Goal: Task Accomplishment & Management: Manage account settings

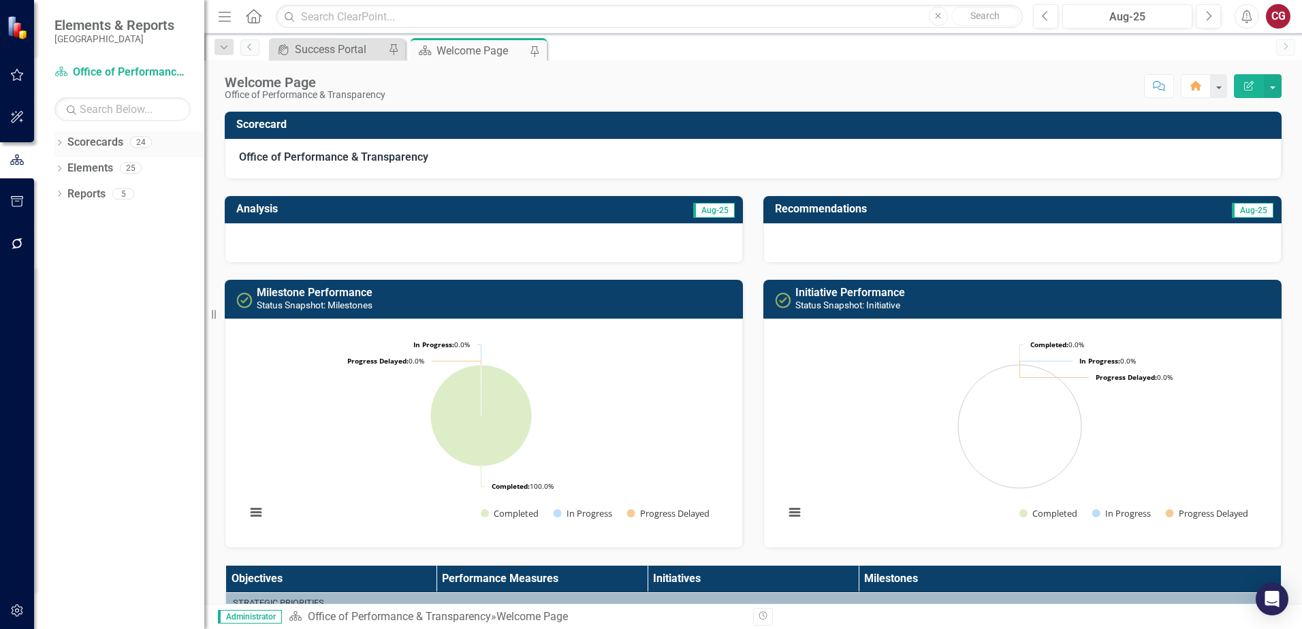
click at [57, 146] on icon "Dropdown" at bounding box center [59, 143] width 10 height 7
click at [69, 166] on icon "Dropdown" at bounding box center [66, 167] width 10 height 8
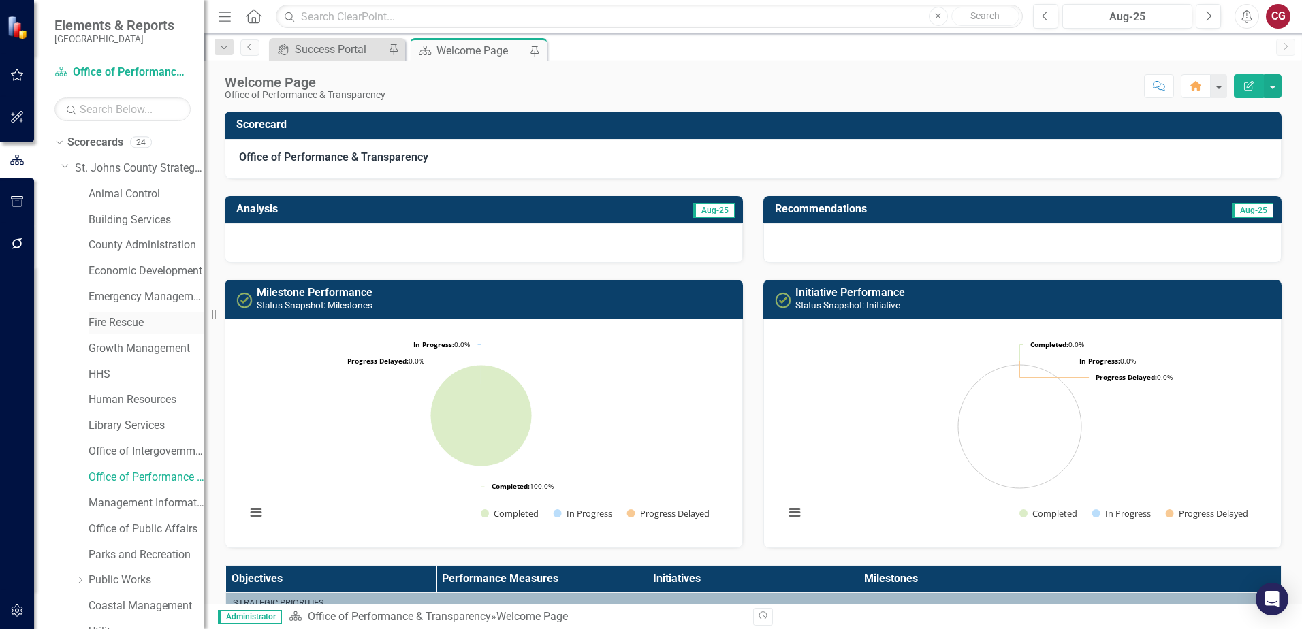
click at [111, 316] on link "Fire Rescue" at bounding box center [147, 323] width 116 height 16
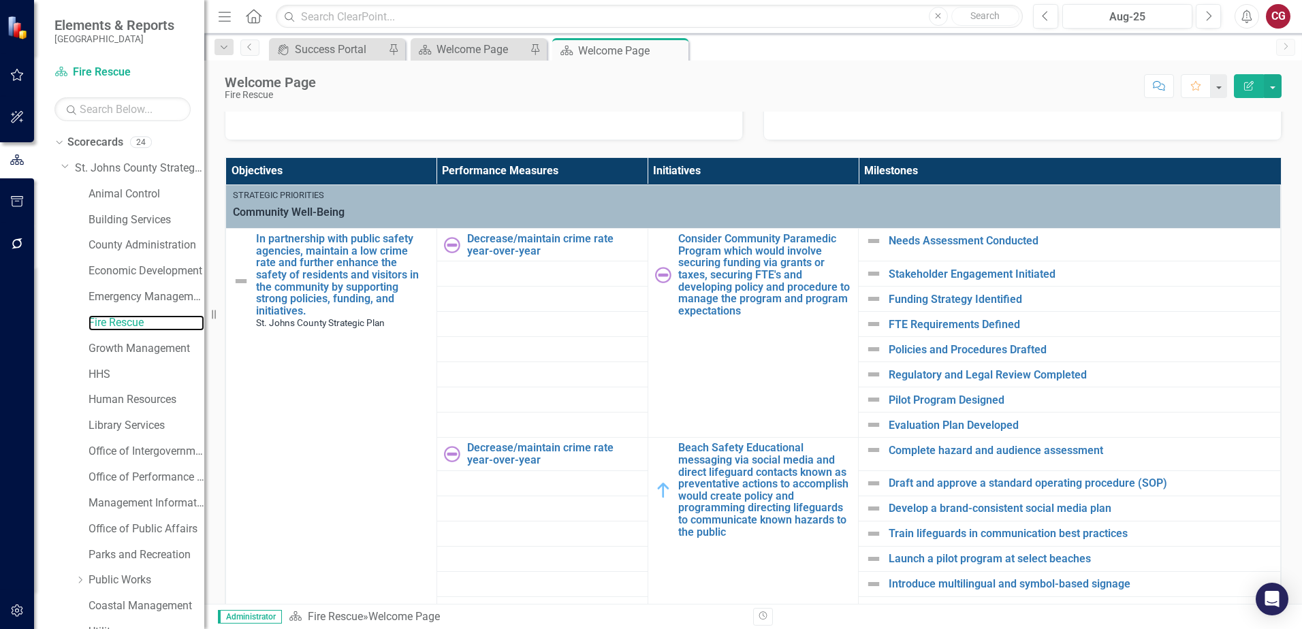
scroll to position [409, 0]
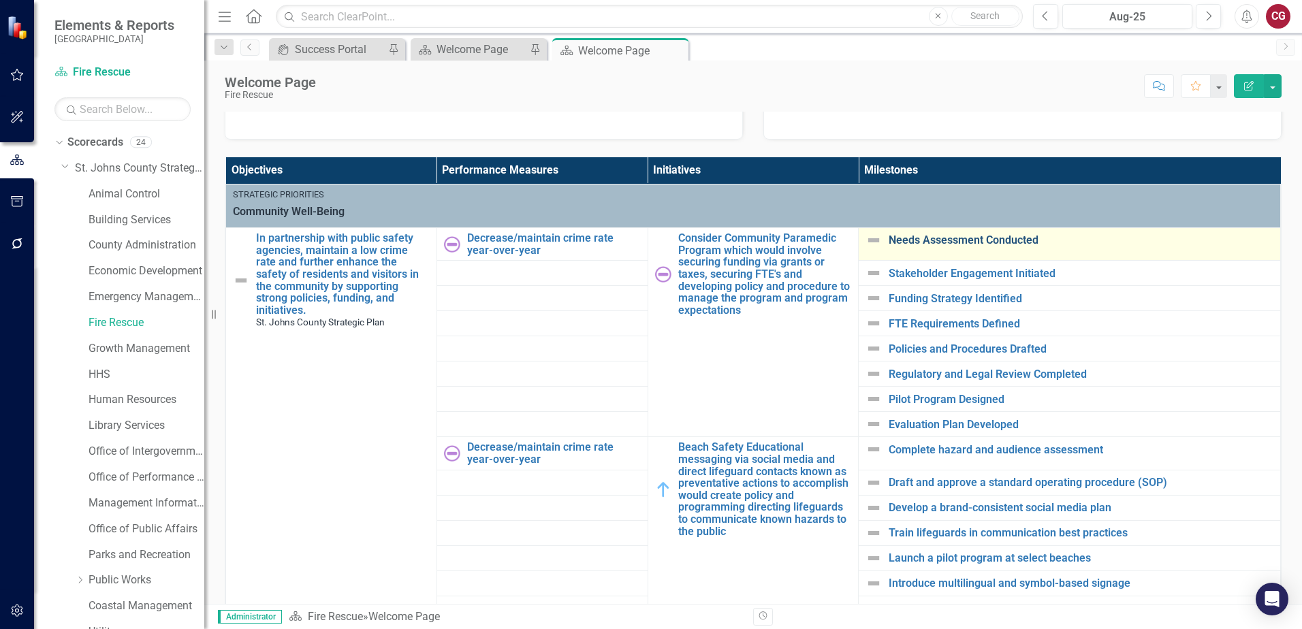
click at [996, 242] on link "Needs Assessment Conducted" at bounding box center [1081, 240] width 385 height 12
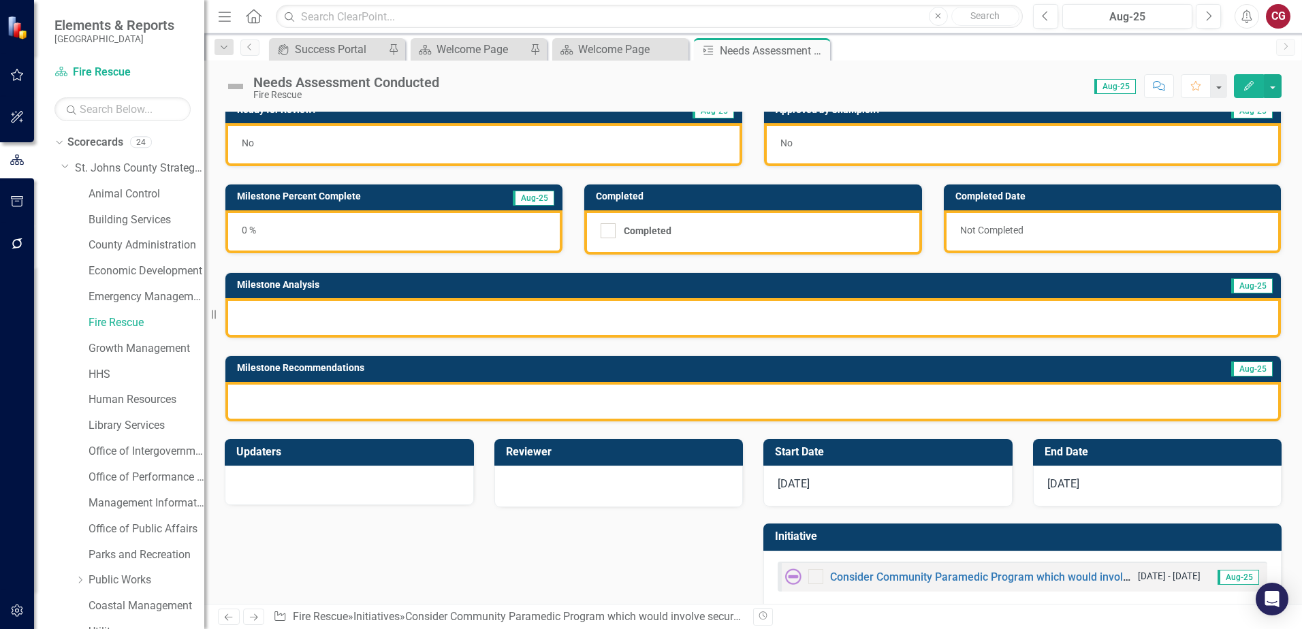
scroll to position [37, 0]
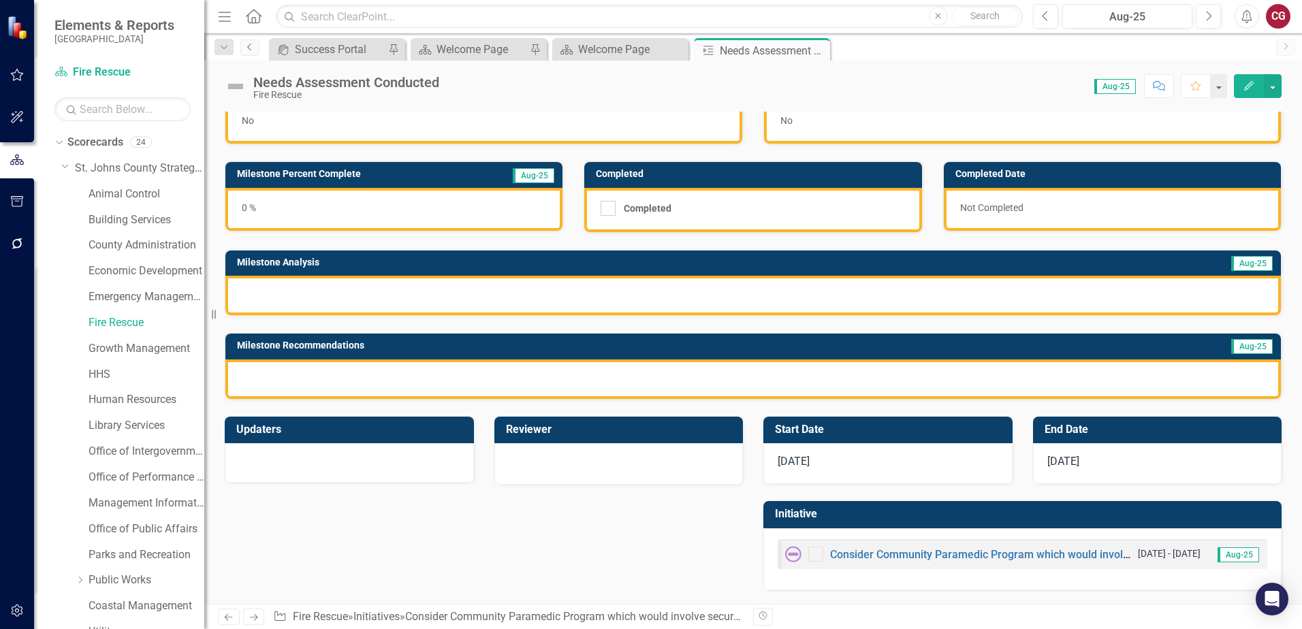
click at [253, 46] on icon "Previous" at bounding box center [249, 47] width 11 height 8
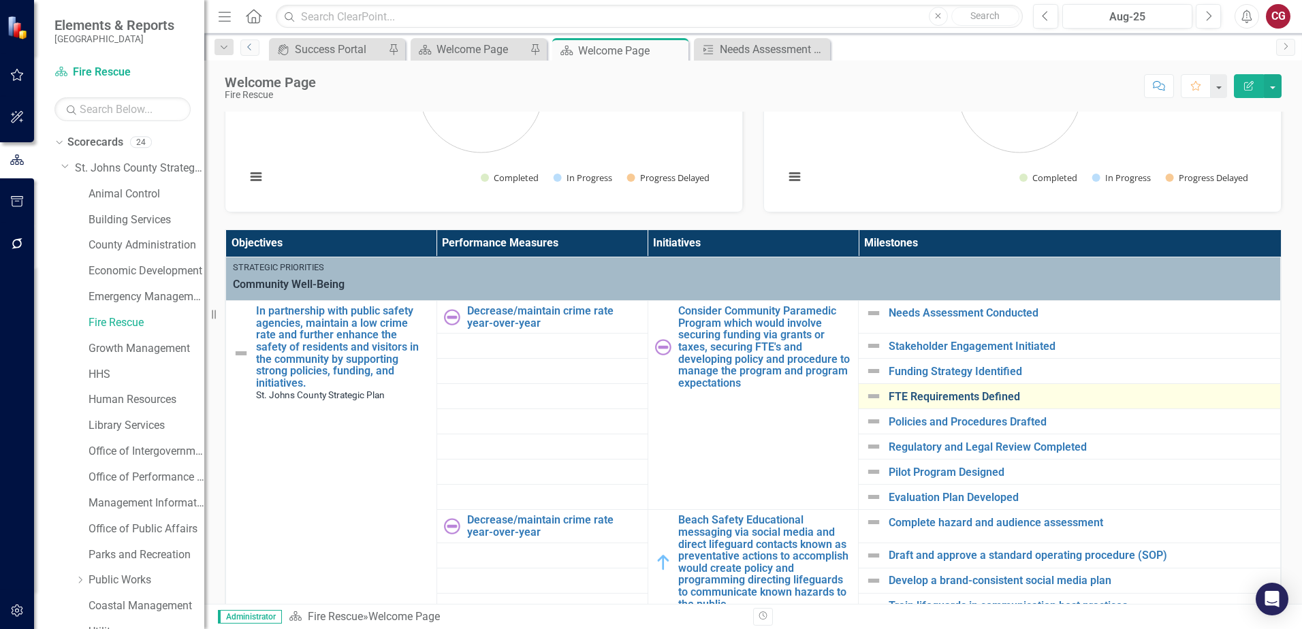
scroll to position [340, 0]
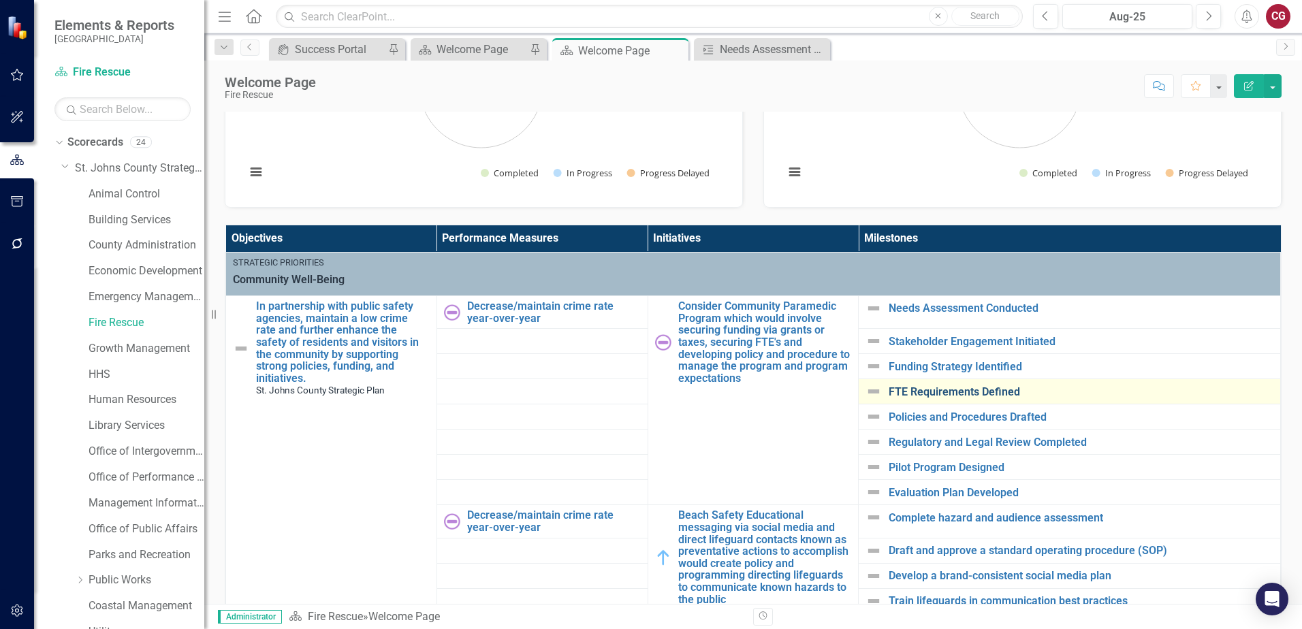
click at [889, 394] on link "FTE Requirements Defined" at bounding box center [1081, 392] width 385 height 12
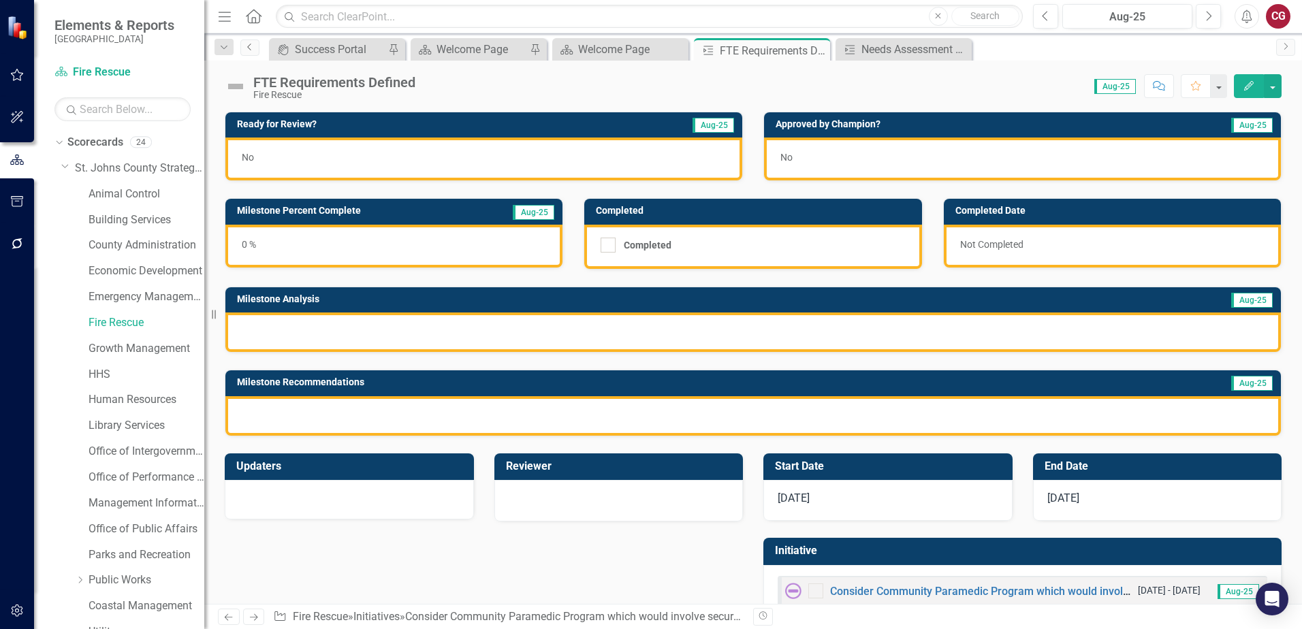
click at [244, 45] on icon "Previous" at bounding box center [249, 47] width 11 height 8
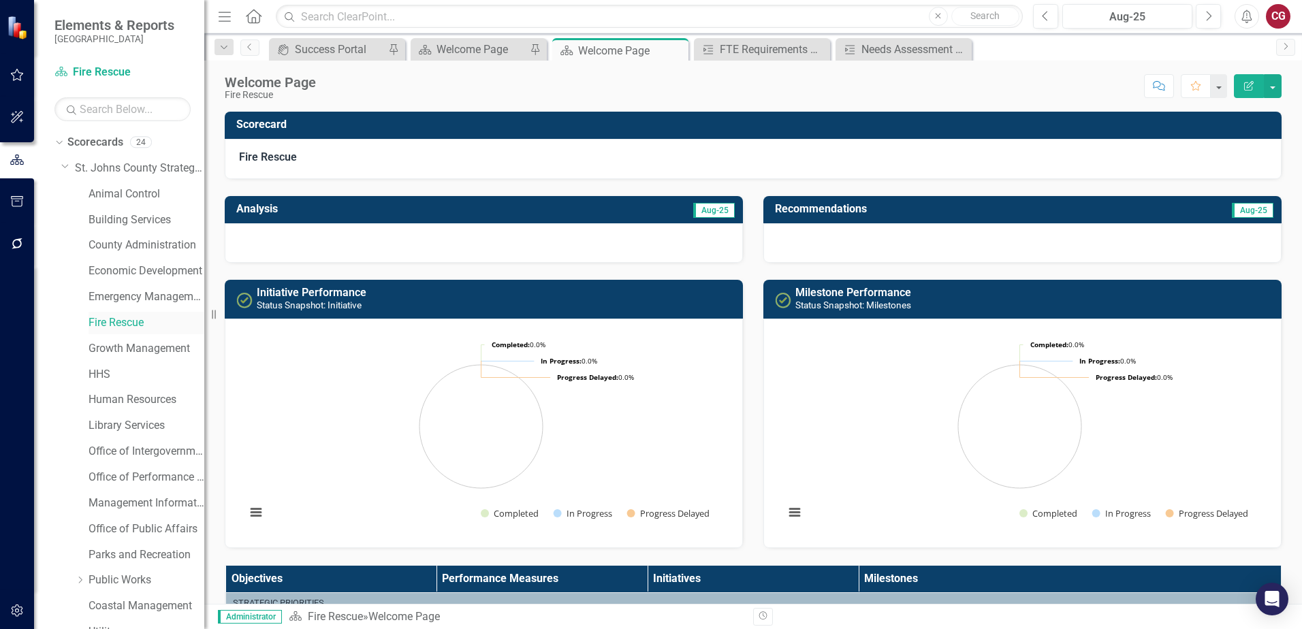
click at [135, 325] on link "Fire Rescue" at bounding box center [147, 323] width 116 height 16
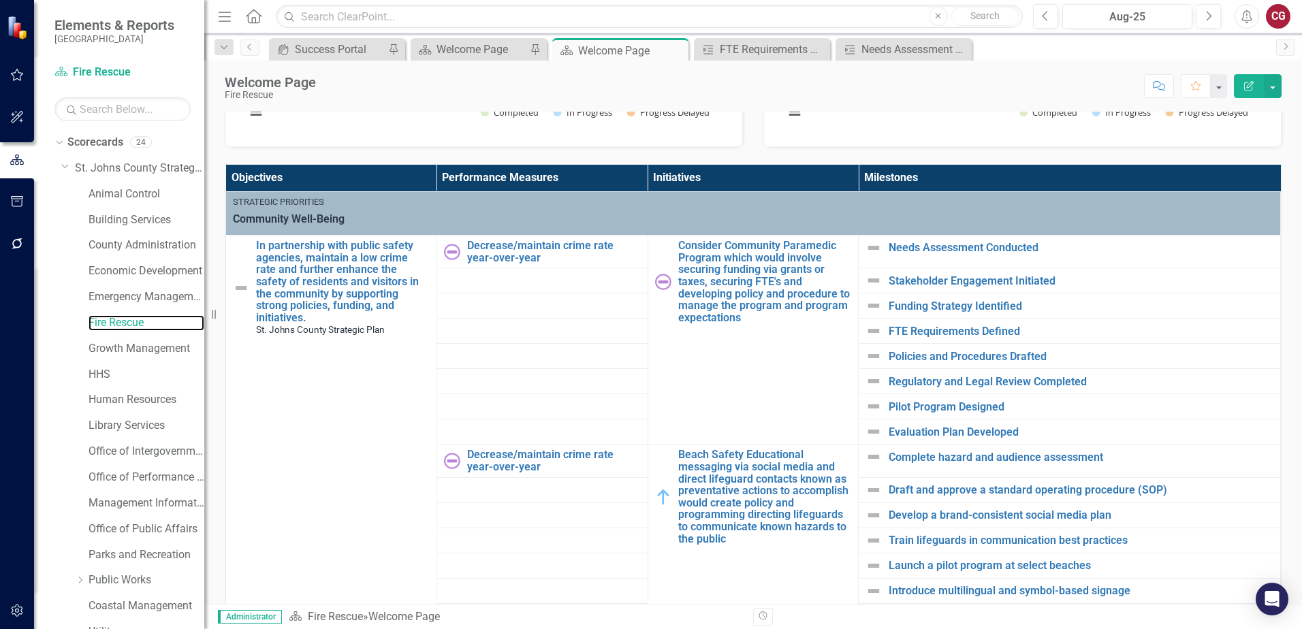
scroll to position [409, 0]
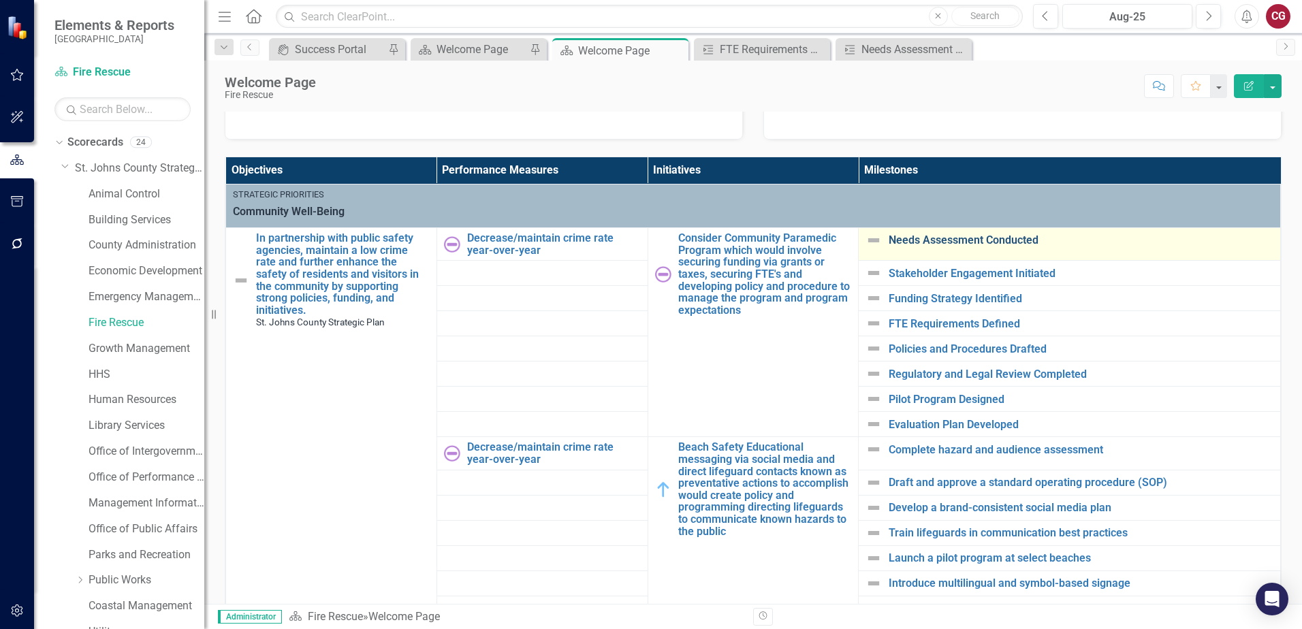
click at [925, 238] on link "Needs Assessment Conducted" at bounding box center [1081, 240] width 385 height 12
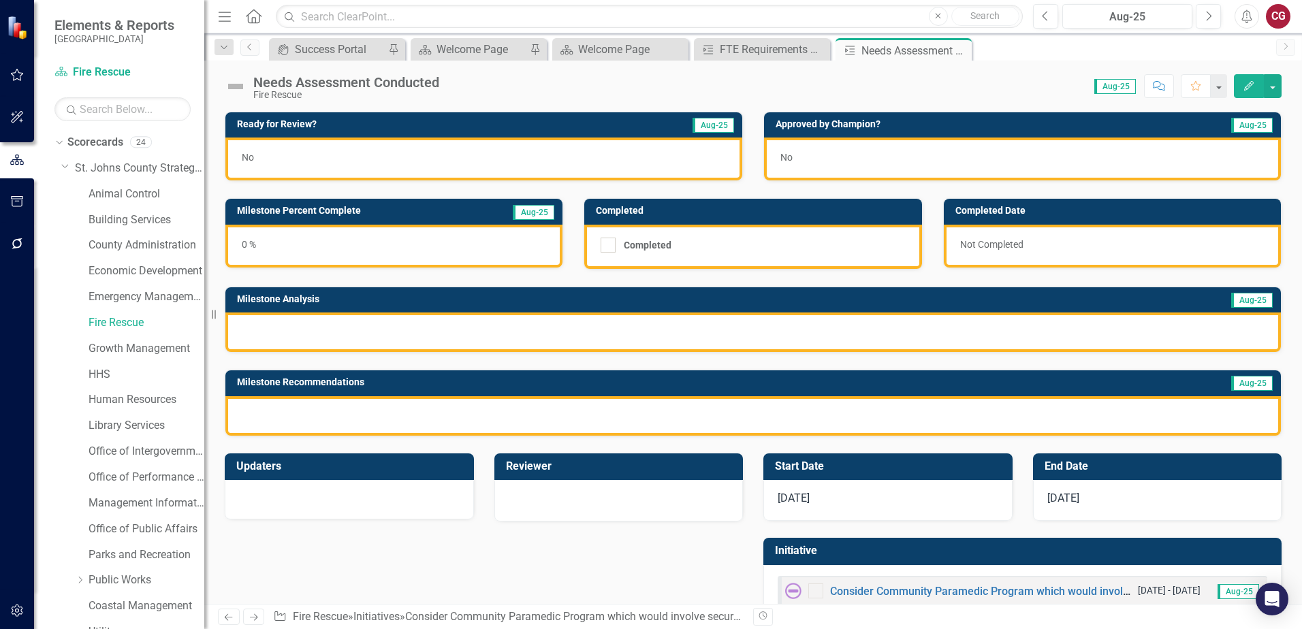
scroll to position [37, 0]
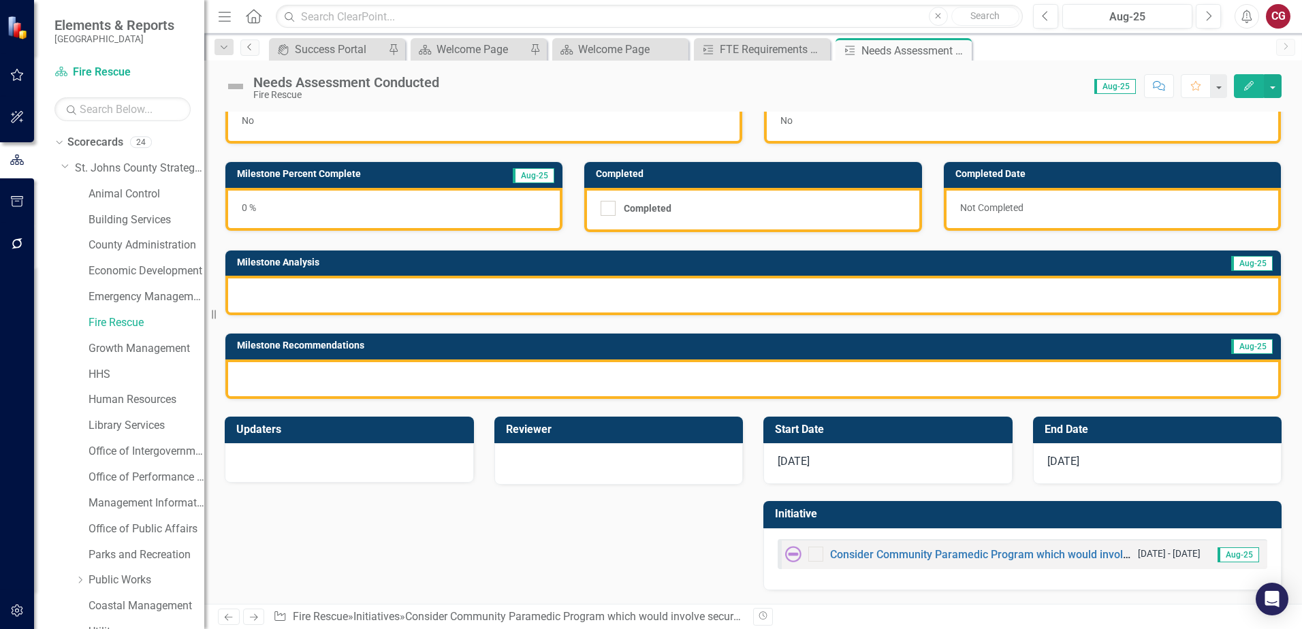
click at [255, 53] on link "Previous" at bounding box center [249, 47] width 19 height 16
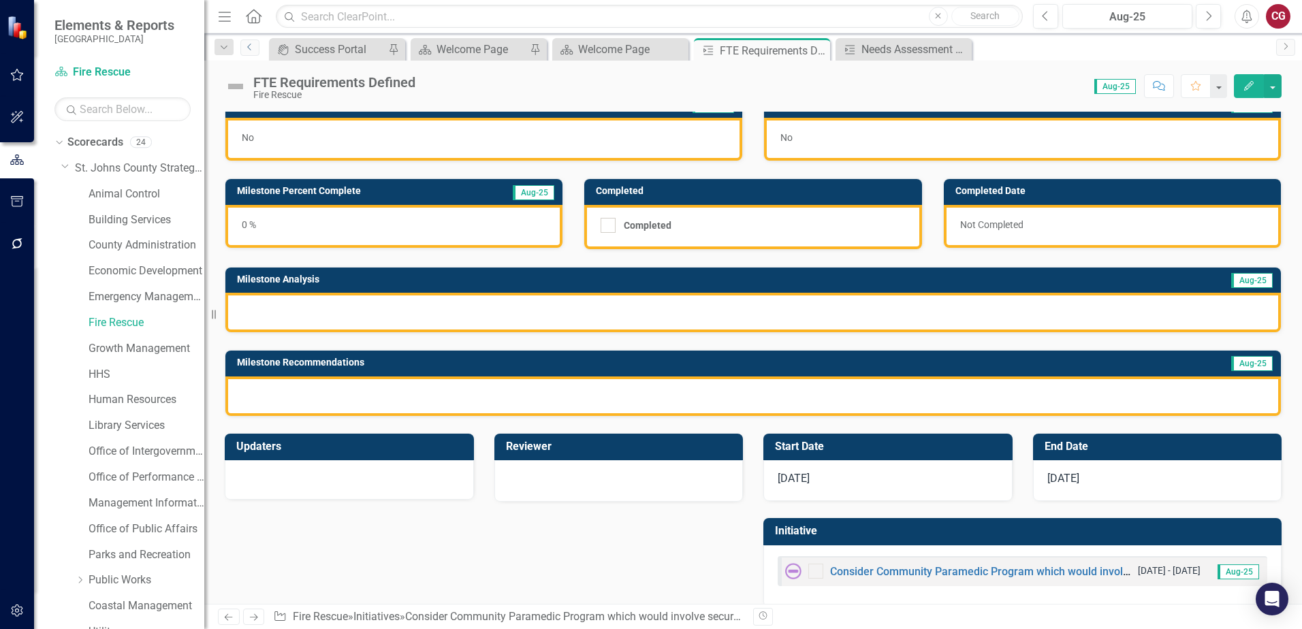
scroll to position [37, 0]
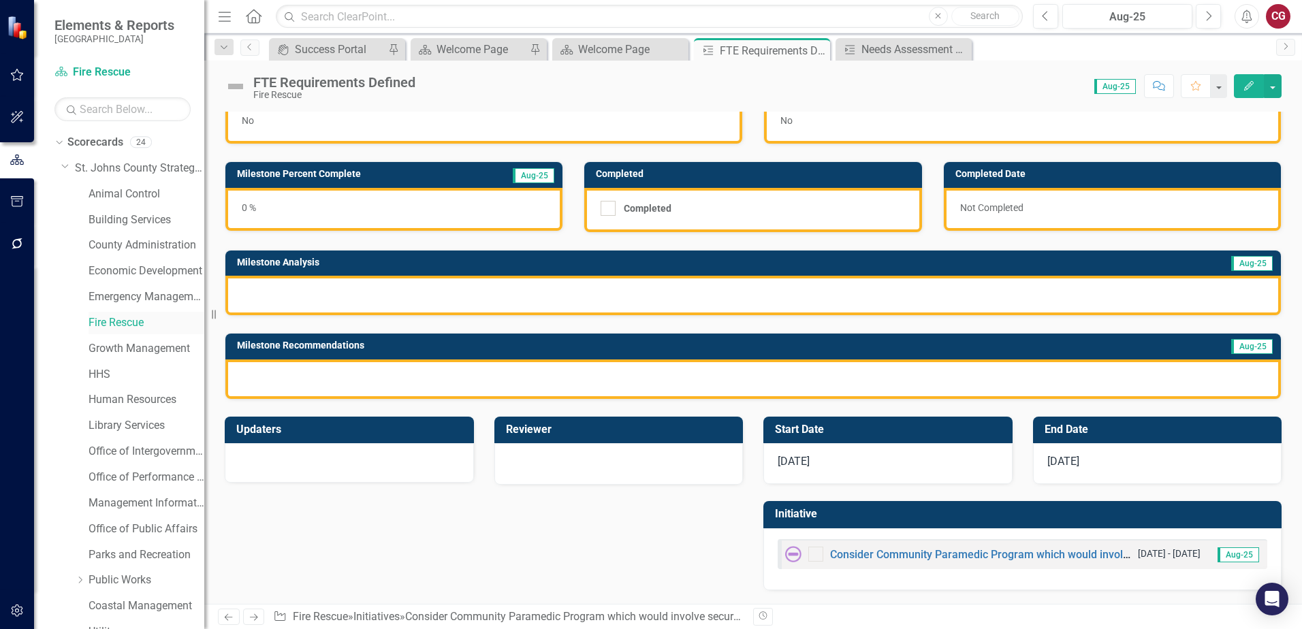
click at [118, 318] on link "Fire Rescue" at bounding box center [147, 323] width 116 height 16
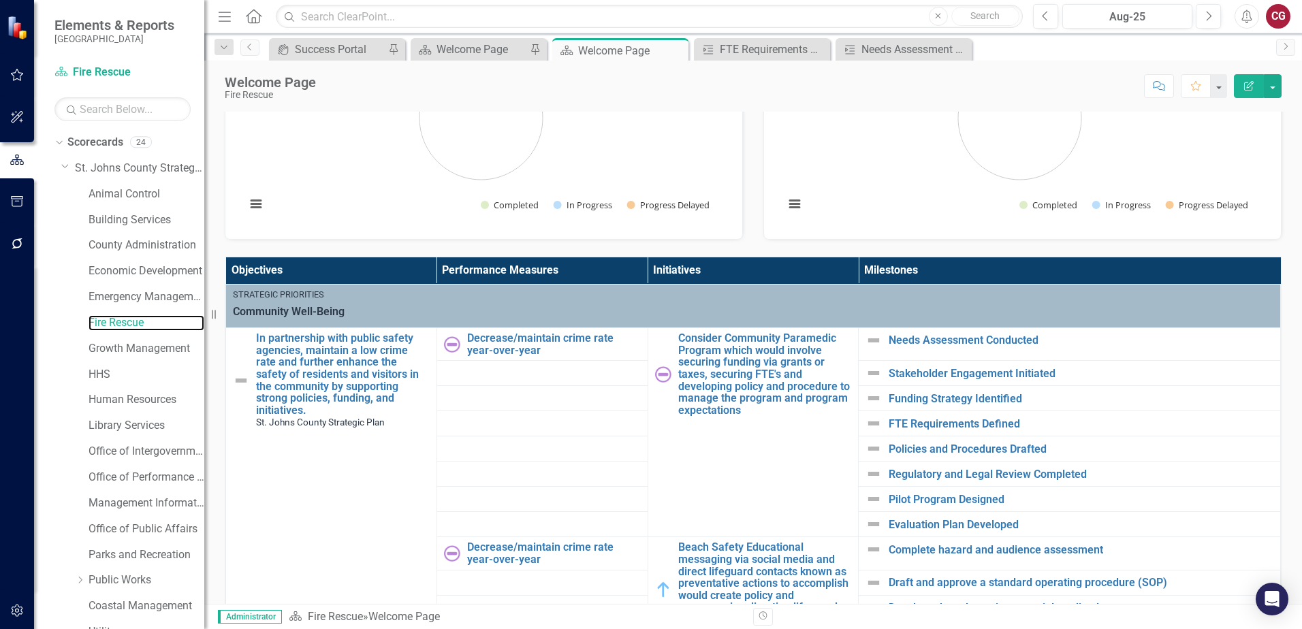
scroll to position [272, 0]
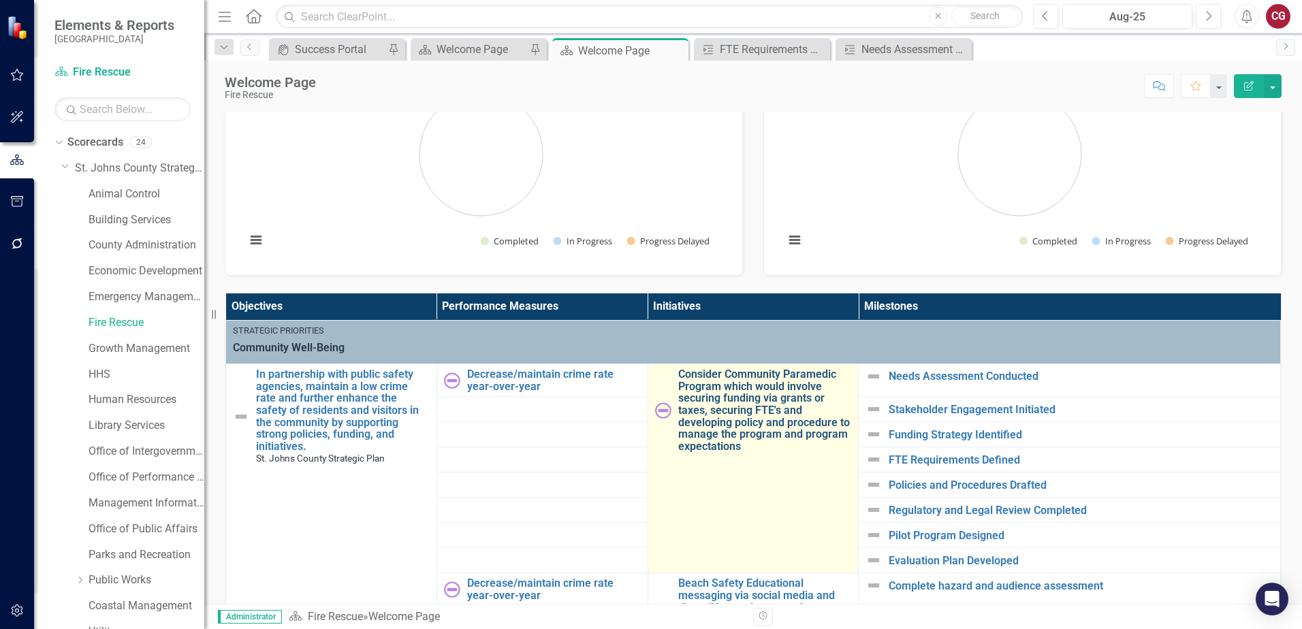
click at [714, 411] on link "Consider Community Paramedic Program which would involve securing funding via g…" at bounding box center [765, 410] width 174 height 84
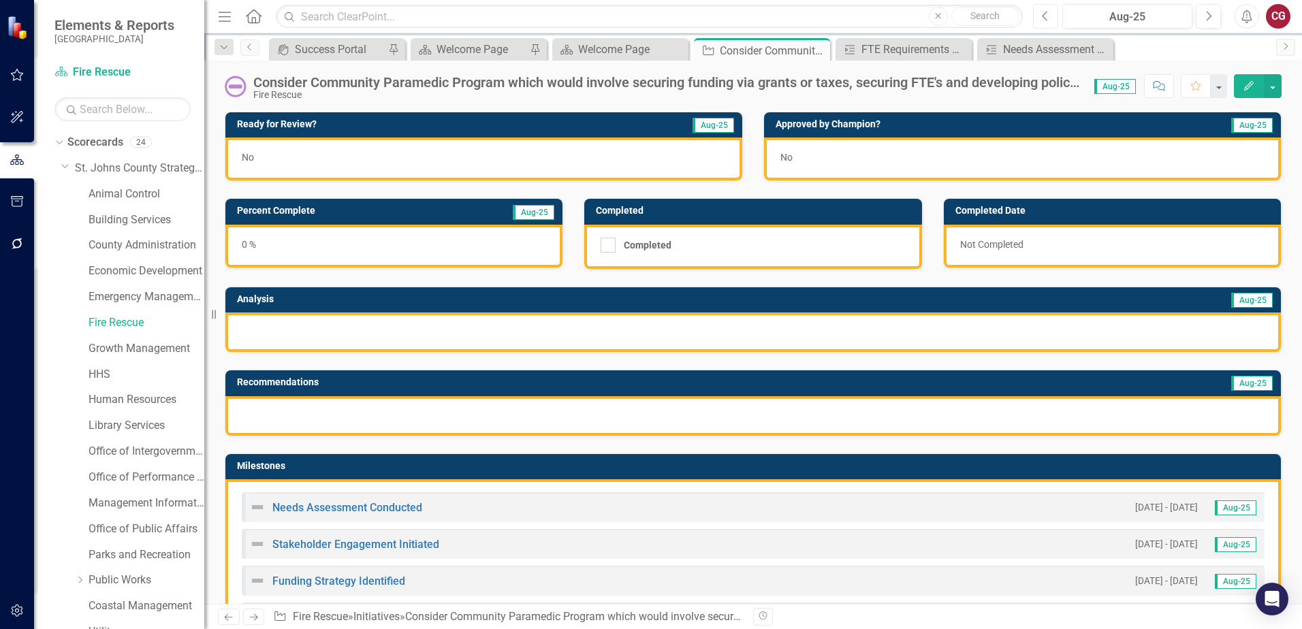
click at [1044, 16] on icon "Previous" at bounding box center [1045, 16] width 7 height 12
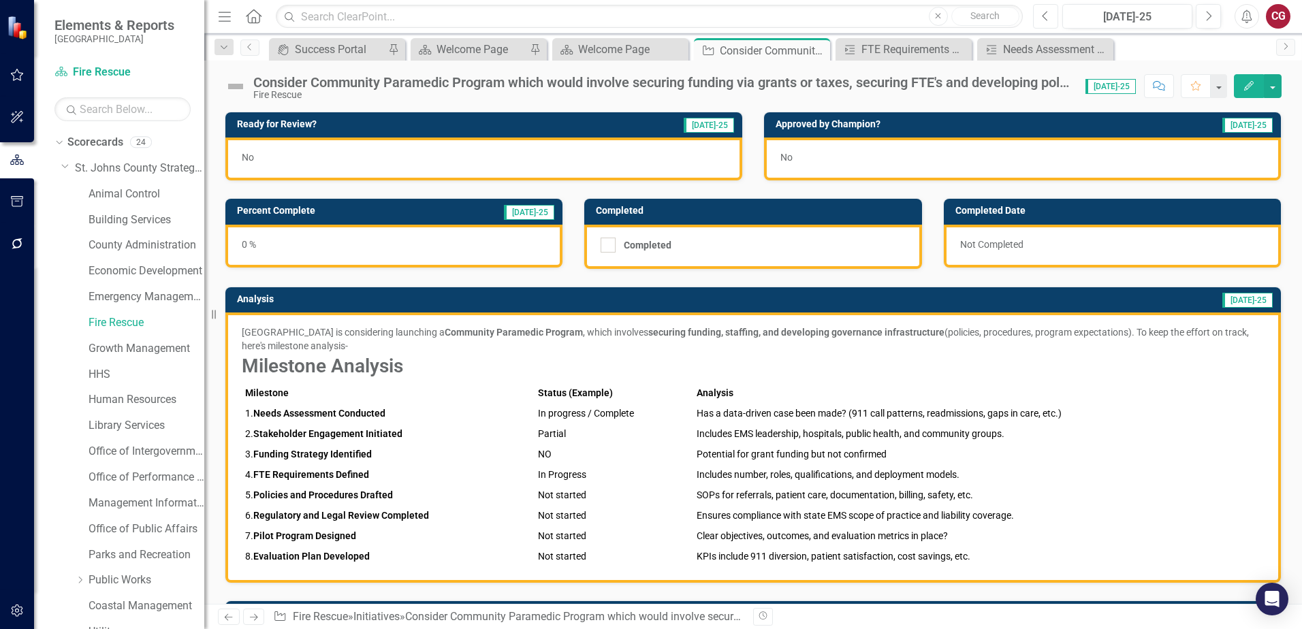
click at [1044, 16] on icon "Previous" at bounding box center [1045, 16] width 7 height 12
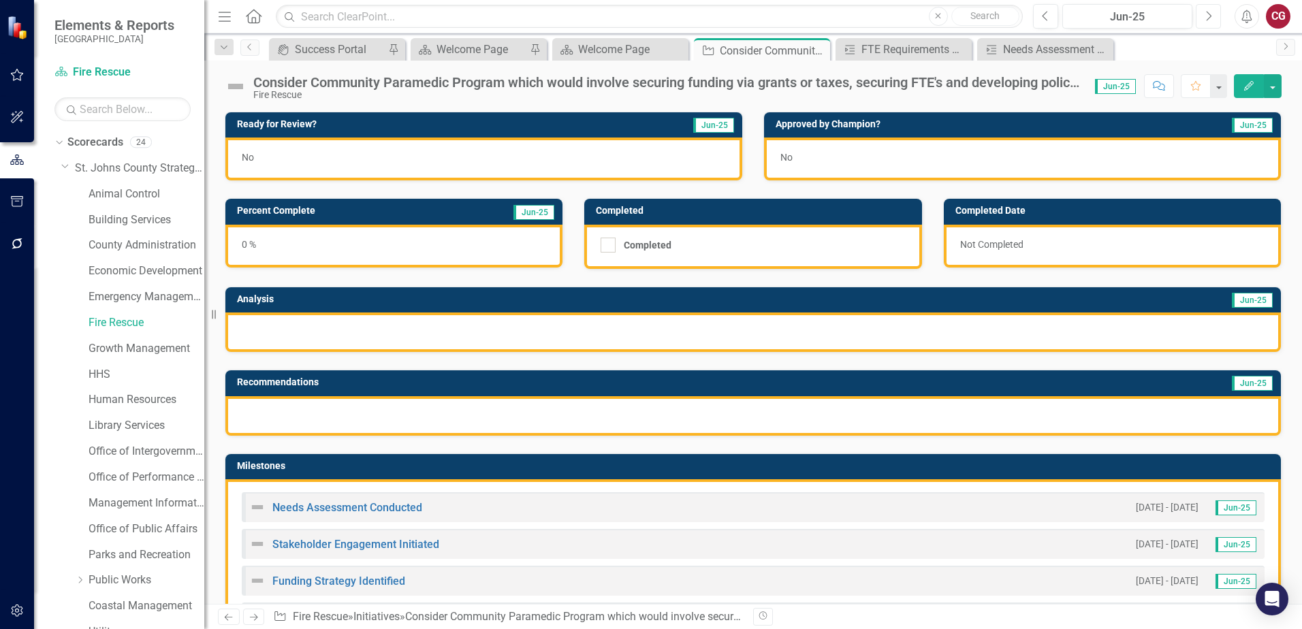
click at [1201, 20] on button "Next" at bounding box center [1208, 16] width 25 height 25
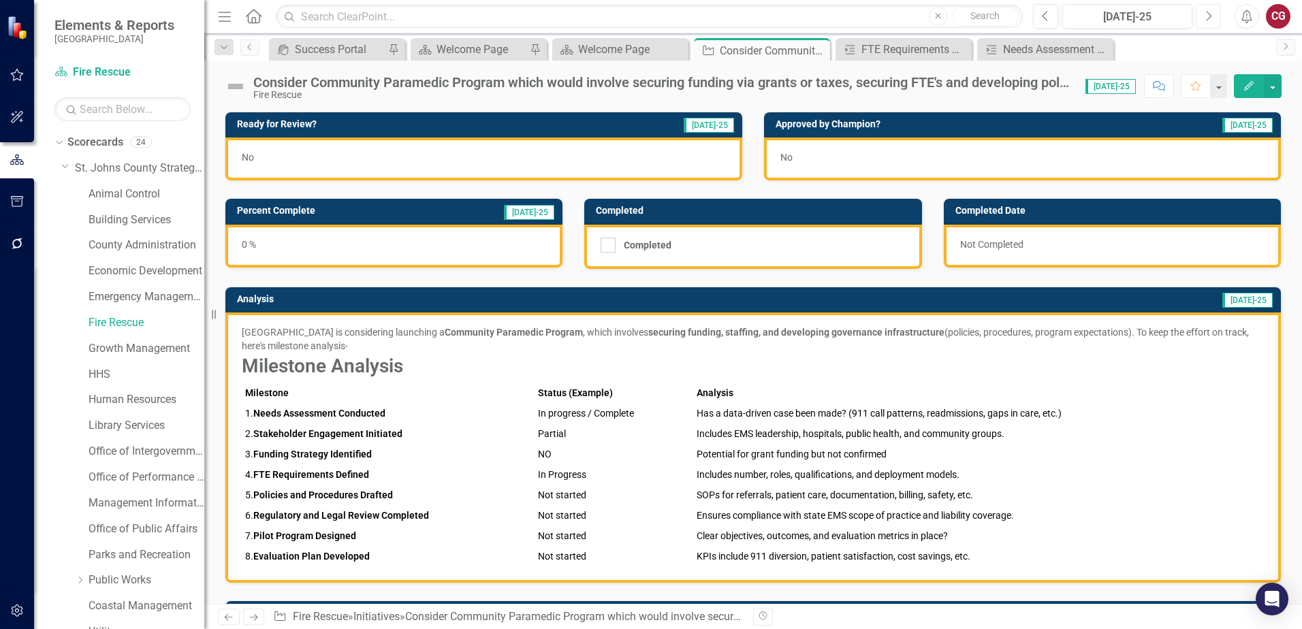
click at [1206, 22] on button "Next" at bounding box center [1208, 16] width 25 height 25
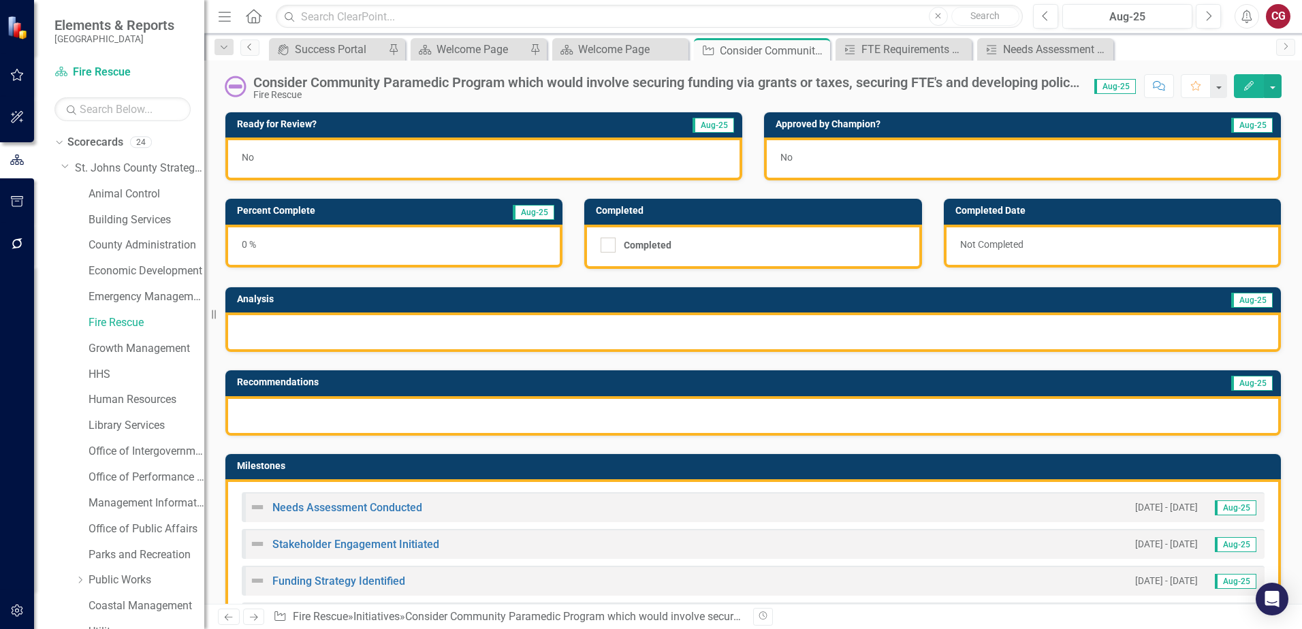
click at [250, 48] on icon "Previous" at bounding box center [249, 47] width 11 height 8
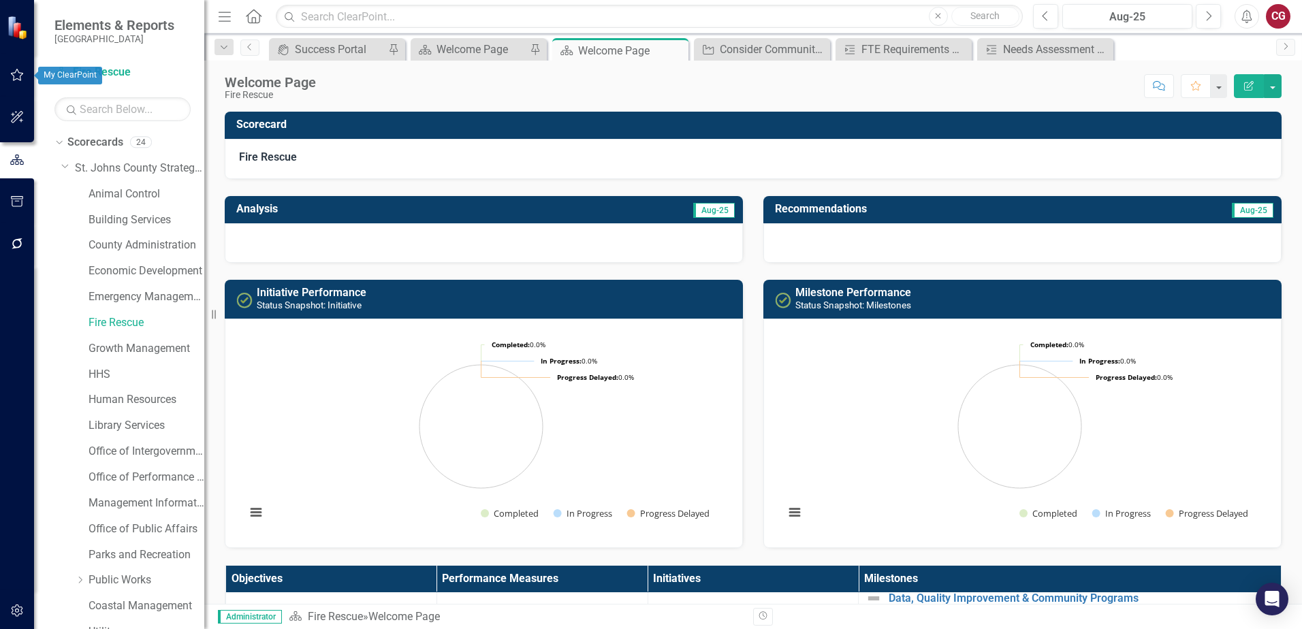
click at [5, 66] on button "button" at bounding box center [17, 75] width 31 height 29
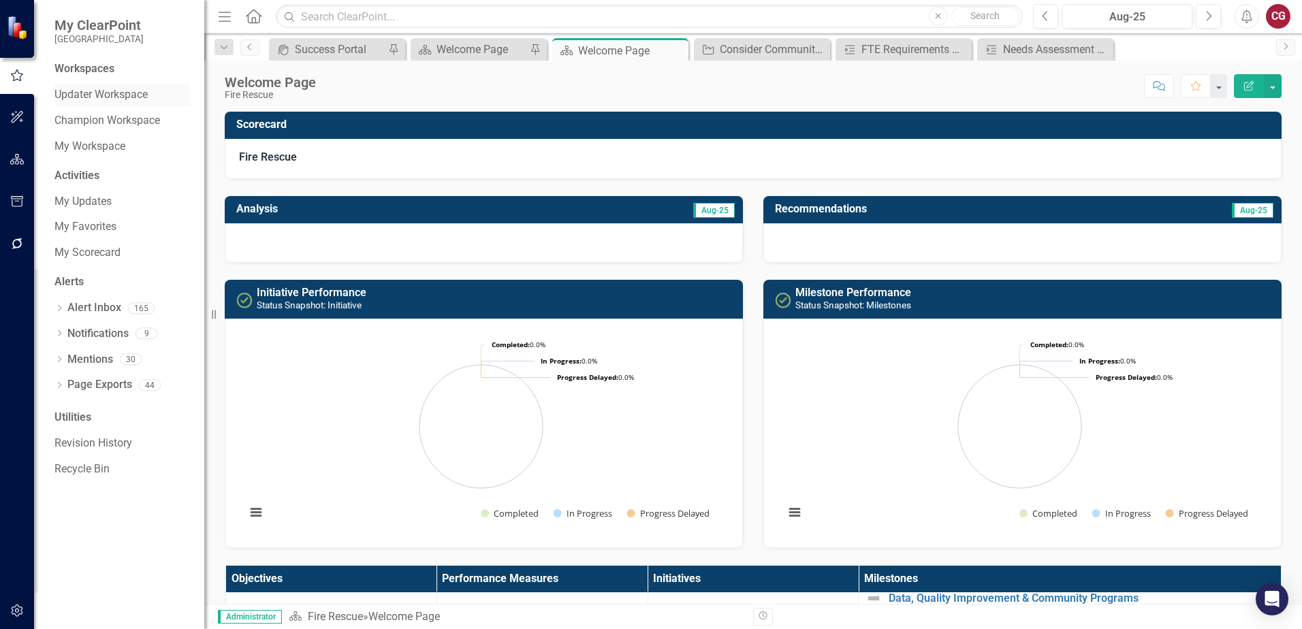
click at [76, 91] on link "Updater Workspace" at bounding box center [122, 95] width 136 height 16
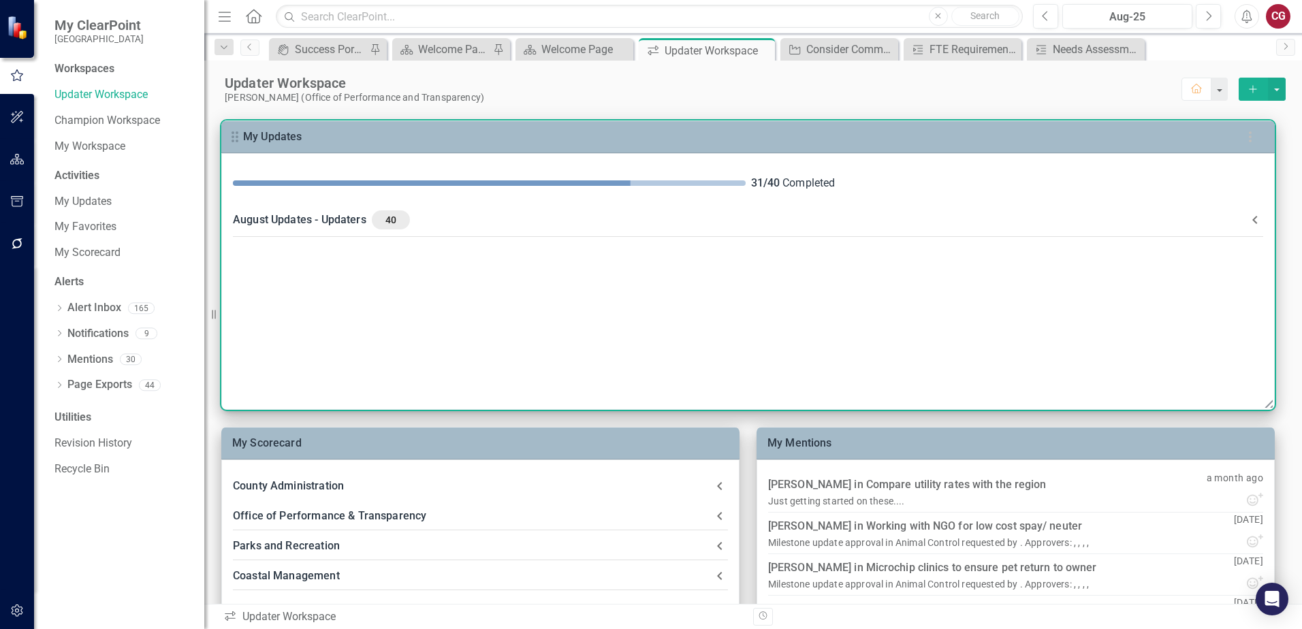
click at [383, 220] on span "40" at bounding box center [390, 220] width 27 height 12
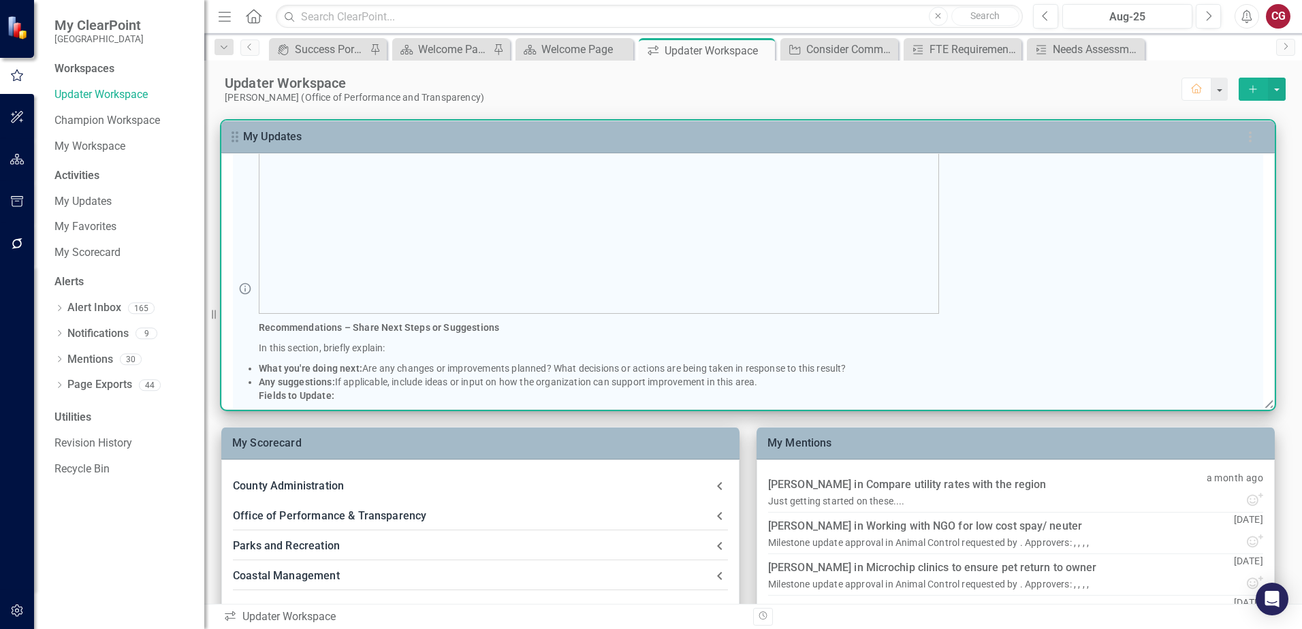
scroll to position [613, 0]
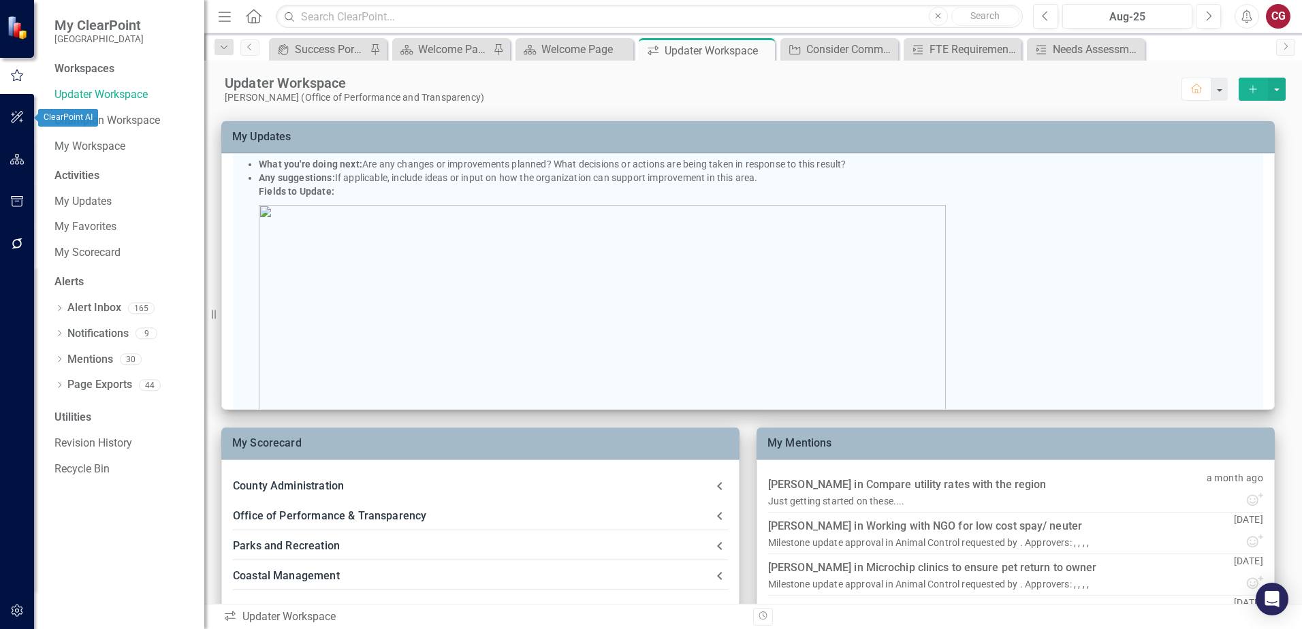
drag, startPoint x: 25, startPoint y: 164, endPoint x: 461, endPoint y: 253, distance: 444.7
click at [25, 164] on button "button" at bounding box center [17, 160] width 31 height 29
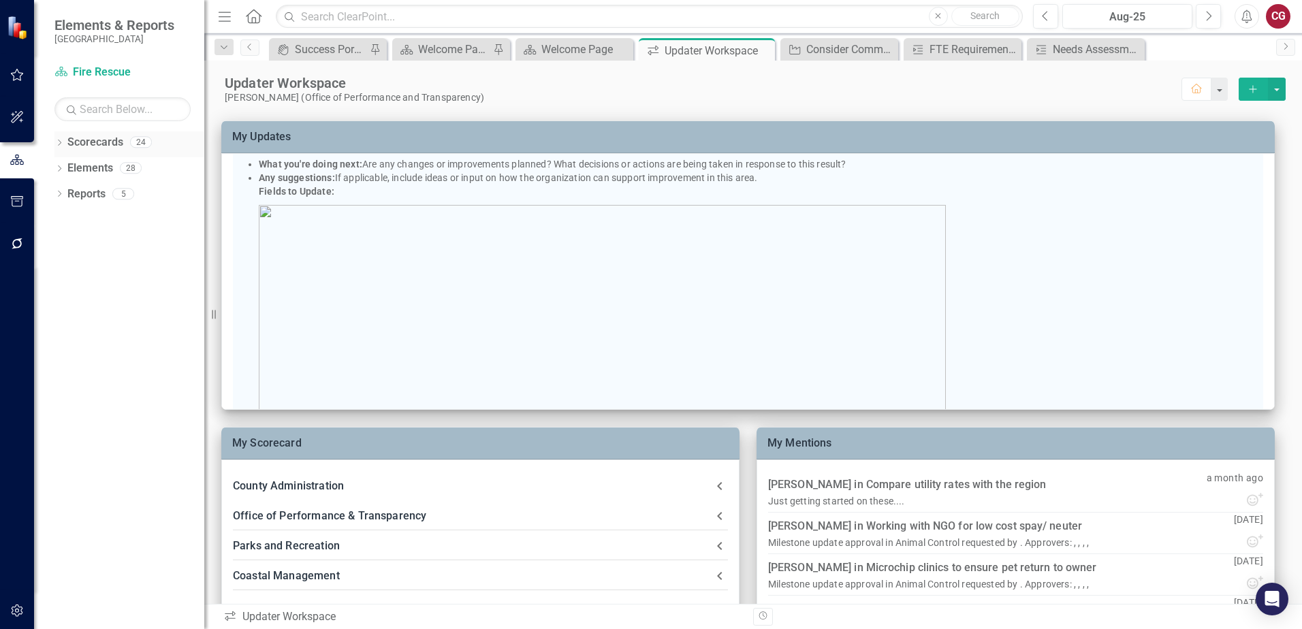
click at [59, 145] on icon at bounding box center [59, 143] width 3 height 6
click at [67, 170] on icon at bounding box center [66, 167] width 3 height 7
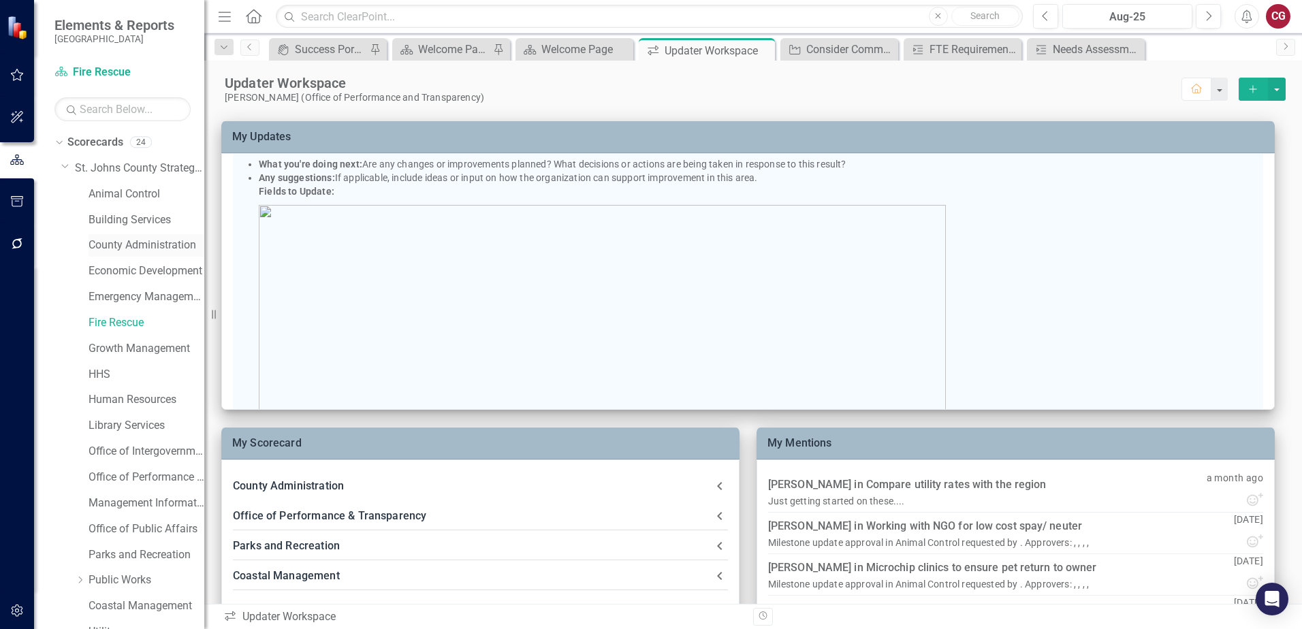
click at [118, 246] on link "County Administration" at bounding box center [147, 246] width 116 height 16
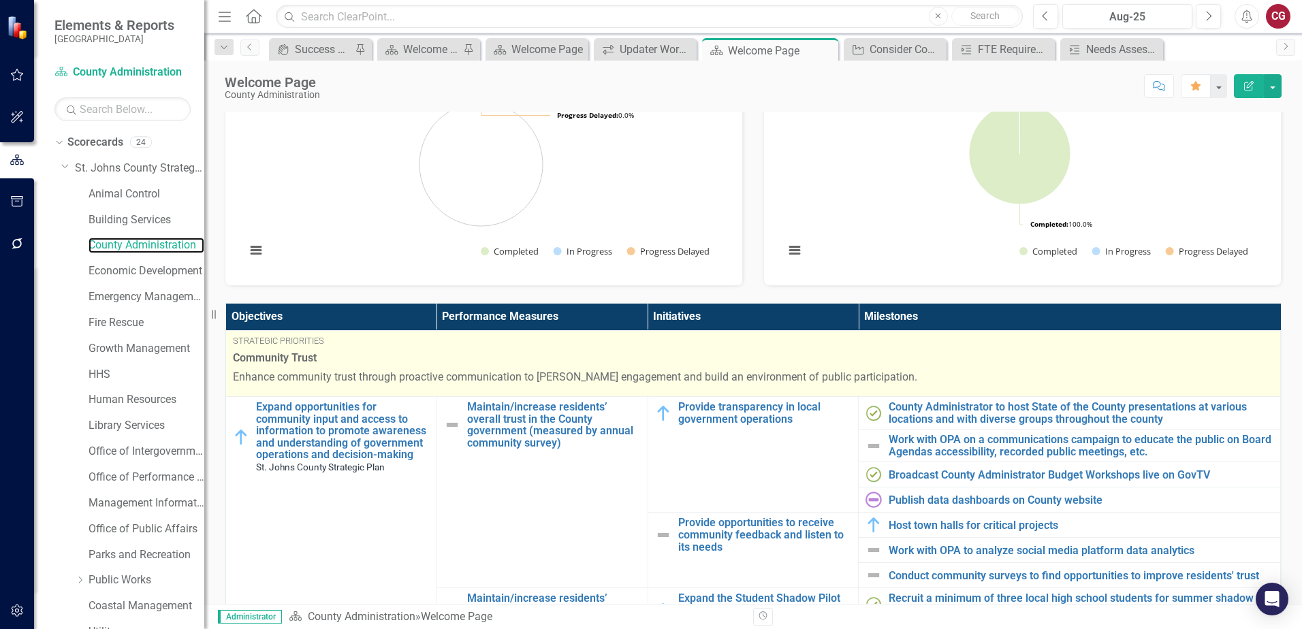
scroll to position [284, 0]
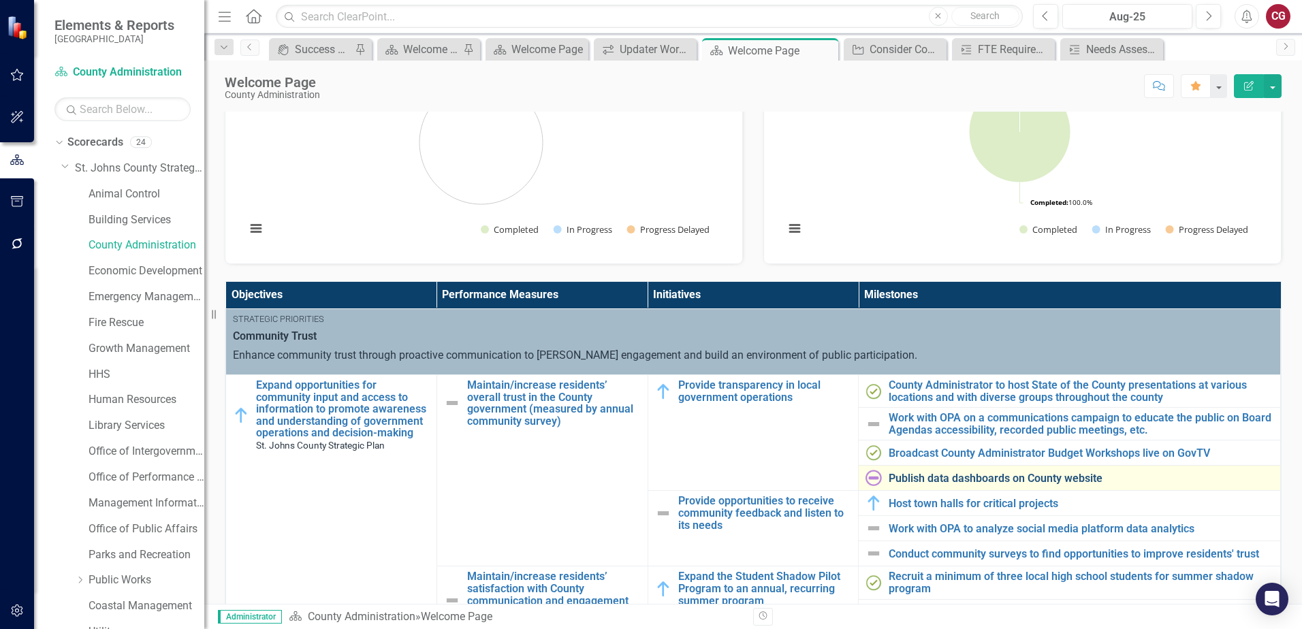
click at [984, 479] on link "Publish data dashboards on County website" at bounding box center [1081, 479] width 385 height 12
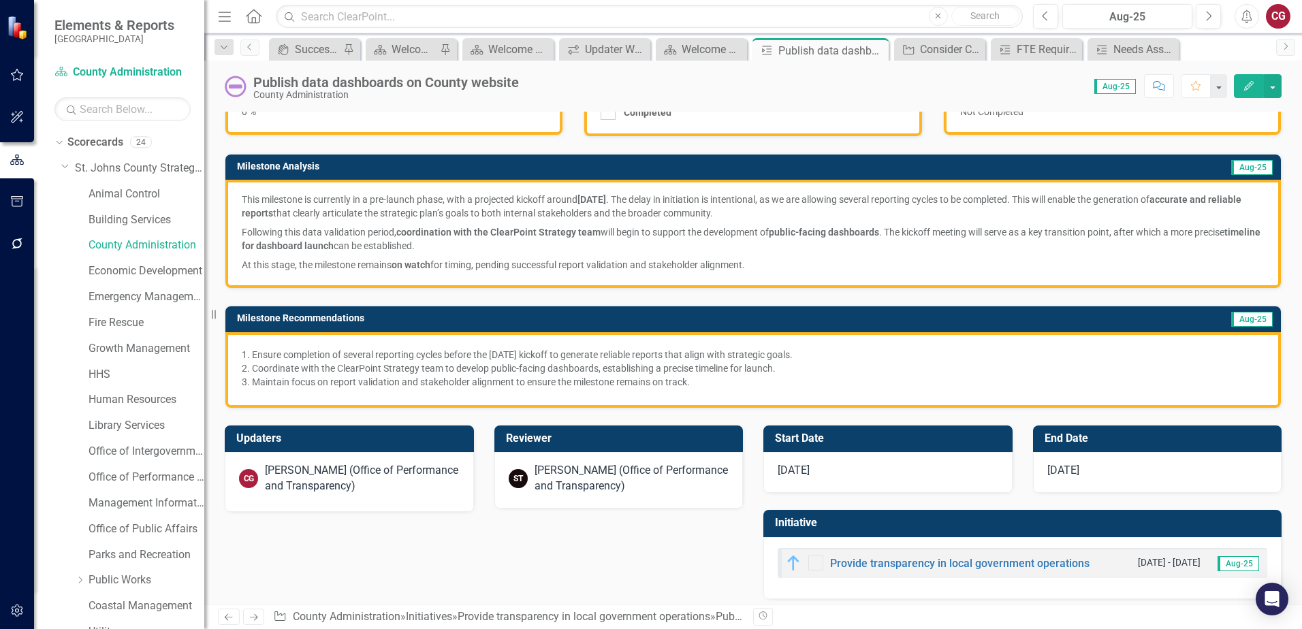
scroll to position [142, 0]
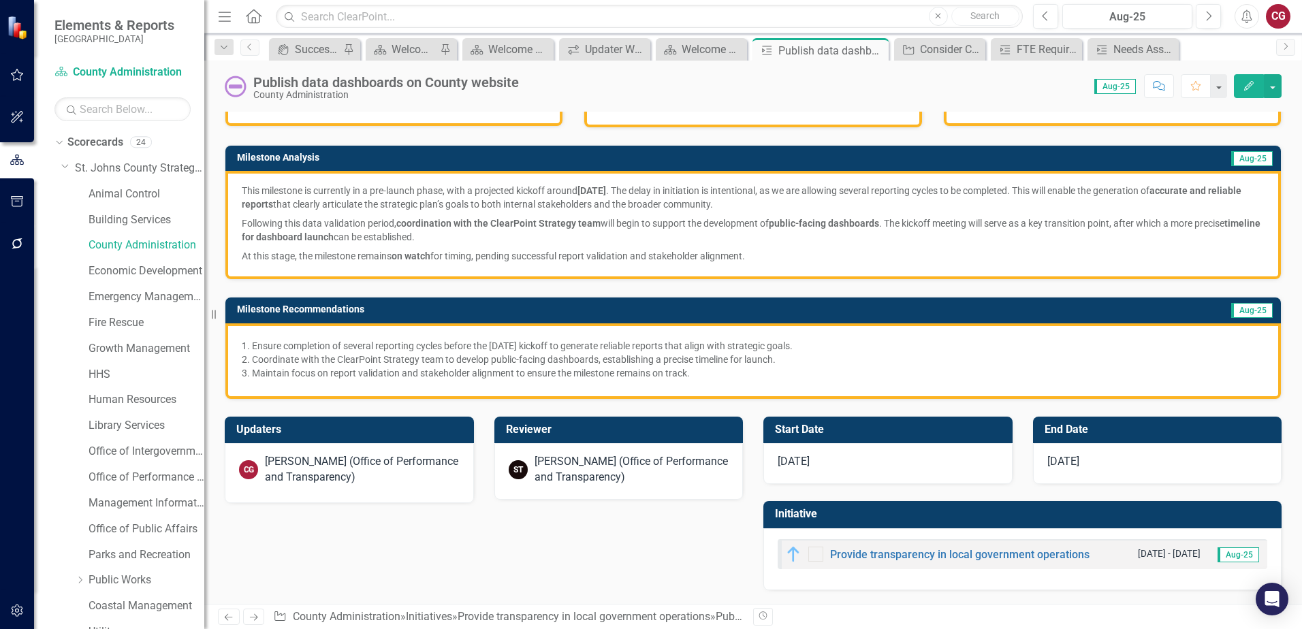
click at [810, 557] on div at bounding box center [815, 554] width 15 height 15
click at [1278, 85] on button "button" at bounding box center [1273, 86] width 18 height 24
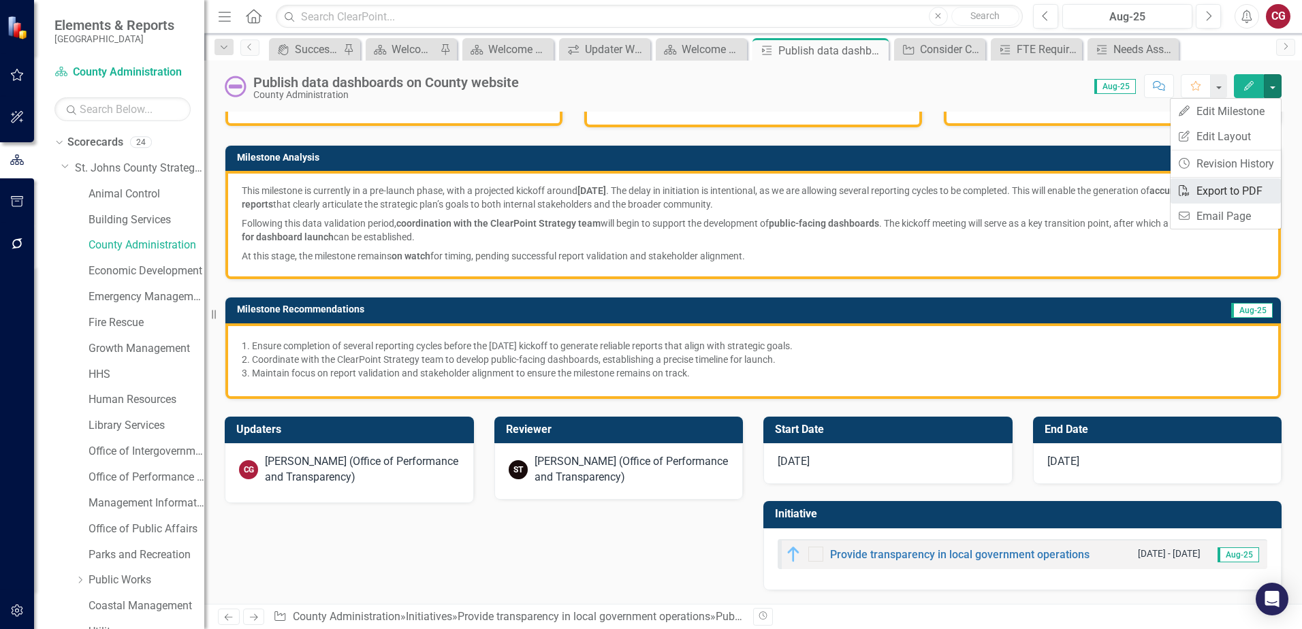
click at [1234, 195] on link "PDF Export to PDF" at bounding box center [1225, 190] width 110 height 25
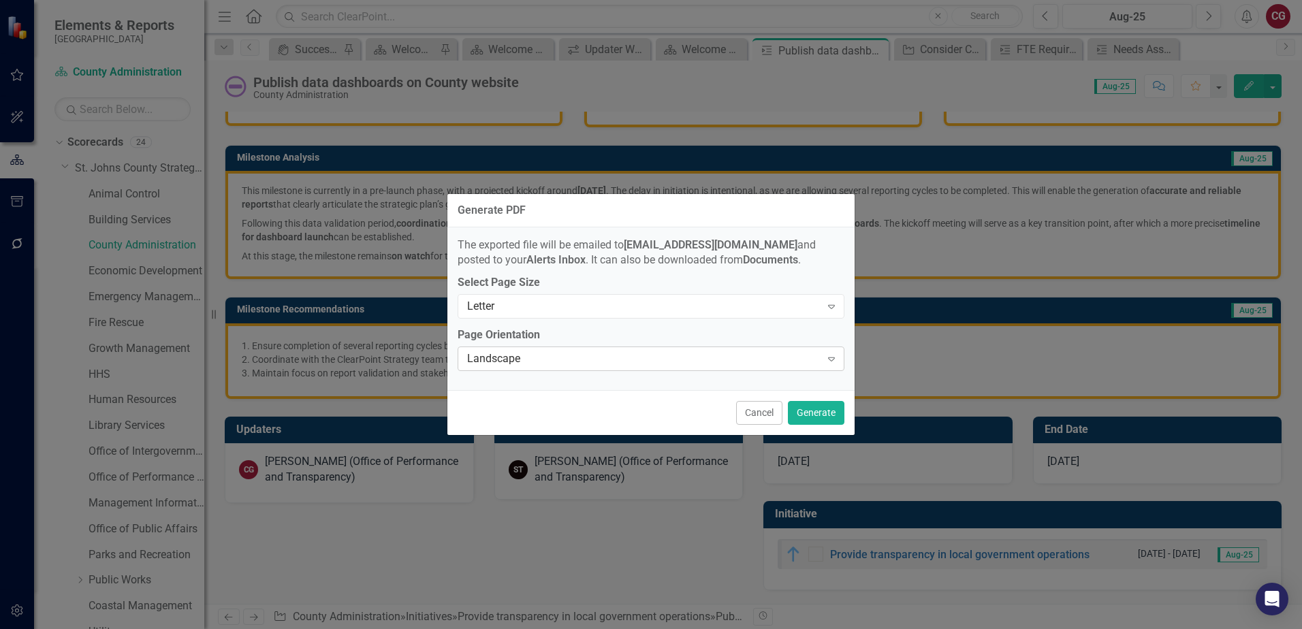
click at [620, 357] on div "Landscape" at bounding box center [643, 359] width 353 height 16
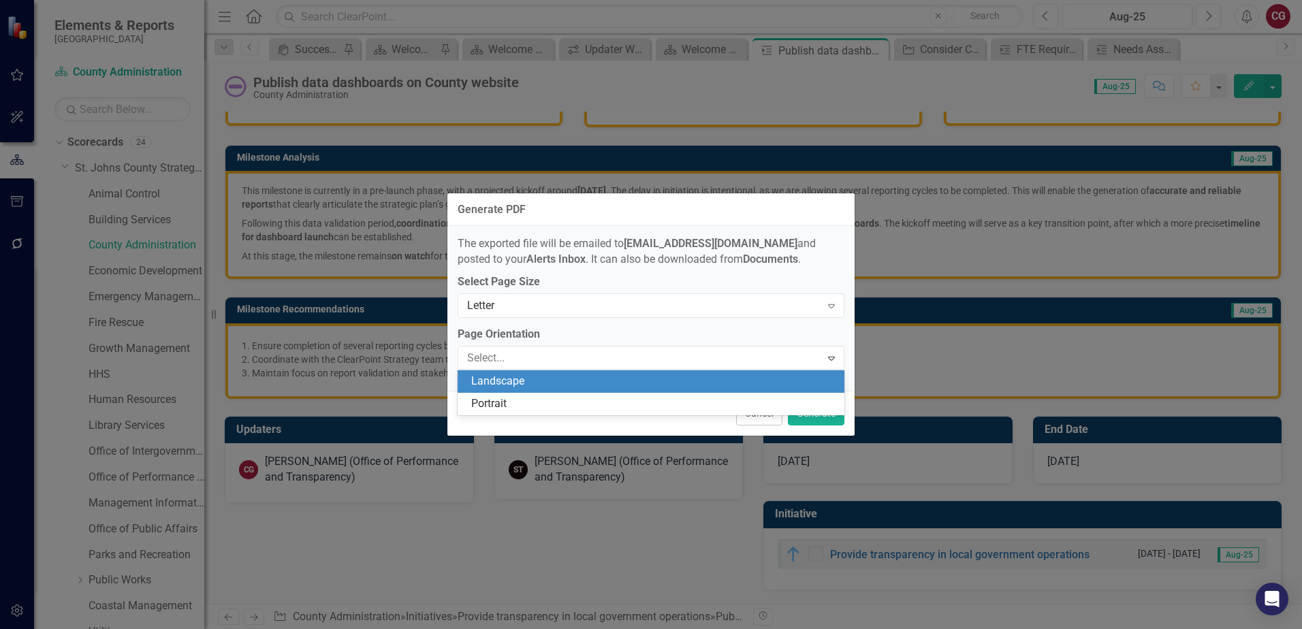
click at [624, 379] on div "Landscape" at bounding box center [653, 382] width 365 height 16
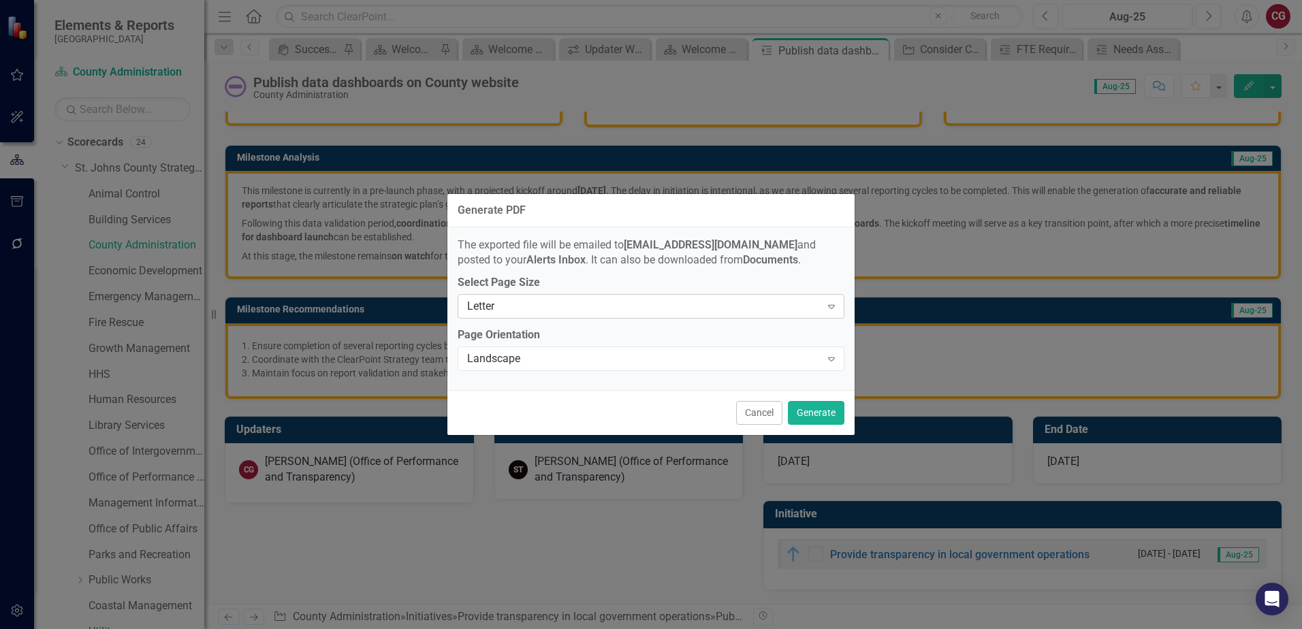
click at [613, 310] on div "Letter" at bounding box center [643, 307] width 353 height 16
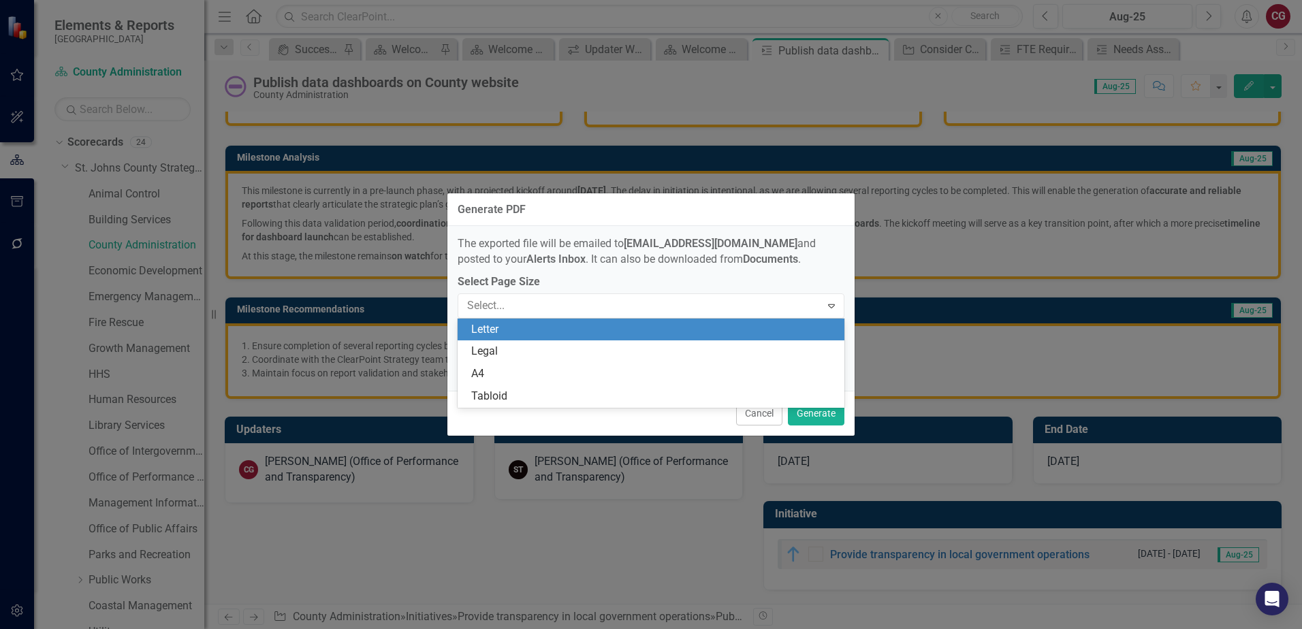
click at [610, 325] on div "Letter" at bounding box center [653, 330] width 365 height 16
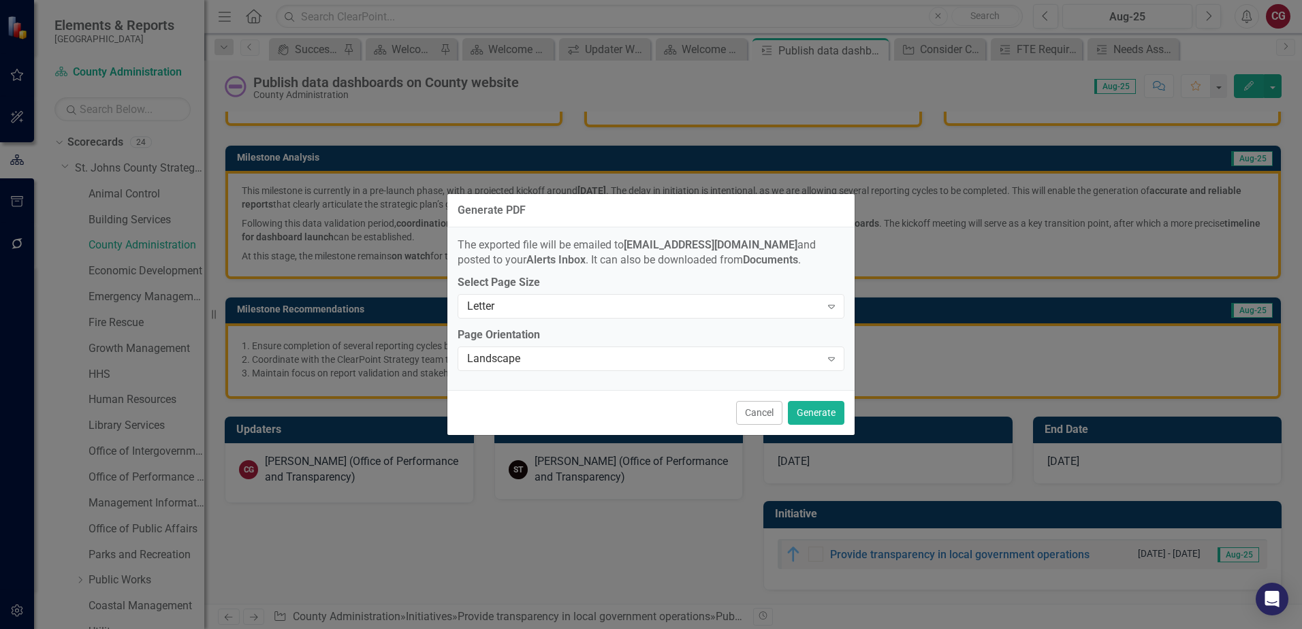
click at [783, 217] on div "Generate PDF" at bounding box center [650, 210] width 407 height 33
click at [782, 217] on div "Generate PDF" at bounding box center [650, 210] width 407 height 33
click at [760, 413] on button "Cancel" at bounding box center [759, 413] width 46 height 24
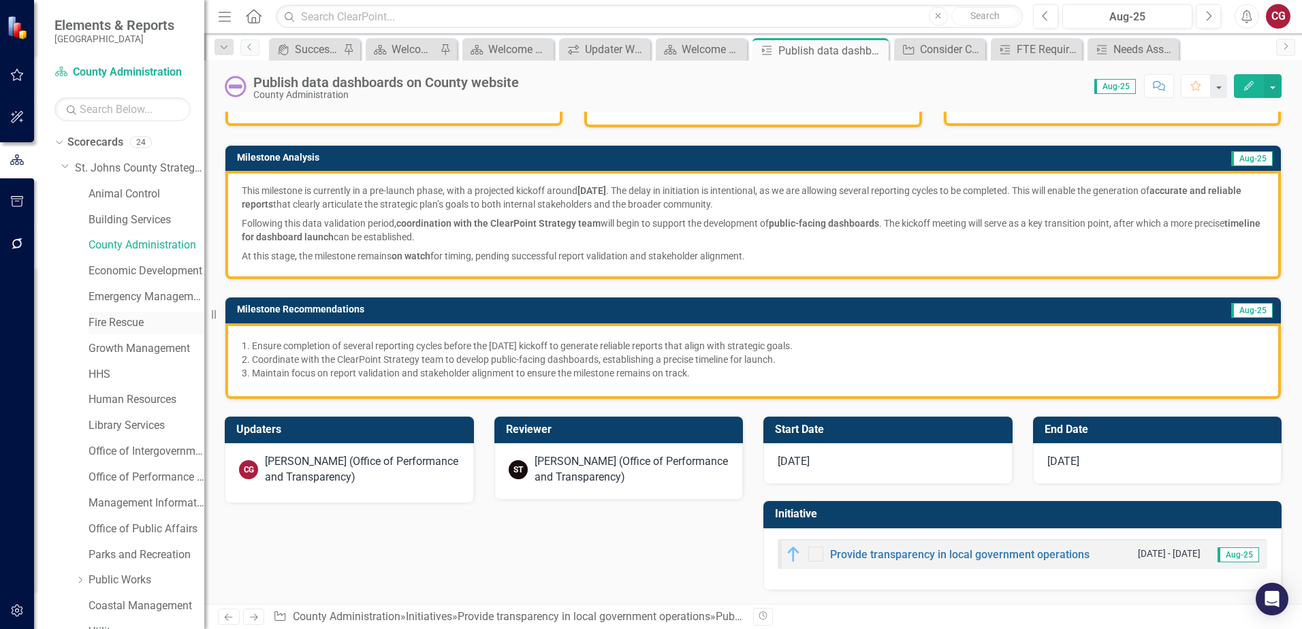
click at [98, 321] on link "Fire Rescue" at bounding box center [147, 323] width 116 height 16
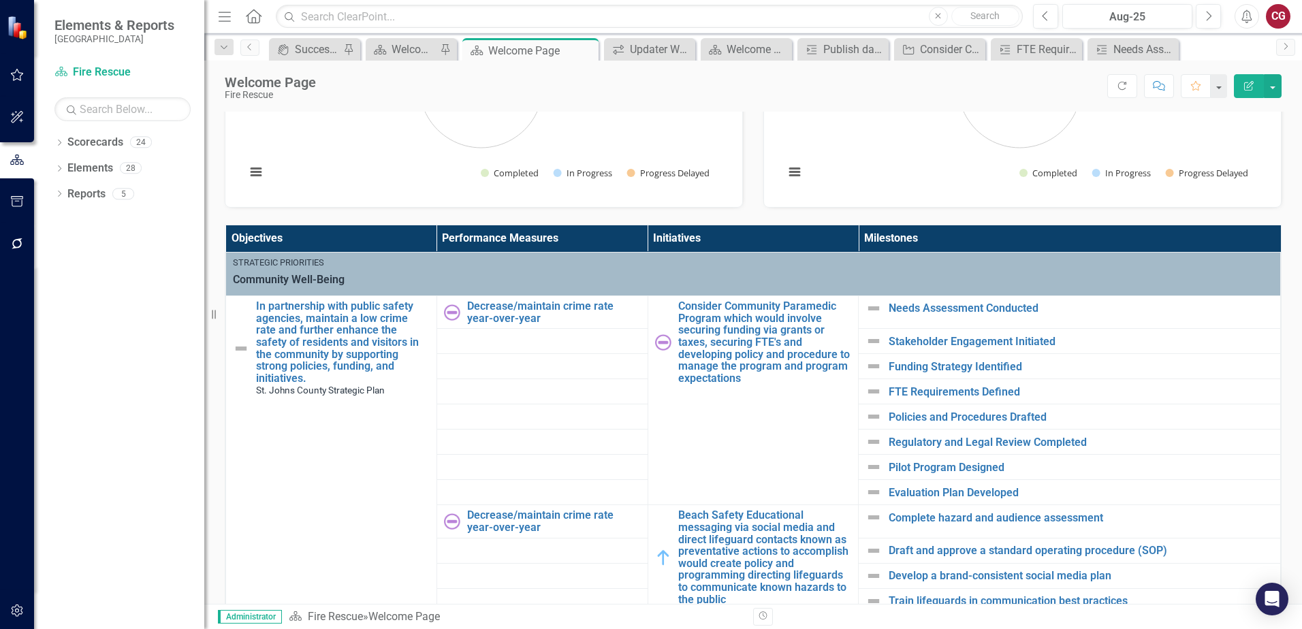
scroll to position [325, 0]
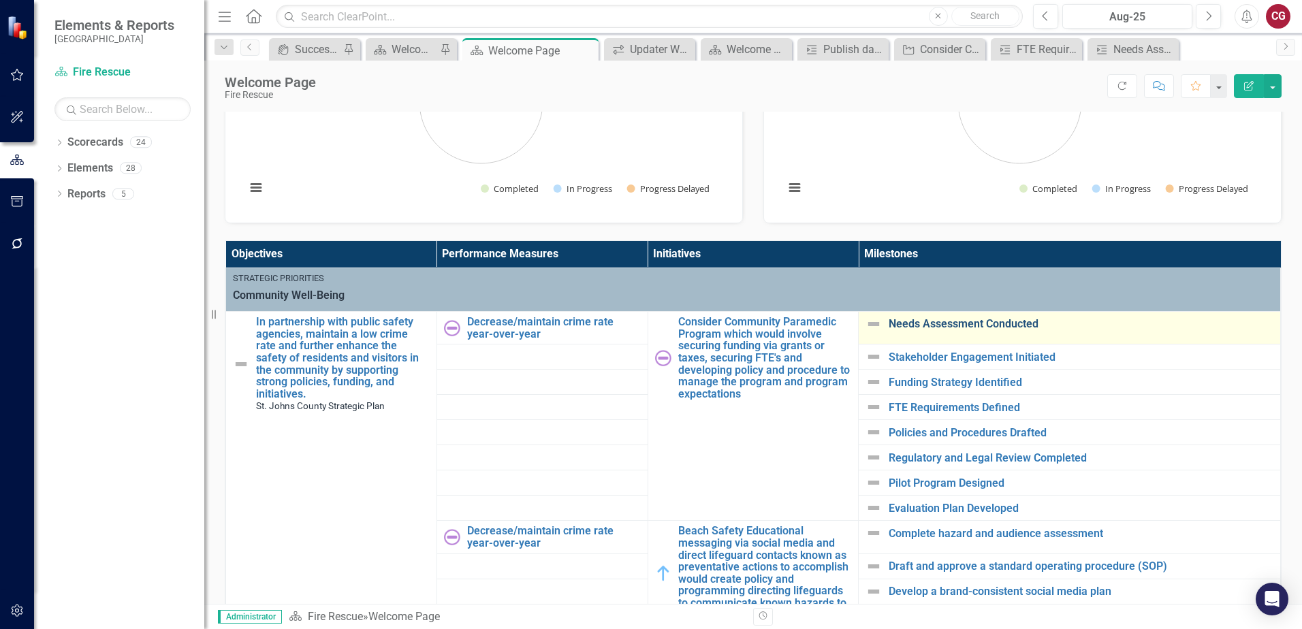
click at [930, 321] on link "Needs Assessment Conducted" at bounding box center [1081, 324] width 385 height 12
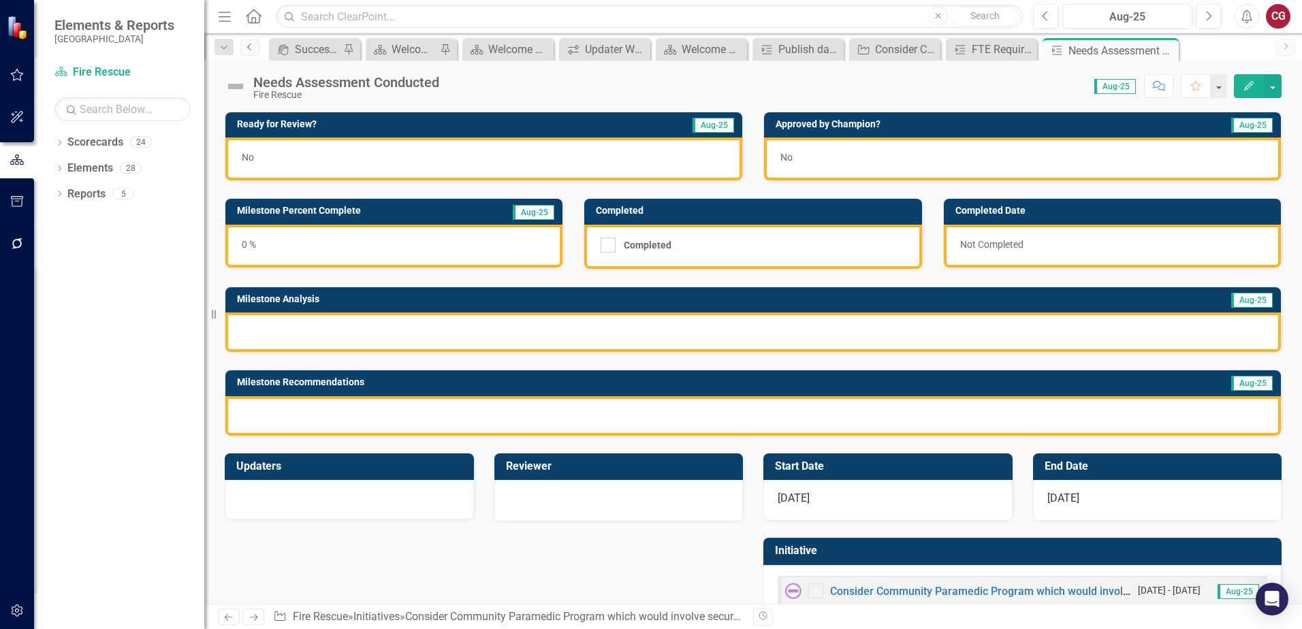
click at [248, 46] on icon "Previous" at bounding box center [249, 47] width 11 height 8
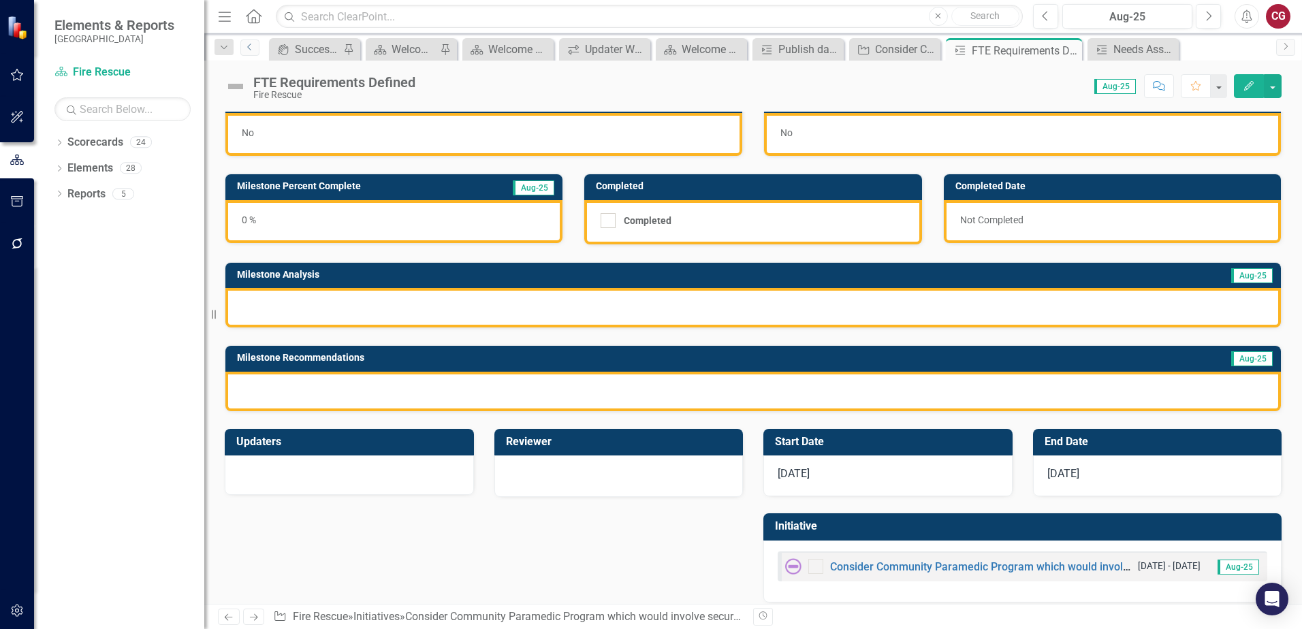
scroll to position [37, 0]
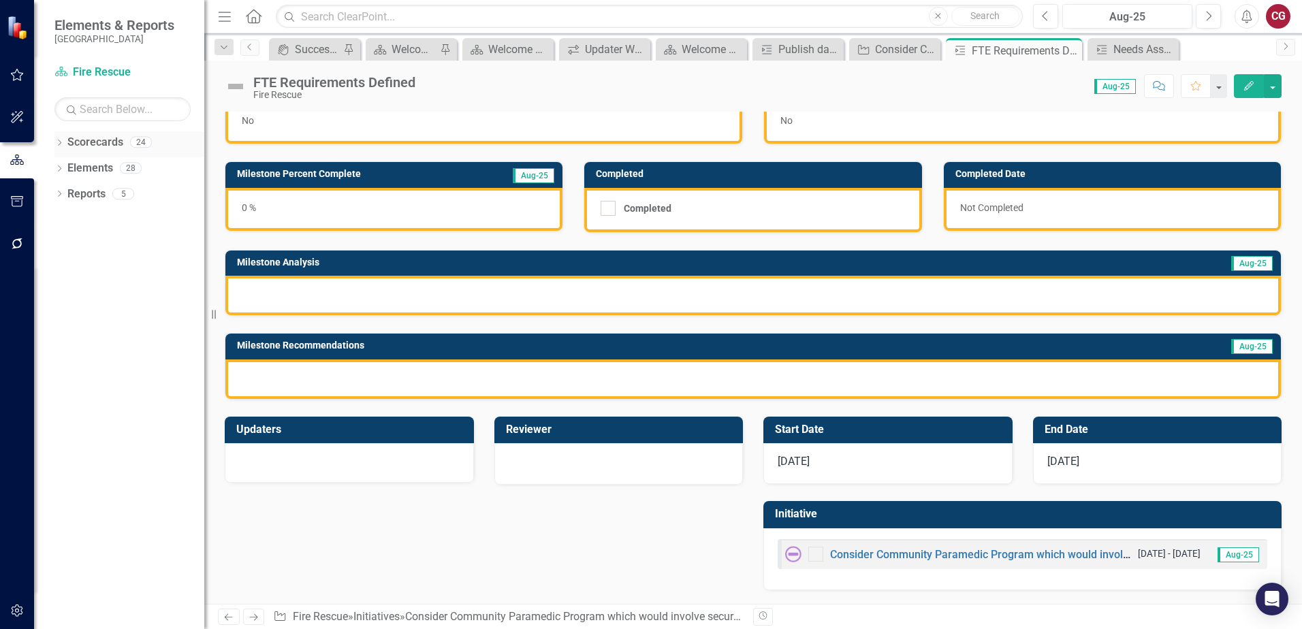
click at [58, 144] on icon "Dropdown" at bounding box center [59, 143] width 10 height 7
click at [66, 169] on icon "Dropdown" at bounding box center [66, 167] width 10 height 8
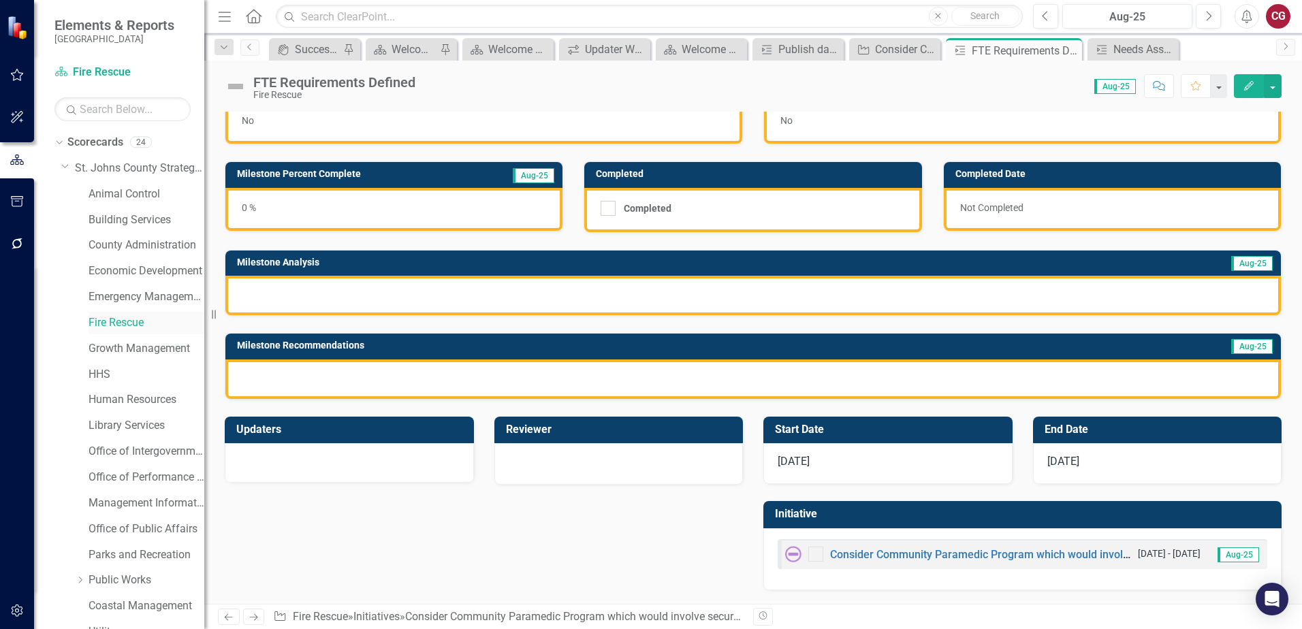
click at [102, 329] on link "Fire Rescue" at bounding box center [147, 323] width 116 height 16
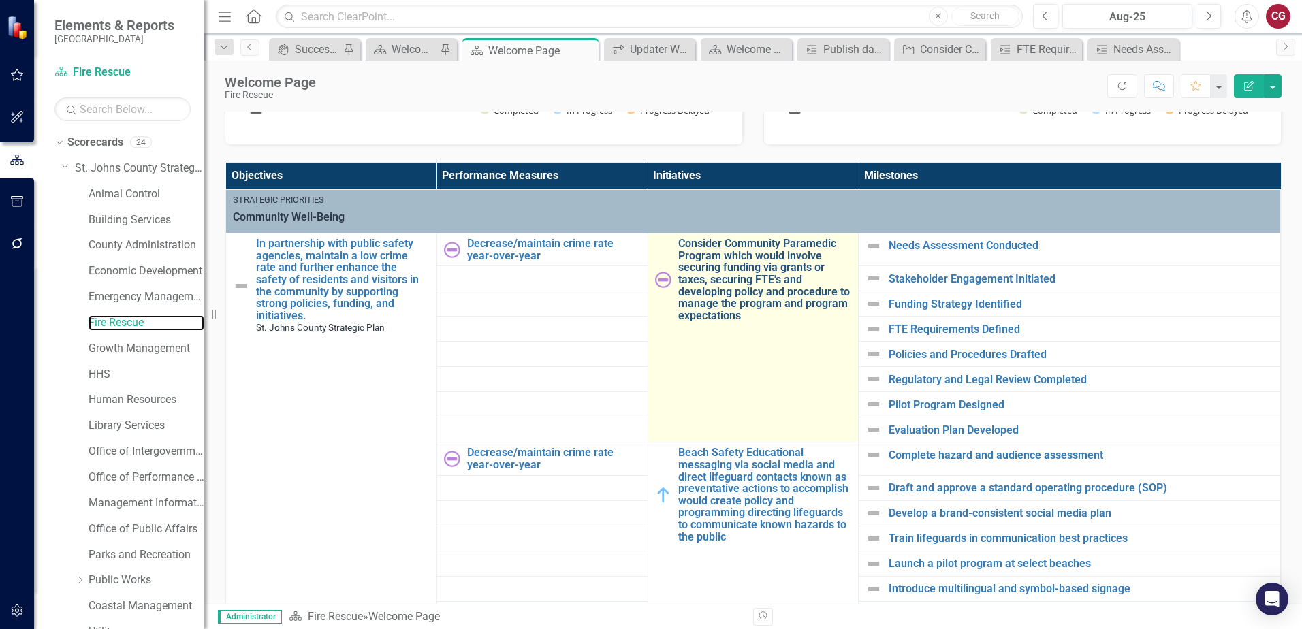
scroll to position [409, 0]
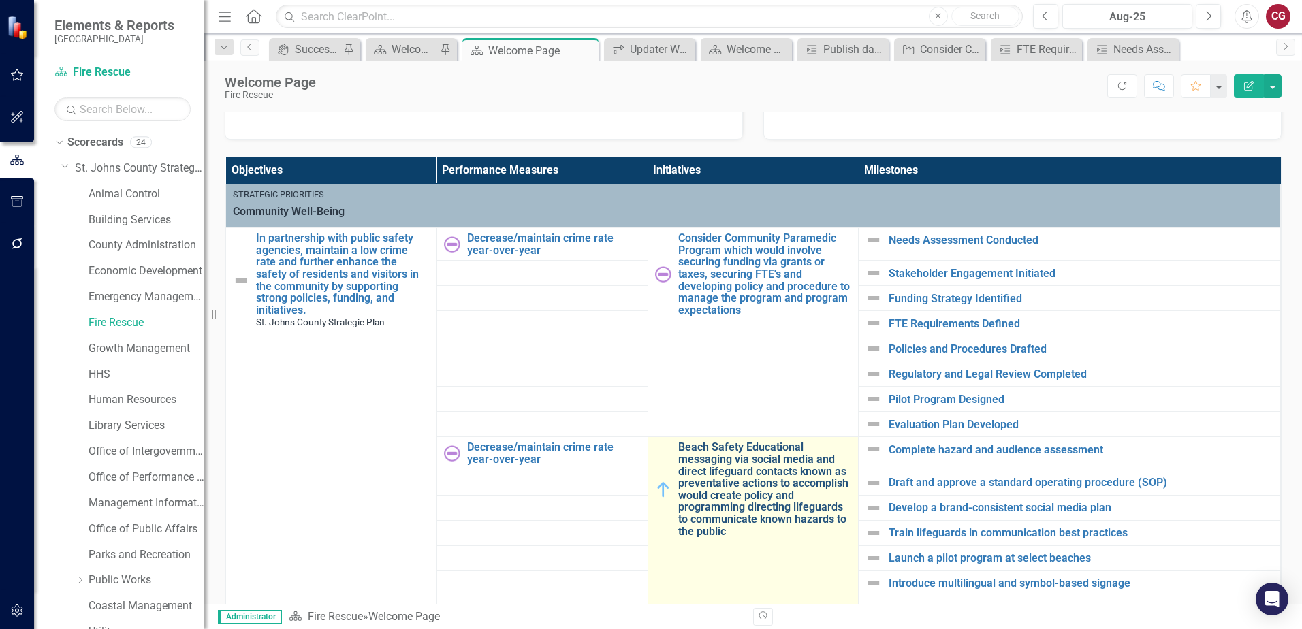
click at [741, 483] on link "Beach Safety Educational messaging via social media and direct lifeguard contac…" at bounding box center [765, 489] width 174 height 96
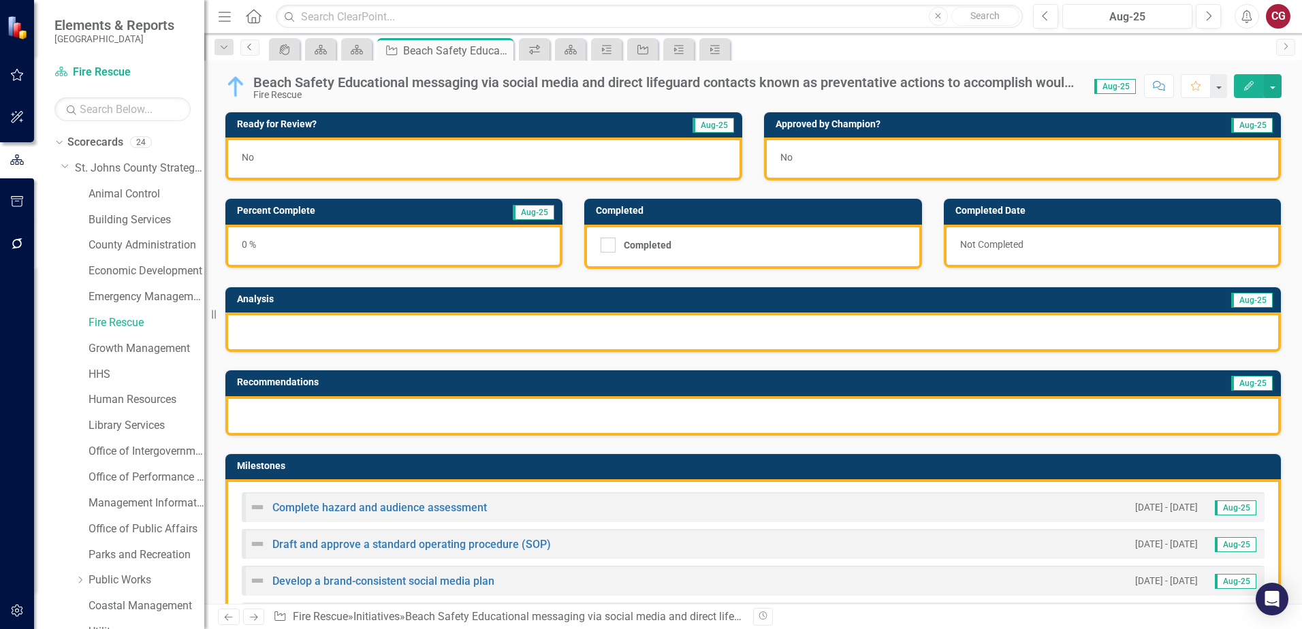
click at [250, 52] on link "Previous" at bounding box center [249, 47] width 19 height 16
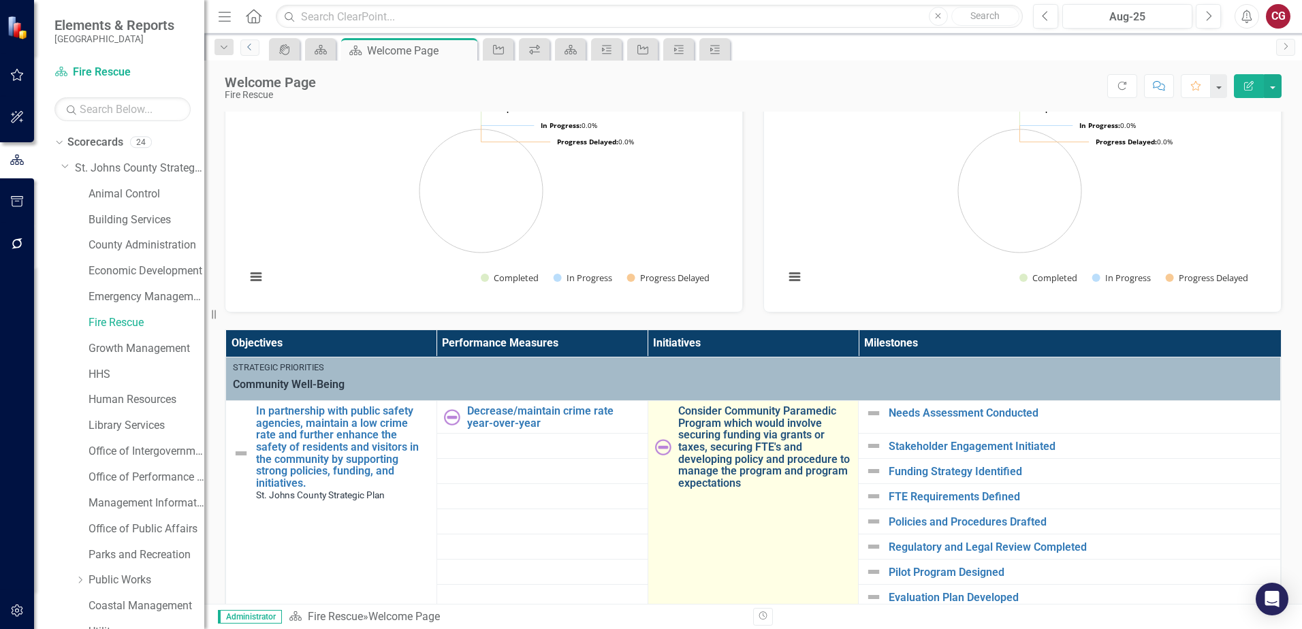
scroll to position [272, 0]
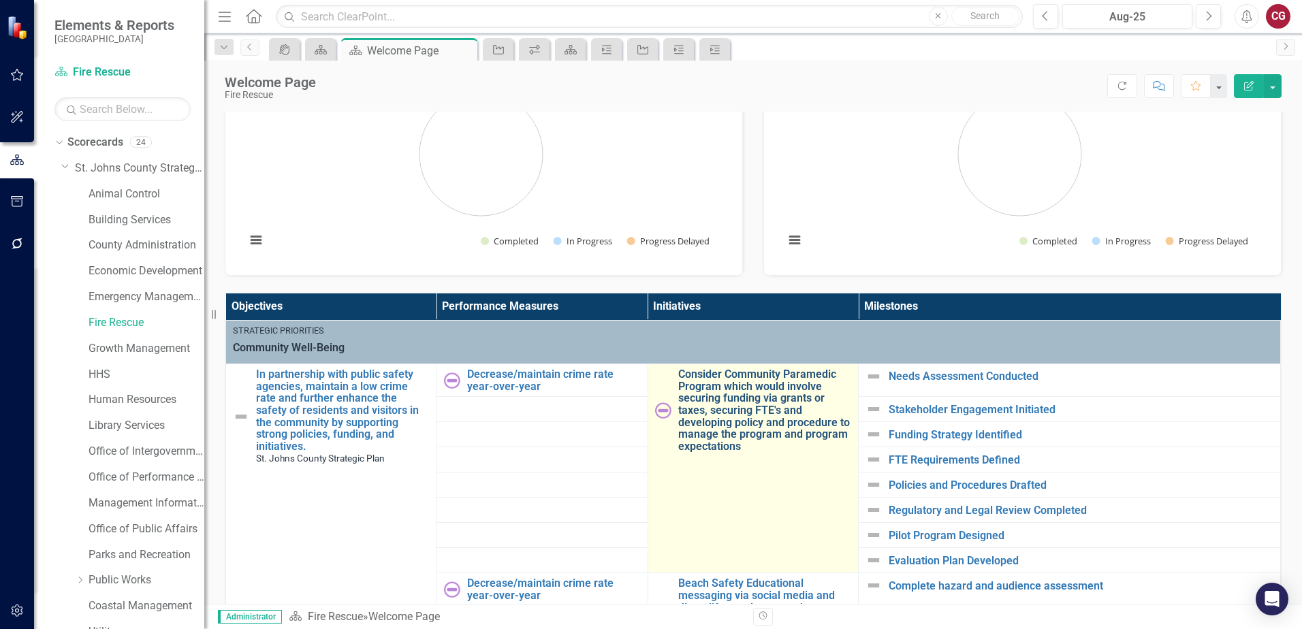
click at [730, 394] on link "Consider Community Paramedic Program which would involve securing funding via g…" at bounding box center [765, 410] width 174 height 84
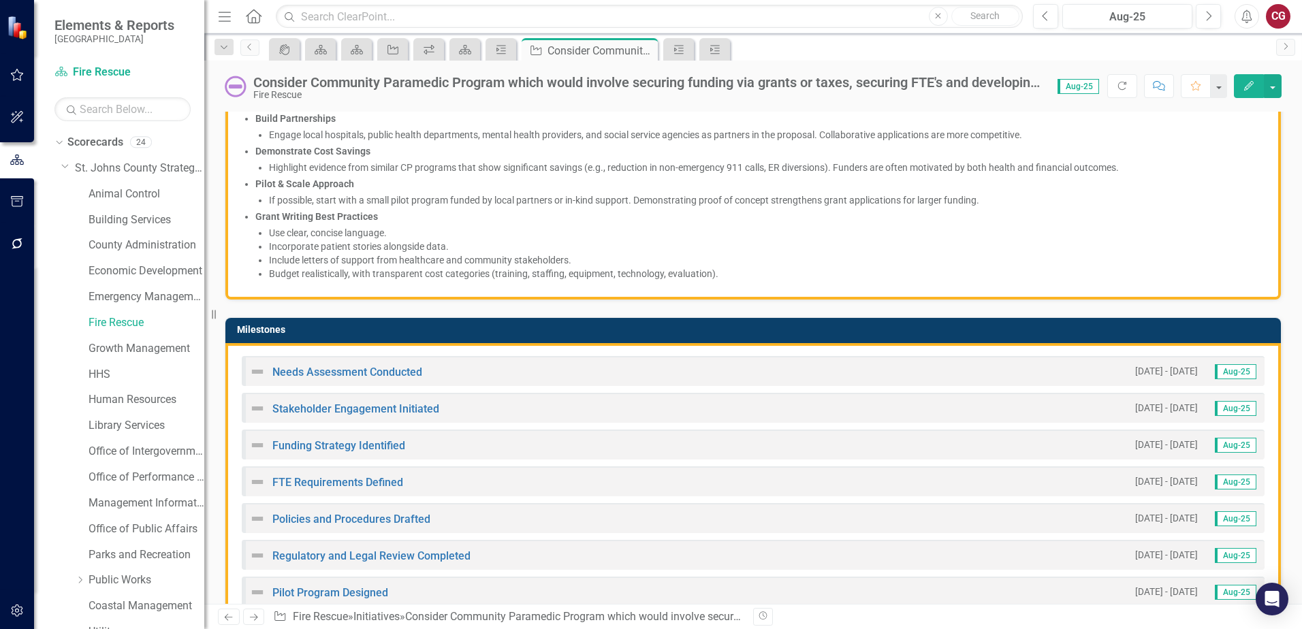
scroll to position [613, 0]
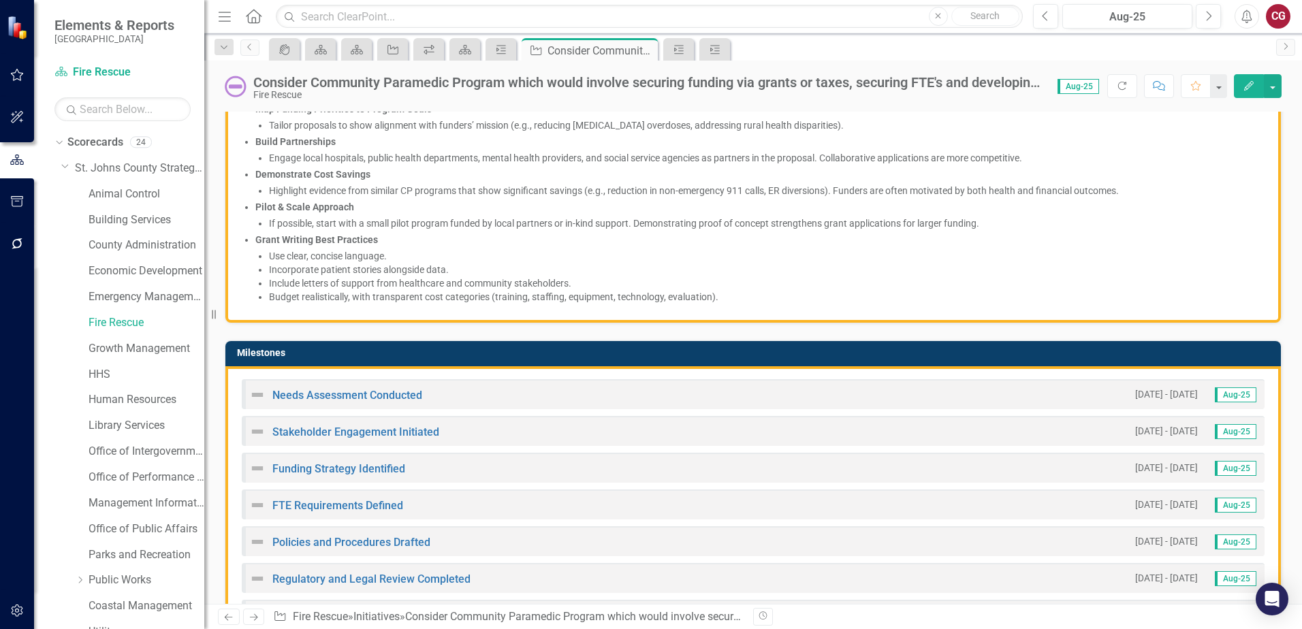
click at [347, 402] on div "Needs Assessment Conducted" at bounding box center [335, 395] width 173 height 16
click at [349, 389] on link "Needs Assessment Conducted" at bounding box center [347, 395] width 150 height 13
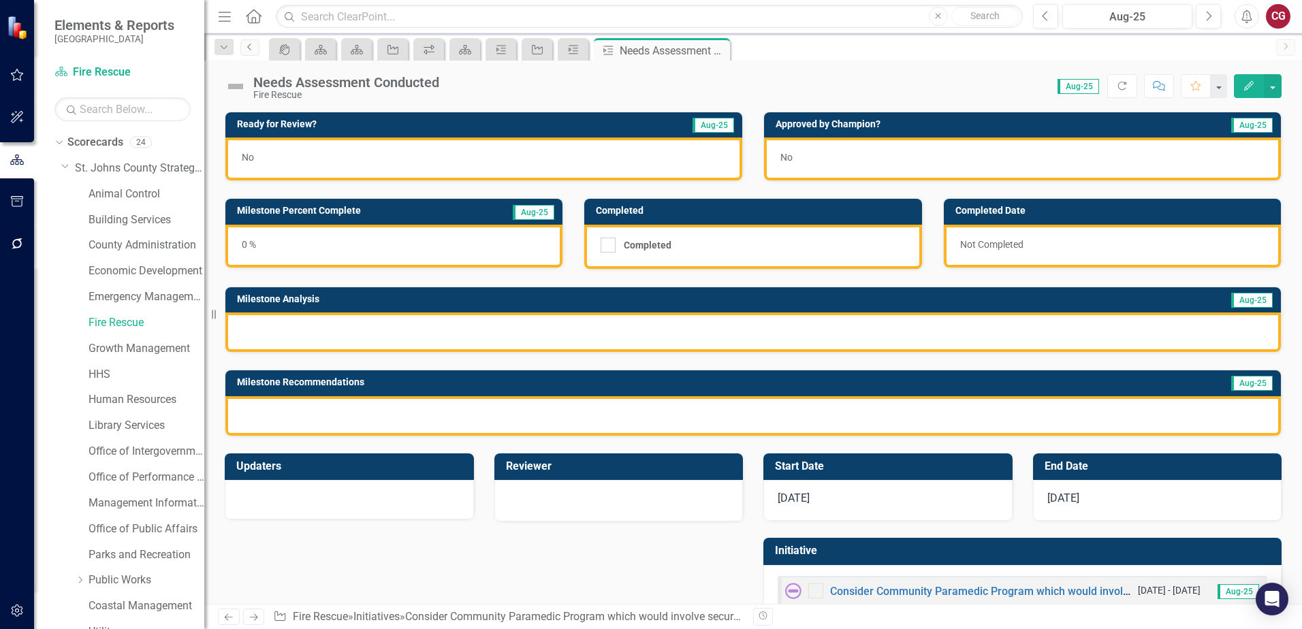
click at [254, 52] on link "Previous" at bounding box center [249, 47] width 19 height 16
click at [106, 317] on link "Fire Rescue" at bounding box center [147, 323] width 116 height 16
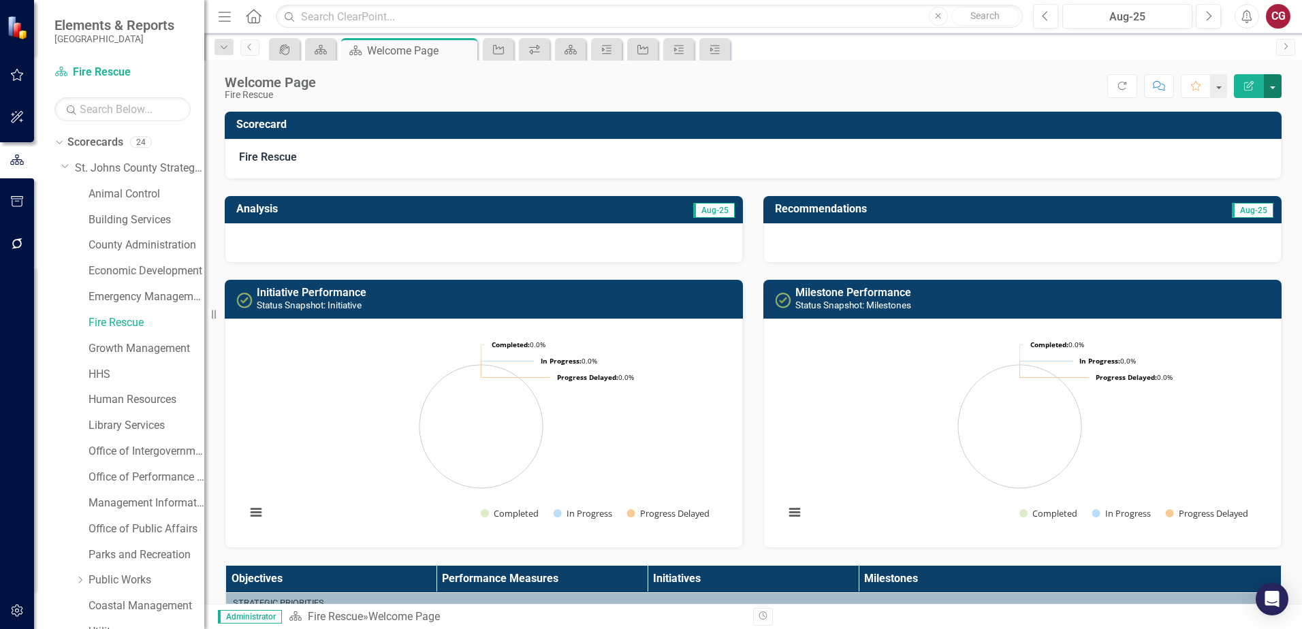
click at [1271, 91] on button "button" at bounding box center [1273, 86] width 18 height 24
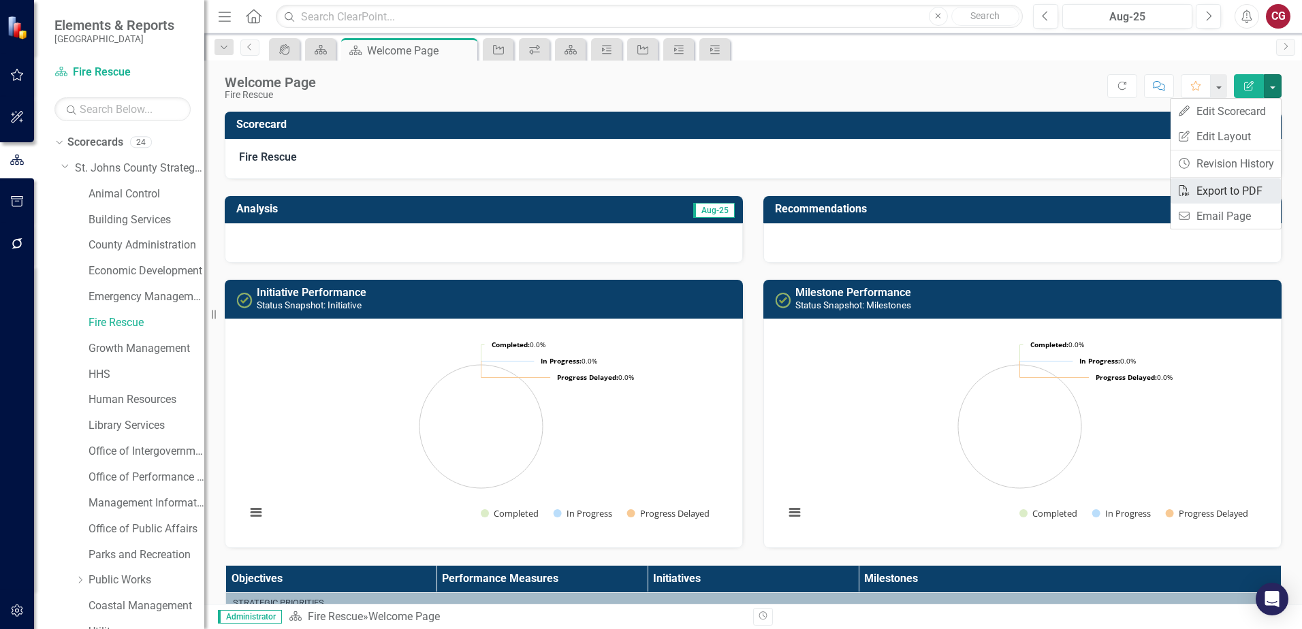
click at [1202, 189] on link "PDF Export to PDF" at bounding box center [1225, 190] width 110 height 25
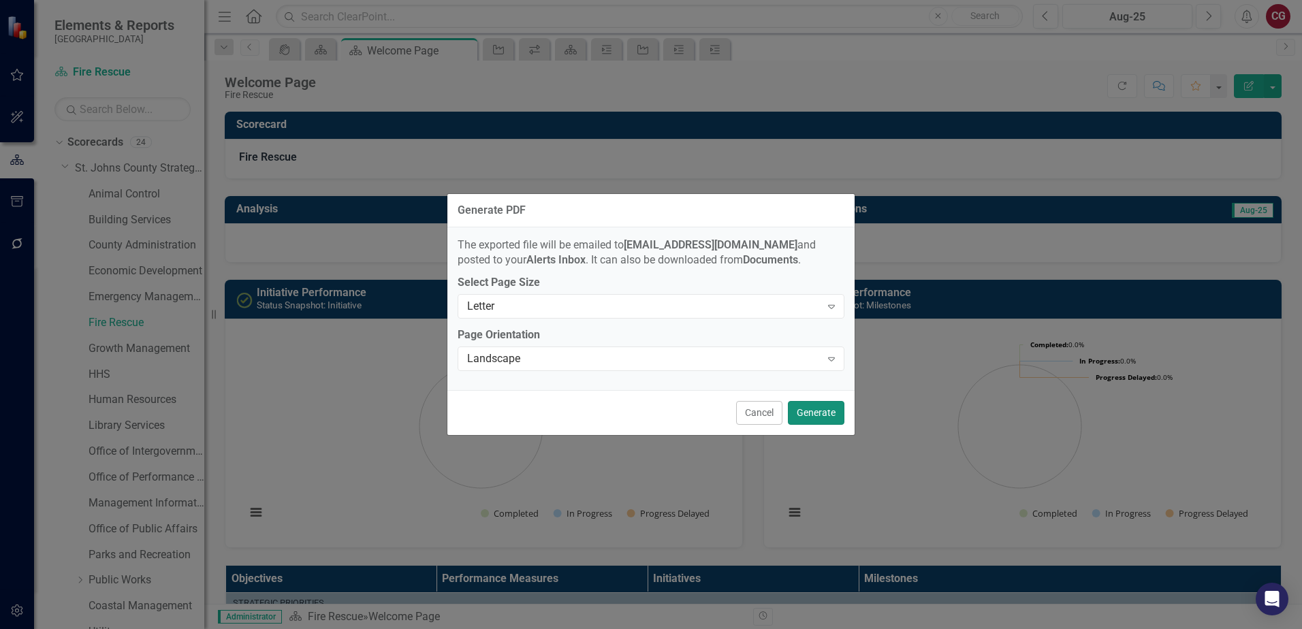
click at [805, 410] on button "Generate" at bounding box center [816, 413] width 57 height 24
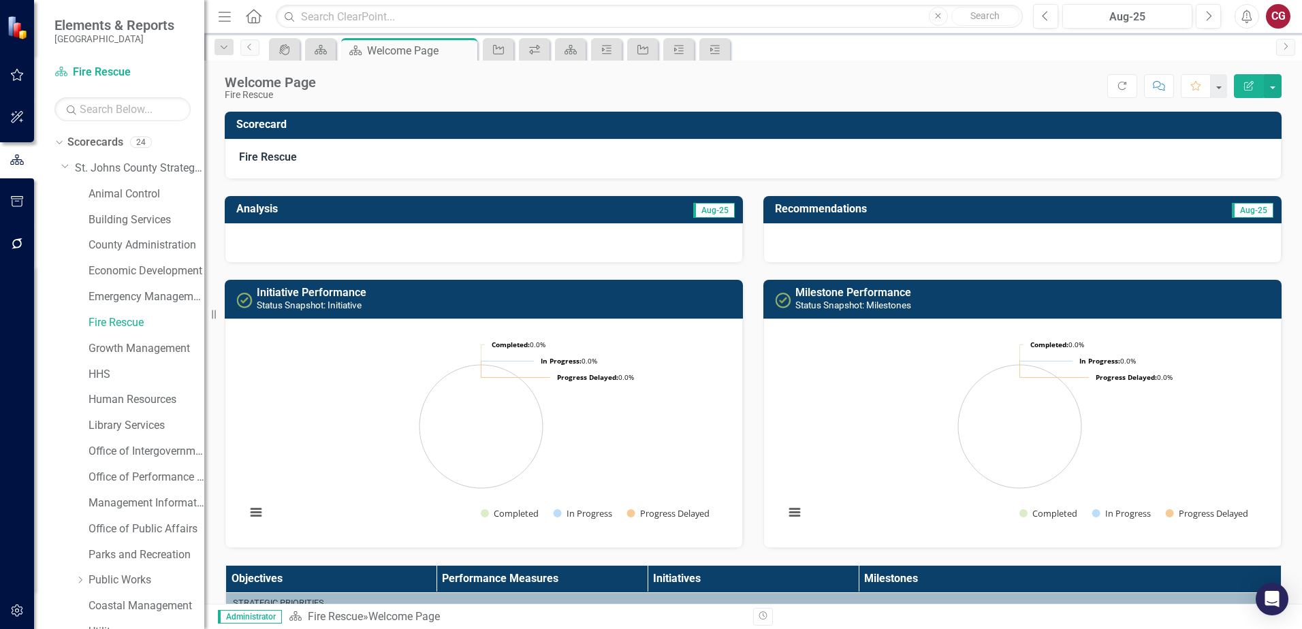
click at [19, 66] on div at bounding box center [17, 75] width 34 height 42
click at [19, 69] on icon "button" at bounding box center [17, 74] width 14 height 11
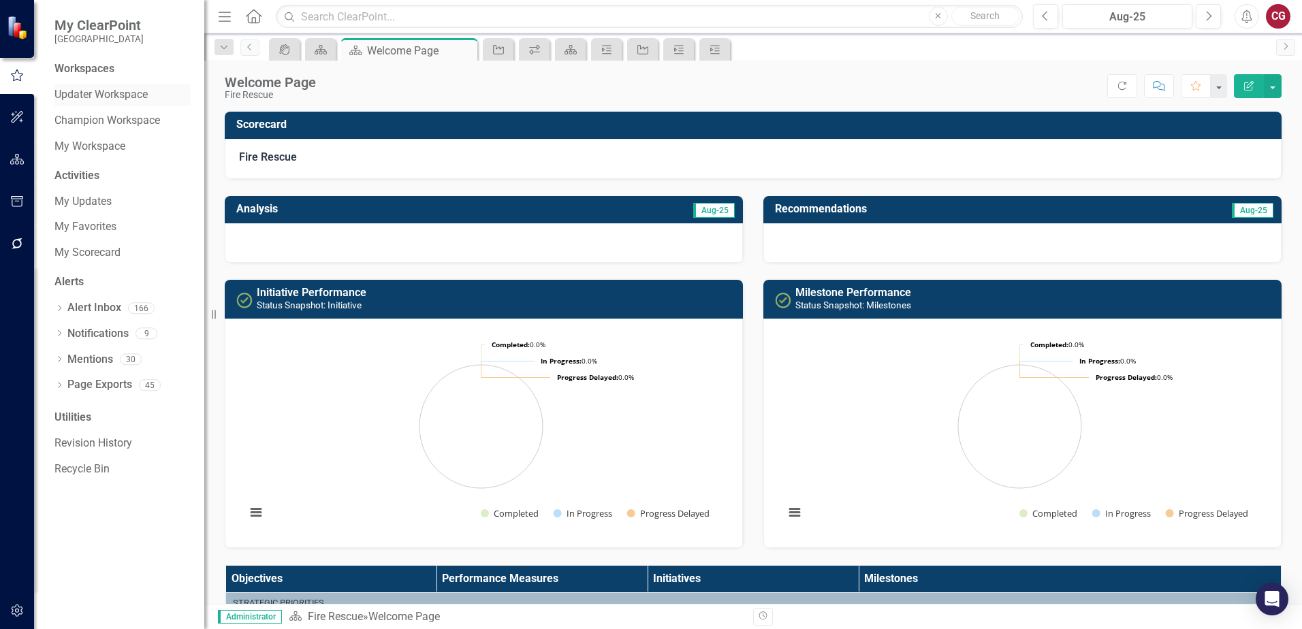
click at [95, 91] on link "Updater Workspace" at bounding box center [122, 95] width 136 height 16
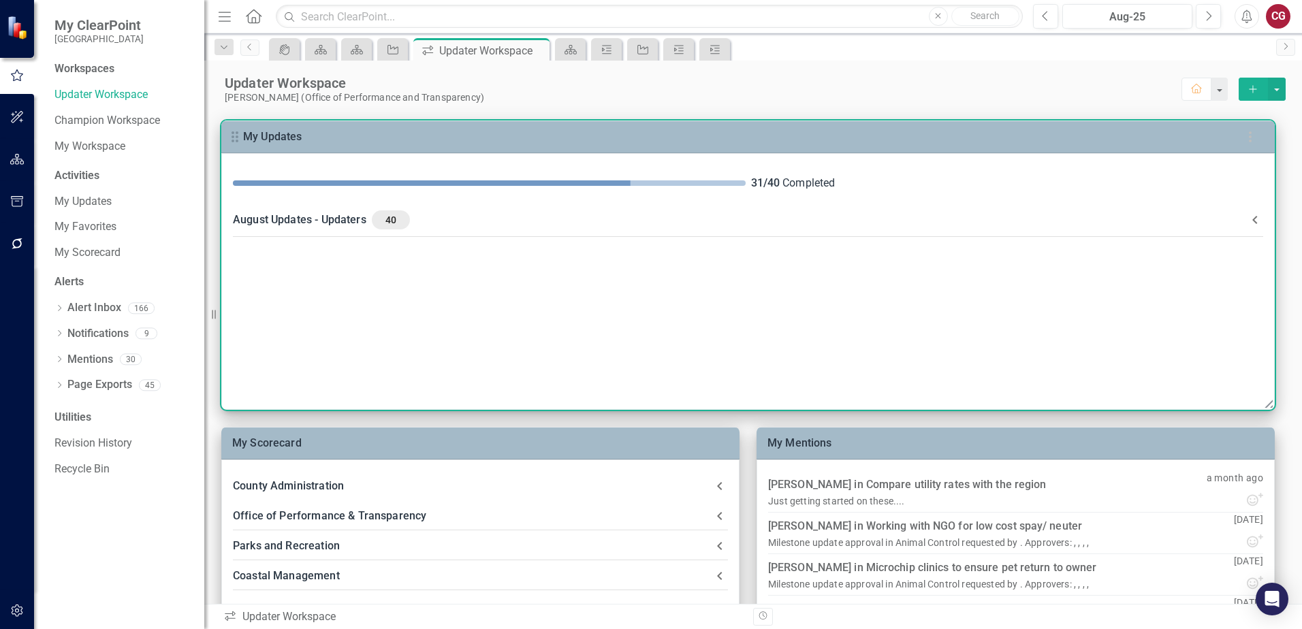
click at [415, 226] on div "August Updates - Updaters 40" at bounding box center [740, 219] width 1014 height 19
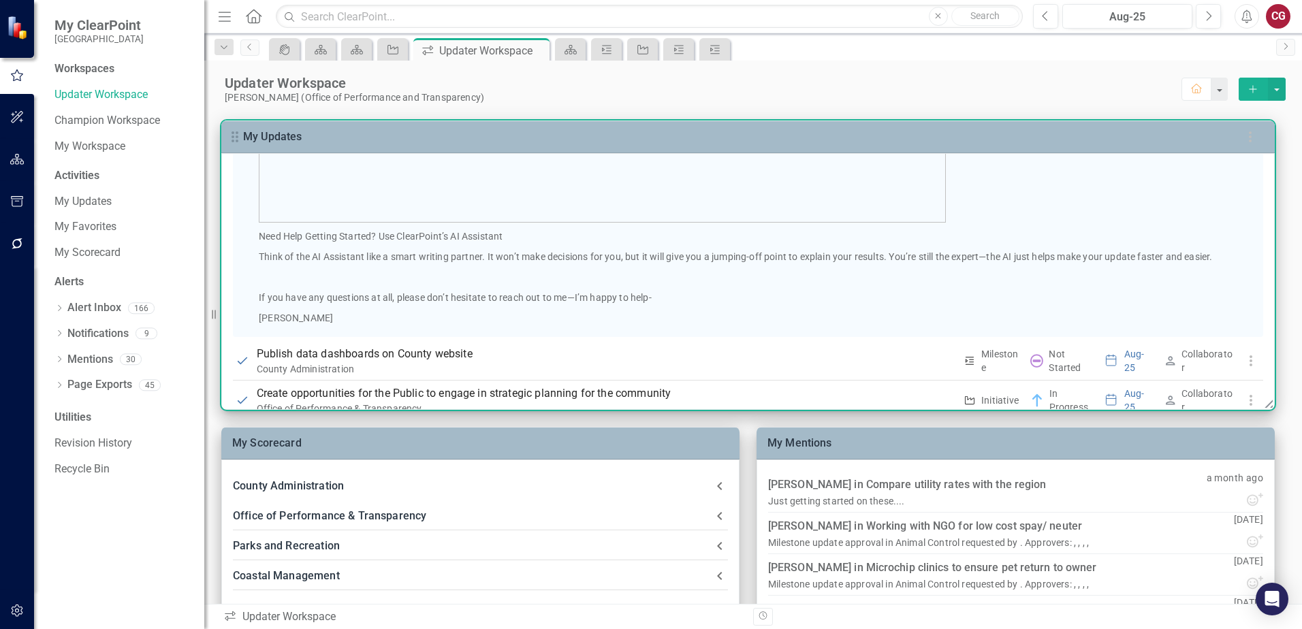
scroll to position [885, 0]
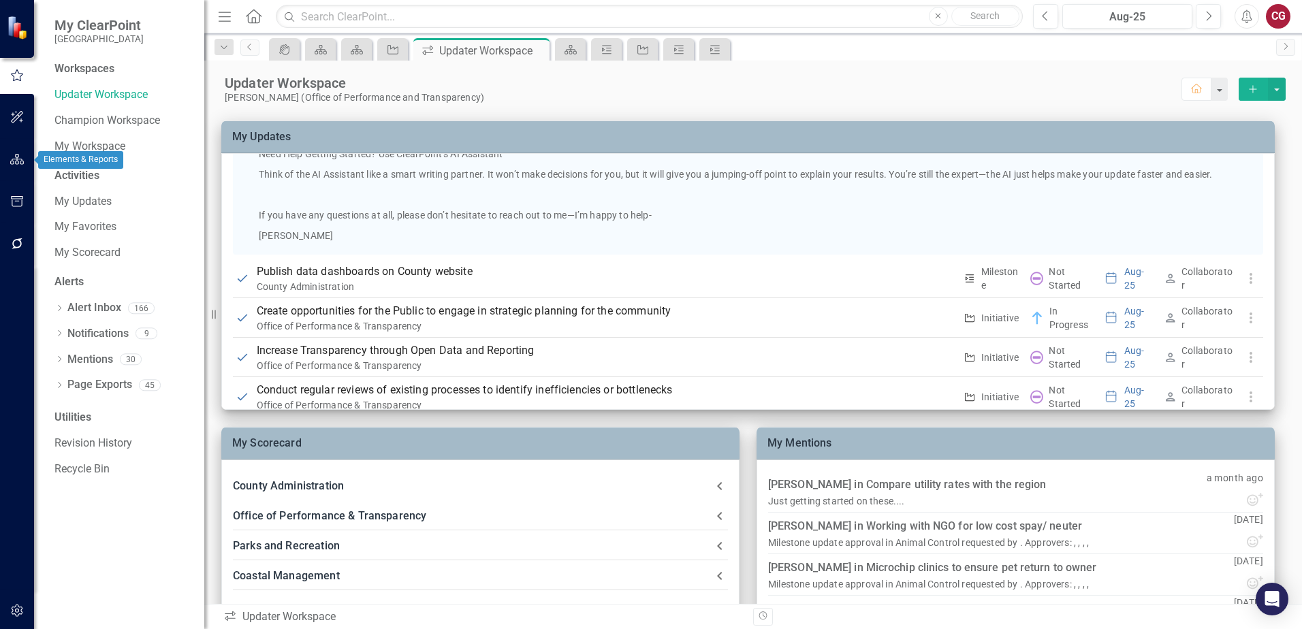
click at [17, 163] on icon "button" at bounding box center [17, 159] width 14 height 11
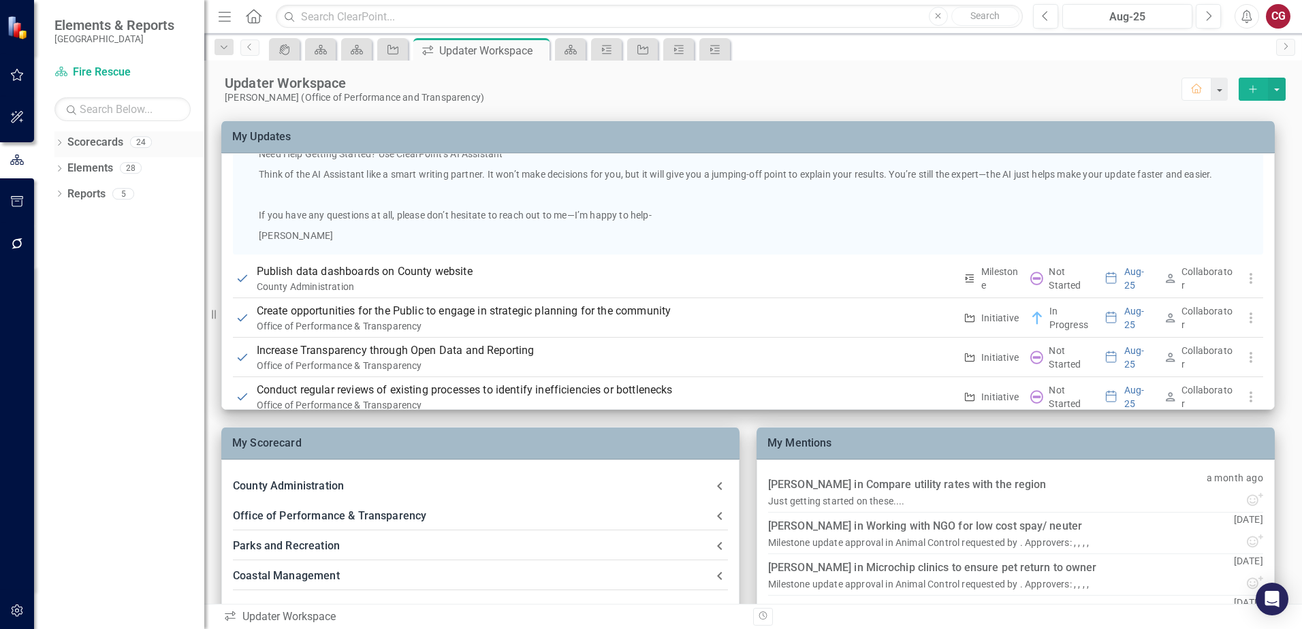
click at [61, 143] on icon "Dropdown" at bounding box center [59, 143] width 10 height 7
click at [69, 169] on icon "Dropdown" at bounding box center [66, 167] width 10 height 8
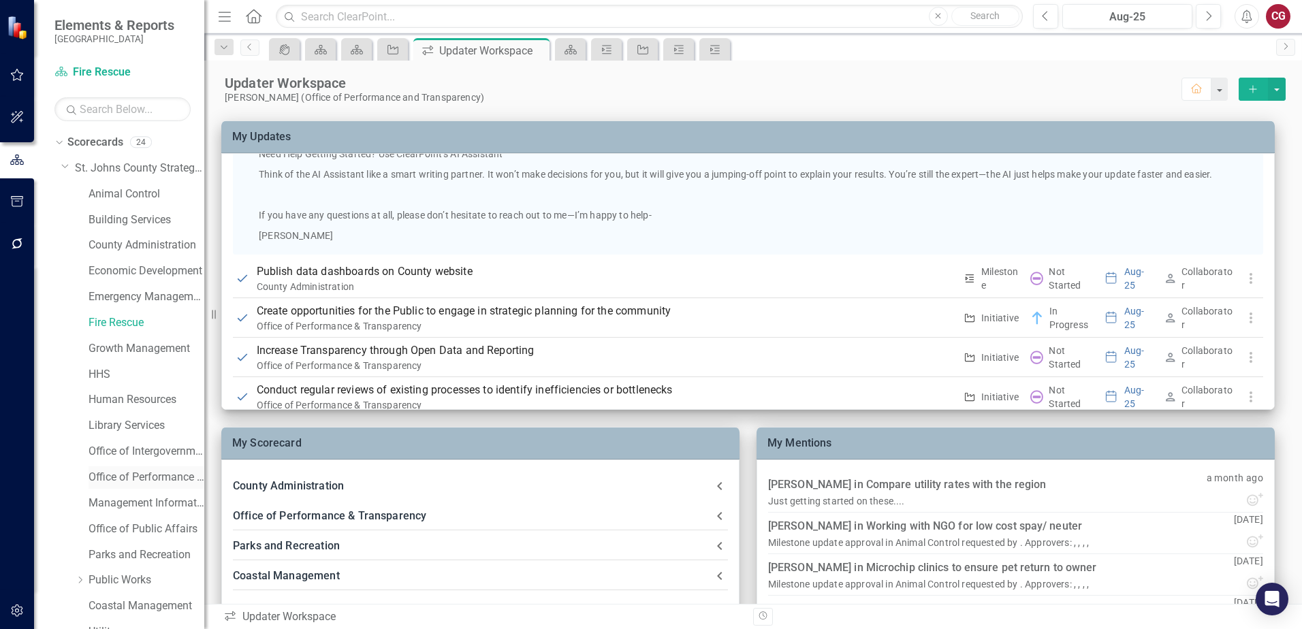
click at [158, 481] on link "Office of Performance & Transparency" at bounding box center [147, 478] width 116 height 16
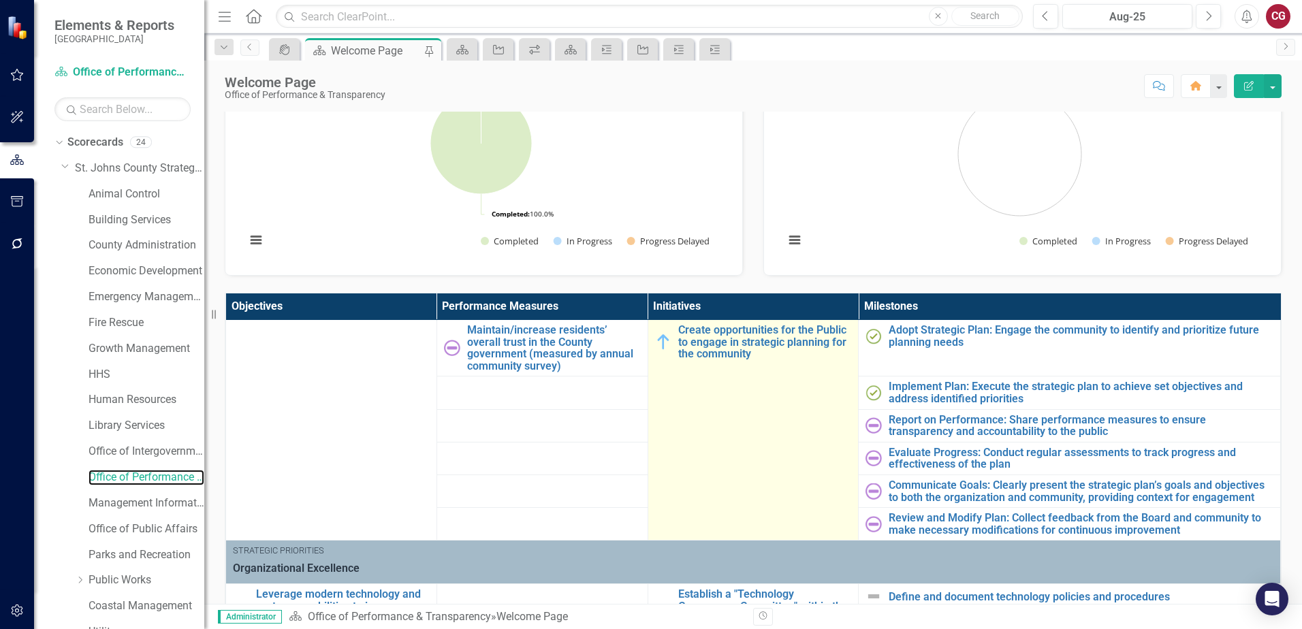
scroll to position [204, 0]
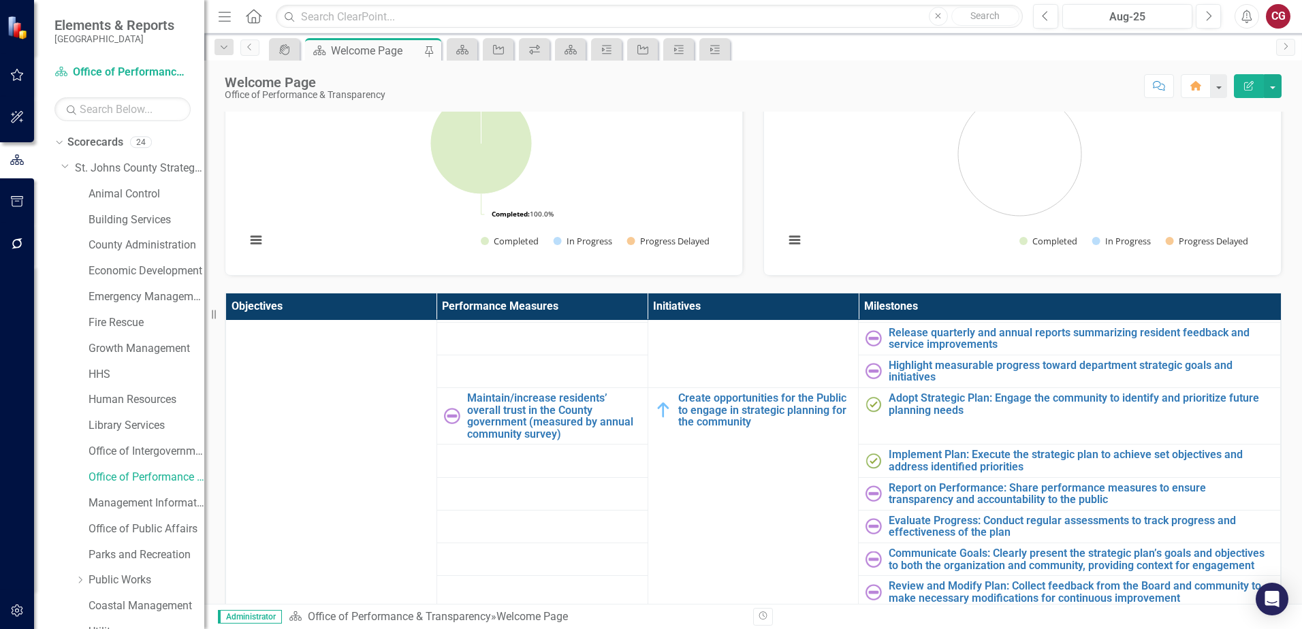
click at [9, 616] on button "button" at bounding box center [17, 611] width 31 height 29
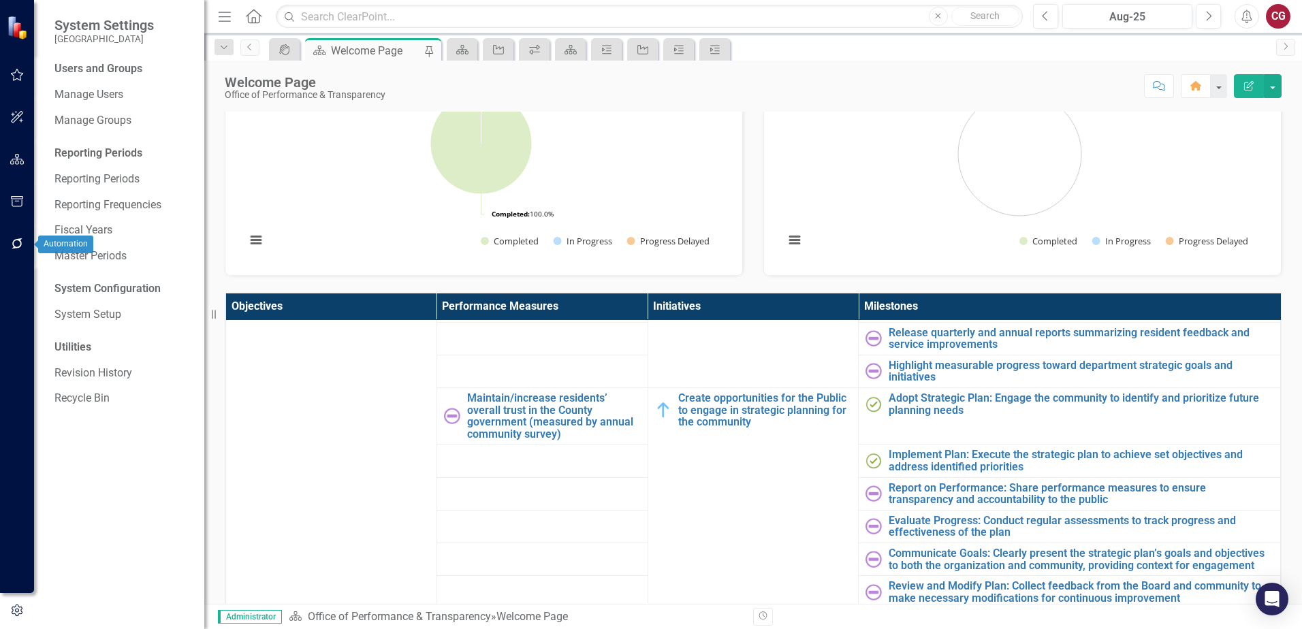
click at [18, 242] on icon "button" at bounding box center [17, 243] width 14 height 11
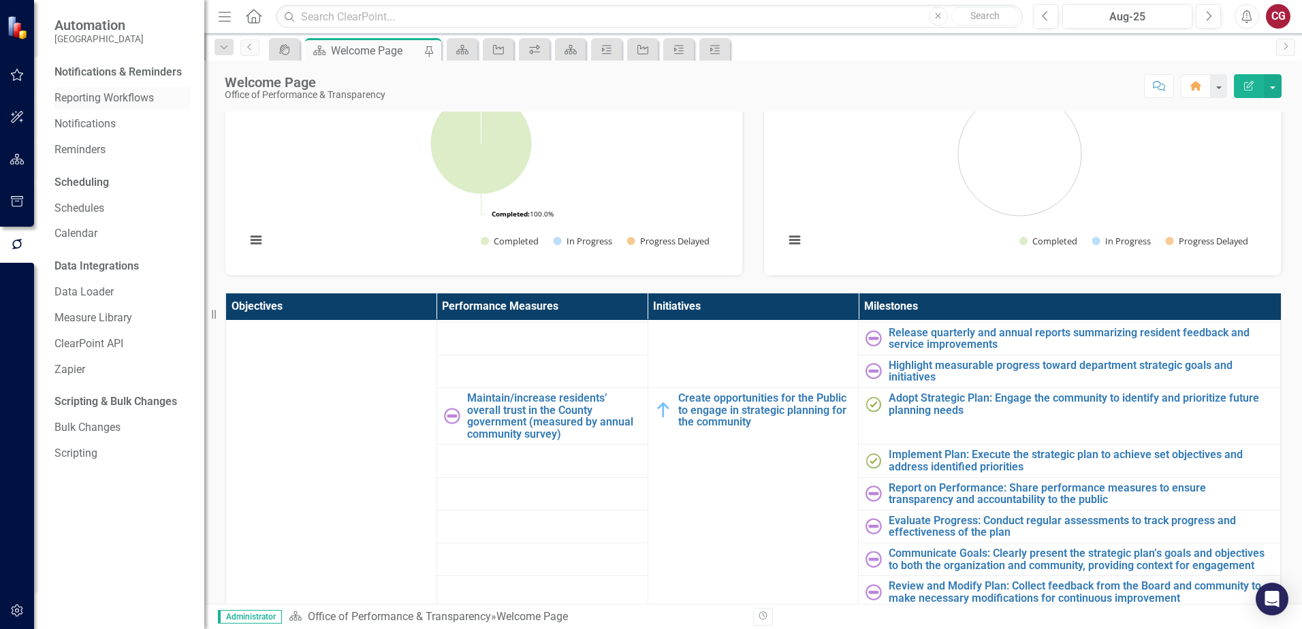
click at [103, 97] on link "Reporting Workflows" at bounding box center [122, 99] width 136 height 16
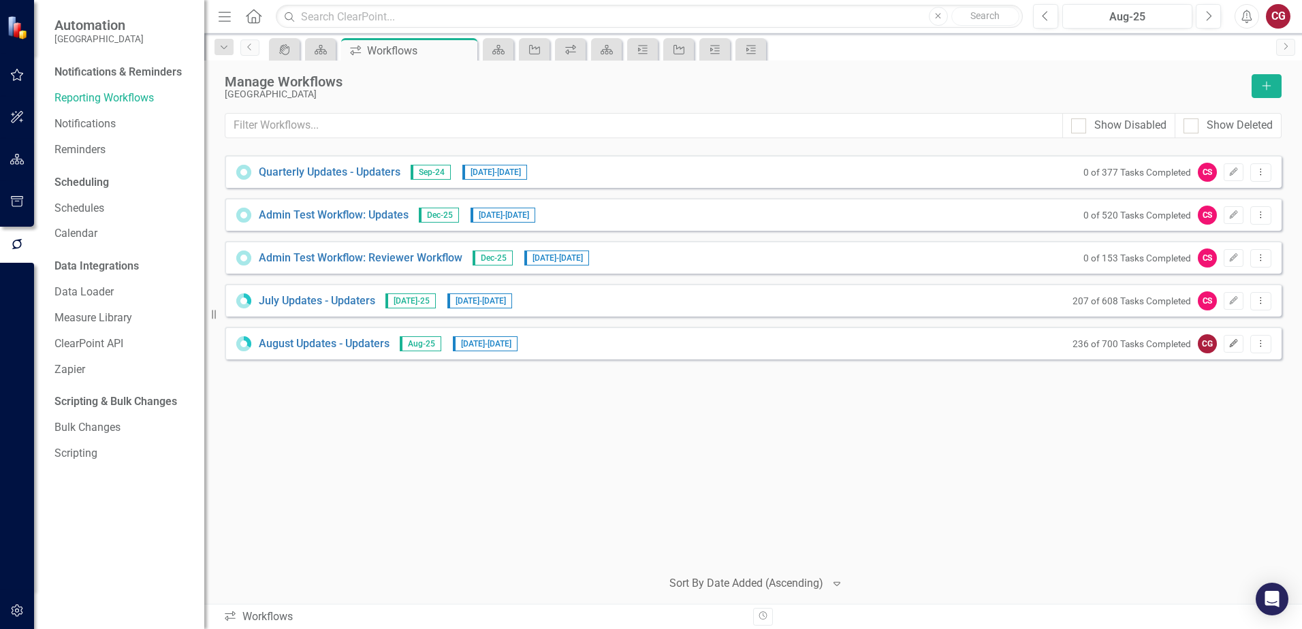
click at [1228, 348] on button "Edit" at bounding box center [1234, 344] width 20 height 18
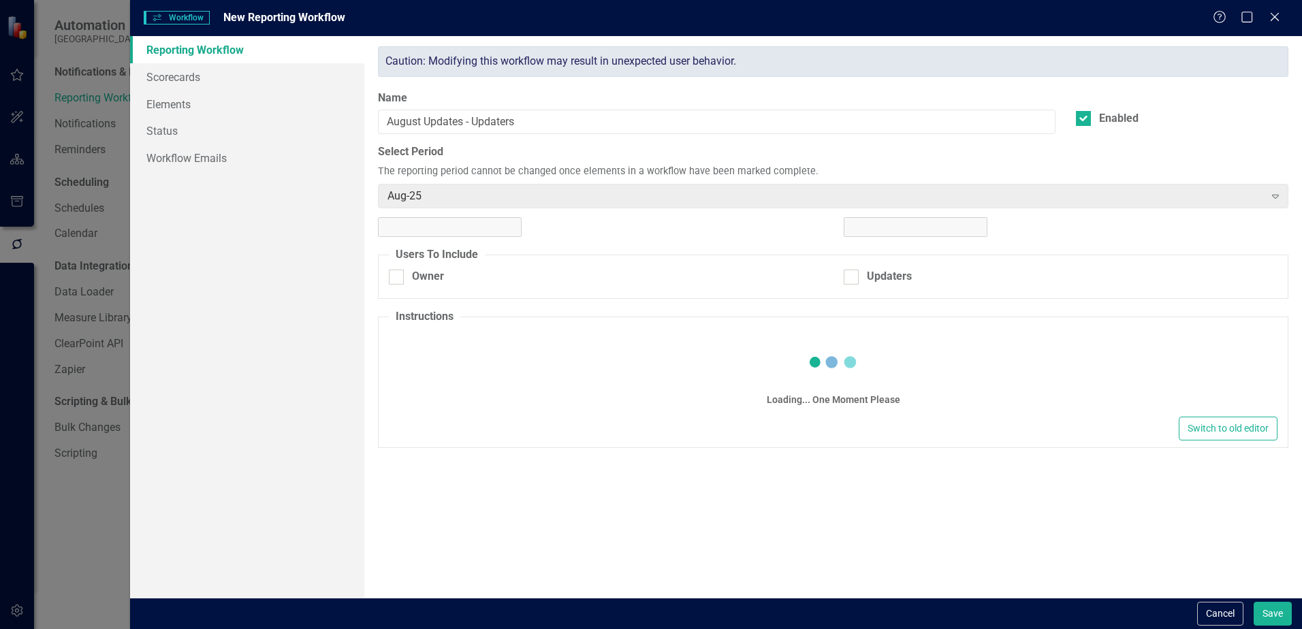
checkbox input "true"
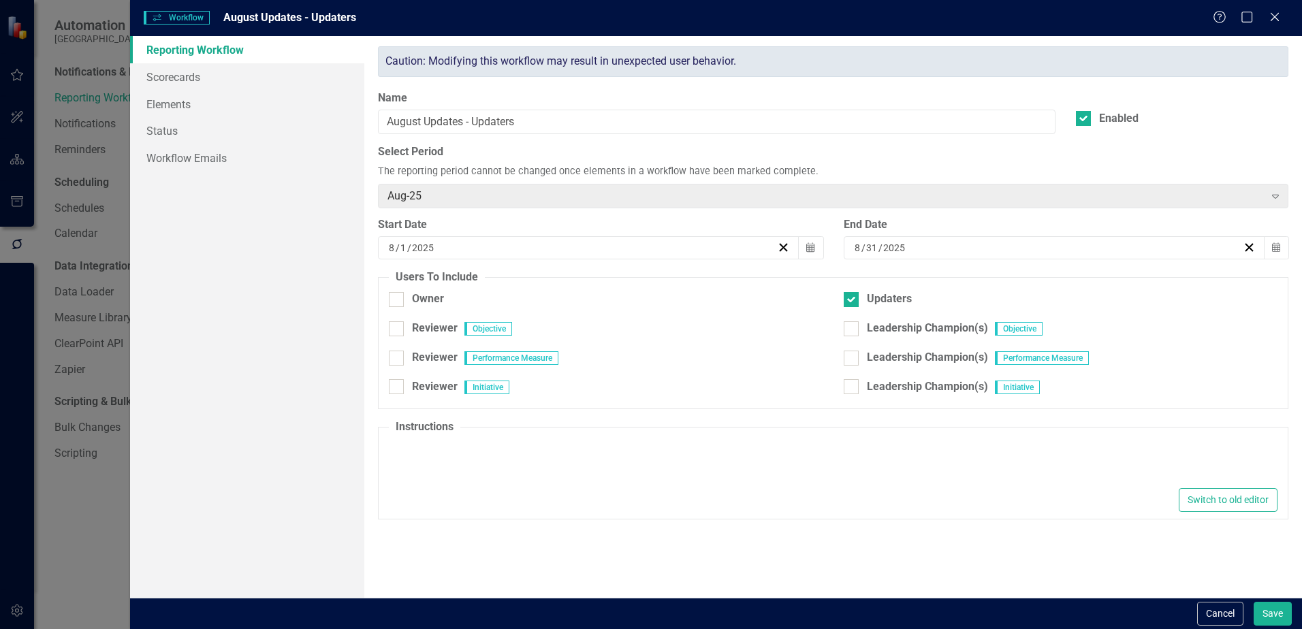
type textarea "<p>Please complete all assigned updates by the deadline. Make sure to review an…"
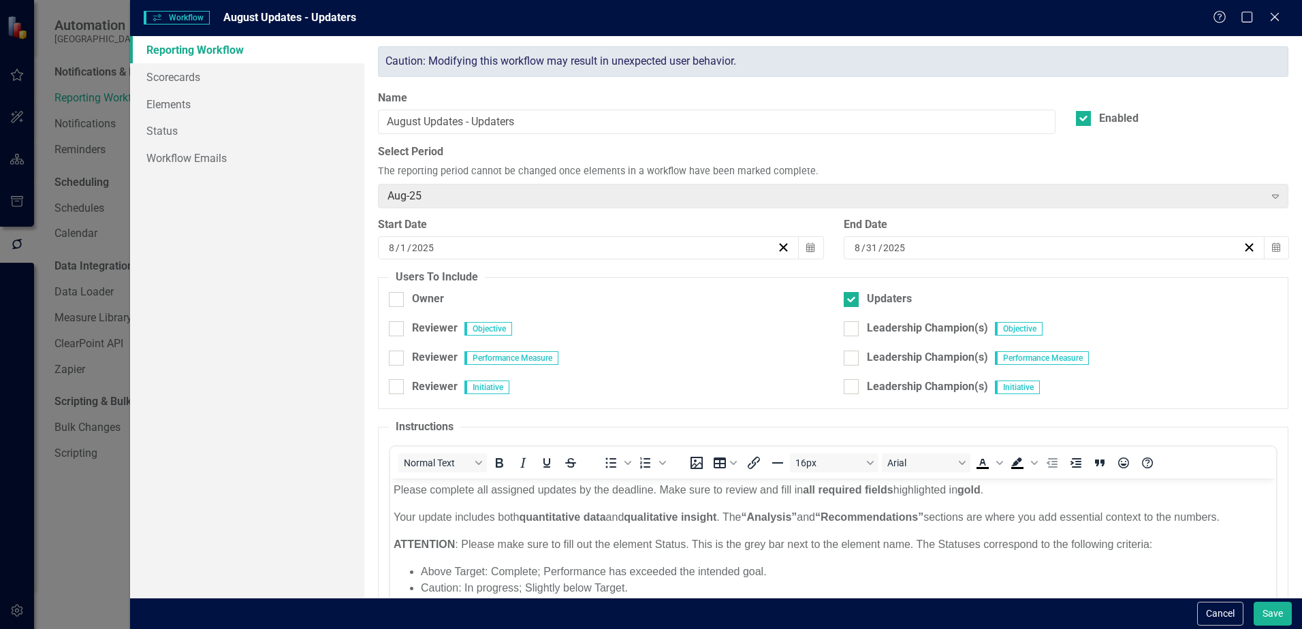
click at [1219, 620] on button "Cancel" at bounding box center [1220, 614] width 46 height 24
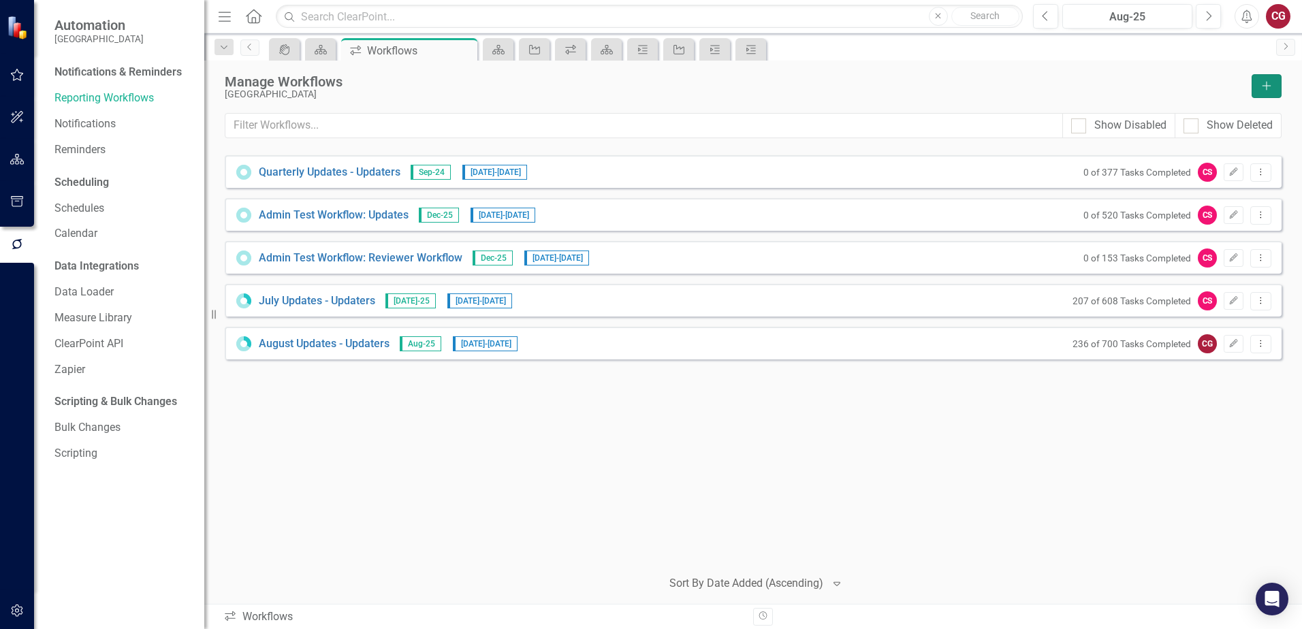
click at [1266, 88] on icon "Add" at bounding box center [1266, 86] width 12 height 10
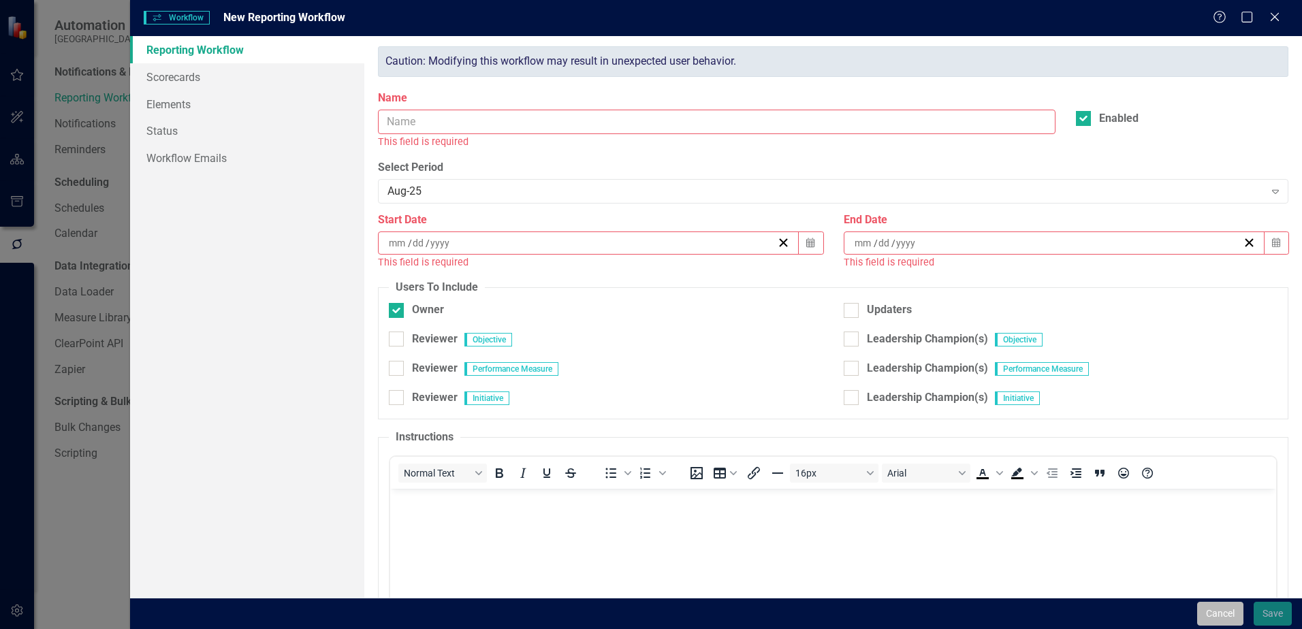
click at [1225, 617] on button "Cancel" at bounding box center [1220, 614] width 46 height 24
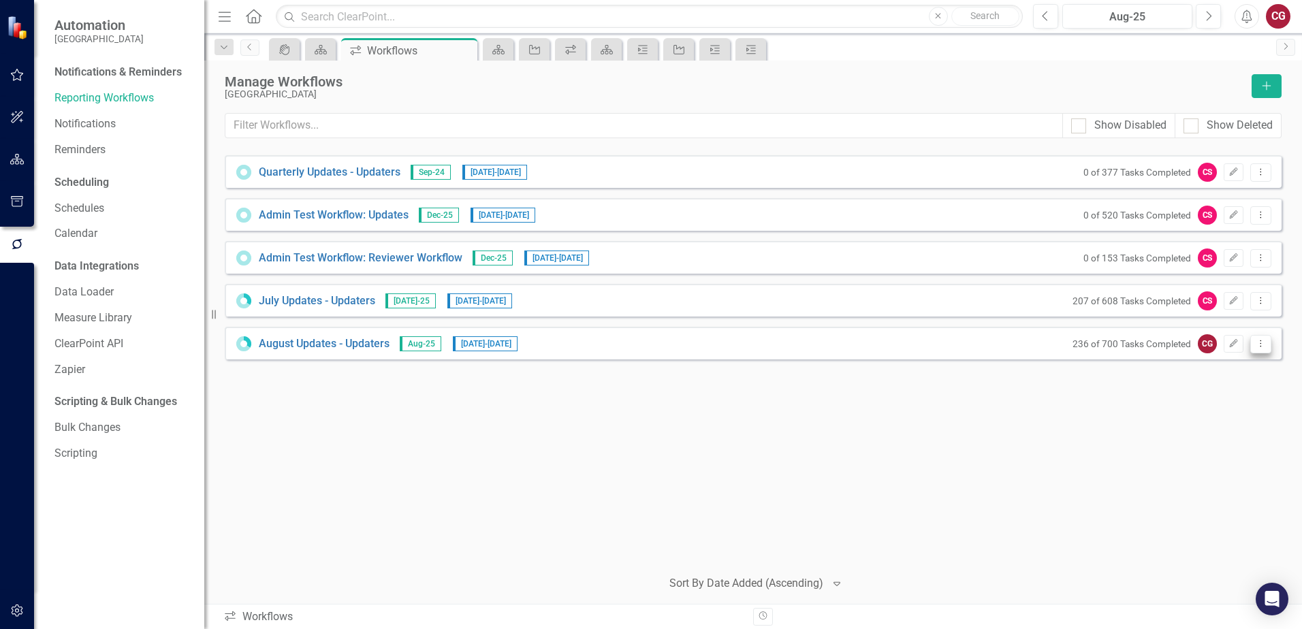
click at [1259, 347] on icon "Dropdown Menu" at bounding box center [1261, 343] width 12 height 9
click at [1231, 413] on link "Copy Duplicate Workflow" at bounding box center [1208, 416] width 126 height 25
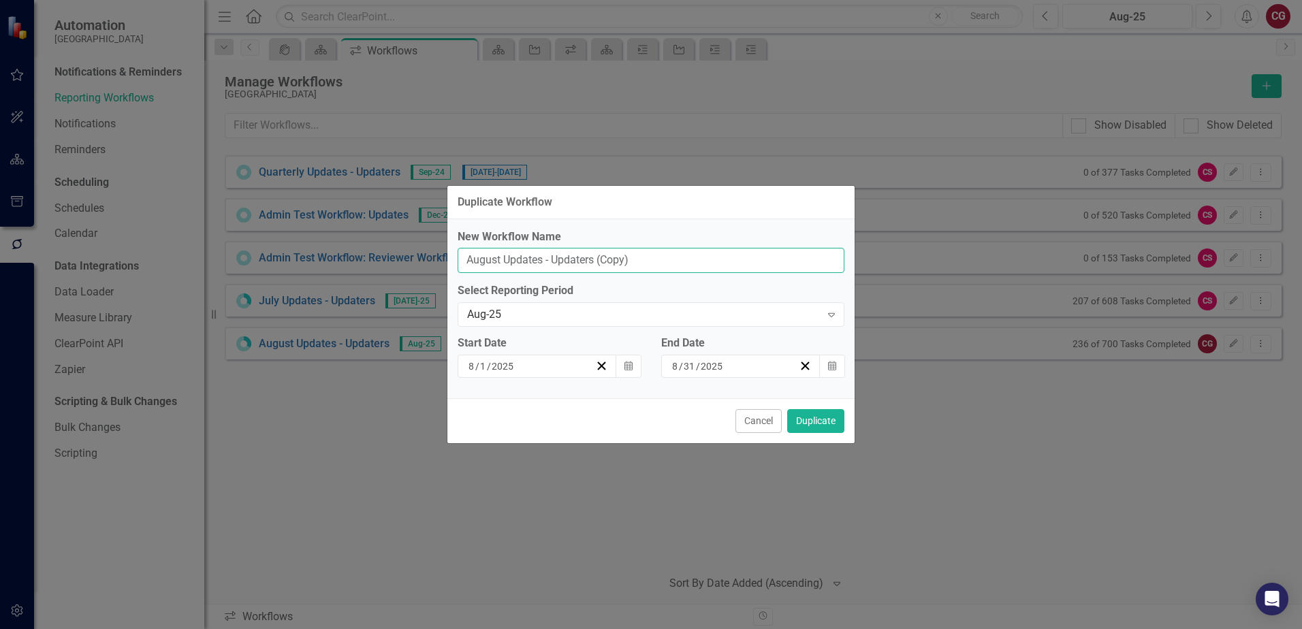
drag, startPoint x: 663, startPoint y: 262, endPoint x: 419, endPoint y: 246, distance: 244.3
click at [419, 246] on div "Duplicate Workflow New Workflow Name August Updates - Updaters (Copy) Select Re…" at bounding box center [651, 314] width 1302 height 629
type input "September Updates - Updaters"
click at [768, 425] on button "Cancel" at bounding box center [758, 421] width 46 height 24
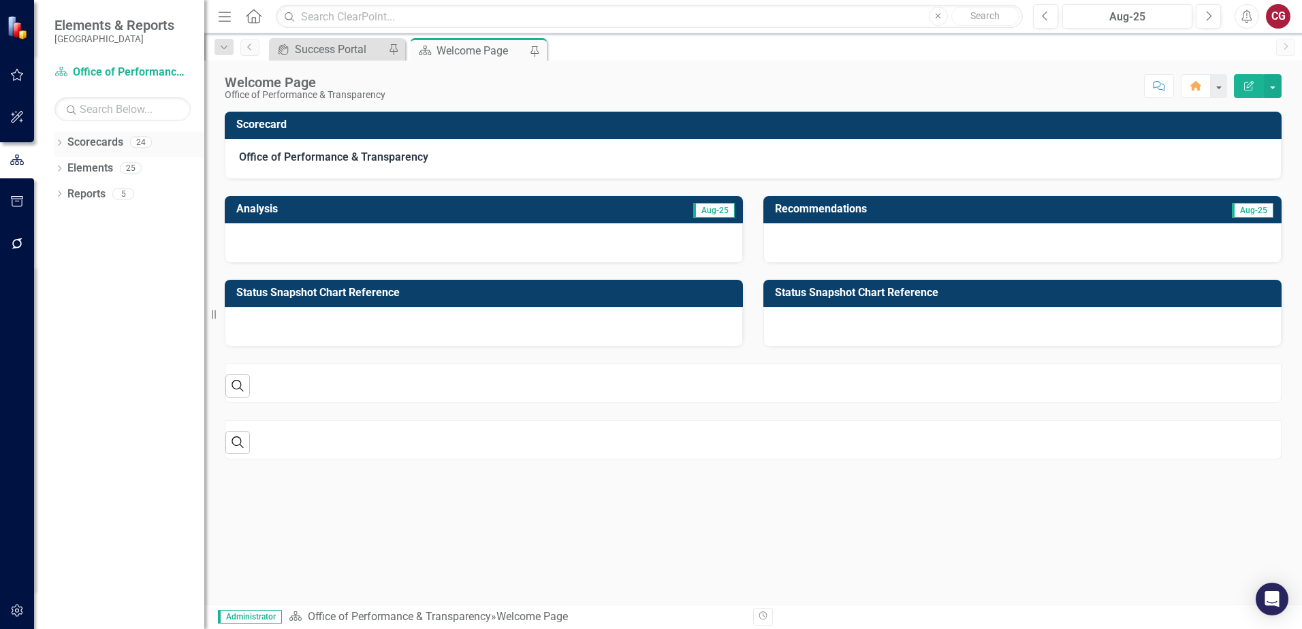
click at [61, 147] on icon "Dropdown" at bounding box center [59, 143] width 10 height 7
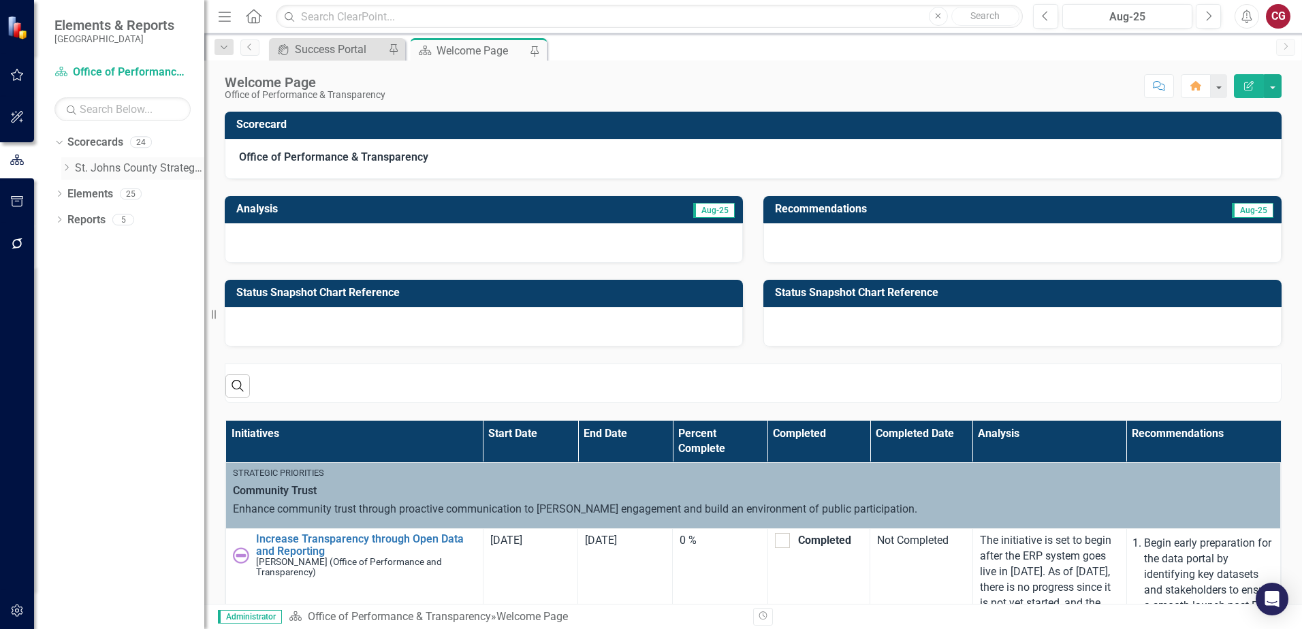
click at [62, 170] on icon "Dropdown" at bounding box center [66, 167] width 10 height 8
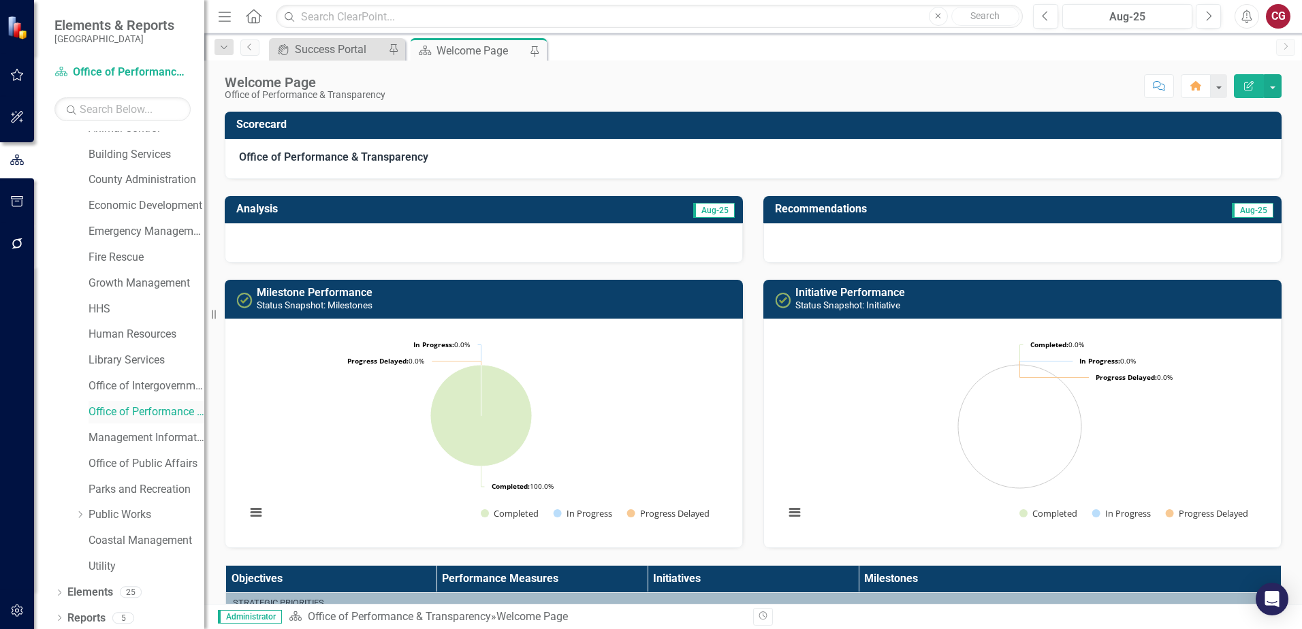
scroll to position [69, 0]
click at [110, 559] on link "Utility" at bounding box center [147, 563] width 116 height 16
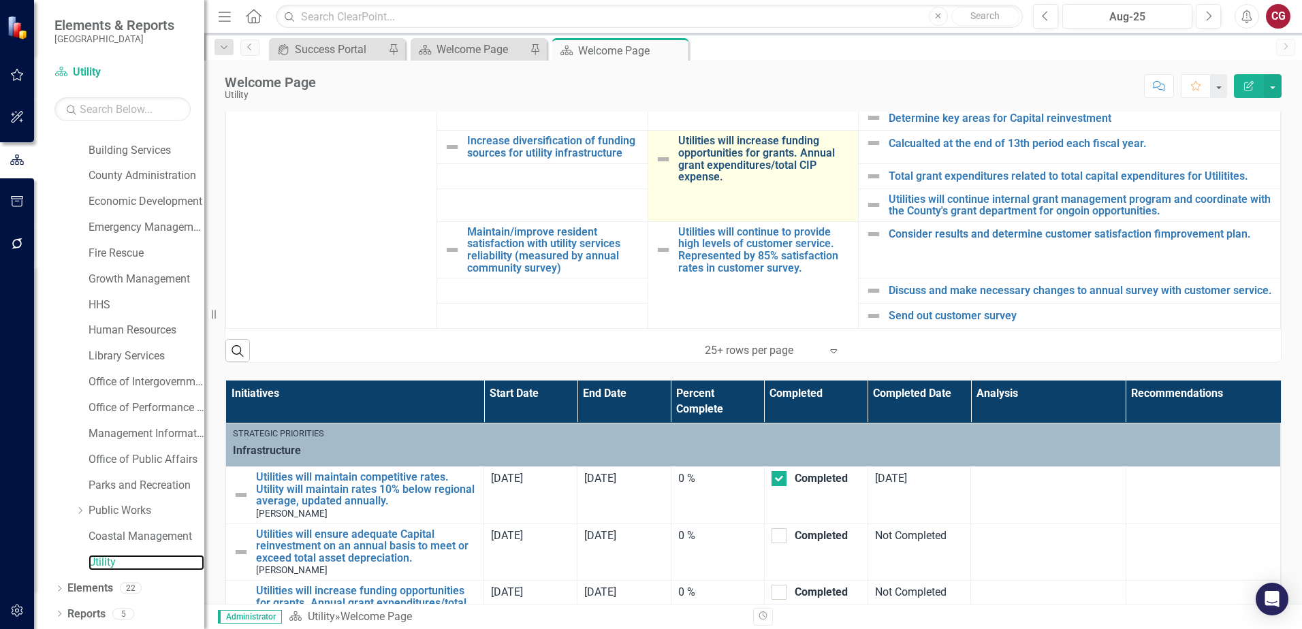
scroll to position [438, 0]
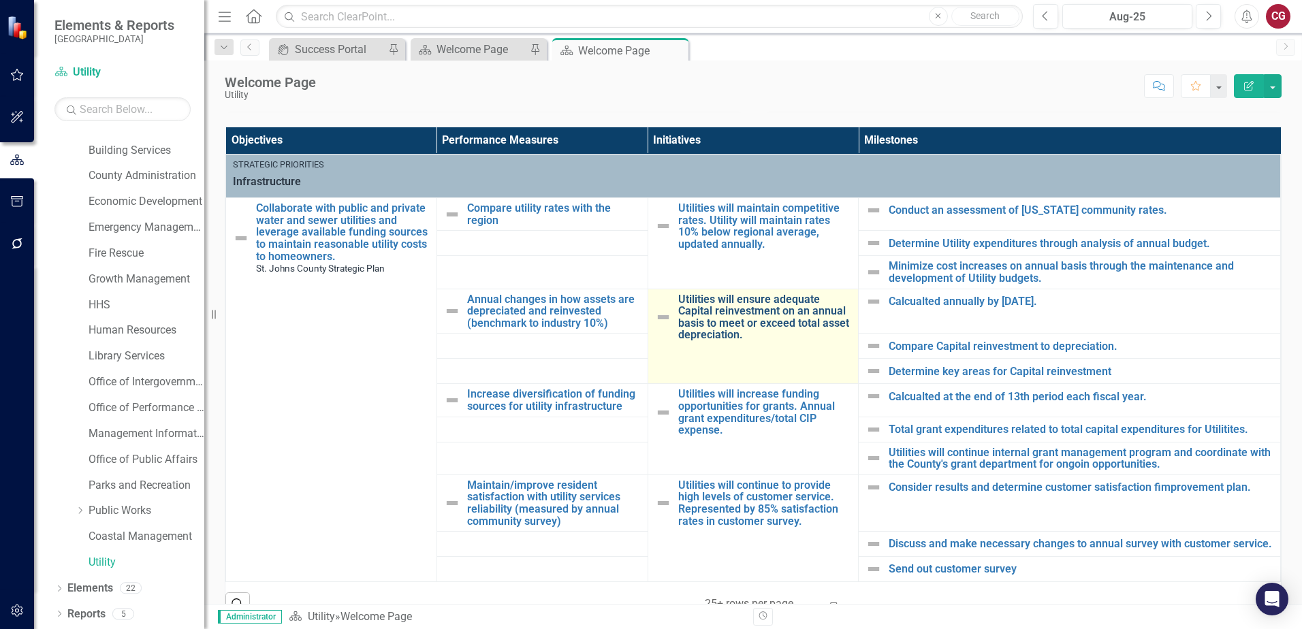
click at [753, 308] on link "Utilities will ensure adequate Capital reinvestment on an annual basis to meet …" at bounding box center [765, 317] width 174 height 48
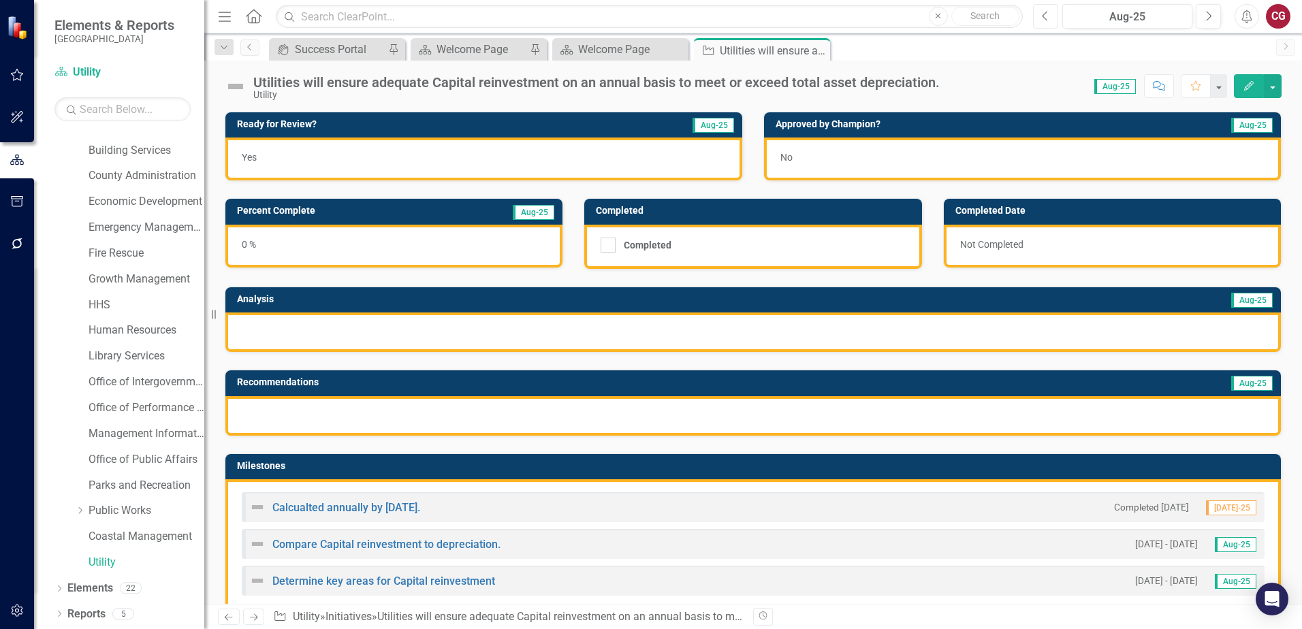
click at [1046, 18] on icon "Previous" at bounding box center [1045, 16] width 7 height 12
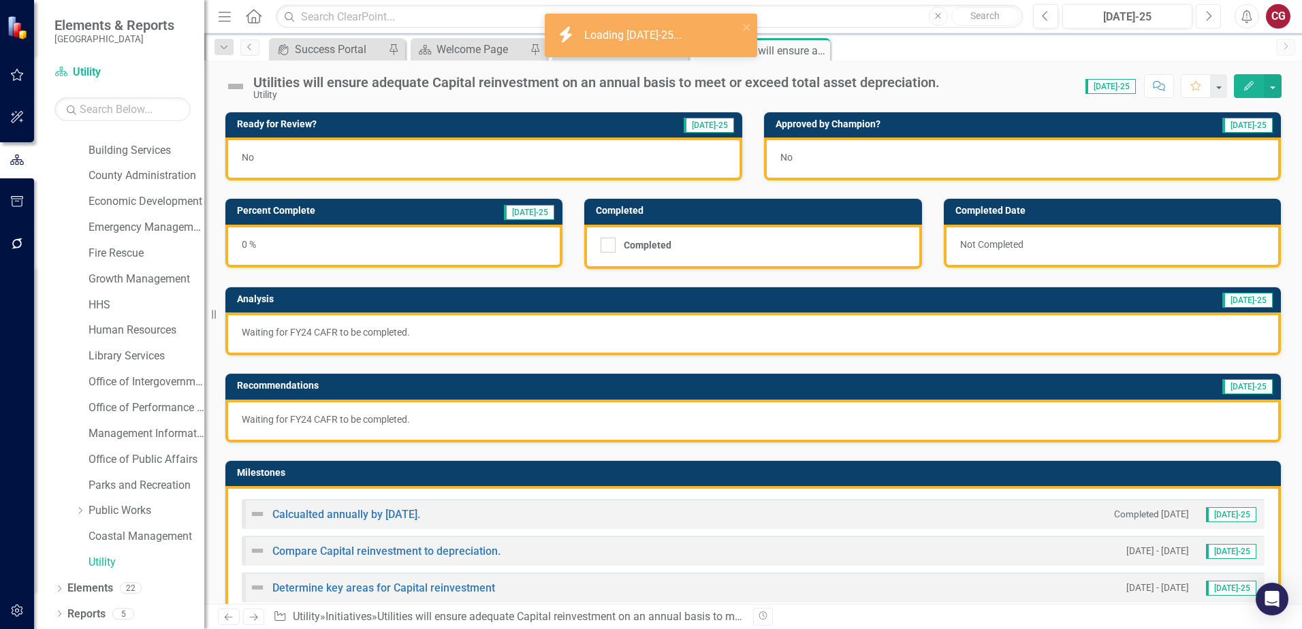
click at [1214, 22] on button "Next" at bounding box center [1208, 16] width 25 height 25
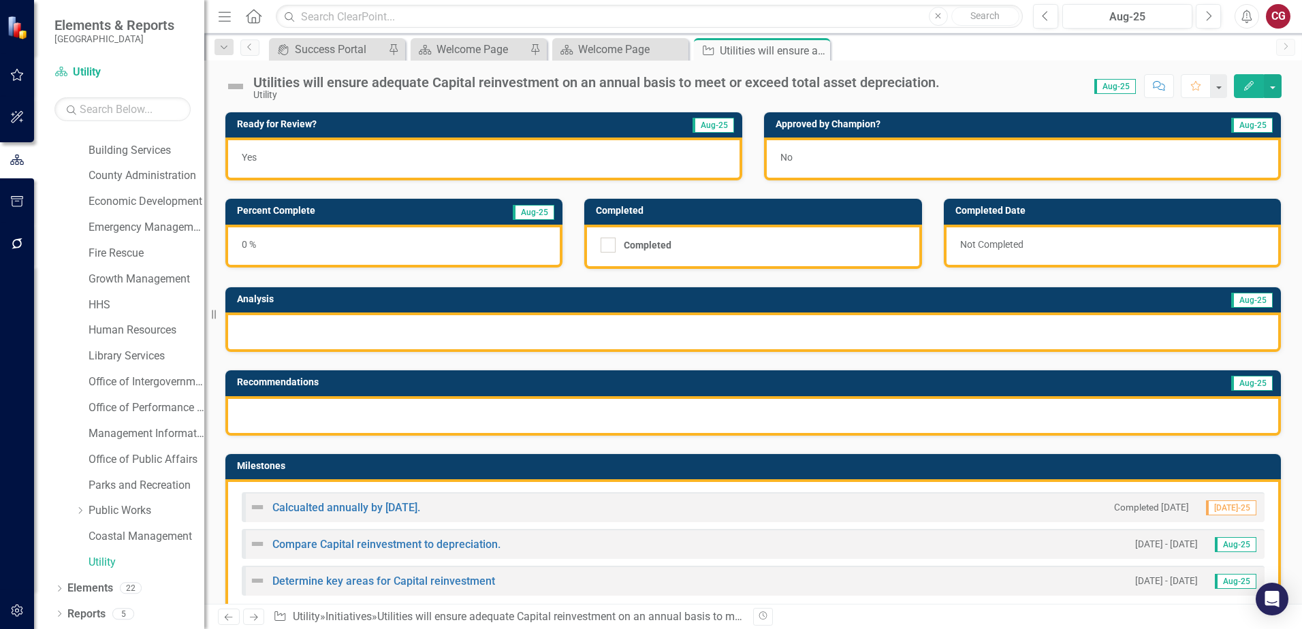
click at [365, 514] on div "Calcualted annually by [DATE]." at bounding box center [334, 507] width 171 height 16
click at [372, 502] on link "Calcualted annually by [DATE]." at bounding box center [346, 507] width 148 height 13
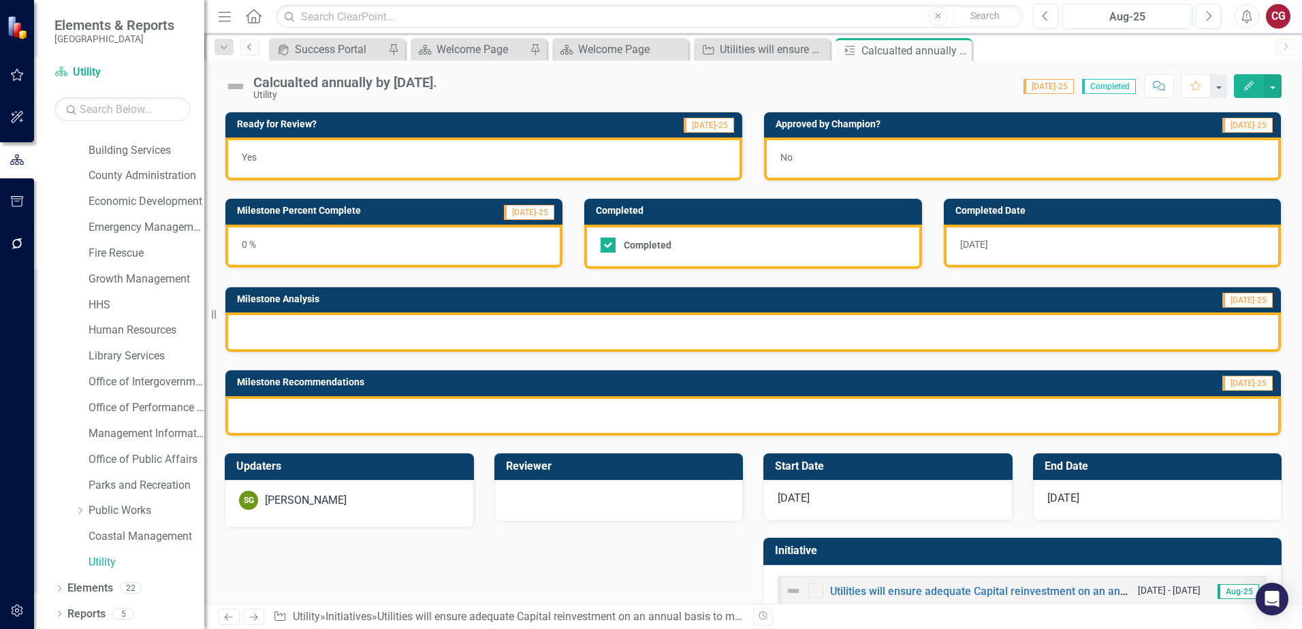
click at [253, 50] on icon "Previous" at bounding box center [249, 47] width 11 height 8
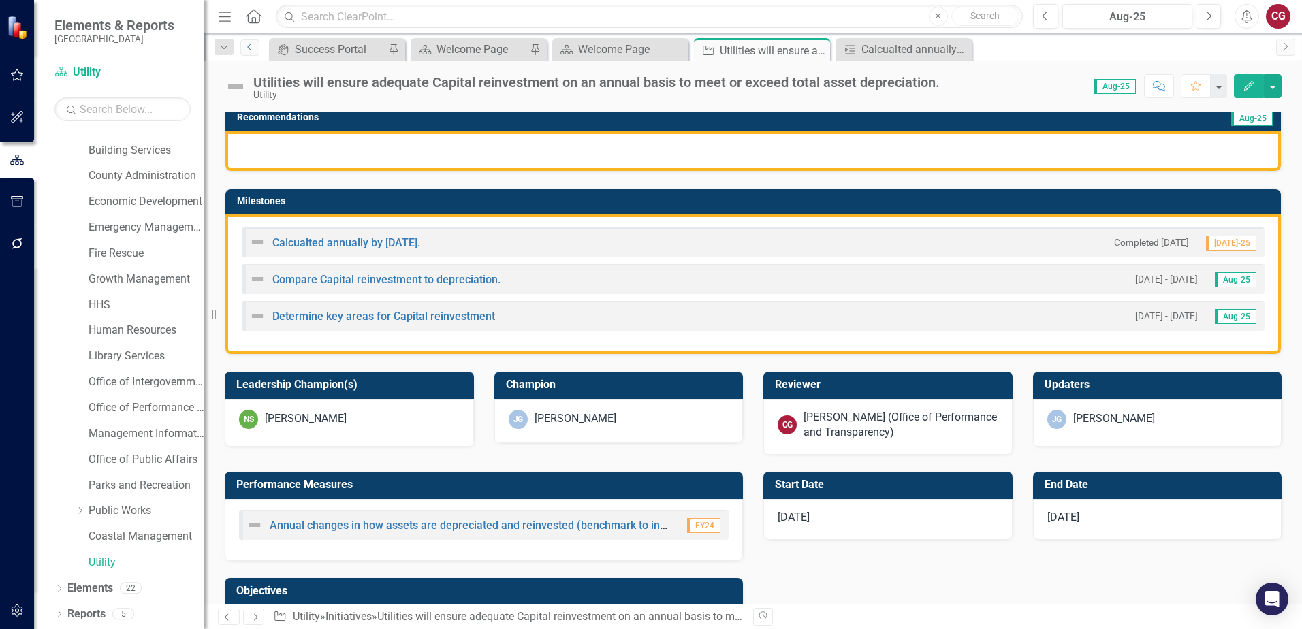
scroll to position [340, 0]
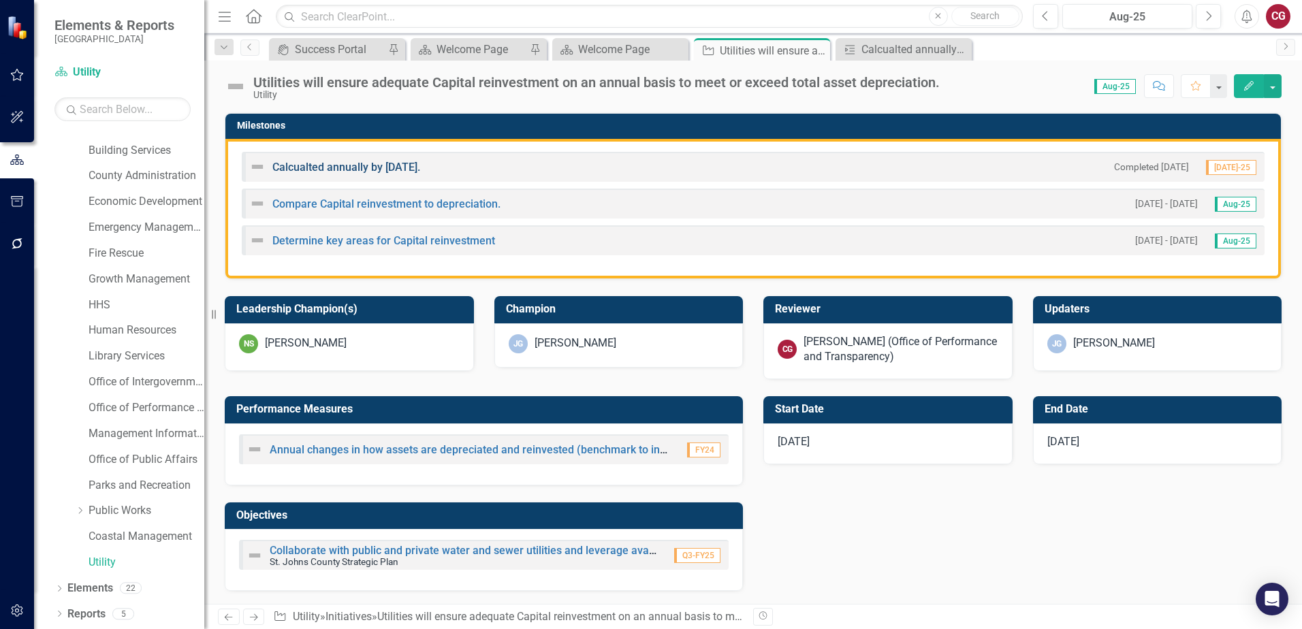
click at [420, 168] on link "Calcualted annually by [DATE]." at bounding box center [346, 167] width 148 height 13
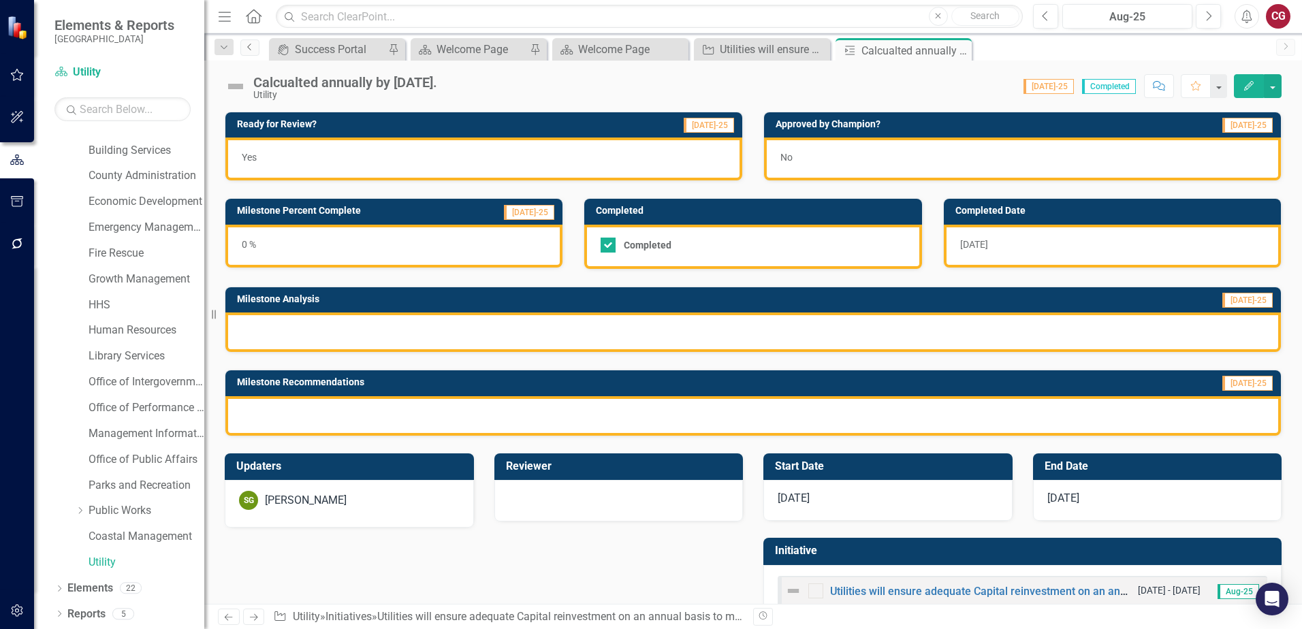
click at [249, 49] on icon "Previous" at bounding box center [249, 47] width 11 height 8
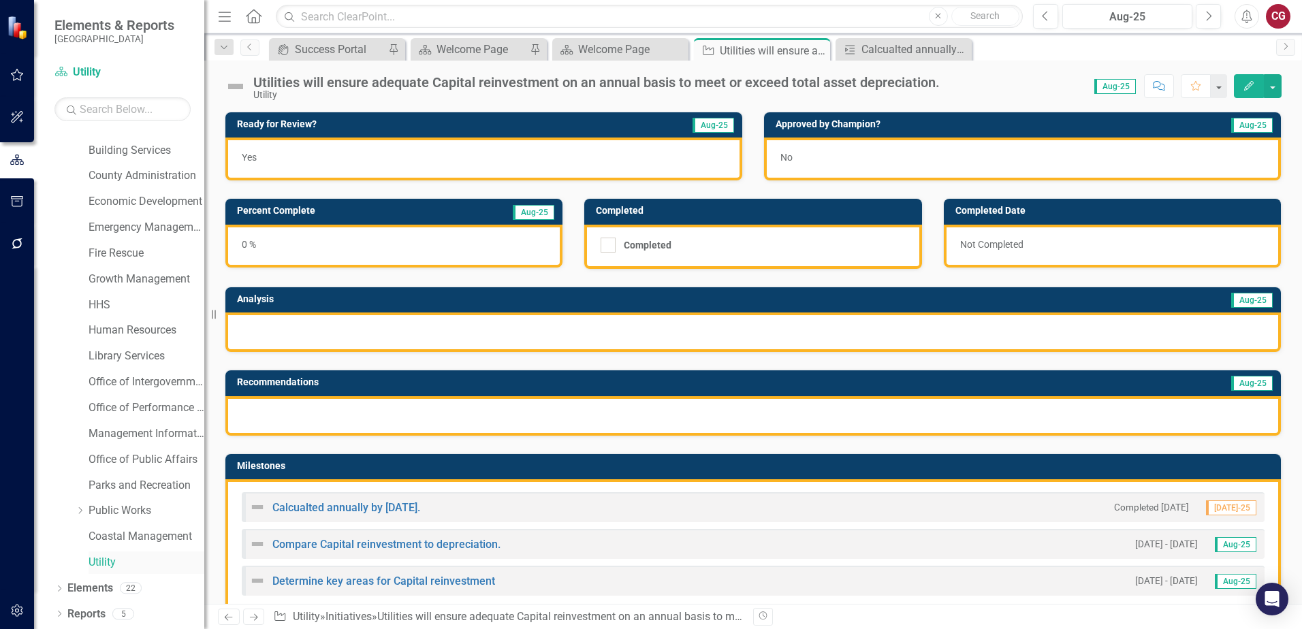
click at [110, 560] on link "Utility" at bounding box center [147, 563] width 116 height 16
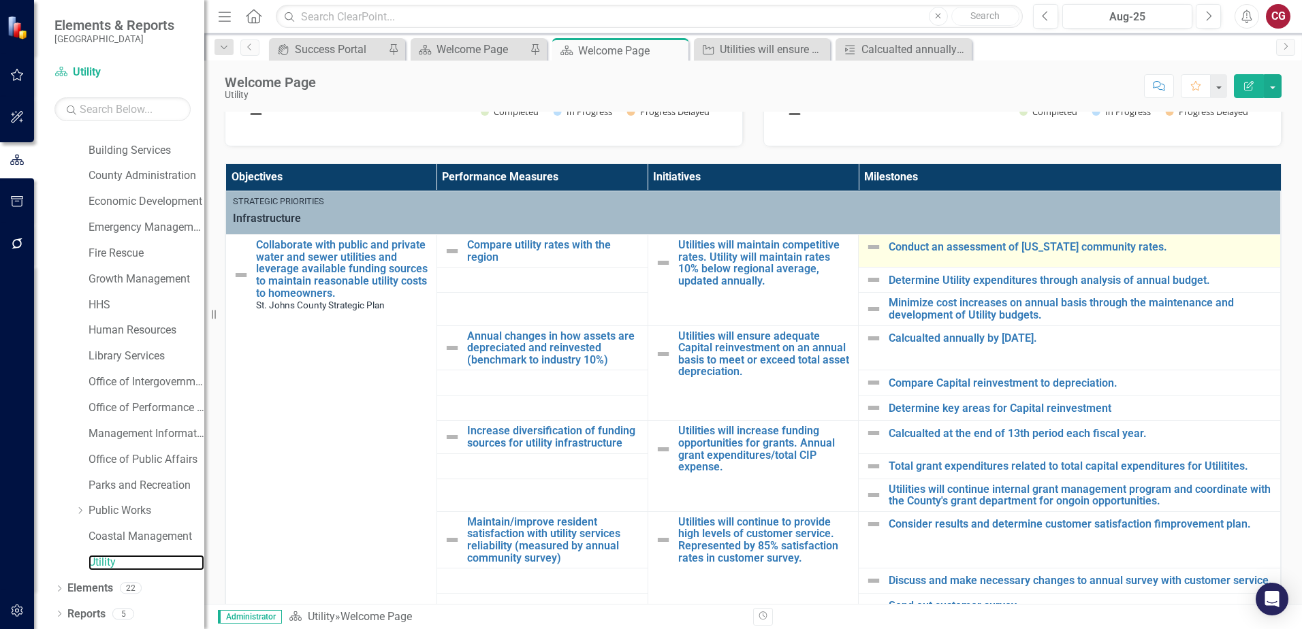
scroll to position [477, 0]
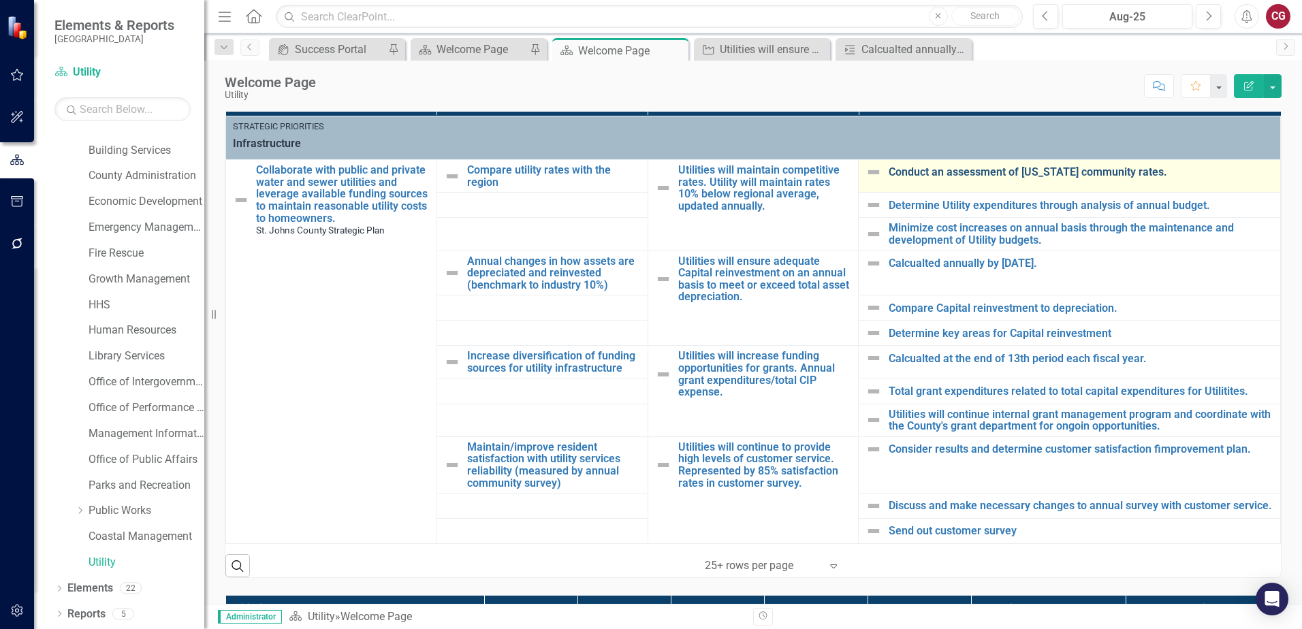
click at [925, 172] on link "Conduct an assessment of [US_STATE] community rates." at bounding box center [1081, 172] width 385 height 12
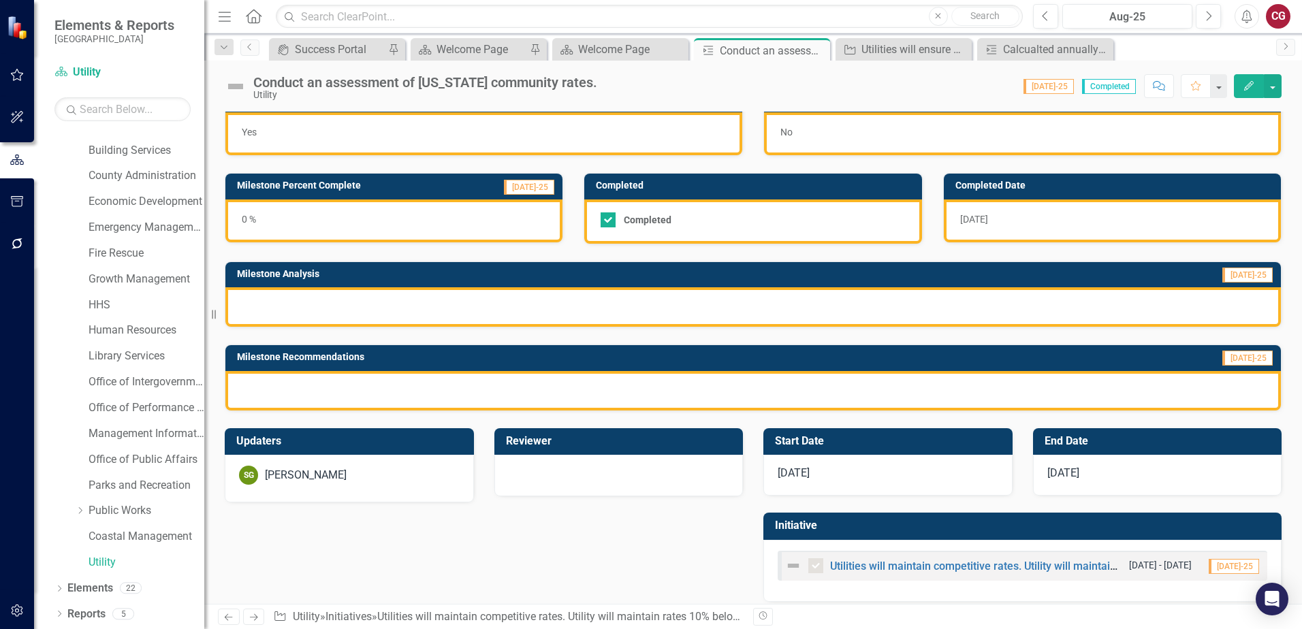
scroll to position [37, 0]
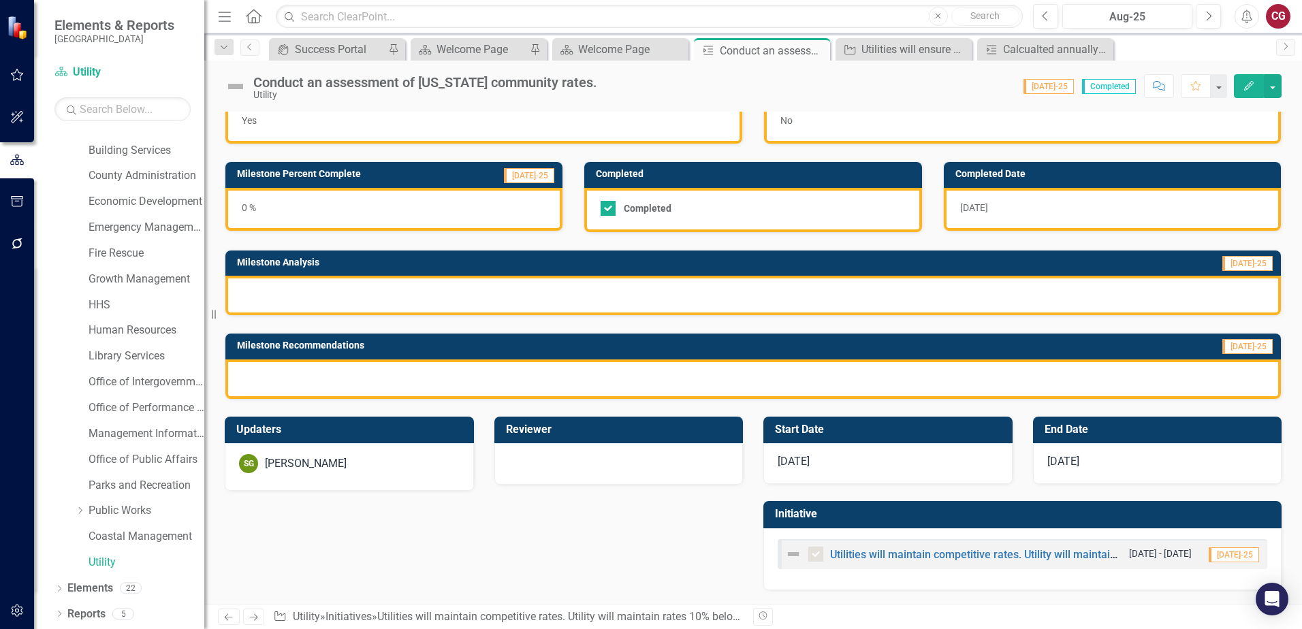
click at [383, 474] on div "[PERSON_NAME] [PERSON_NAME]" at bounding box center [349, 467] width 249 height 48
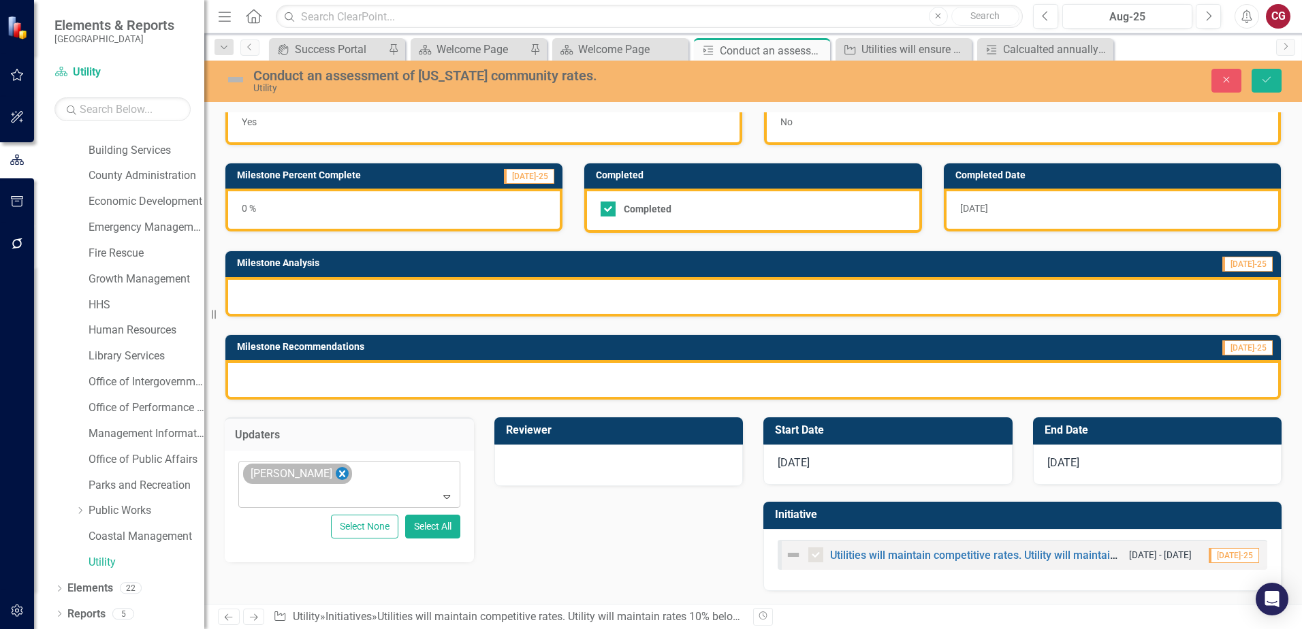
click at [338, 475] on icon "Remove Spencer Garneau" at bounding box center [342, 474] width 13 height 17
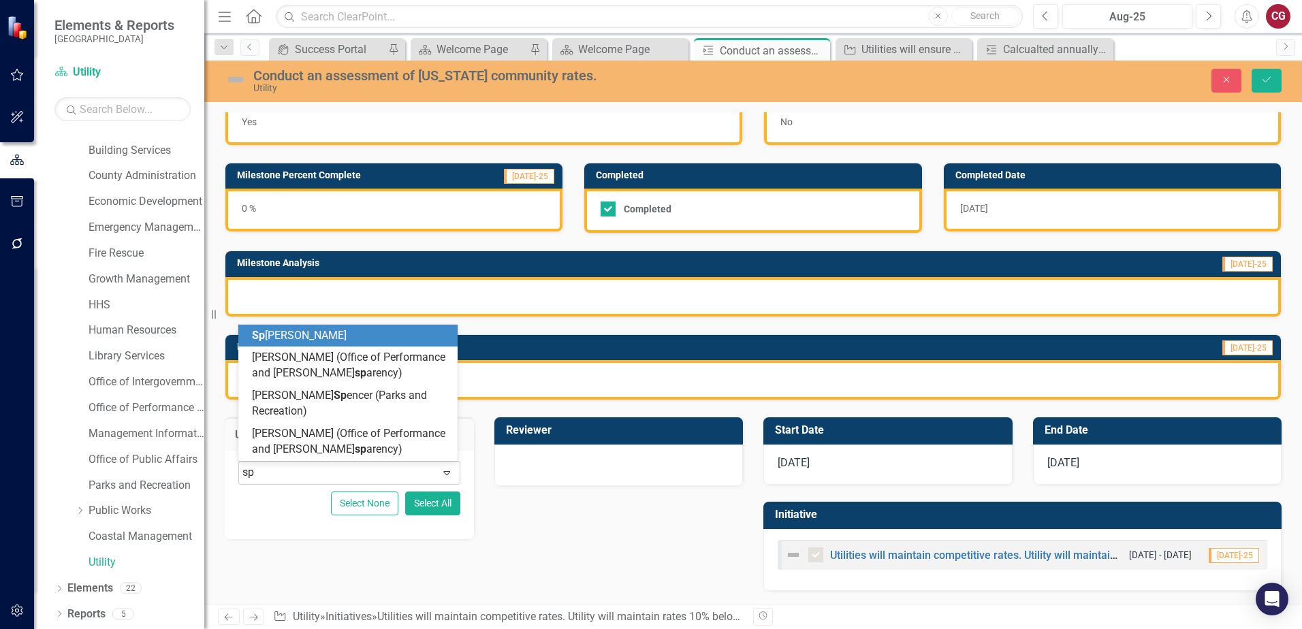
type input "s"
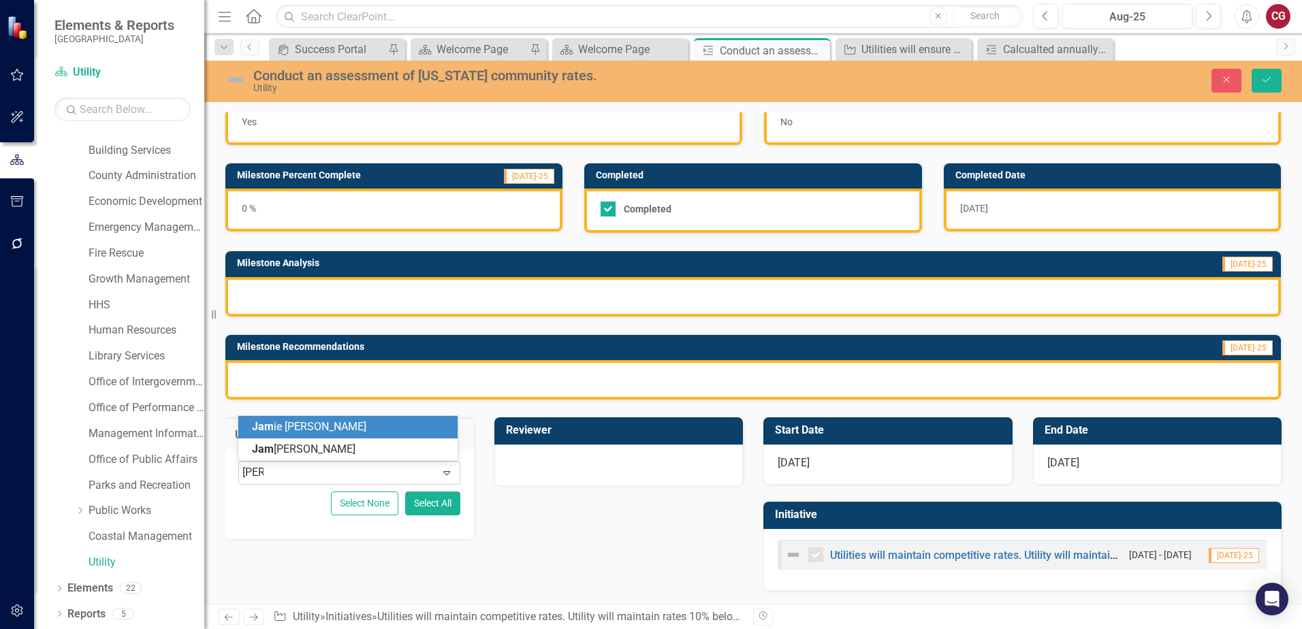
type input "[PERSON_NAME]"
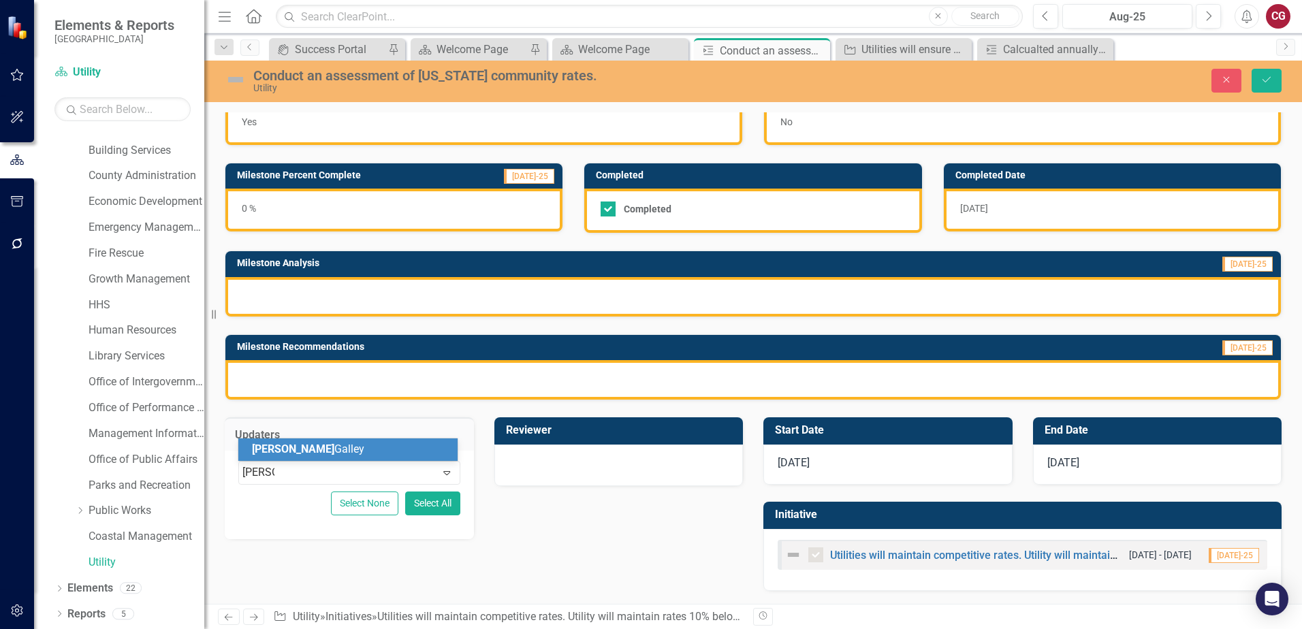
click at [366, 454] on div "[PERSON_NAME]" at bounding box center [350, 450] width 197 height 16
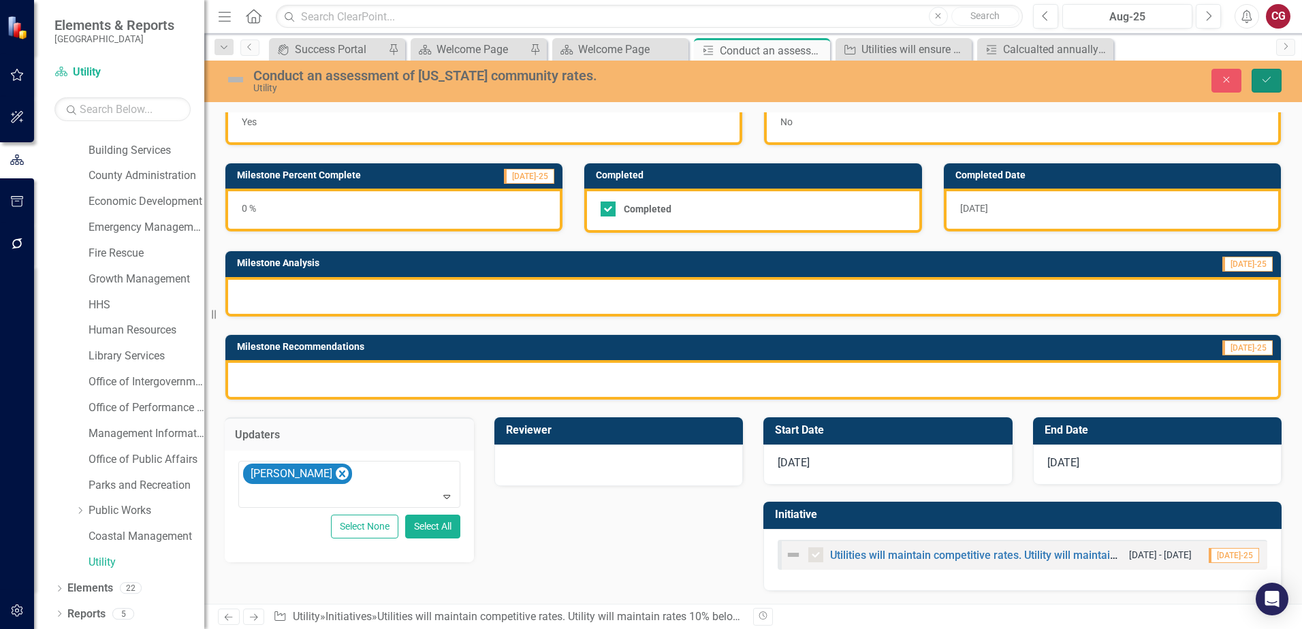
click at [1275, 77] on button "Save" at bounding box center [1266, 81] width 30 height 24
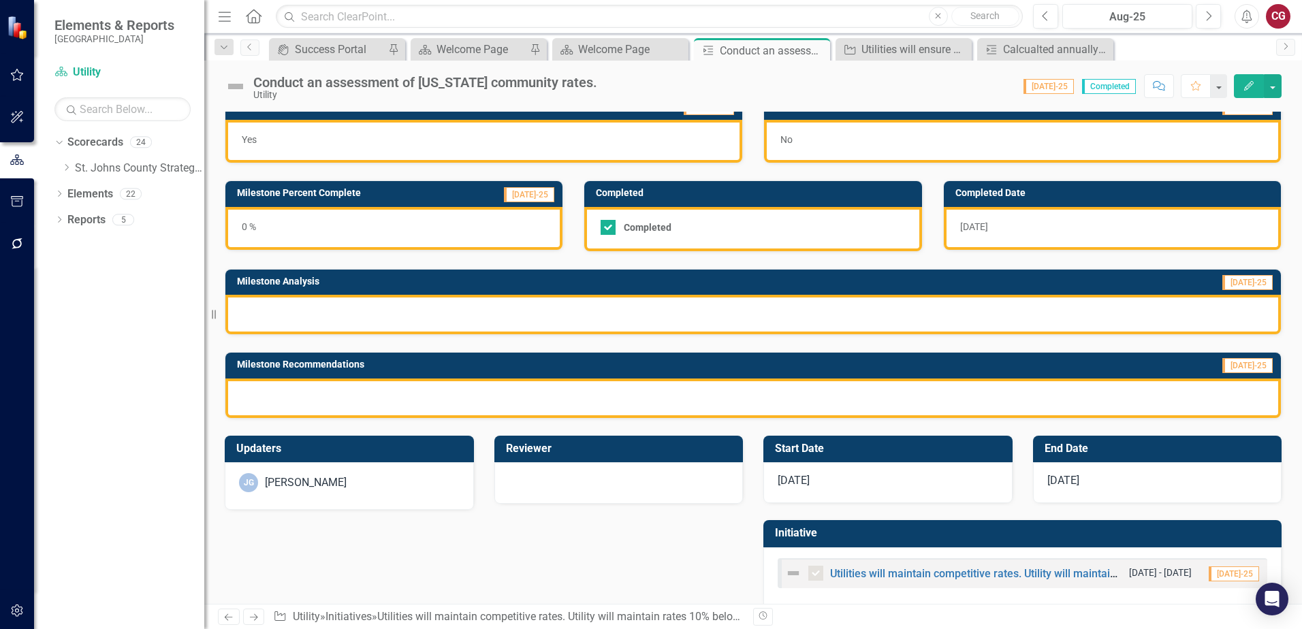
scroll to position [0, 0]
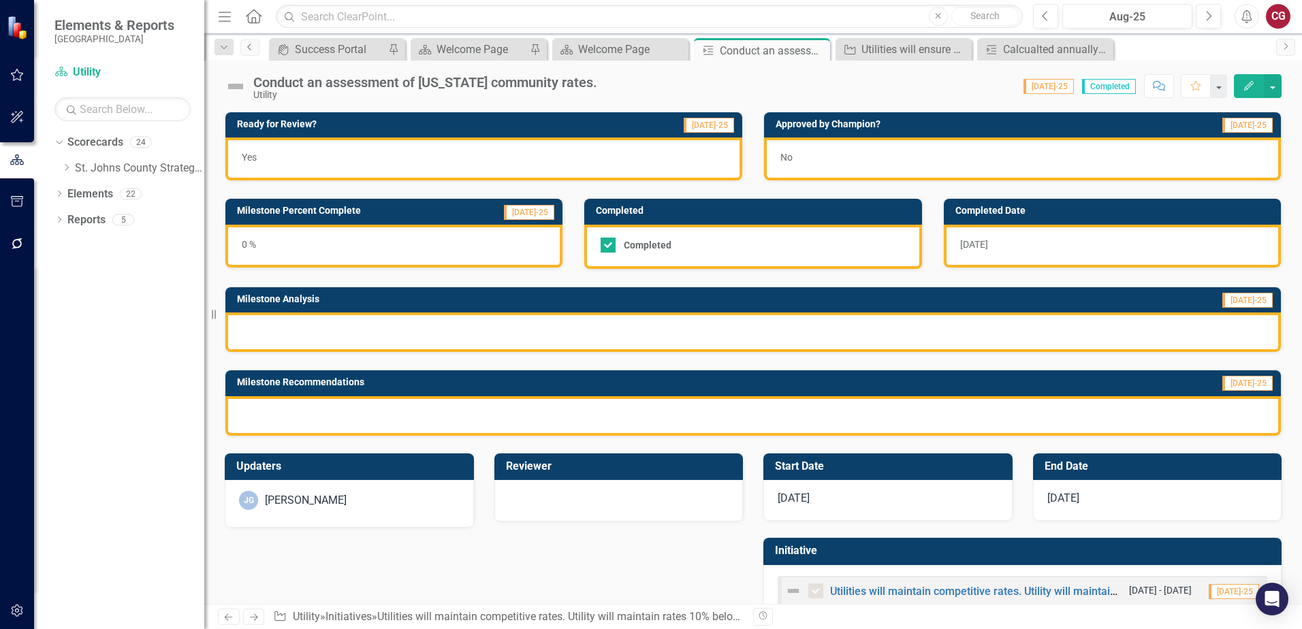
click at [245, 50] on icon "Previous" at bounding box center [249, 47] width 11 height 8
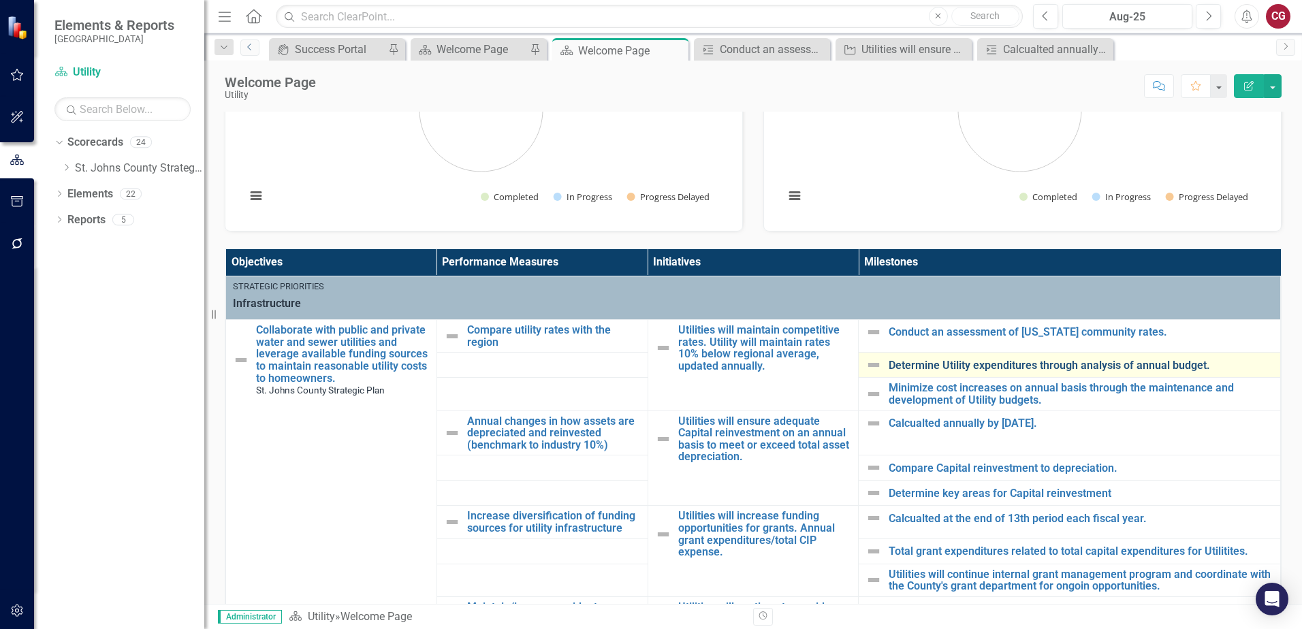
scroll to position [340, 0]
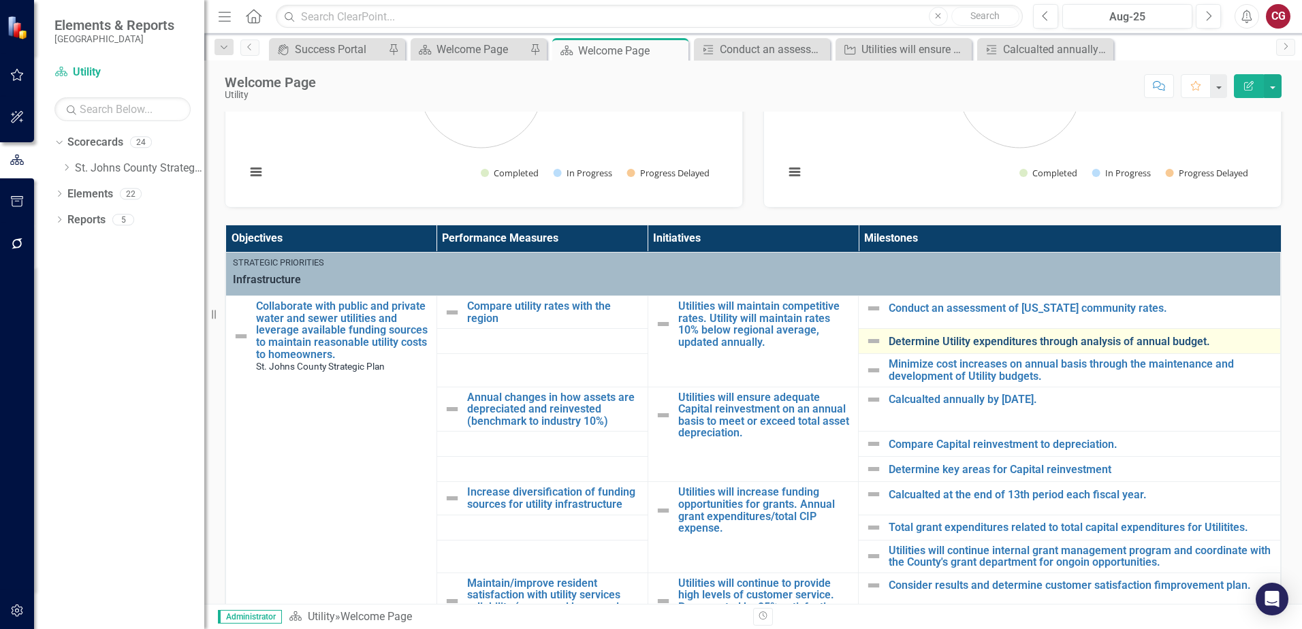
click at [933, 341] on link "Determine Utility expenditures through analysis of annual budget." at bounding box center [1081, 342] width 385 height 12
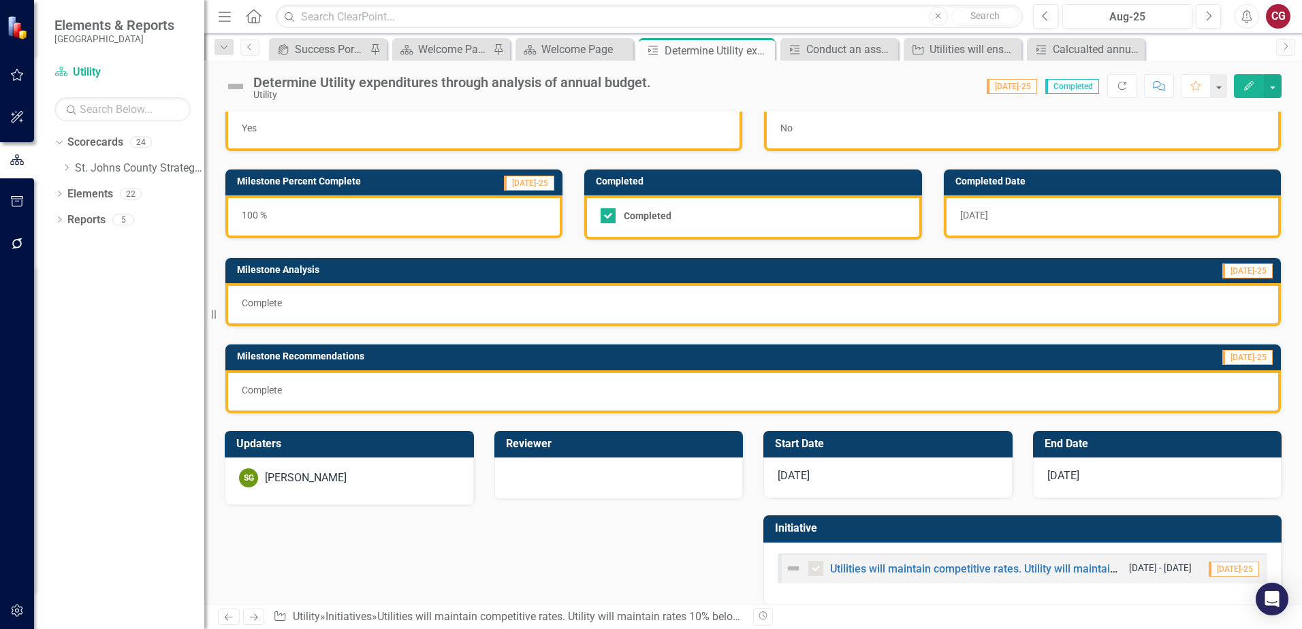
scroll to position [44, 0]
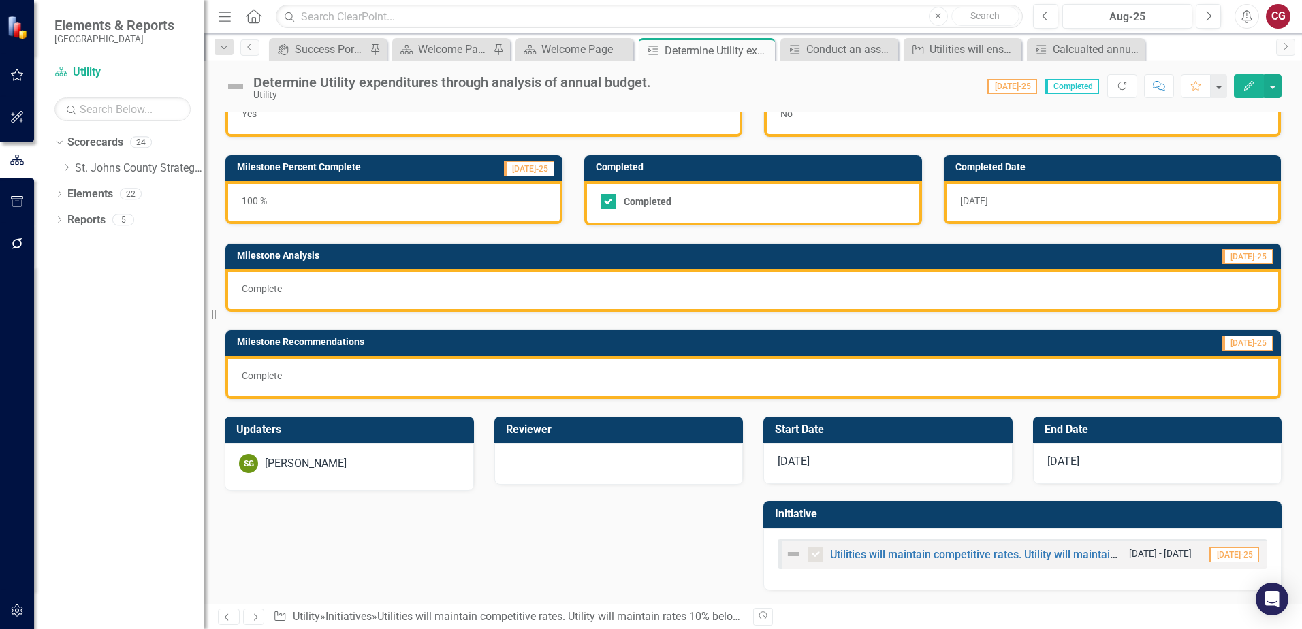
click at [314, 467] on div "[PERSON_NAME]" at bounding box center [306, 464] width 82 height 16
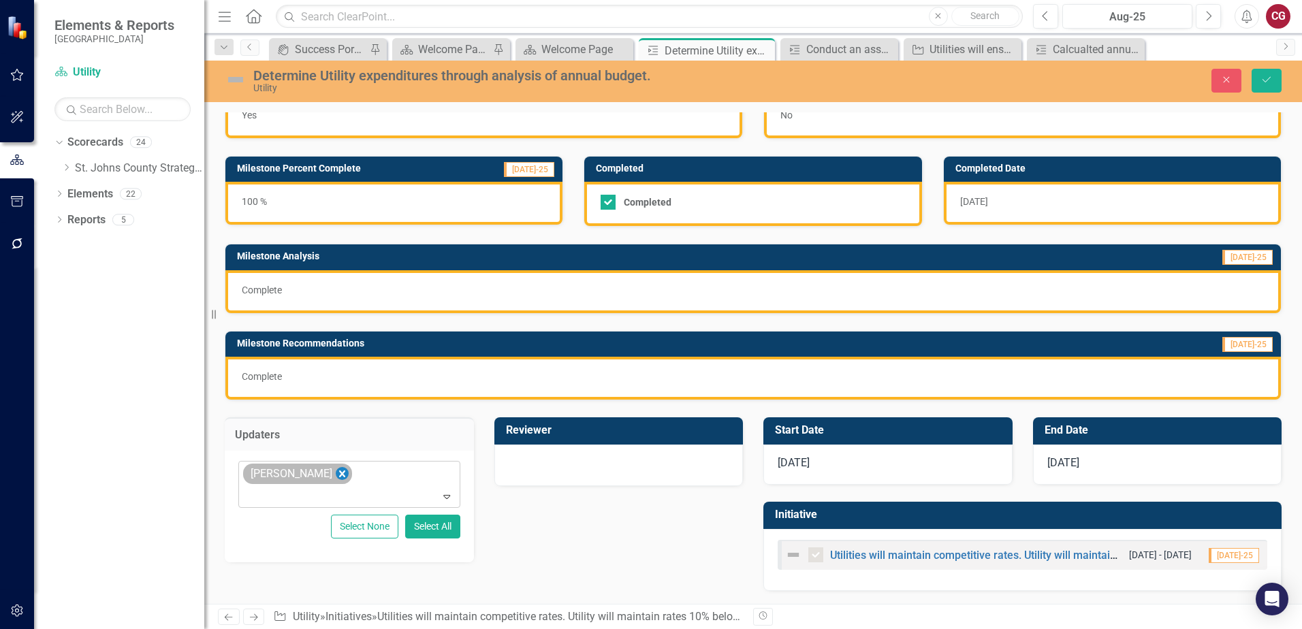
click at [344, 475] on icon "Remove Spencer Garneau" at bounding box center [342, 473] width 6 height 7
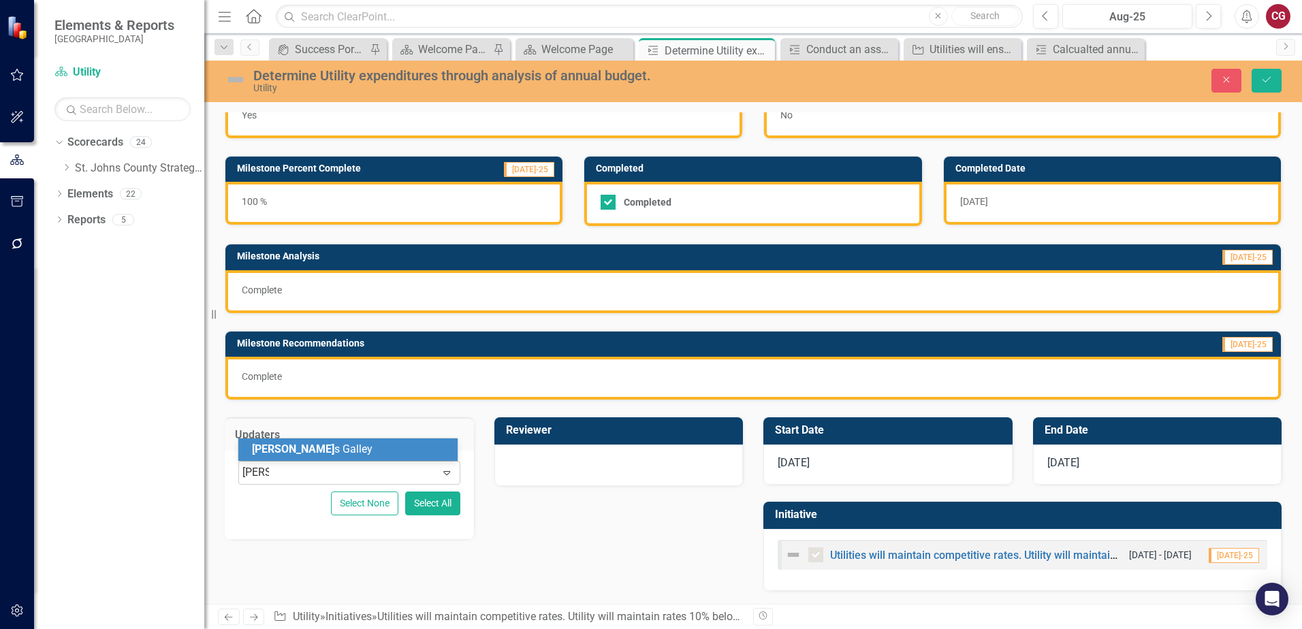
type input "[PERSON_NAME]"
click at [366, 456] on div "[PERSON_NAME]" at bounding box center [350, 450] width 197 height 16
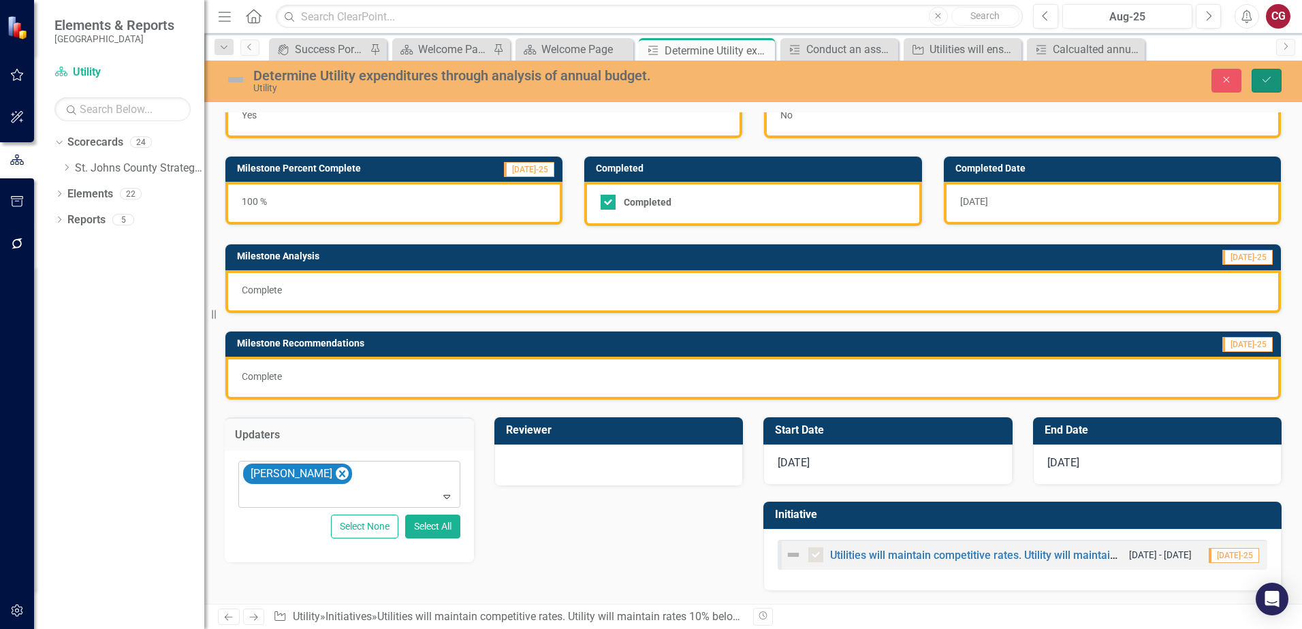
click at [1267, 89] on button "Save" at bounding box center [1266, 81] width 30 height 24
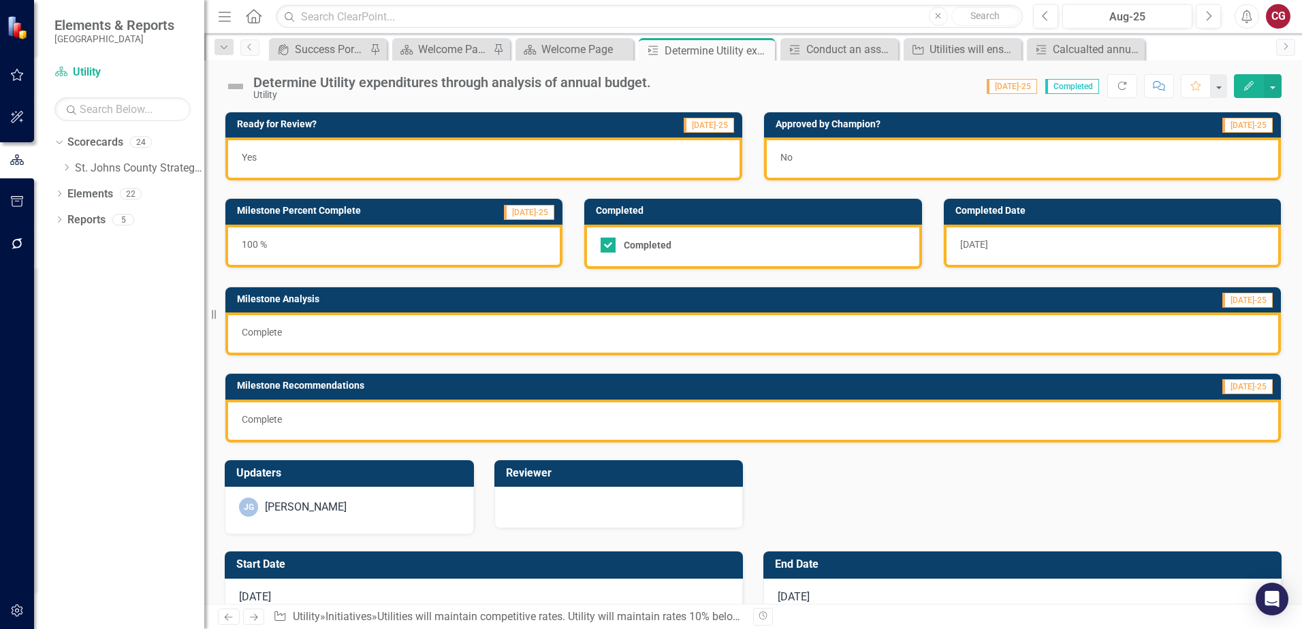
click at [882, 554] on div "Start Date [DATE] End Date [DATE] Initiative Utilities will maintain competitiv…" at bounding box center [752, 629] width 1077 height 191
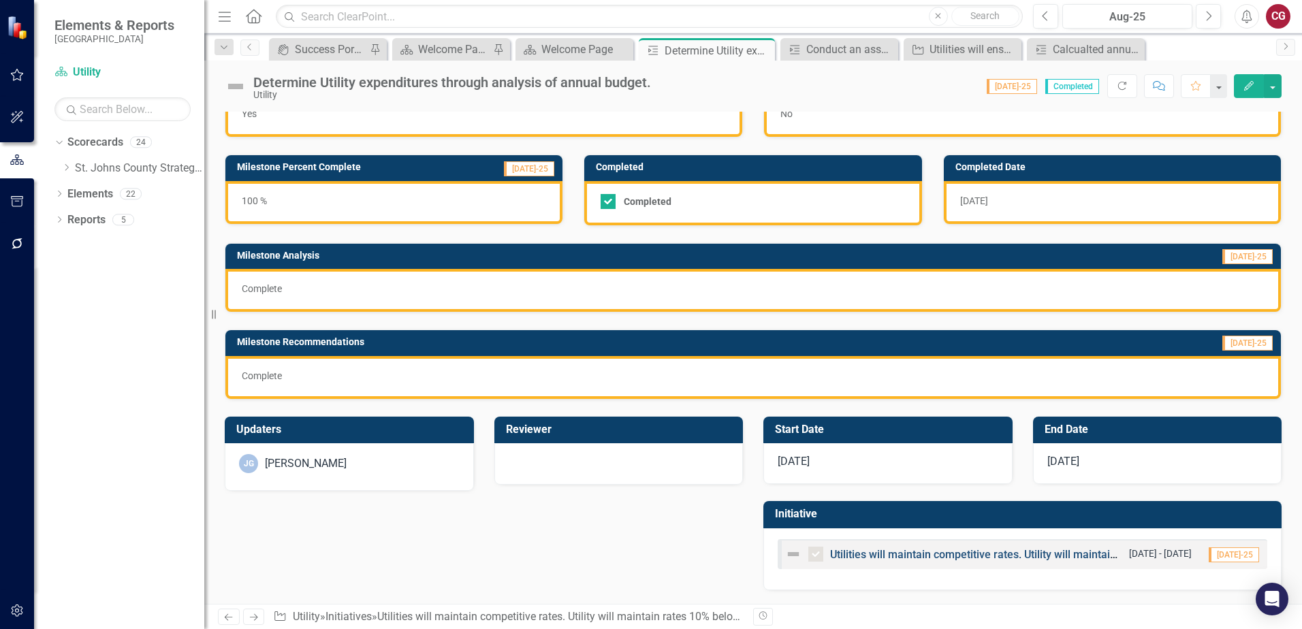
click at [899, 551] on link "Utilities will maintain competitive rates. Utility will maintain rates 10% belo…" at bounding box center [1103, 554] width 547 height 13
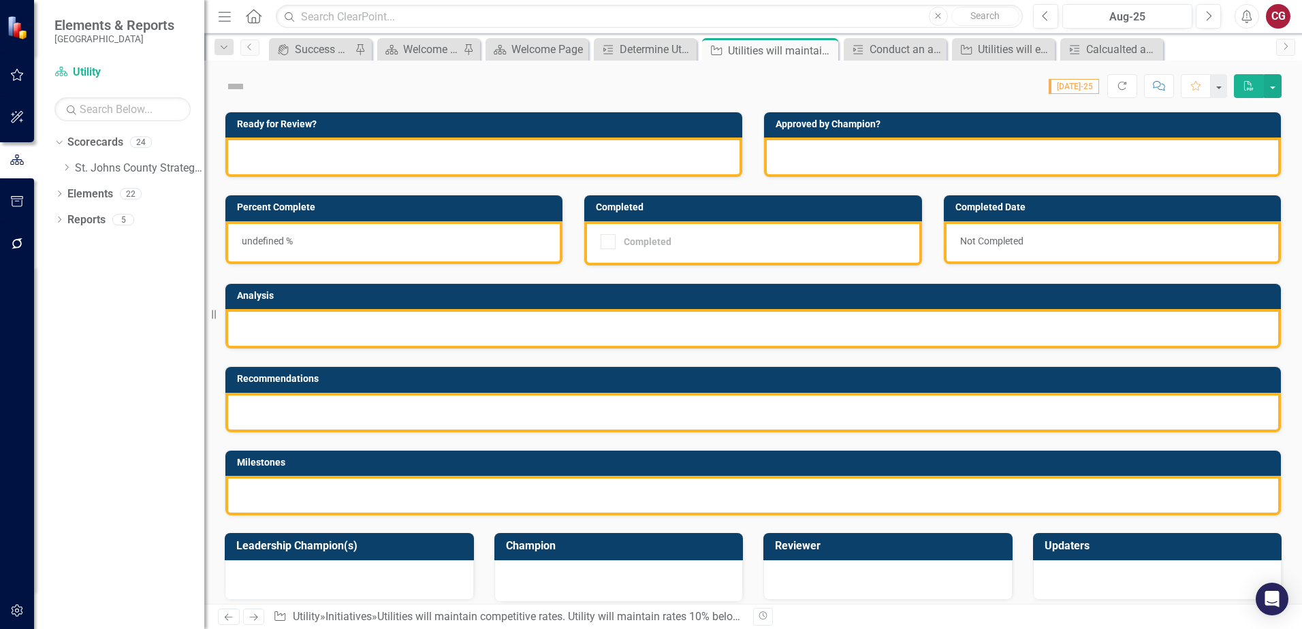
checkbox input "true"
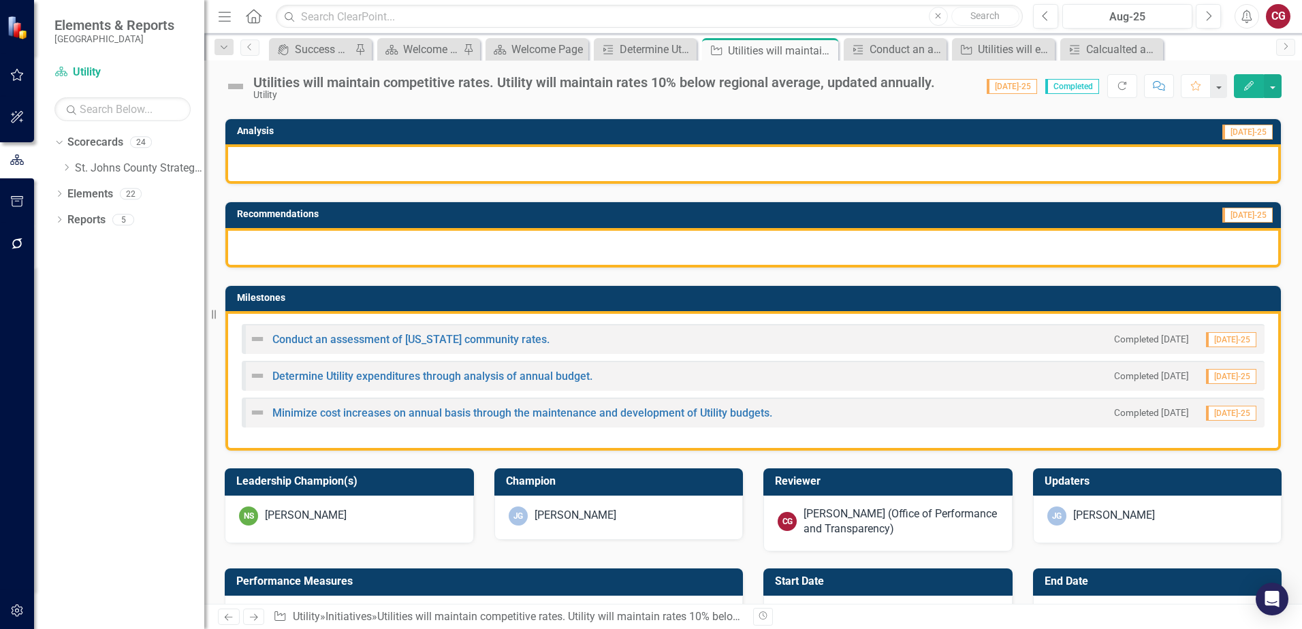
scroll to position [204, 0]
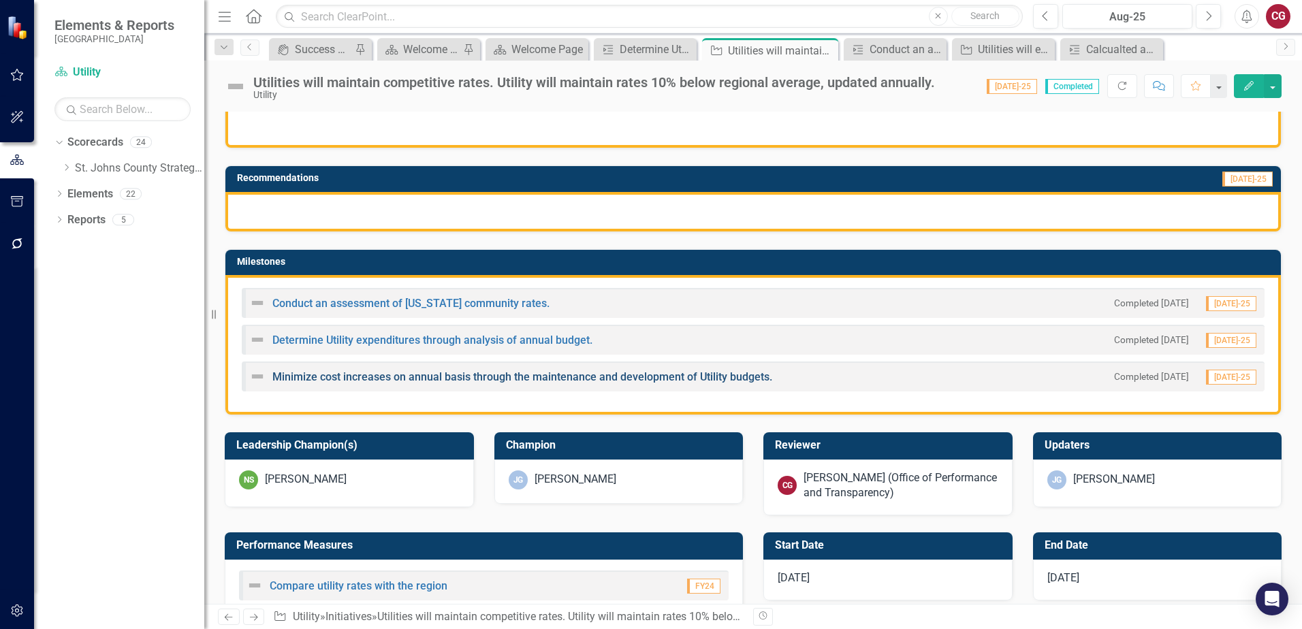
click at [334, 379] on link "Minimize cost increases on annual basis through the maintenance and development…" at bounding box center [522, 376] width 500 height 13
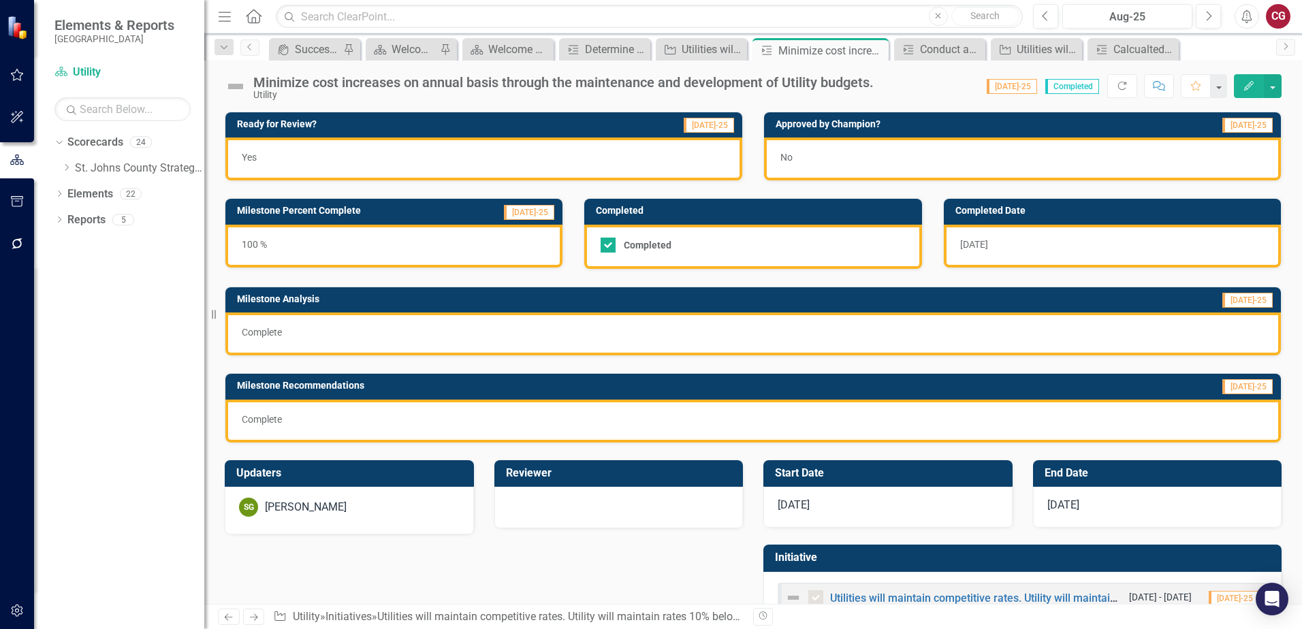
click at [339, 512] on div "[PERSON_NAME]" at bounding box center [306, 508] width 82 height 16
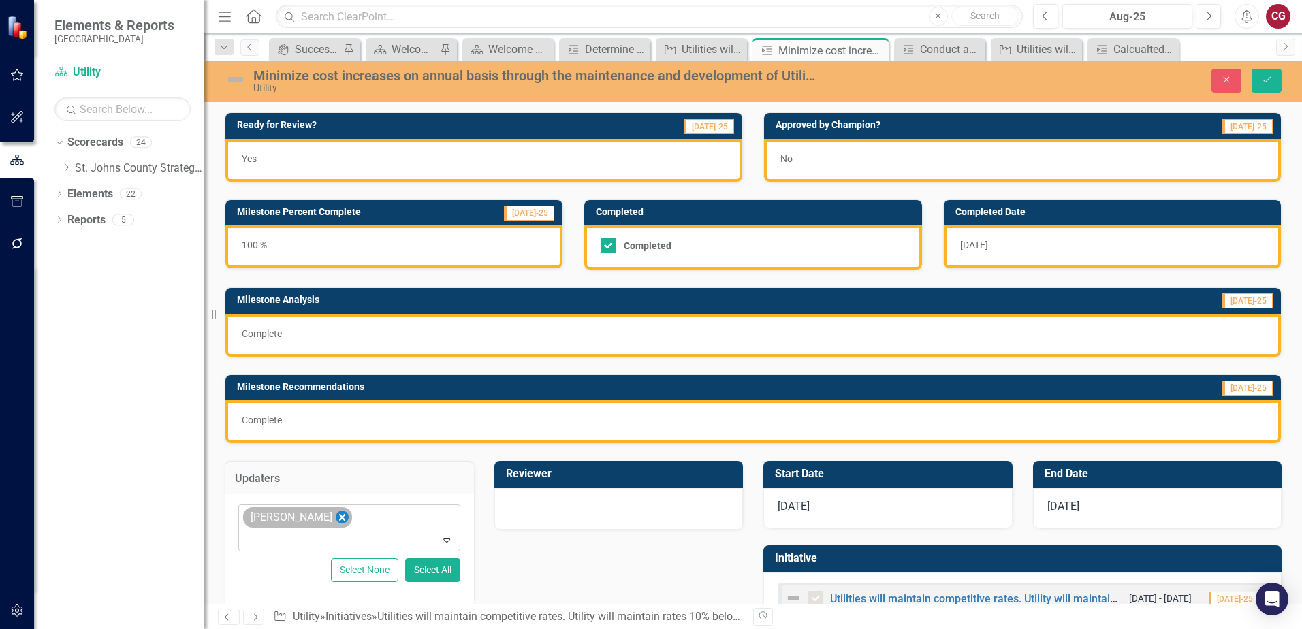
click at [339, 515] on icon "Remove Spencer Garneau" at bounding box center [342, 517] width 13 height 17
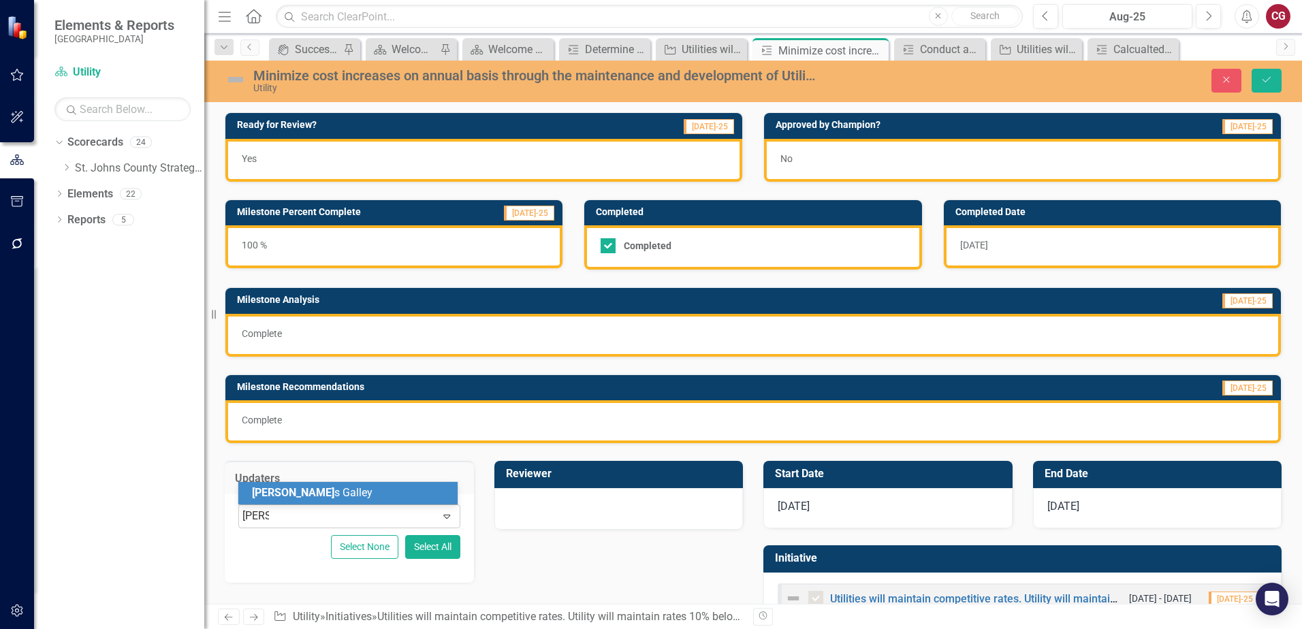
type input "[PERSON_NAME]"
click at [342, 490] on div "[PERSON_NAME]" at bounding box center [350, 493] width 197 height 16
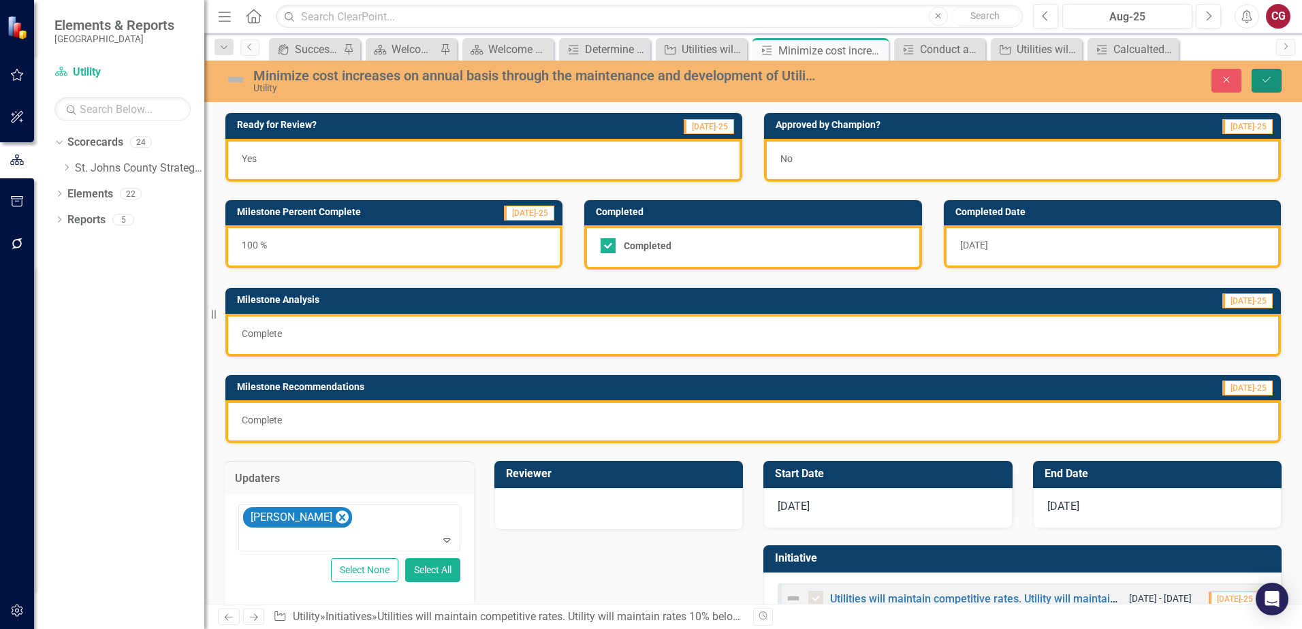
click at [1253, 89] on button "Save" at bounding box center [1266, 81] width 30 height 24
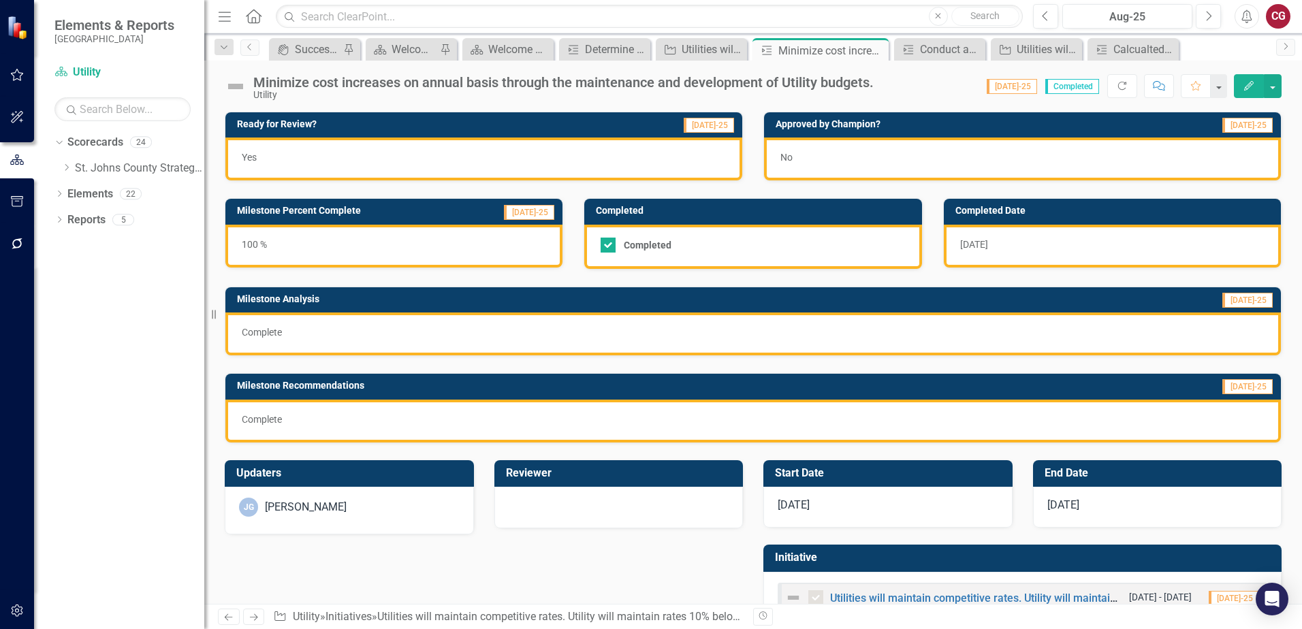
scroll to position [44, 0]
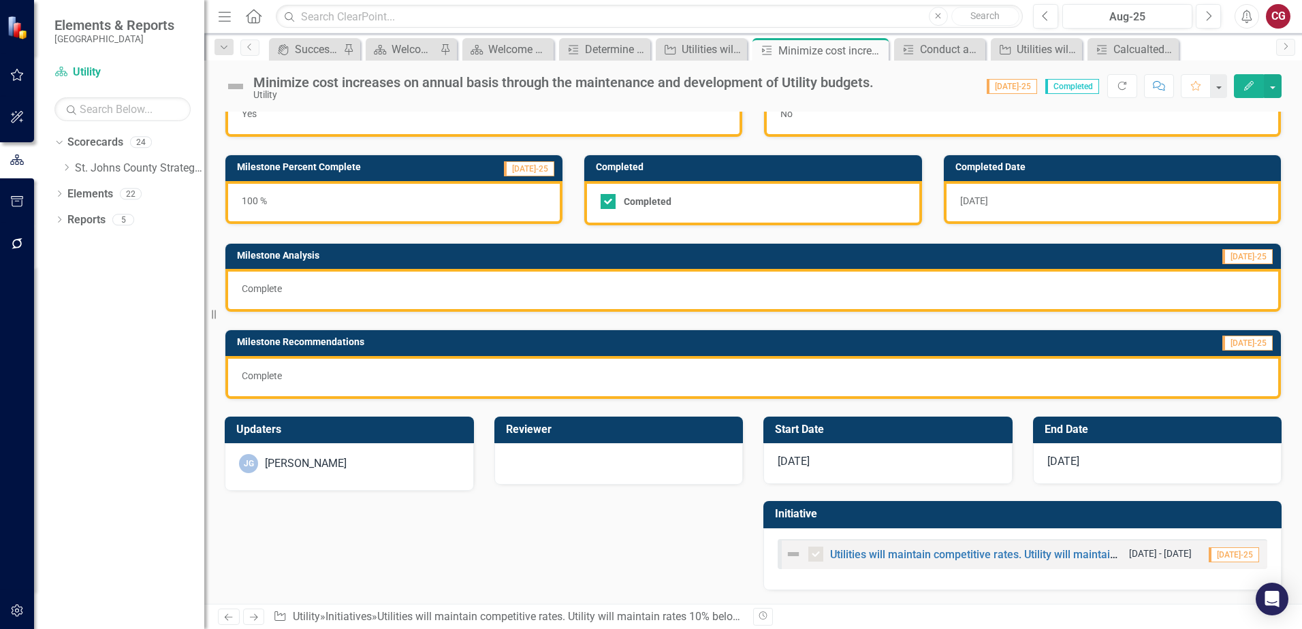
click at [886, 544] on div "Utilities will maintain competitive rates. Utility will maintain rates 10% belo…" at bounding box center [1023, 554] width 490 height 30
click at [69, 166] on icon "Dropdown" at bounding box center [66, 167] width 10 height 8
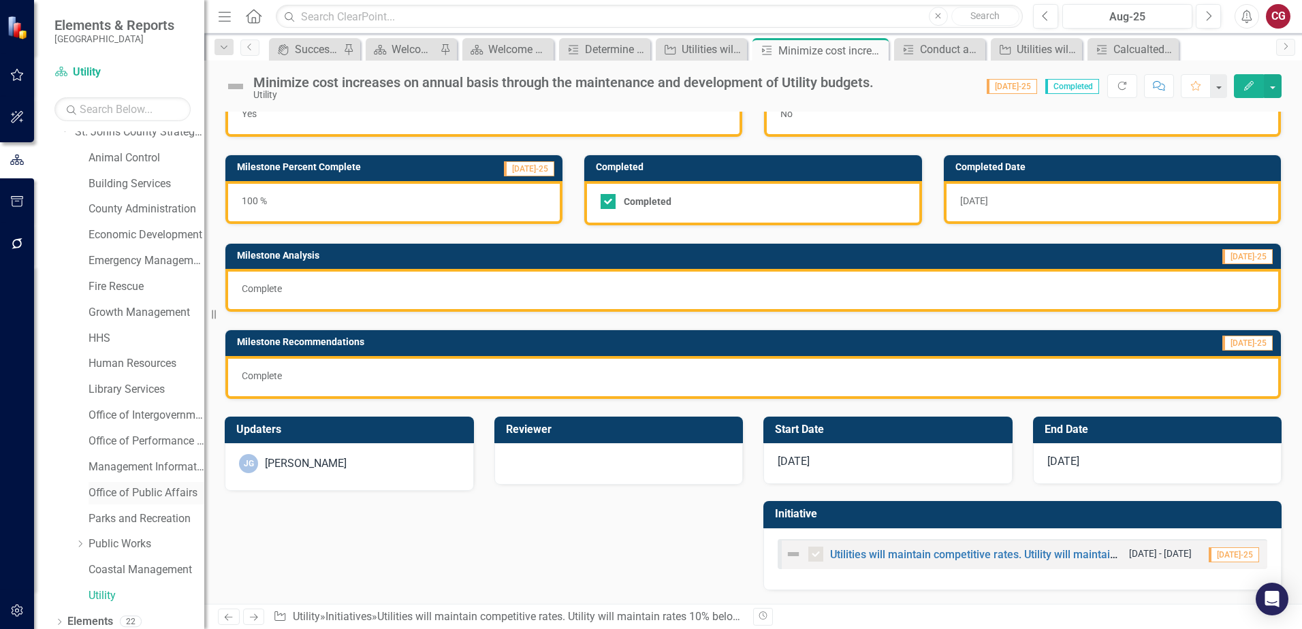
scroll to position [69, 0]
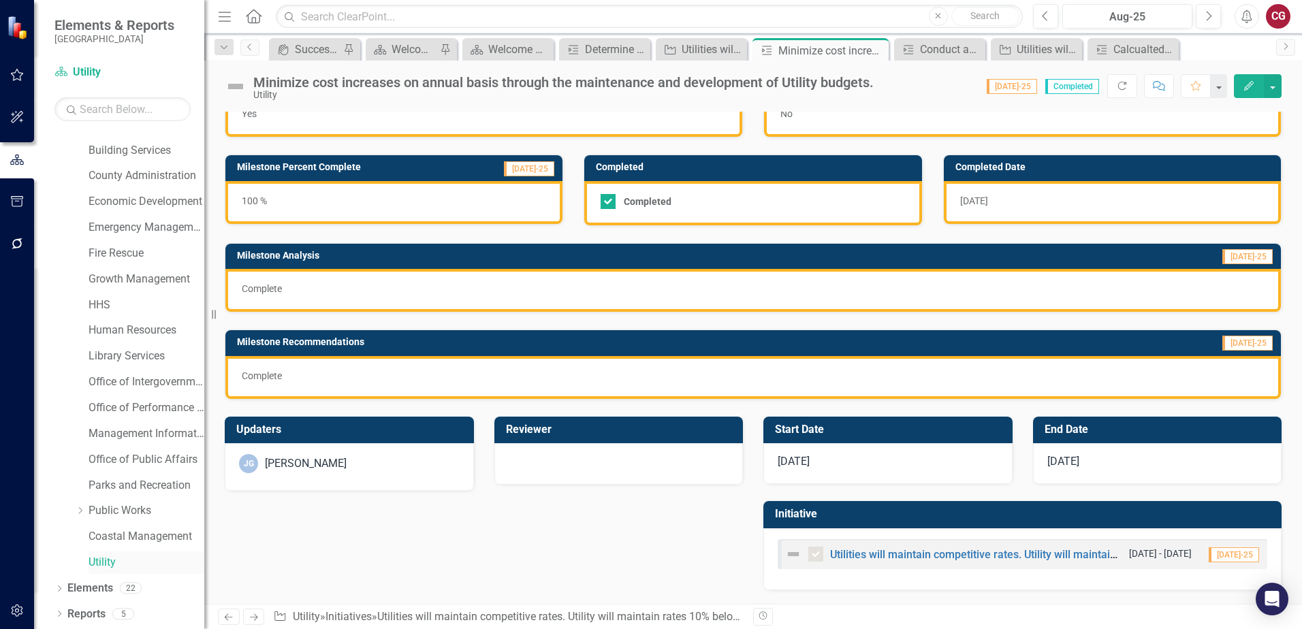
click at [112, 557] on link "Utility" at bounding box center [147, 563] width 116 height 16
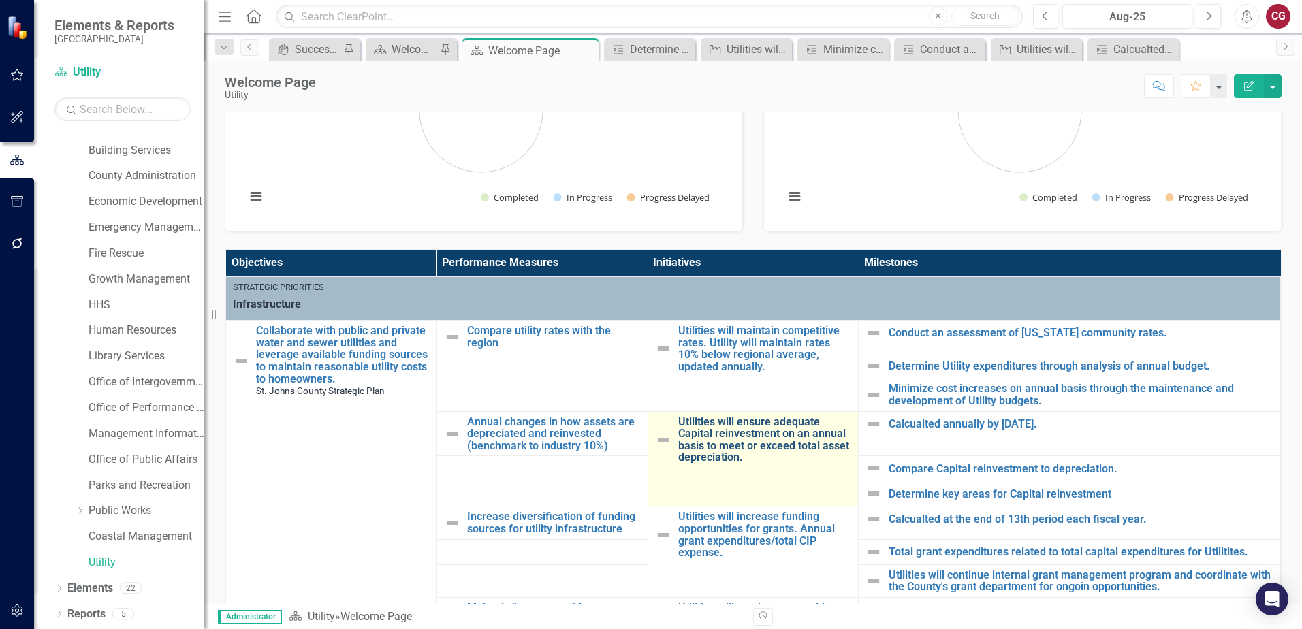
scroll to position [340, 0]
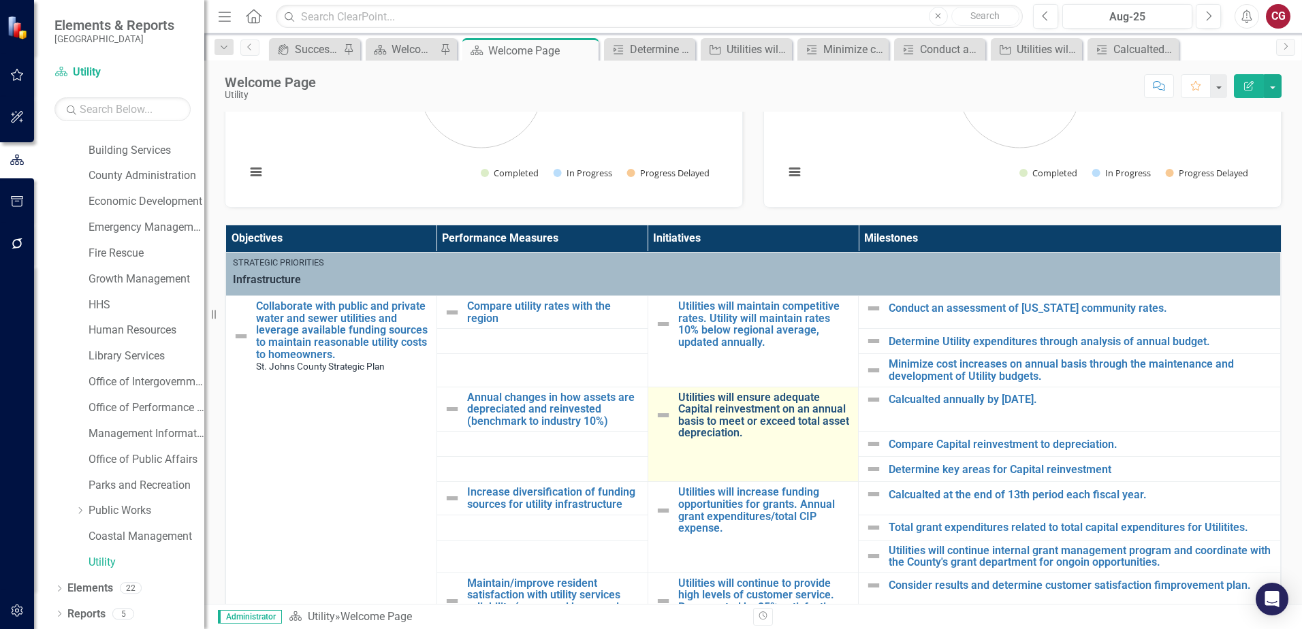
click at [763, 413] on link "Utilities will ensure adequate Capital reinvestment on an annual basis to meet …" at bounding box center [765, 415] width 174 height 48
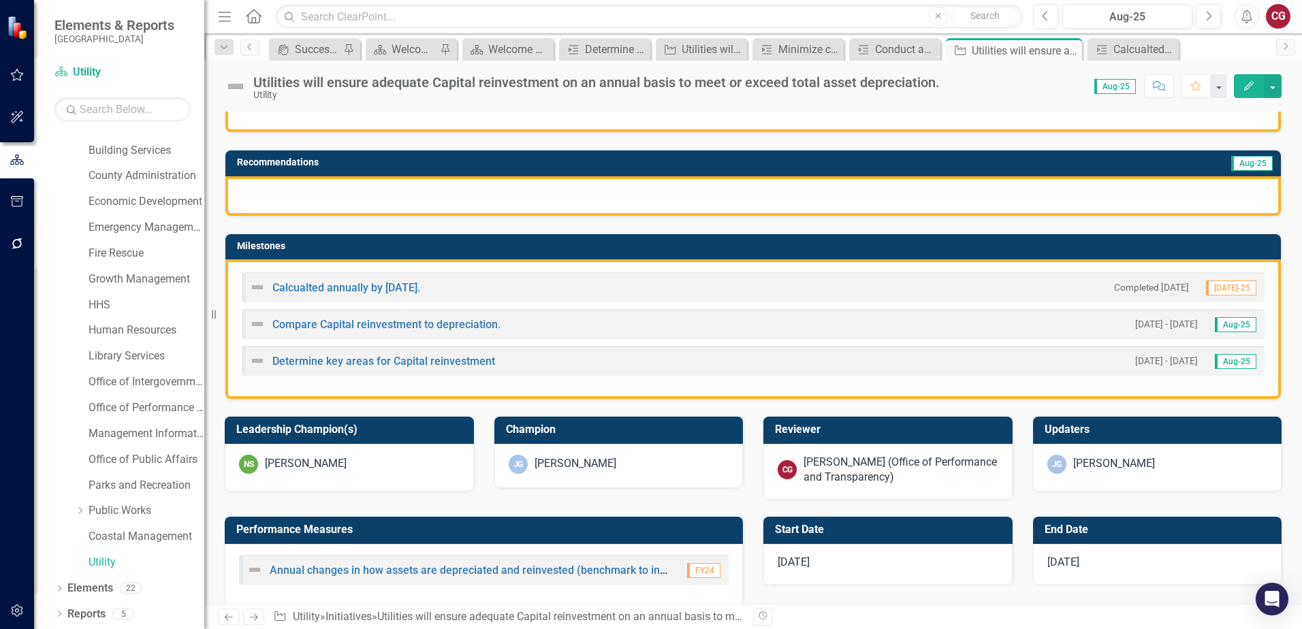
scroll to position [272, 0]
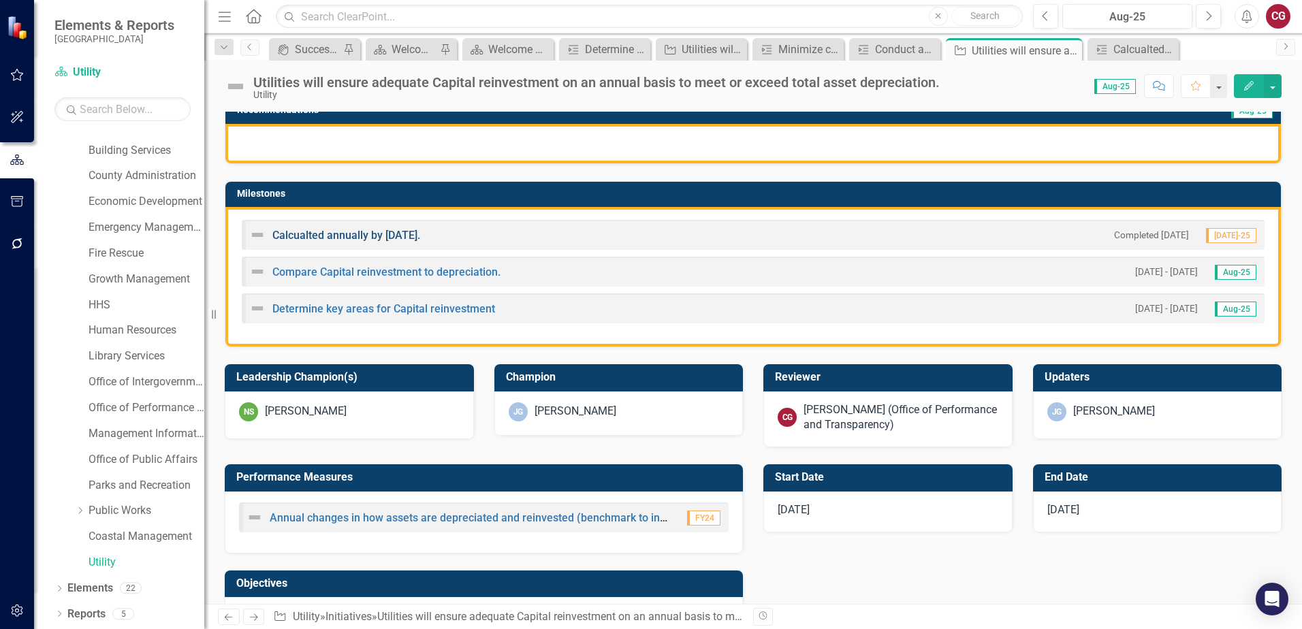
click at [411, 233] on link "Calcualted annually by [DATE]." at bounding box center [346, 235] width 148 height 13
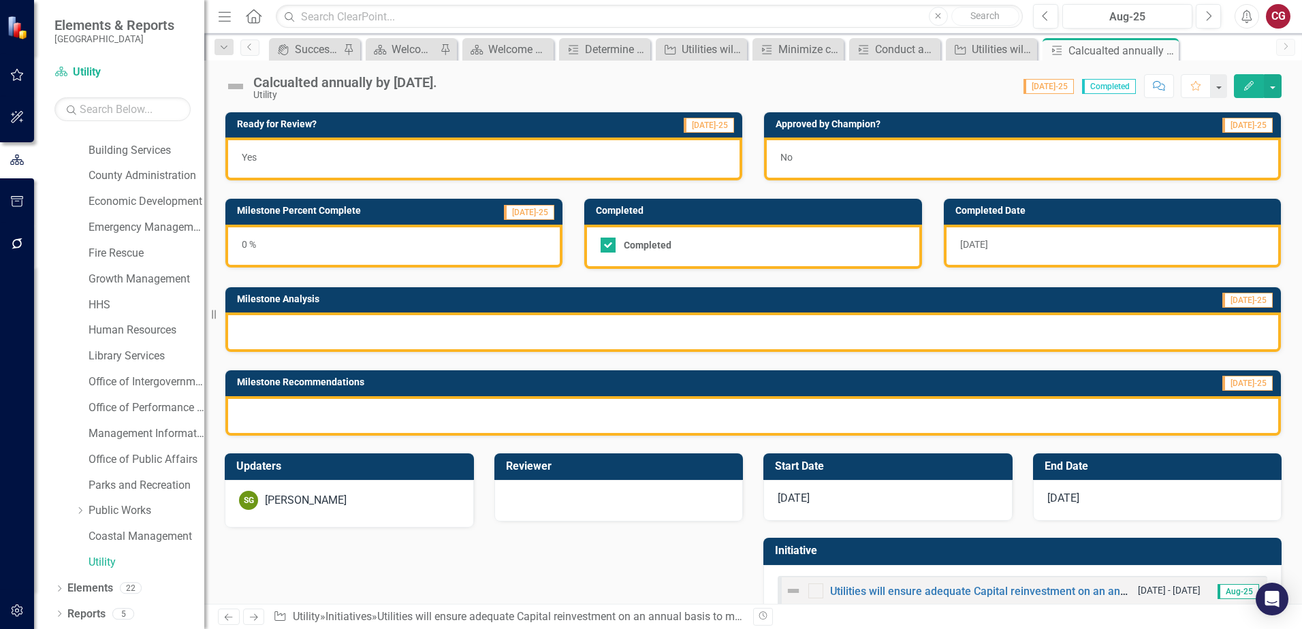
click at [377, 518] on div "[PERSON_NAME] [PERSON_NAME]" at bounding box center [349, 504] width 249 height 48
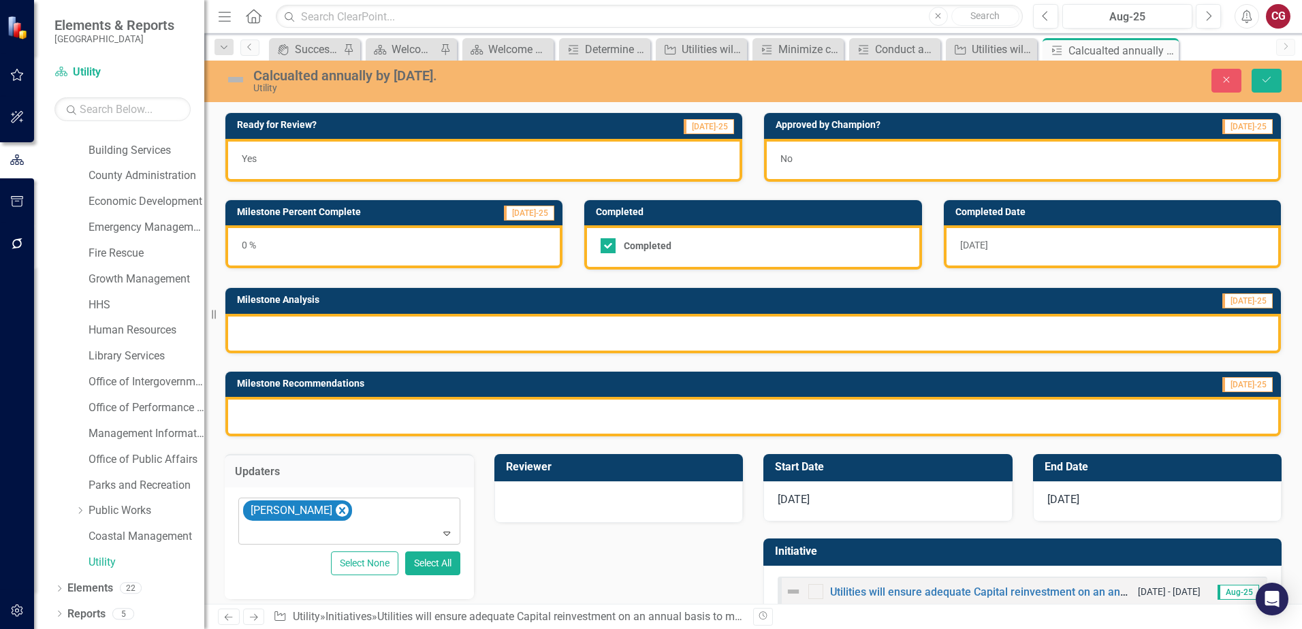
click at [338, 515] on icon "Remove Spencer Garneau" at bounding box center [342, 510] width 13 height 17
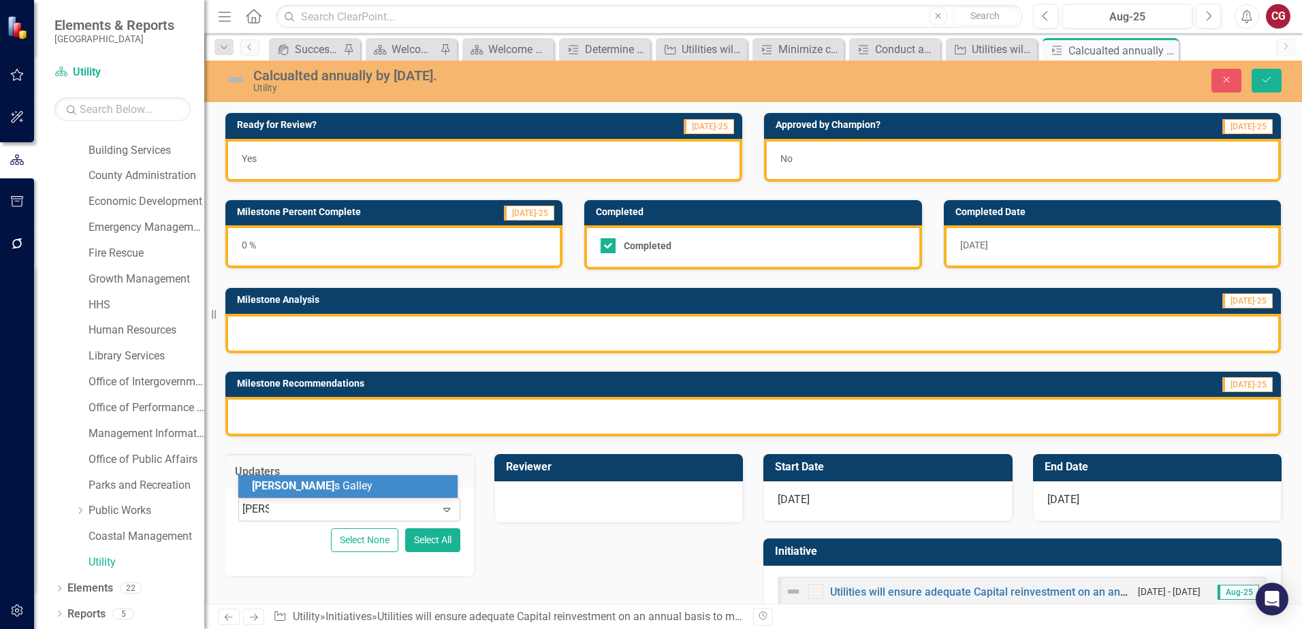
type input "[PERSON_NAME]"
click at [327, 492] on div "[PERSON_NAME]" at bounding box center [350, 487] width 197 height 16
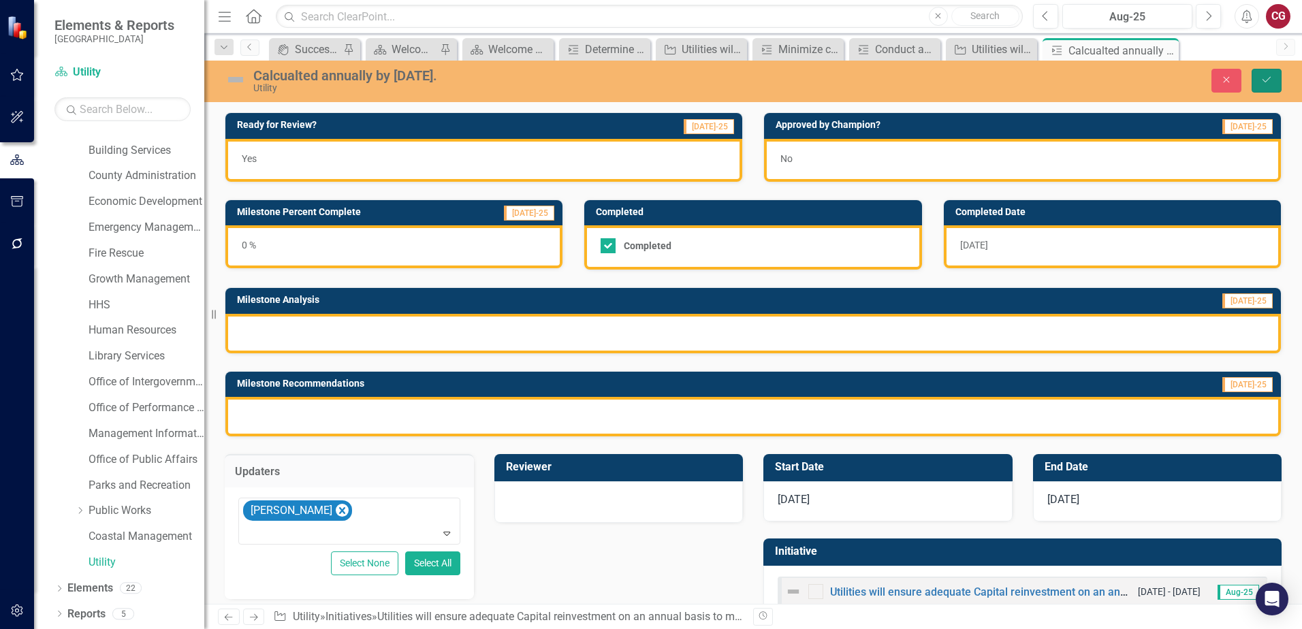
click at [1268, 79] on icon "submit" at bounding box center [1266, 79] width 8 height 5
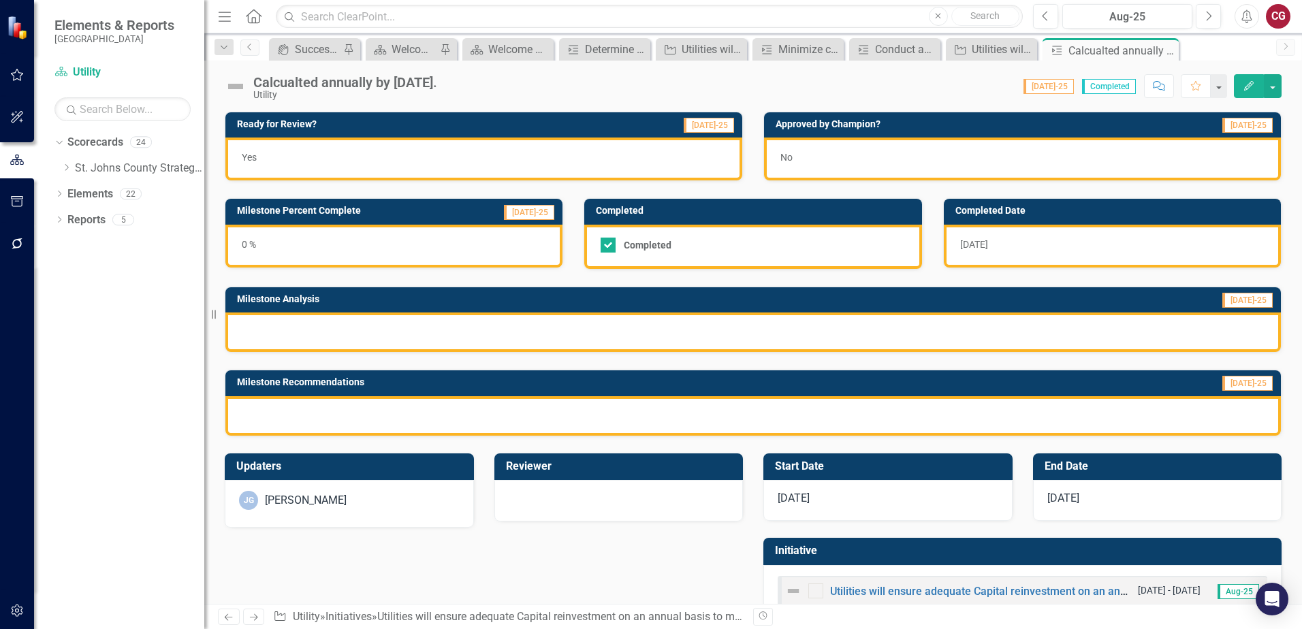
scroll to position [37, 0]
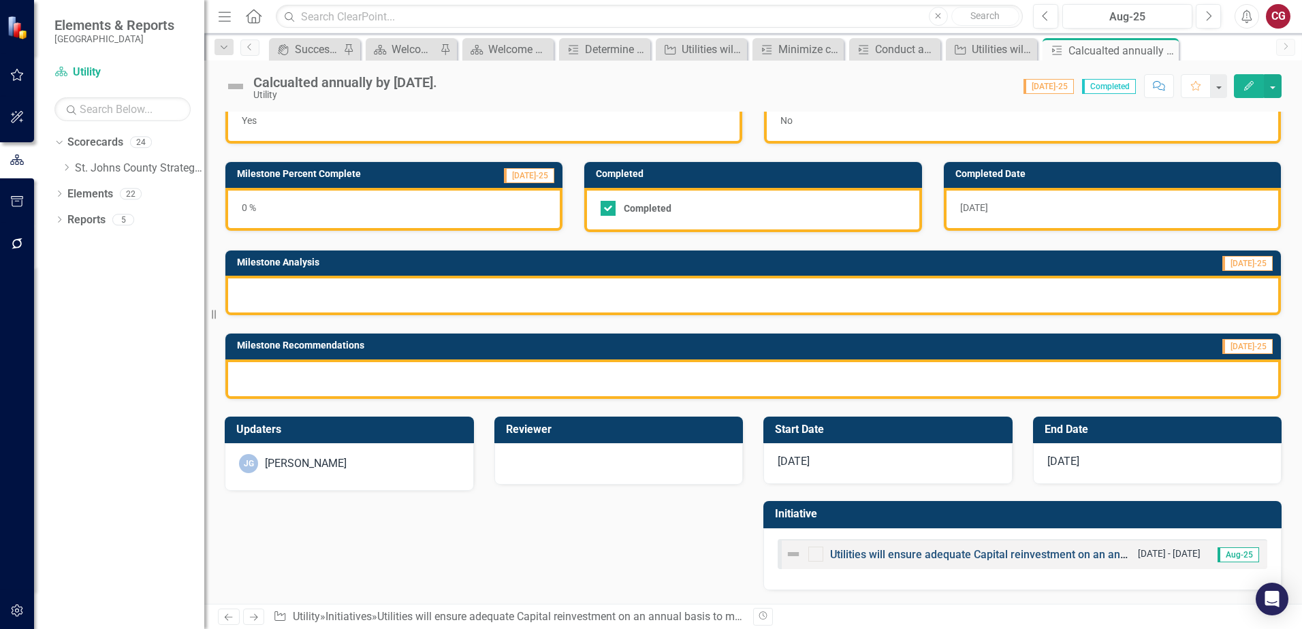
click at [968, 555] on link "Utilities will ensure adequate Capital reinvestment on an annual basis to meet …" at bounding box center [1105, 554] width 551 height 13
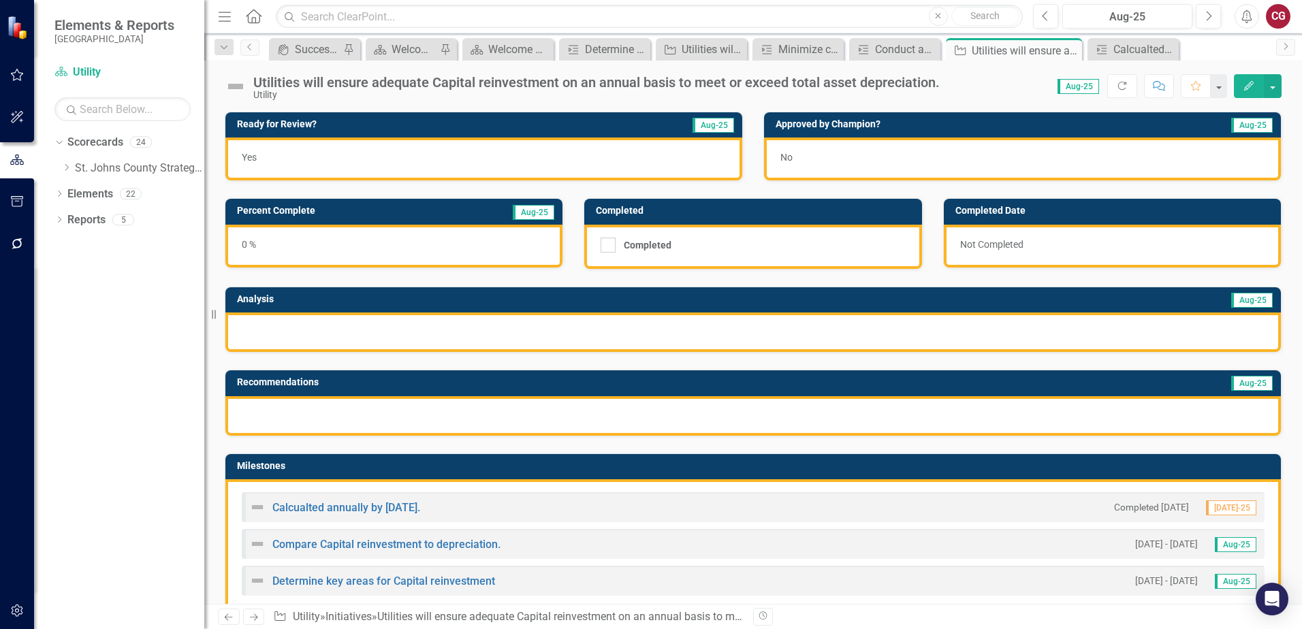
scroll to position [68, 0]
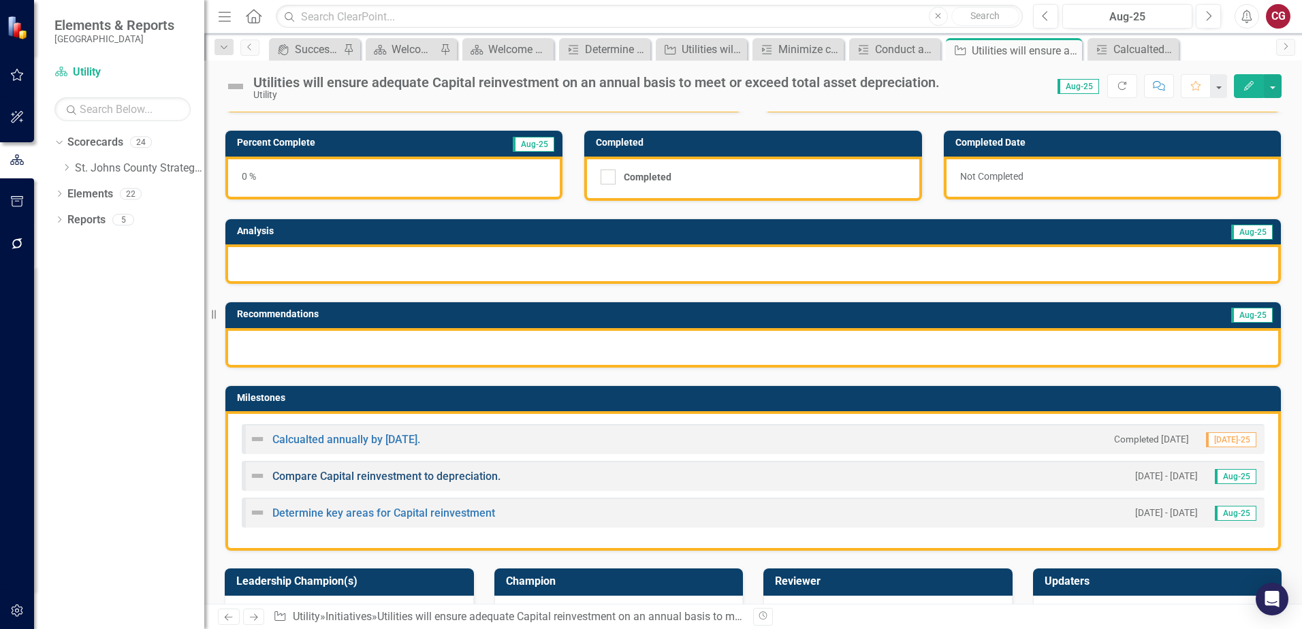
click at [358, 472] on link "Compare Capital reinvestment to depreciation." at bounding box center [386, 476] width 228 height 13
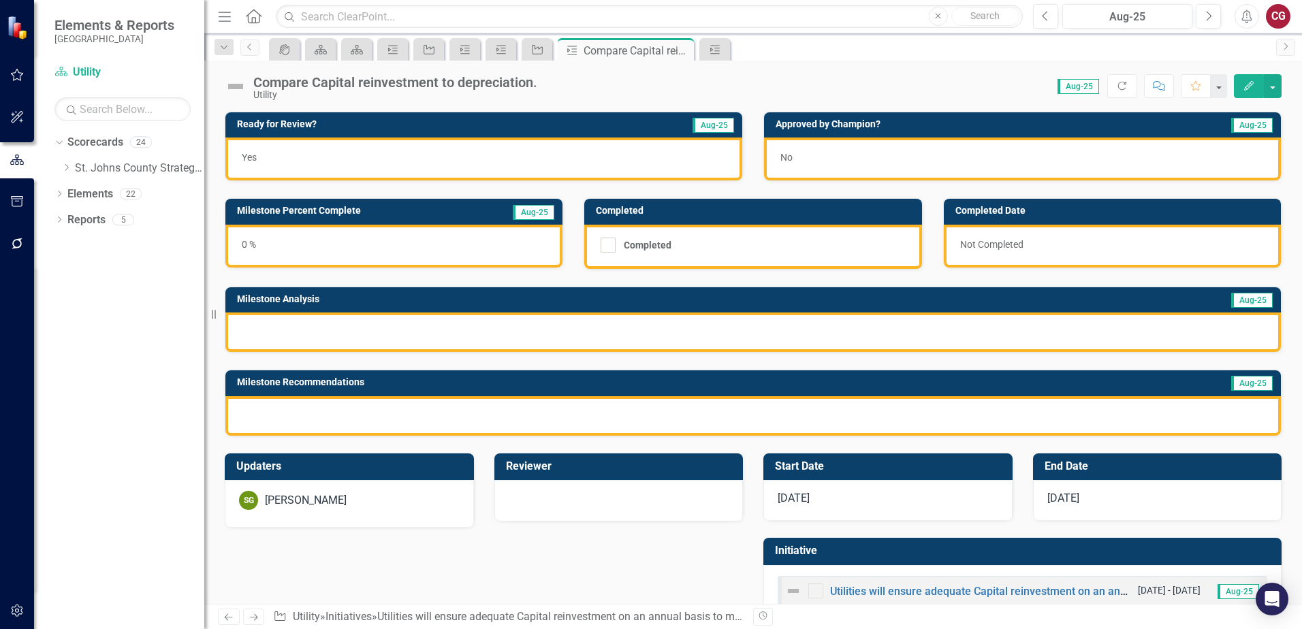
click at [346, 487] on div "[PERSON_NAME] [PERSON_NAME]" at bounding box center [349, 504] width 249 height 48
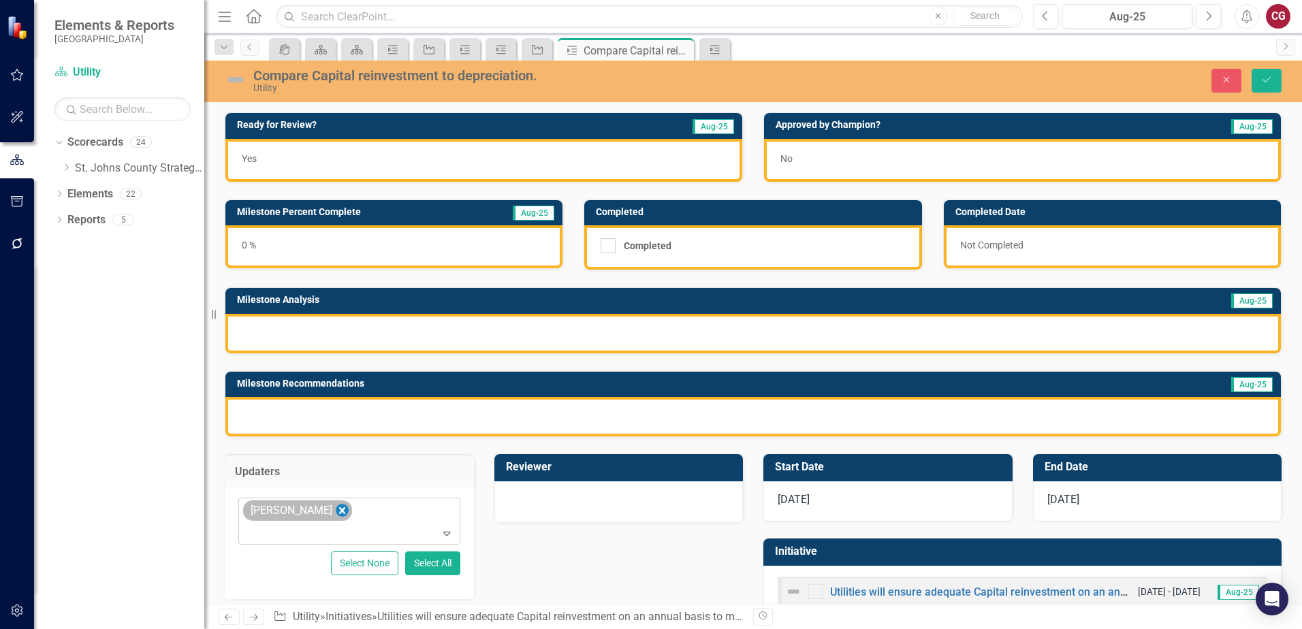
click at [345, 512] on icon "Remove Spencer Garneau" at bounding box center [342, 510] width 6 height 7
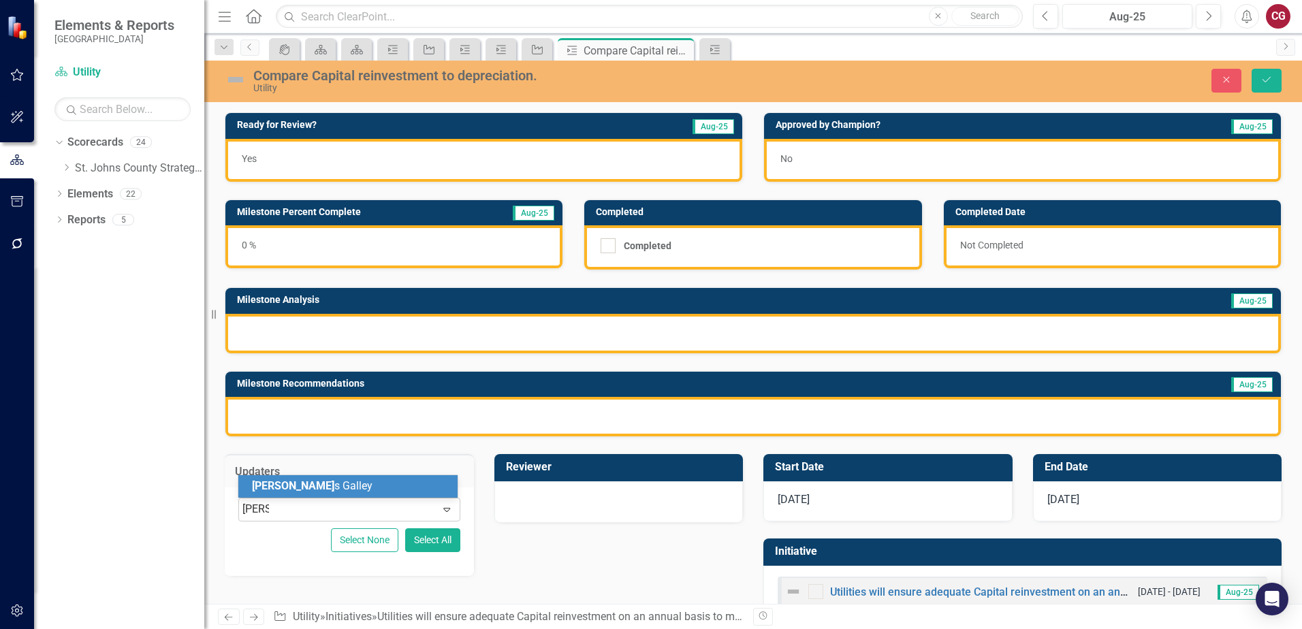
type input "[PERSON_NAME]"
click at [340, 493] on div "[PERSON_NAME]" at bounding box center [350, 487] width 197 height 16
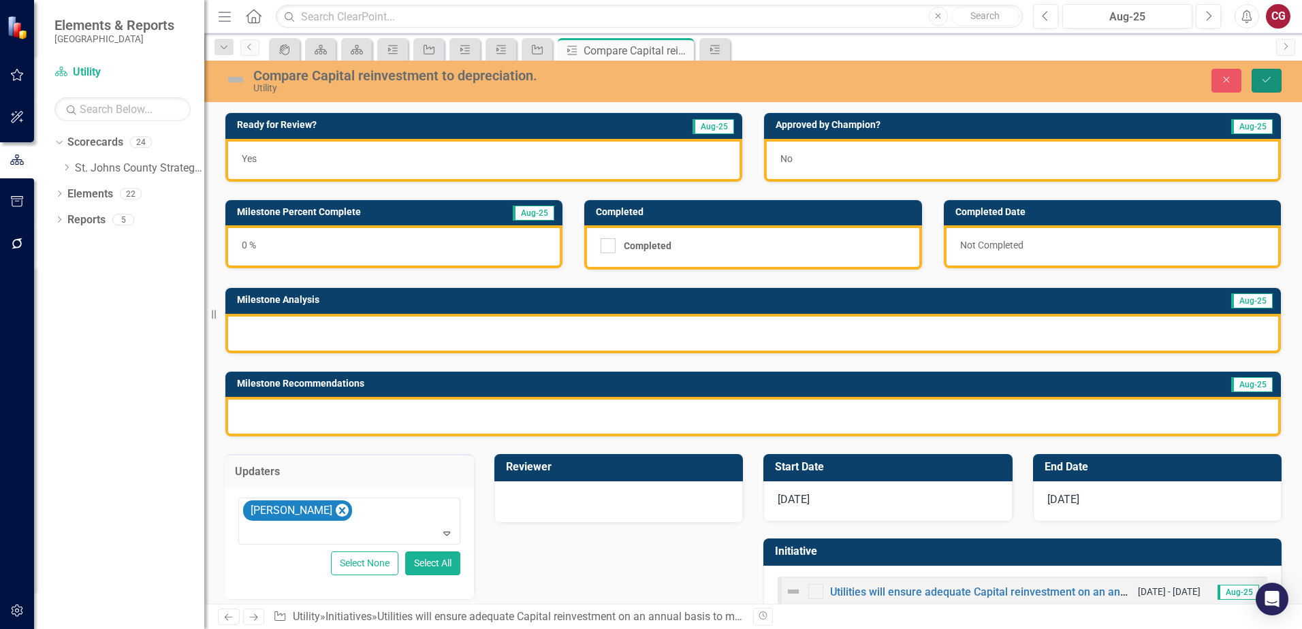
click at [1259, 83] on button "Save" at bounding box center [1266, 81] width 30 height 24
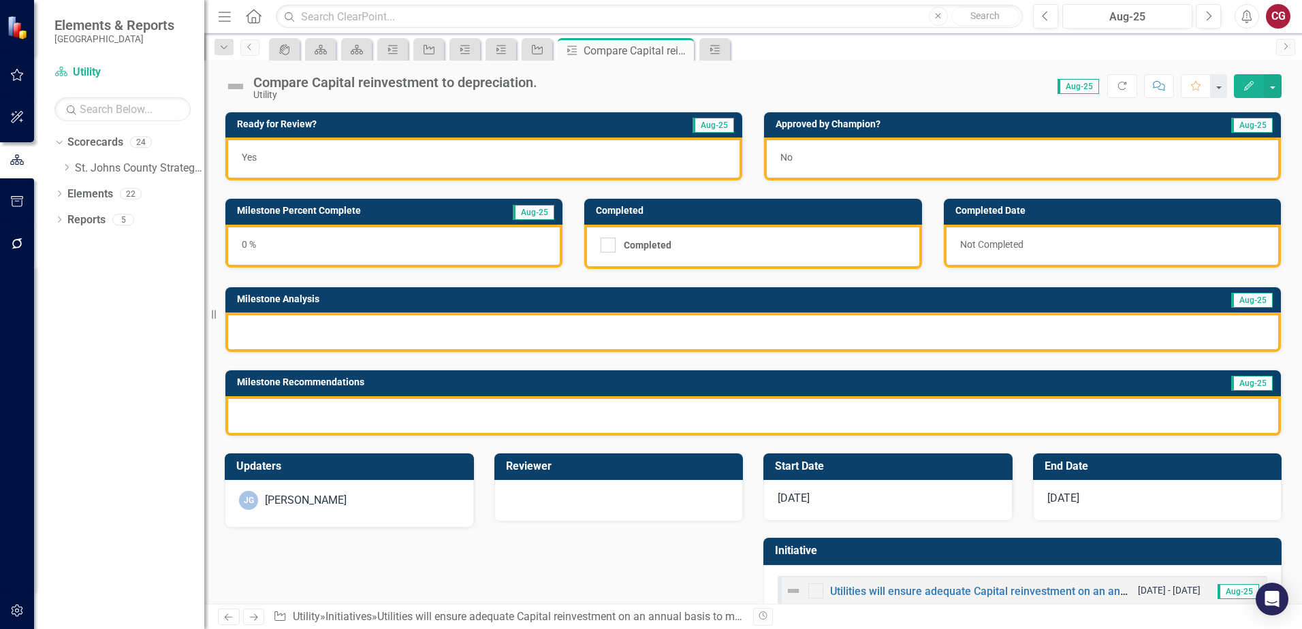
scroll to position [37, 0]
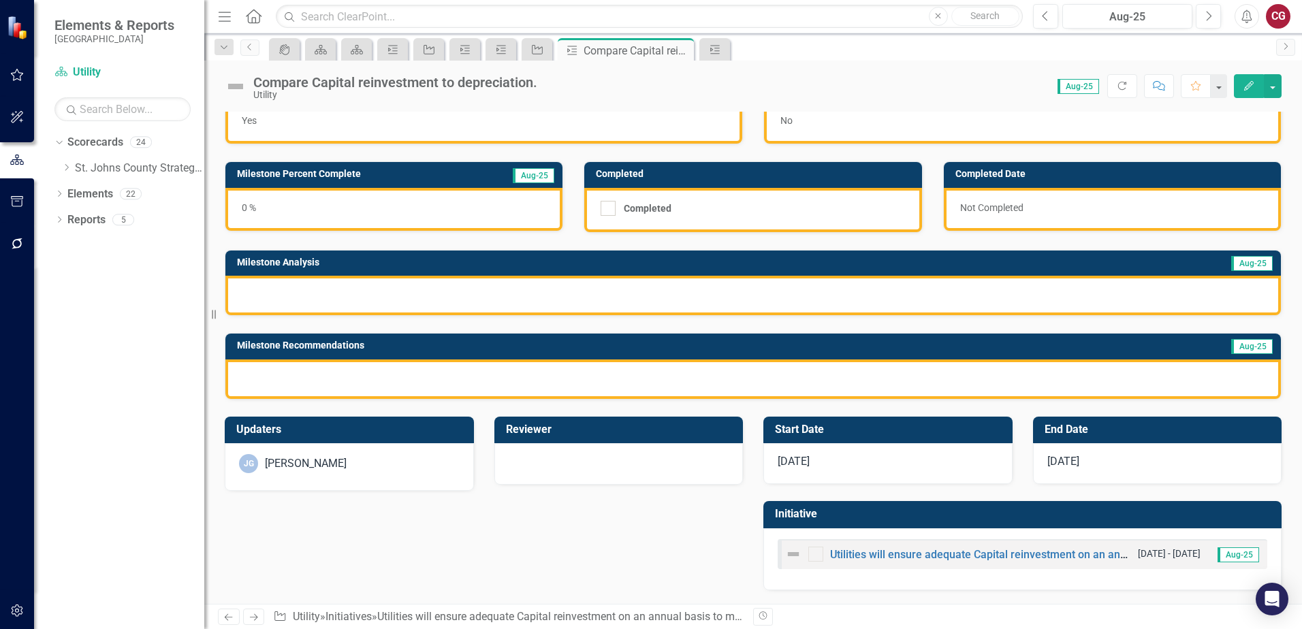
click at [874, 544] on div "Utilities will ensure adequate Capital reinvestment on an annual basis to meet …" at bounding box center [1023, 554] width 490 height 30
click at [876, 554] on link "Utilities will ensure adequate Capital reinvestment on an annual basis to meet …" at bounding box center [1105, 554] width 551 height 13
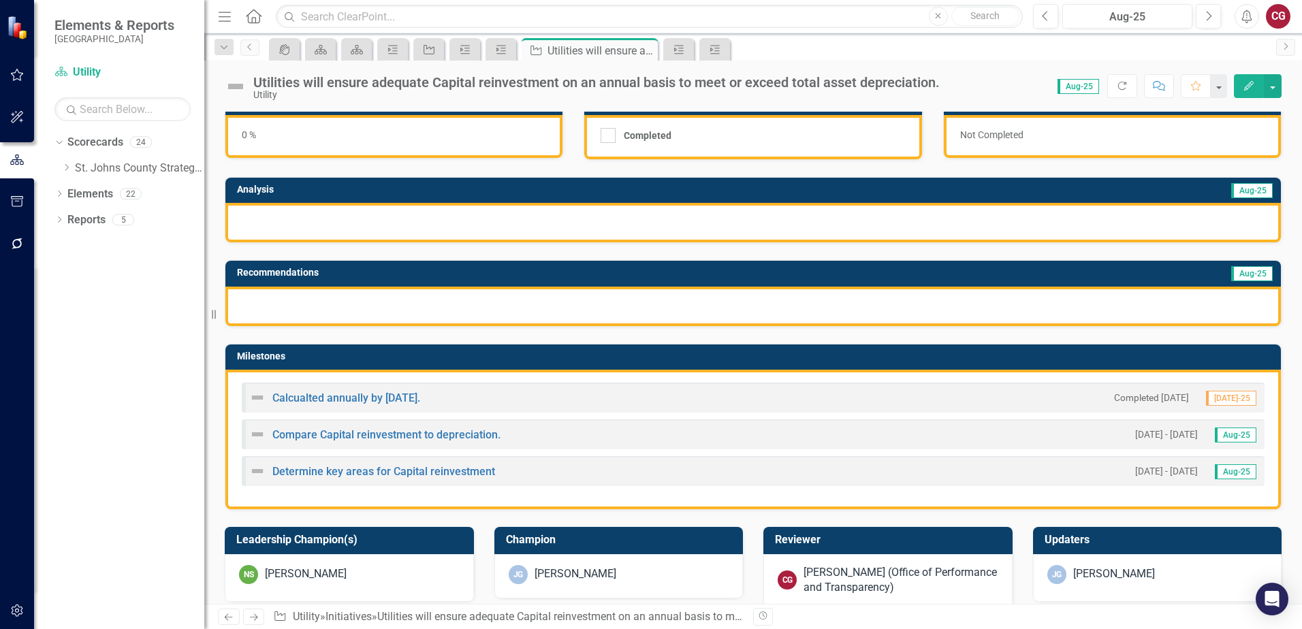
scroll to position [136, 0]
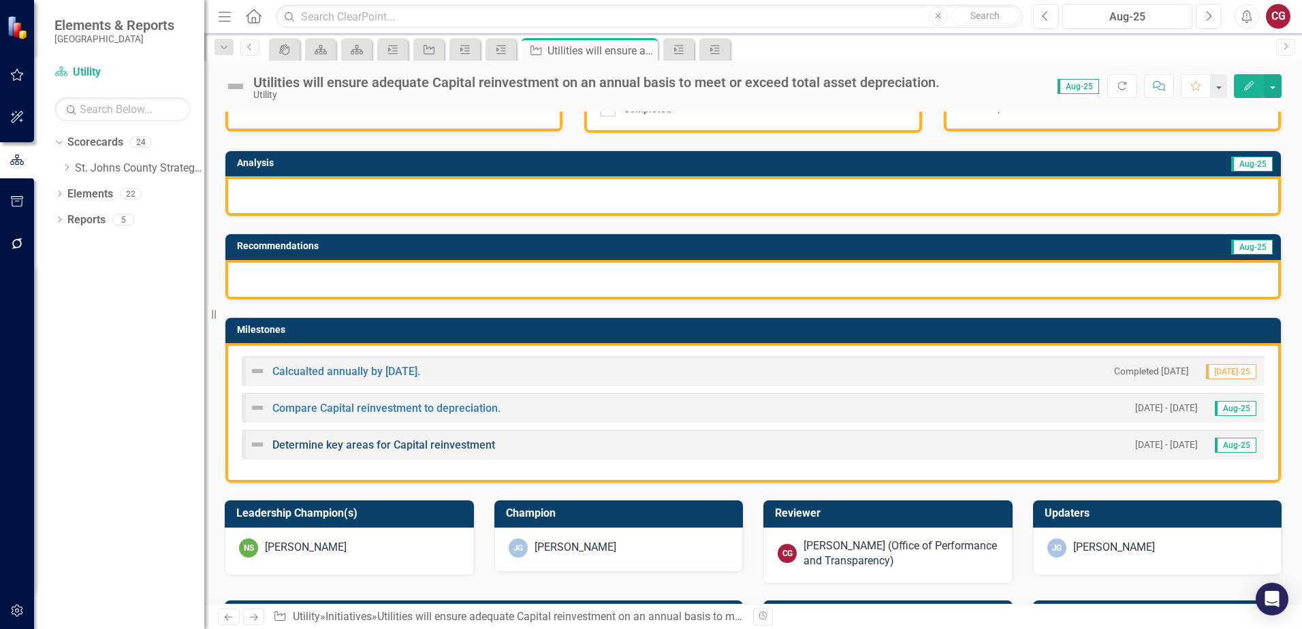
click at [436, 443] on link "Determine key areas for Capital reinvestment" at bounding box center [383, 444] width 223 height 13
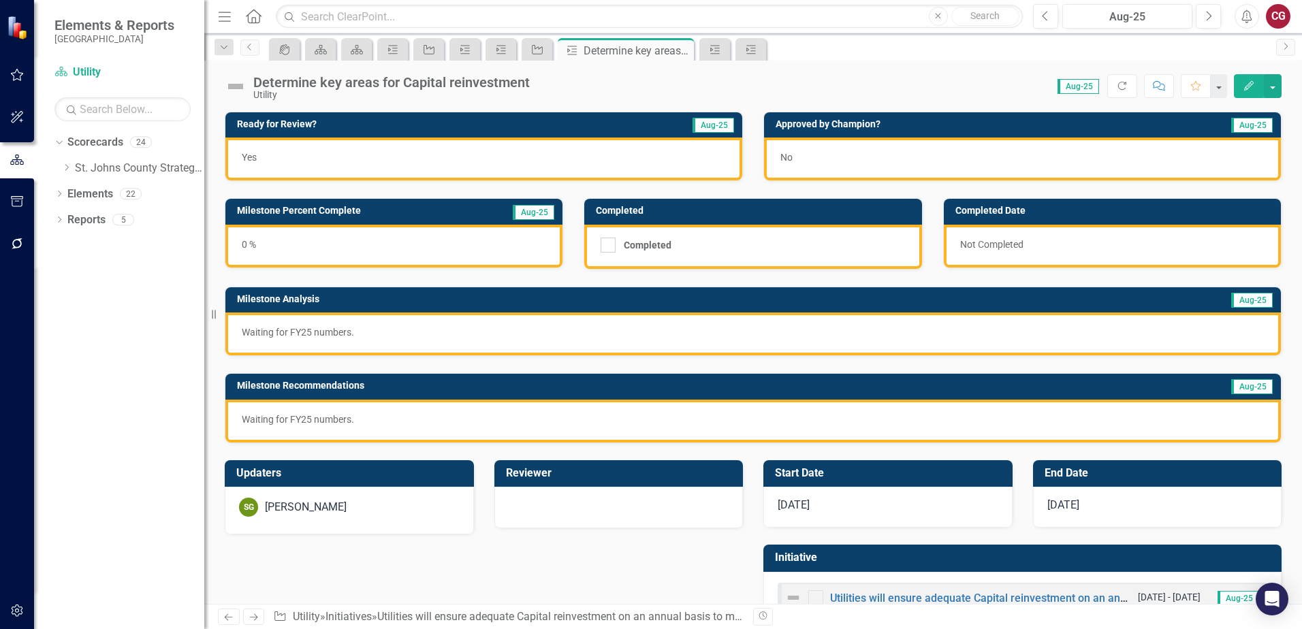
click at [394, 513] on div "[PERSON_NAME] [PERSON_NAME]" at bounding box center [349, 507] width 221 height 19
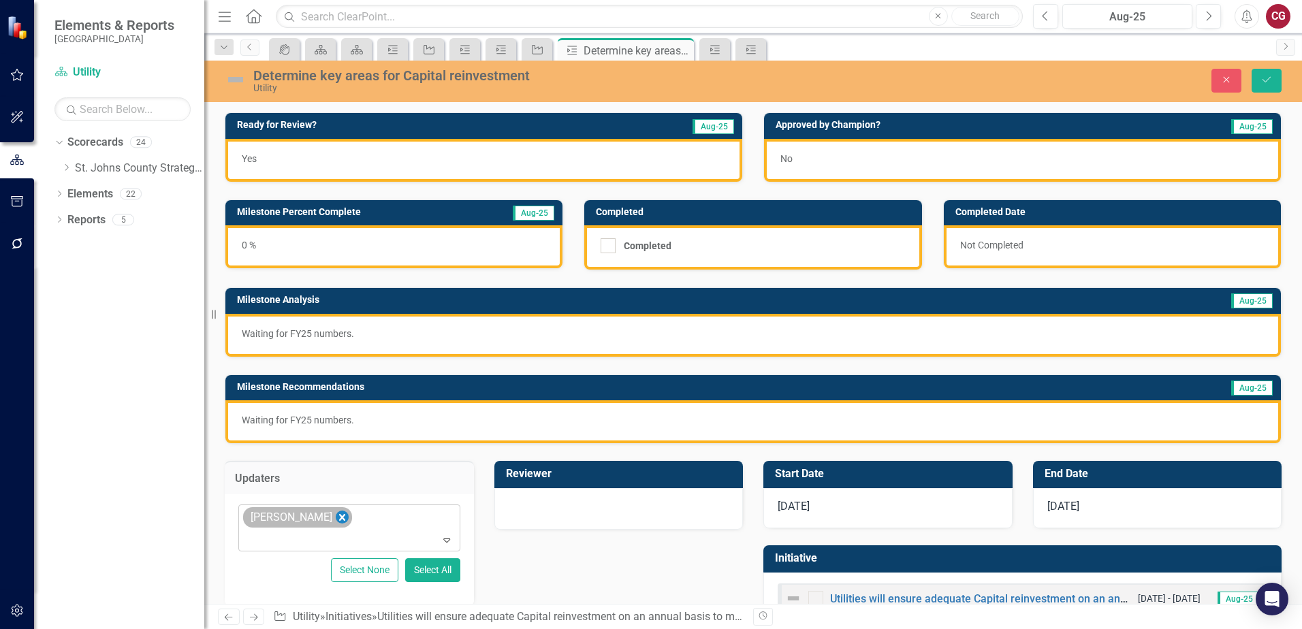
click at [343, 522] on icon "Remove Spencer Garneau" at bounding box center [342, 517] width 13 height 17
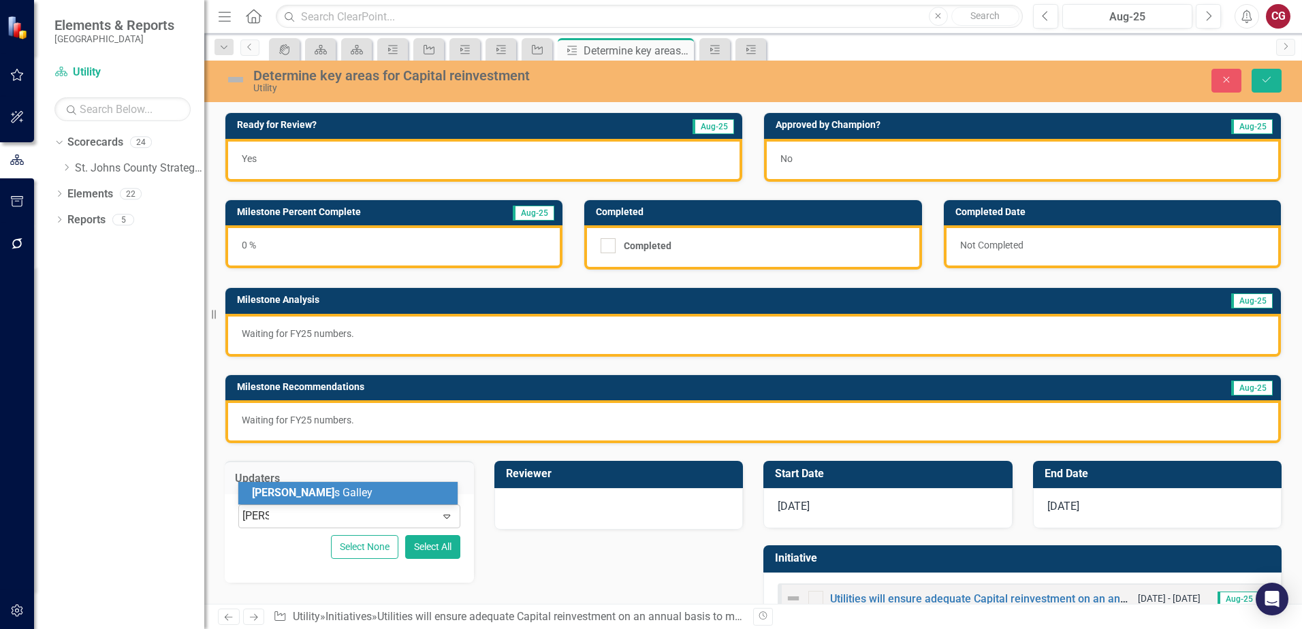
type input "[PERSON_NAME]"
click at [345, 487] on div "[PERSON_NAME]" at bounding box center [350, 493] width 197 height 16
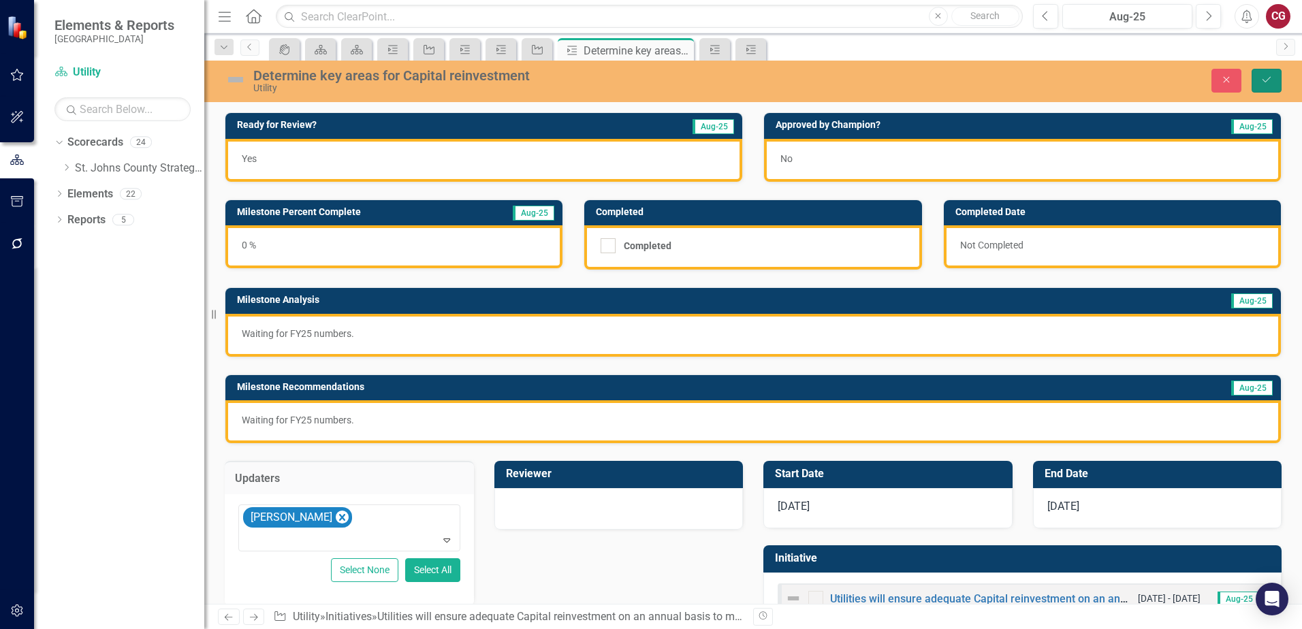
click at [1266, 82] on icon "submit" at bounding box center [1266, 79] width 8 height 5
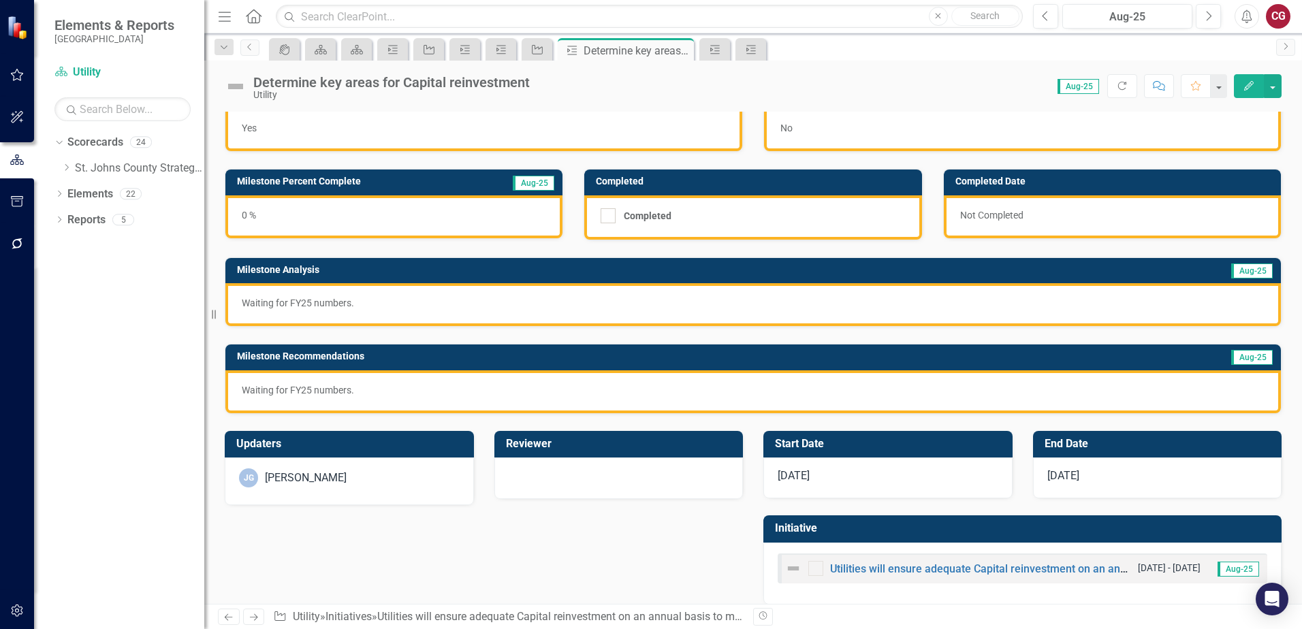
scroll to position [44, 0]
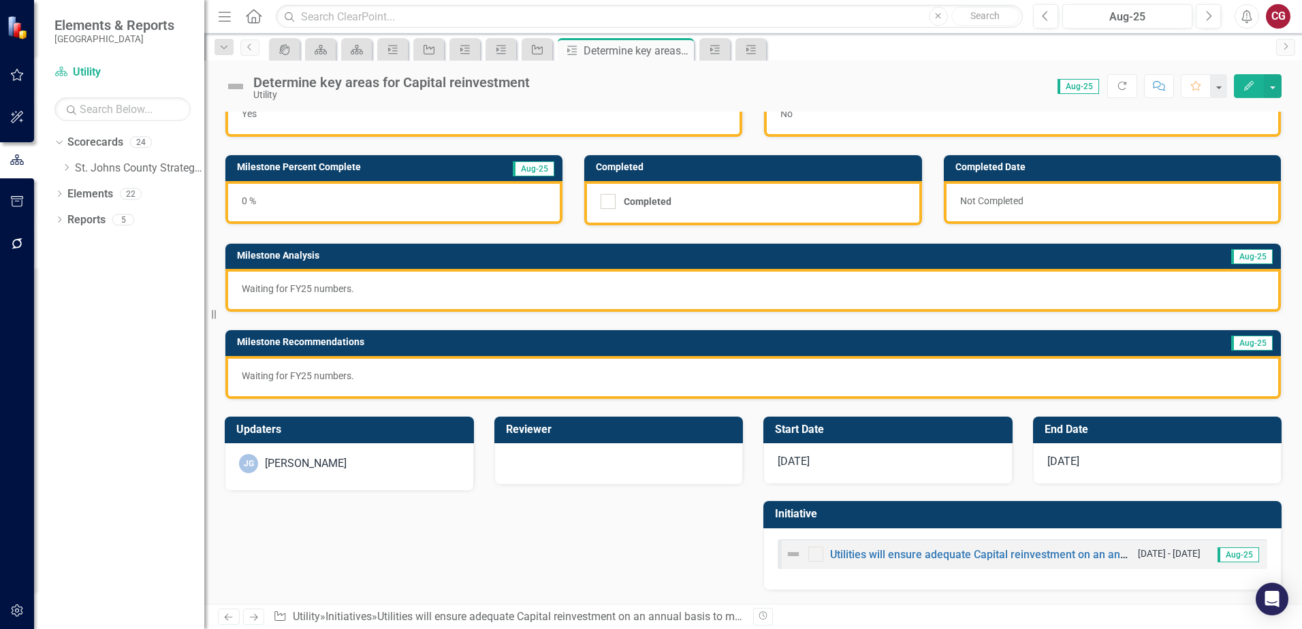
click at [914, 561] on div "Utilities will ensure adequate Capital reinvestment on an annual basis to meet …" at bounding box center [958, 554] width 346 height 16
click at [846, 561] on div "Utilities will ensure adequate Capital reinvestment on an annual basis to meet …" at bounding box center [958, 554] width 346 height 16
click at [847, 559] on link "Utilities will ensure adequate Capital reinvestment on an annual basis to meet …" at bounding box center [1105, 554] width 551 height 13
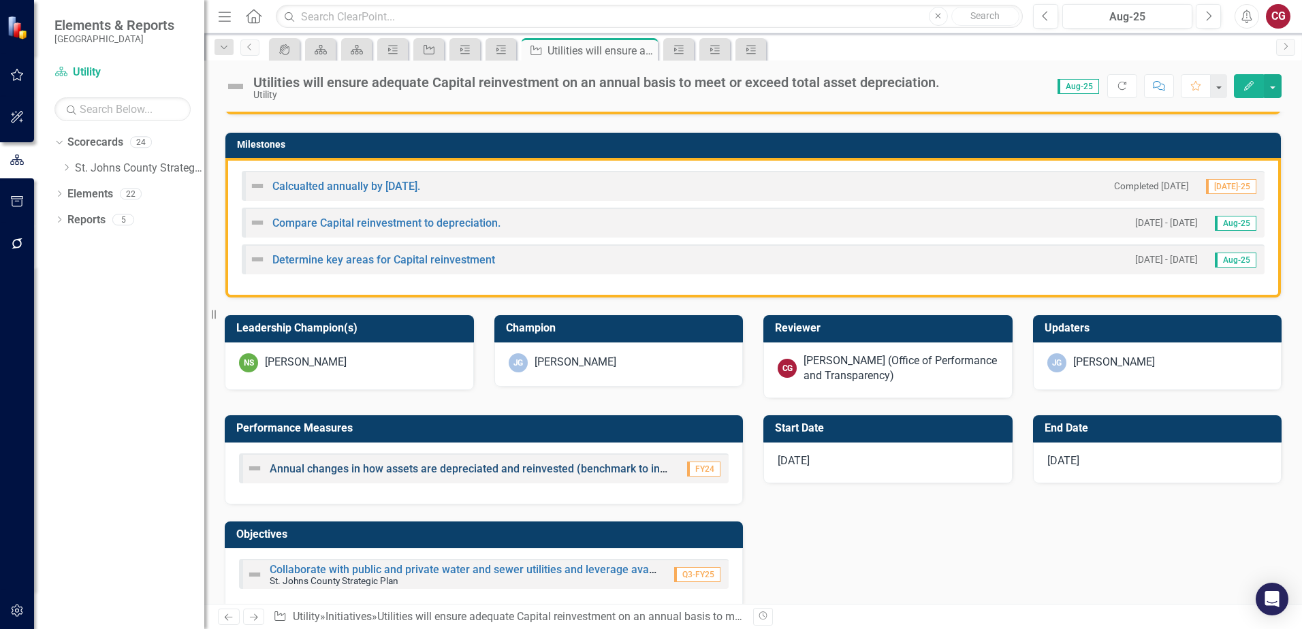
scroll to position [340, 0]
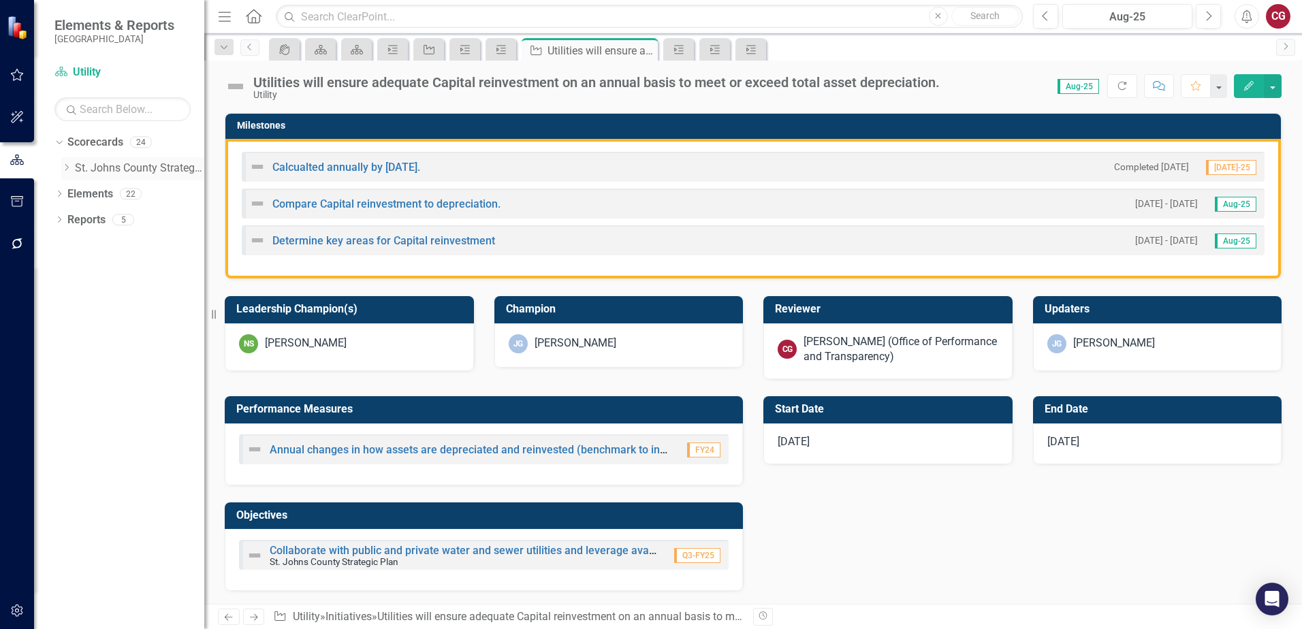
click at [67, 171] on icon "Dropdown" at bounding box center [66, 167] width 10 height 8
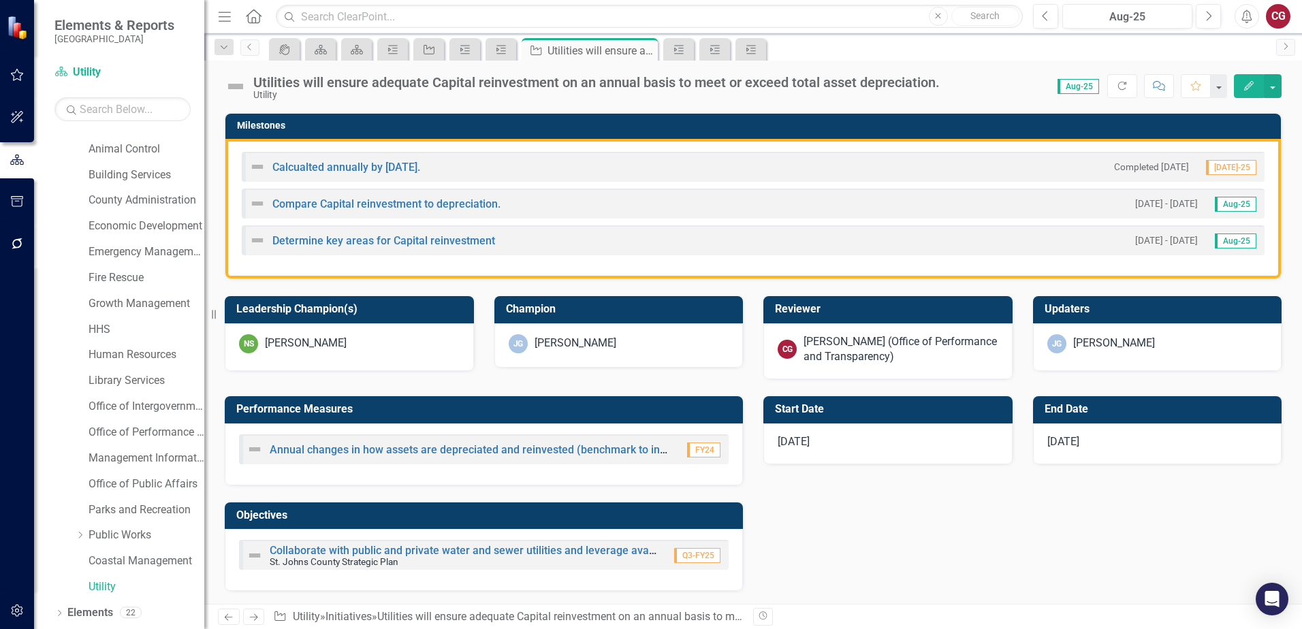
scroll to position [69, 0]
click at [108, 561] on link "Utility" at bounding box center [147, 563] width 116 height 16
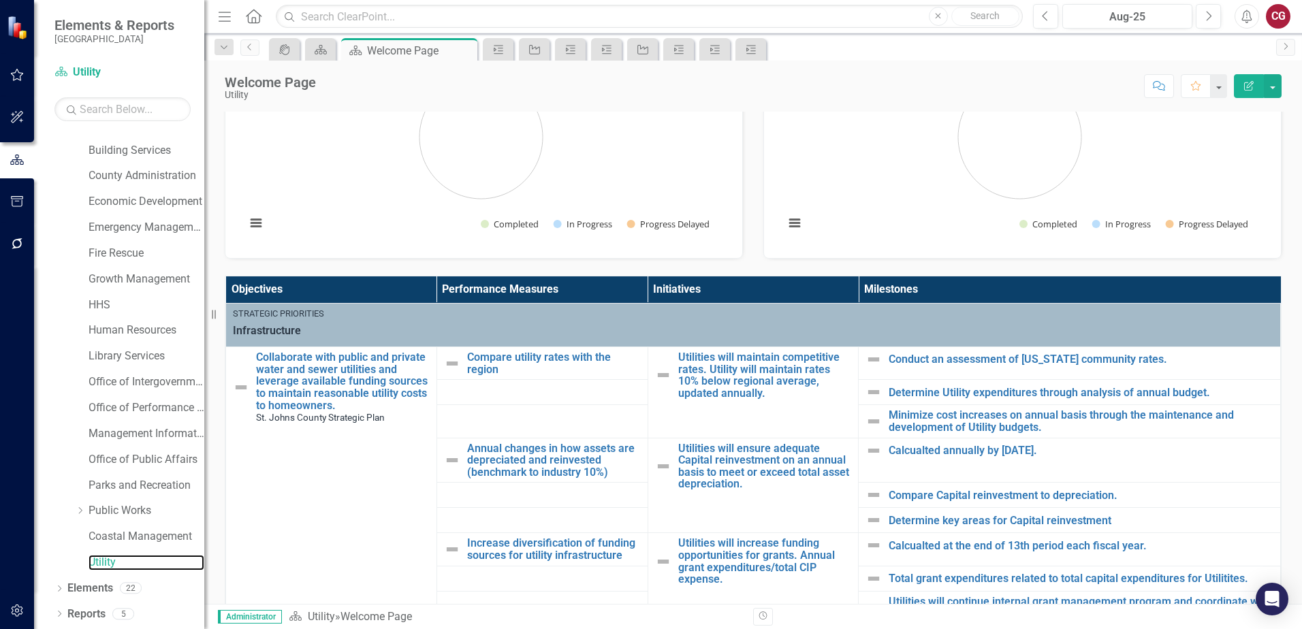
scroll to position [409, 0]
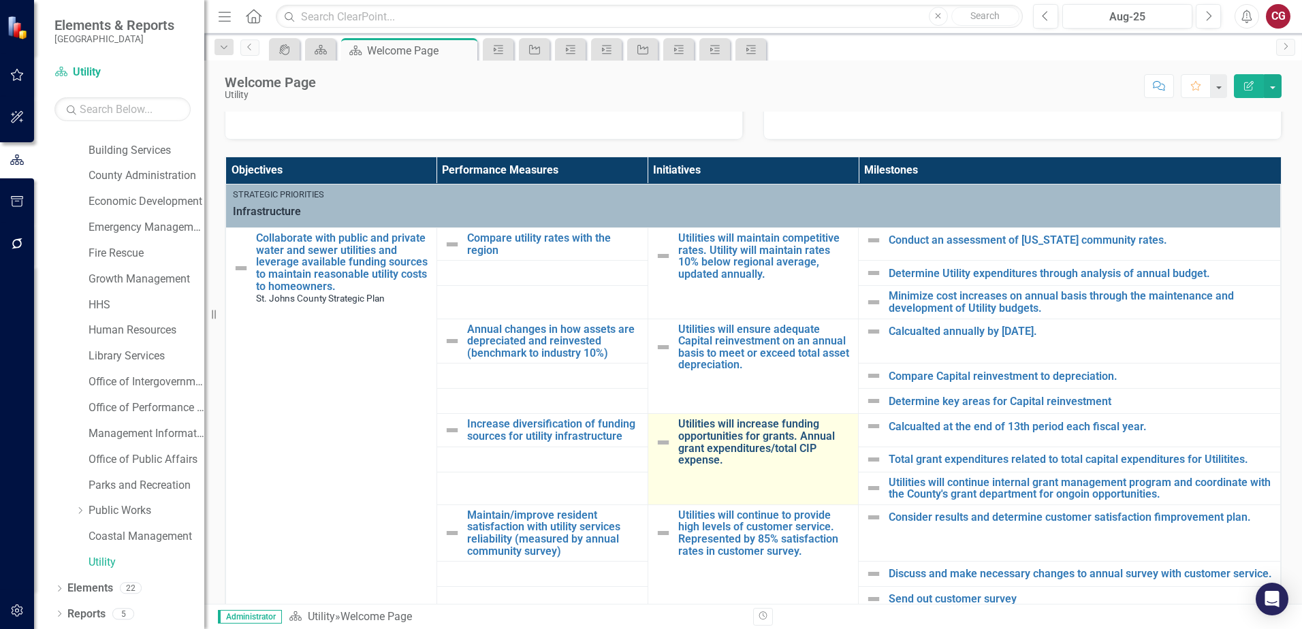
click at [717, 436] on link "Utilities will increase funding opportunities for grants. Annual grant expendit…" at bounding box center [765, 442] width 174 height 48
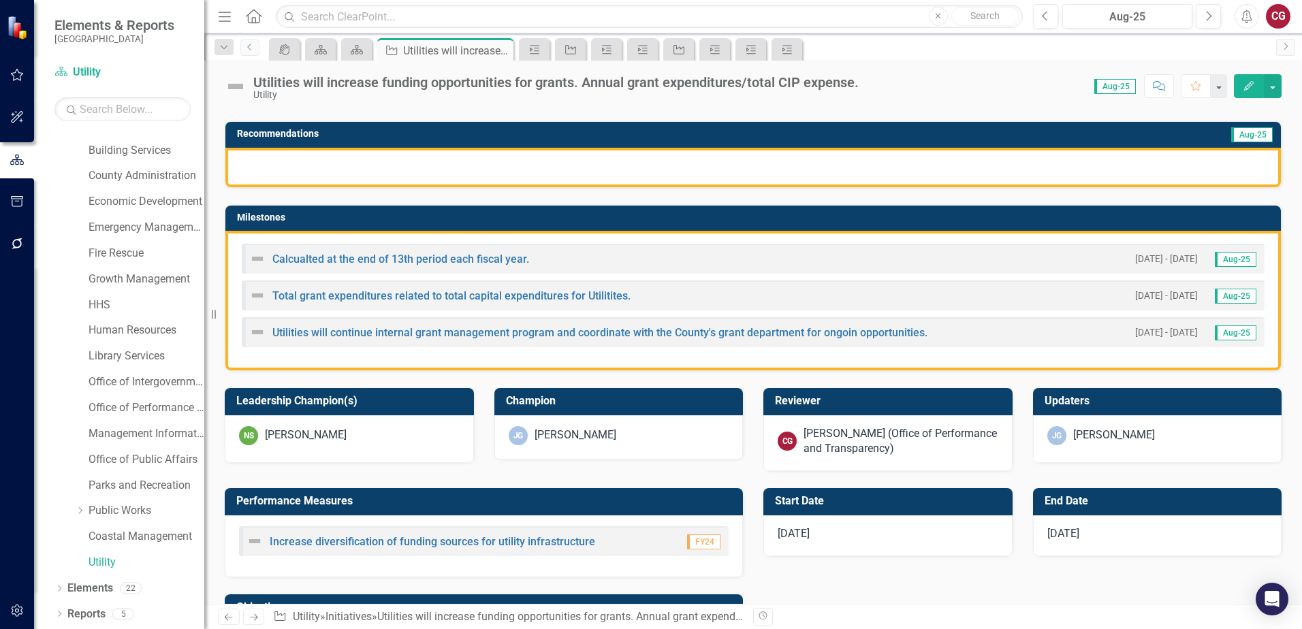
scroll to position [272, 0]
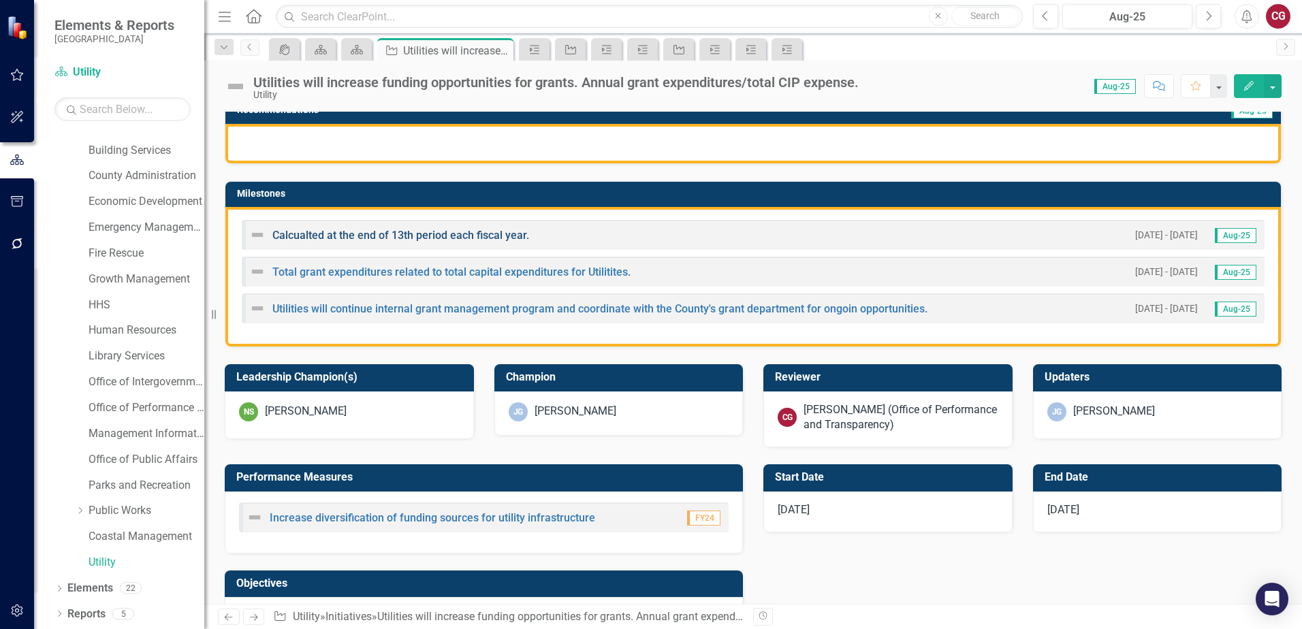
click at [385, 239] on link "Calcualted at the end of 13th period each fiscal year." at bounding box center [400, 235] width 257 height 13
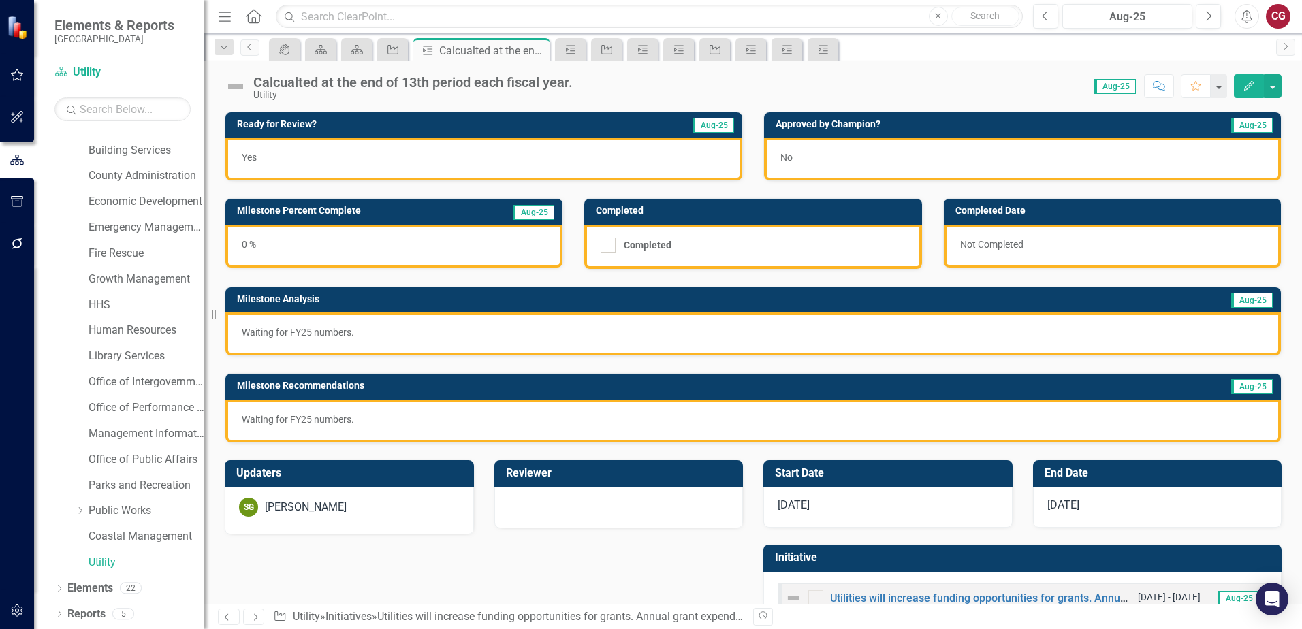
click at [368, 511] on div "[PERSON_NAME] [PERSON_NAME]" at bounding box center [349, 507] width 221 height 19
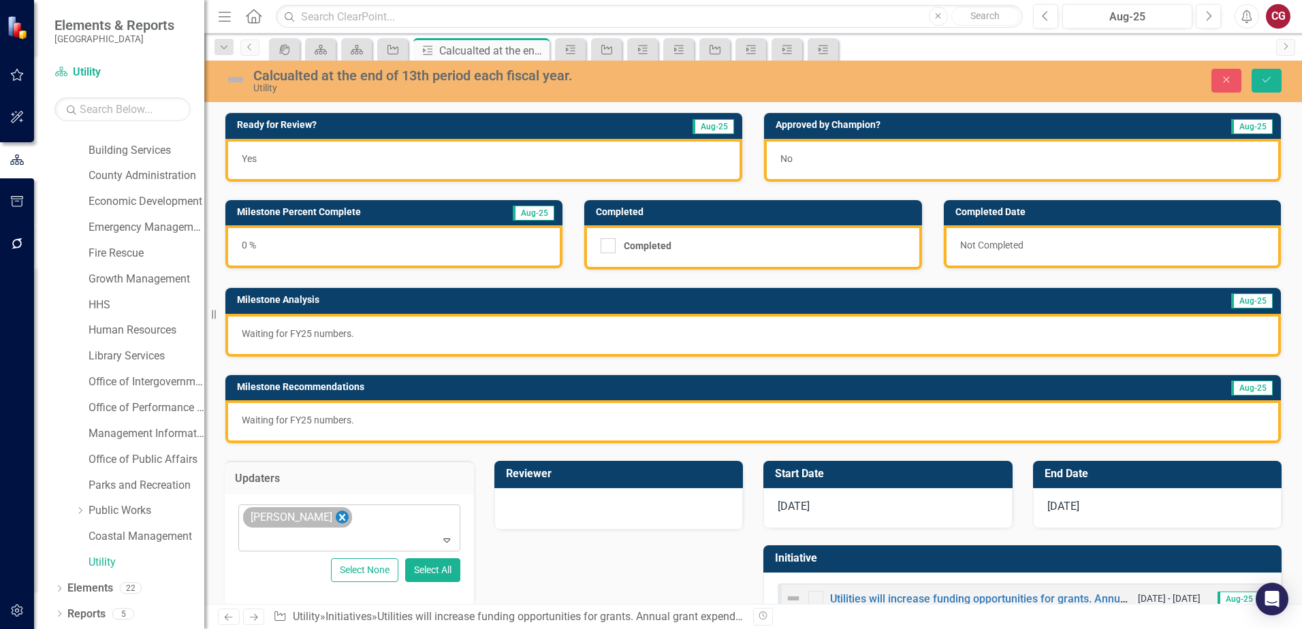
click at [347, 517] on icon "Remove Spencer Garneau" at bounding box center [342, 517] width 13 height 17
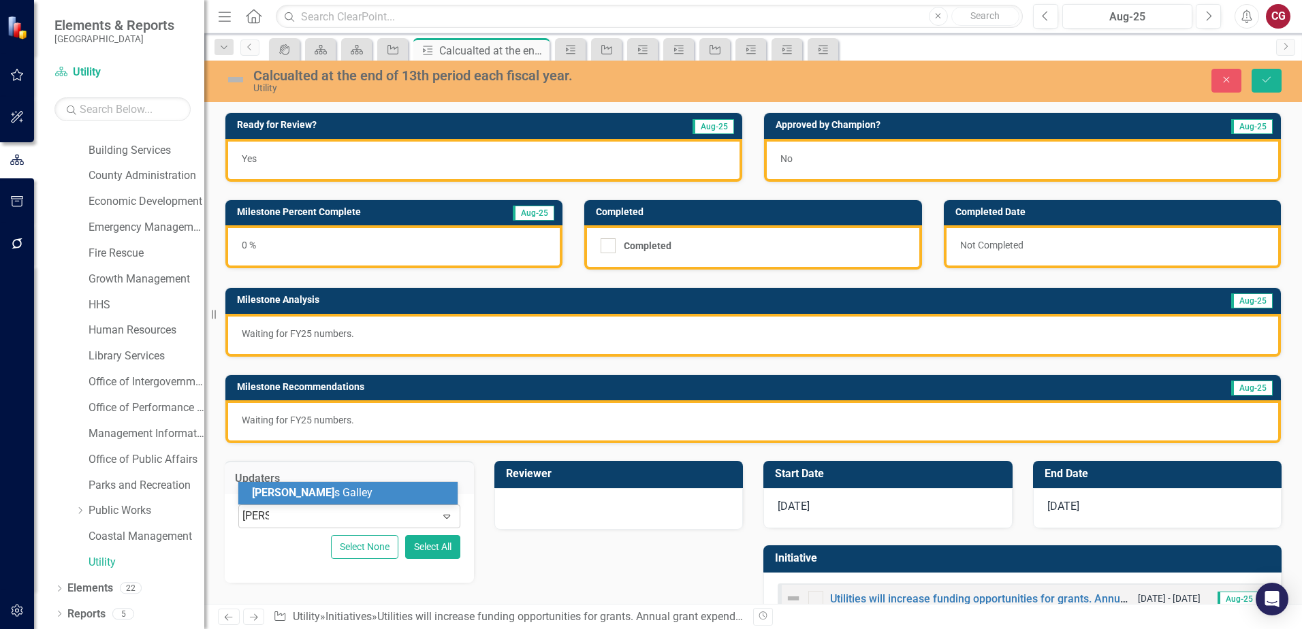
type input "[PERSON_NAME]"
click at [316, 501] on div "[PERSON_NAME]" at bounding box center [347, 493] width 219 height 22
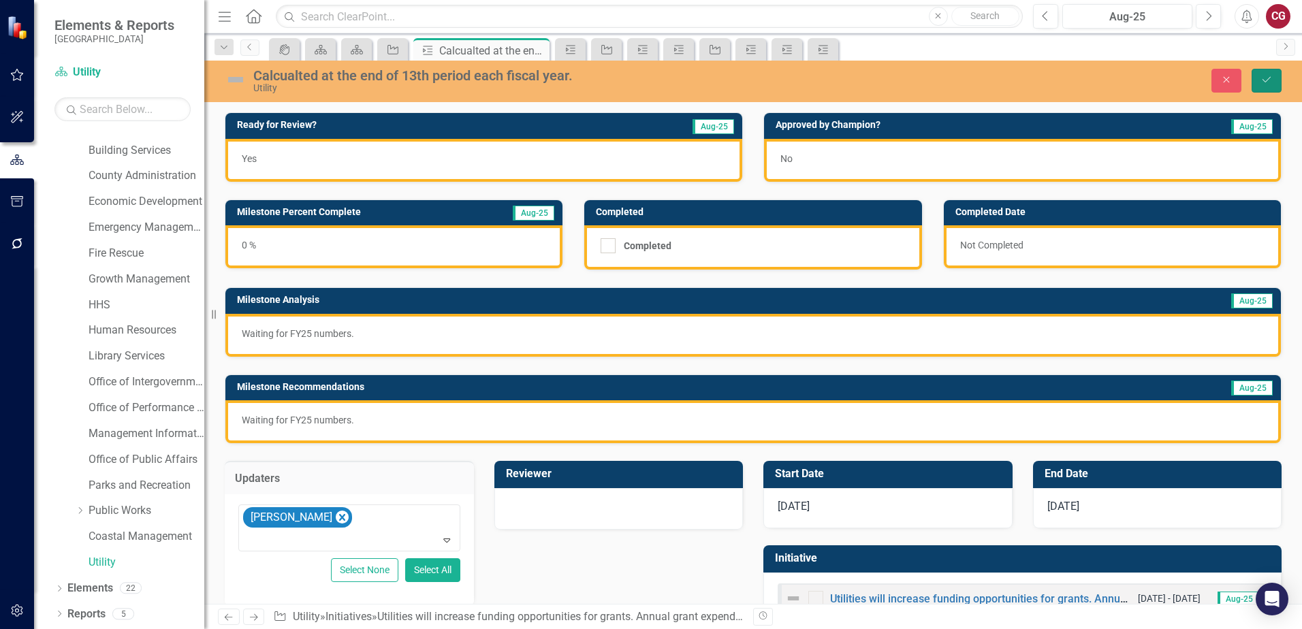
click at [1266, 84] on button "Save" at bounding box center [1266, 81] width 30 height 24
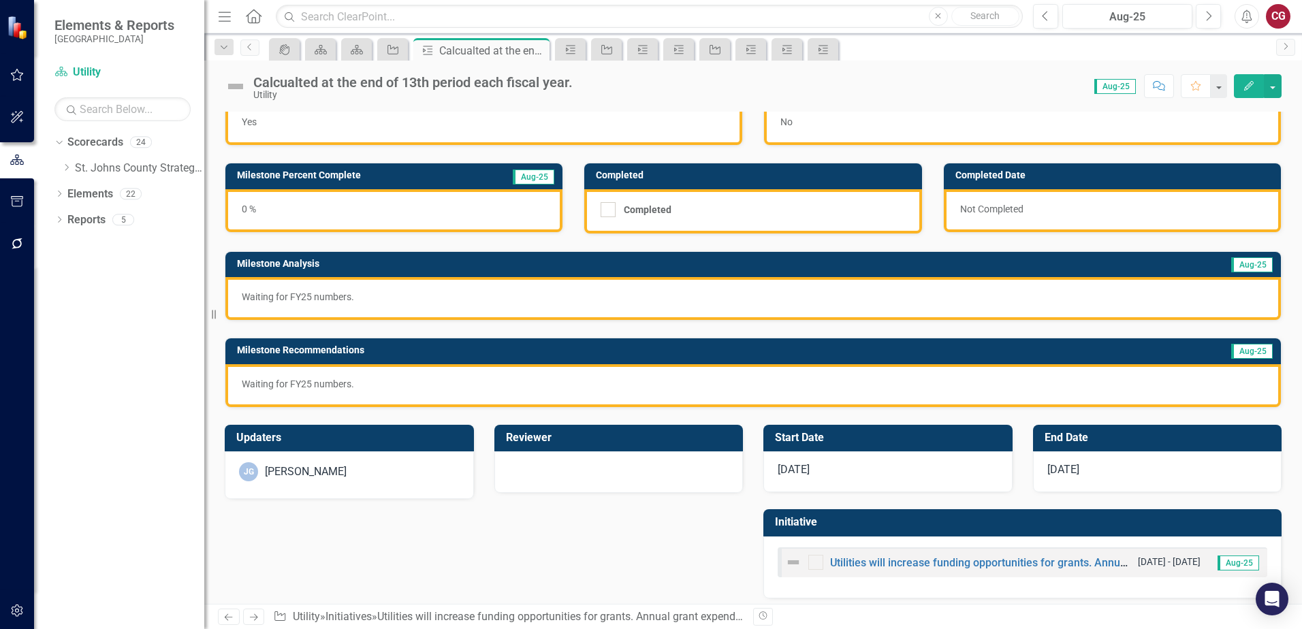
scroll to position [44, 0]
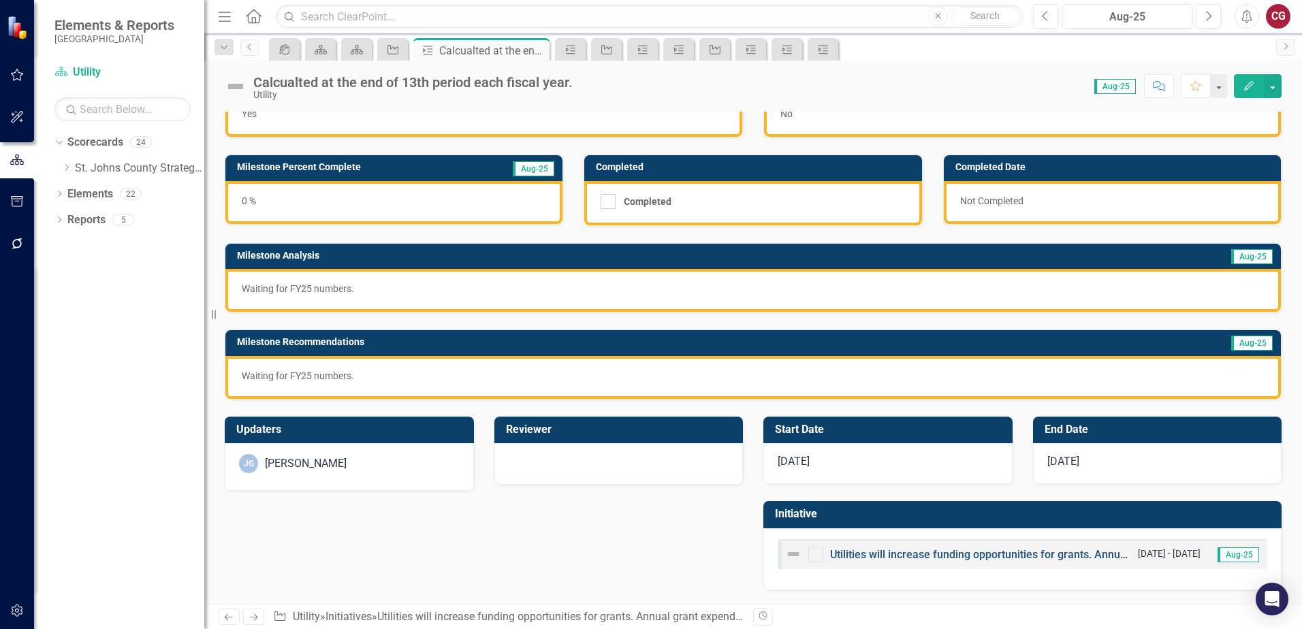
click at [912, 560] on link "Utilities will increase funding opportunities for grants. Annual grant expendit…" at bounding box center [1073, 554] width 487 height 13
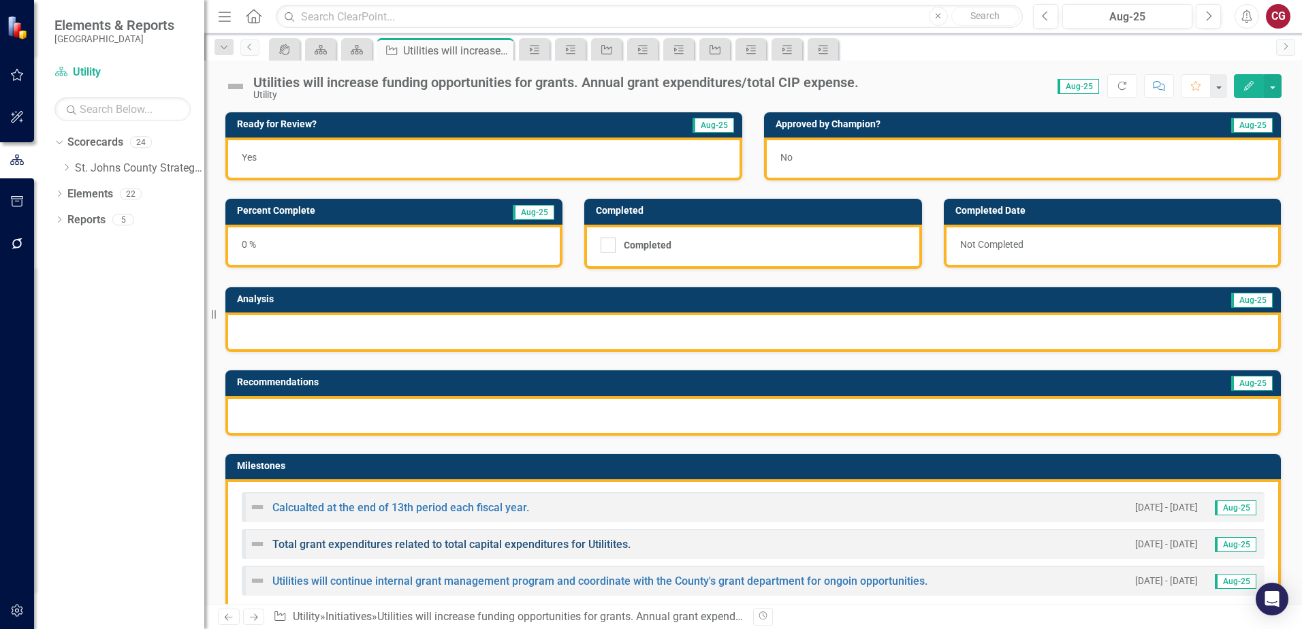
click at [380, 545] on link "Total grant expenditures related to total capital expenditures for Utilitites." at bounding box center [451, 544] width 358 height 13
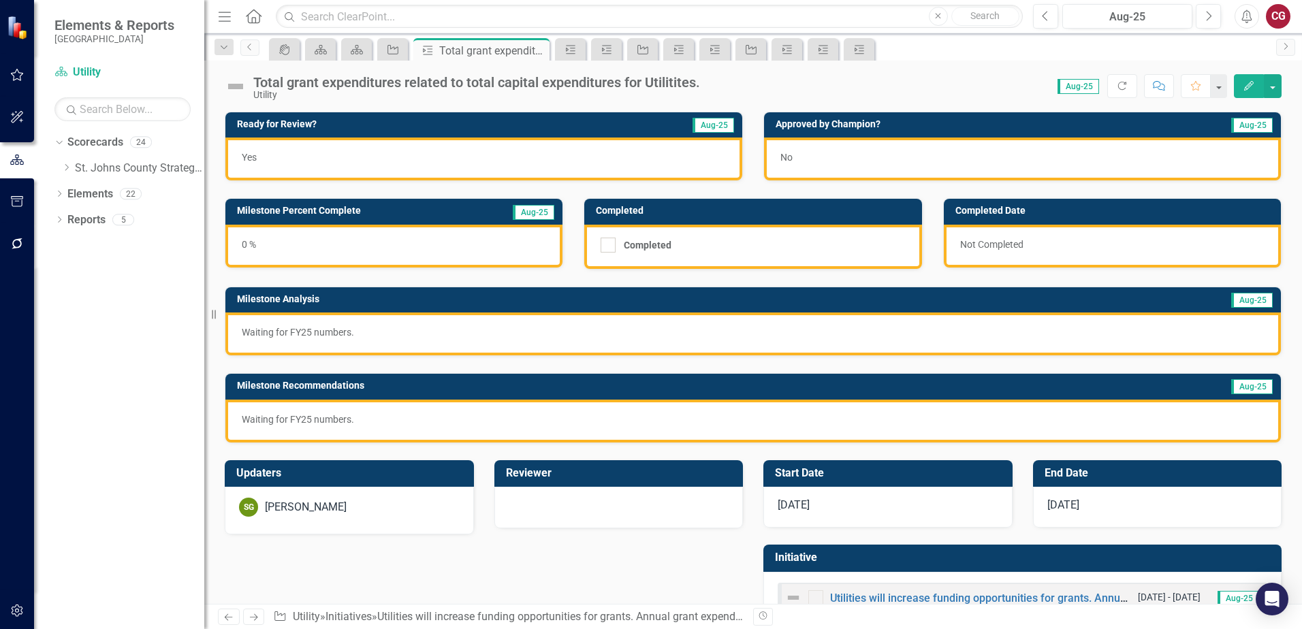
click at [330, 511] on div "[PERSON_NAME]" at bounding box center [306, 508] width 82 height 16
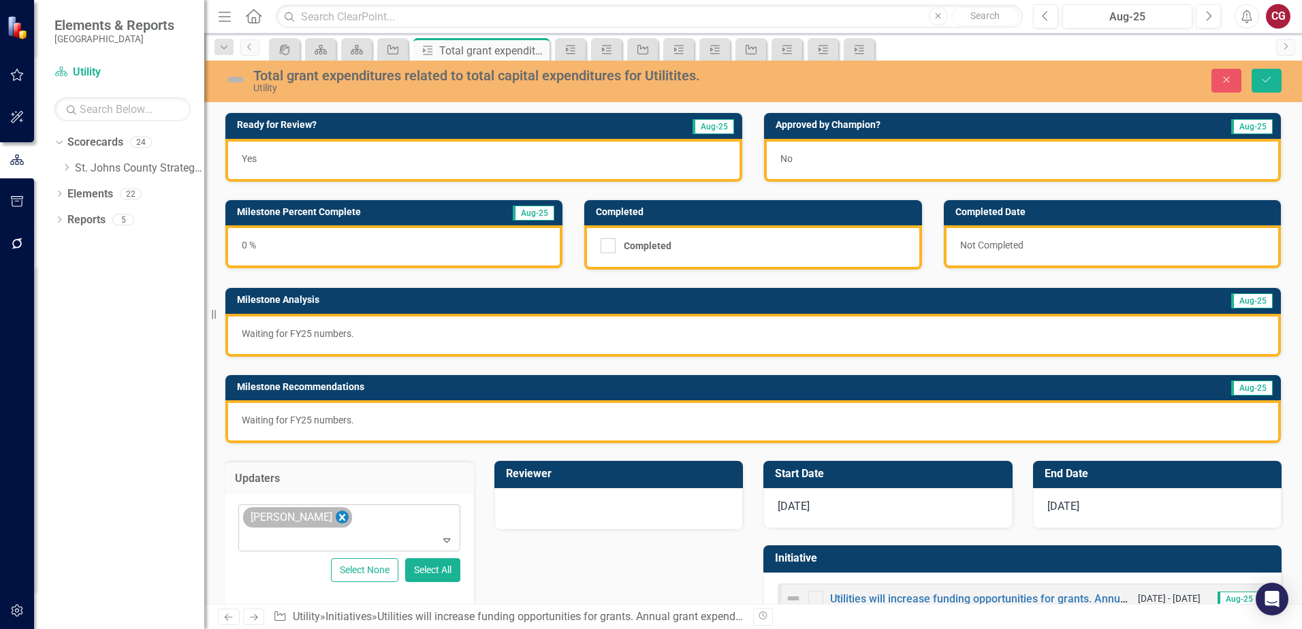
click at [348, 519] on icon "Remove Spencer Garneau" at bounding box center [342, 517] width 13 height 17
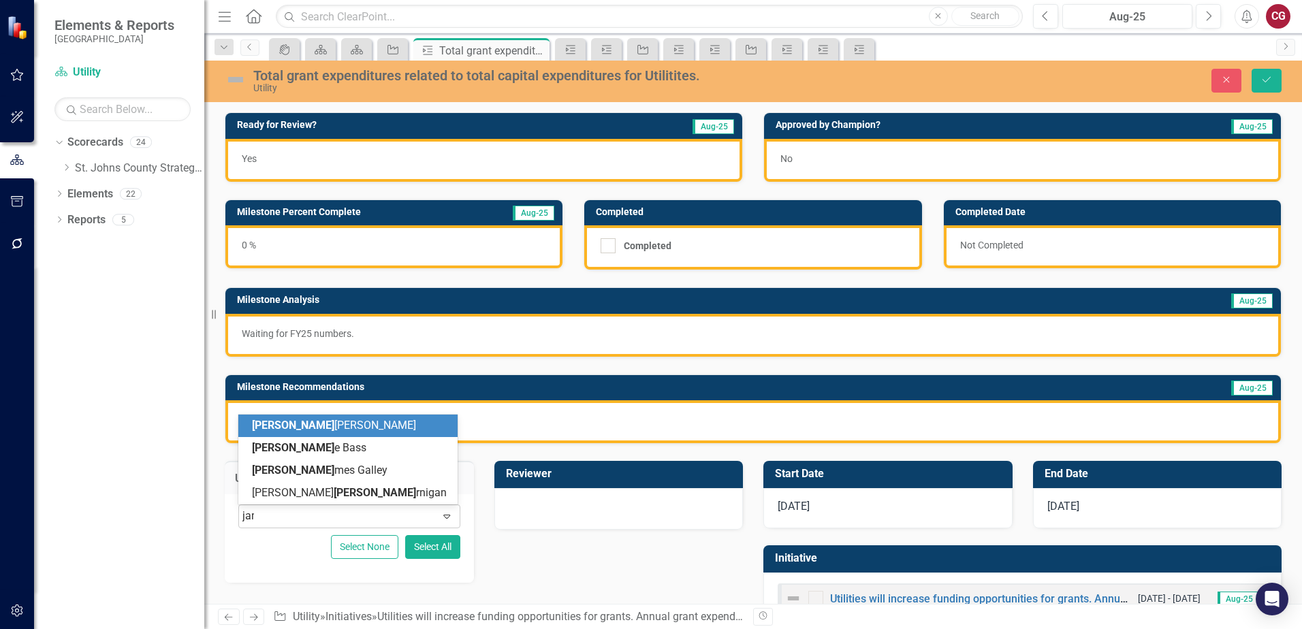
type input "[PERSON_NAME]"
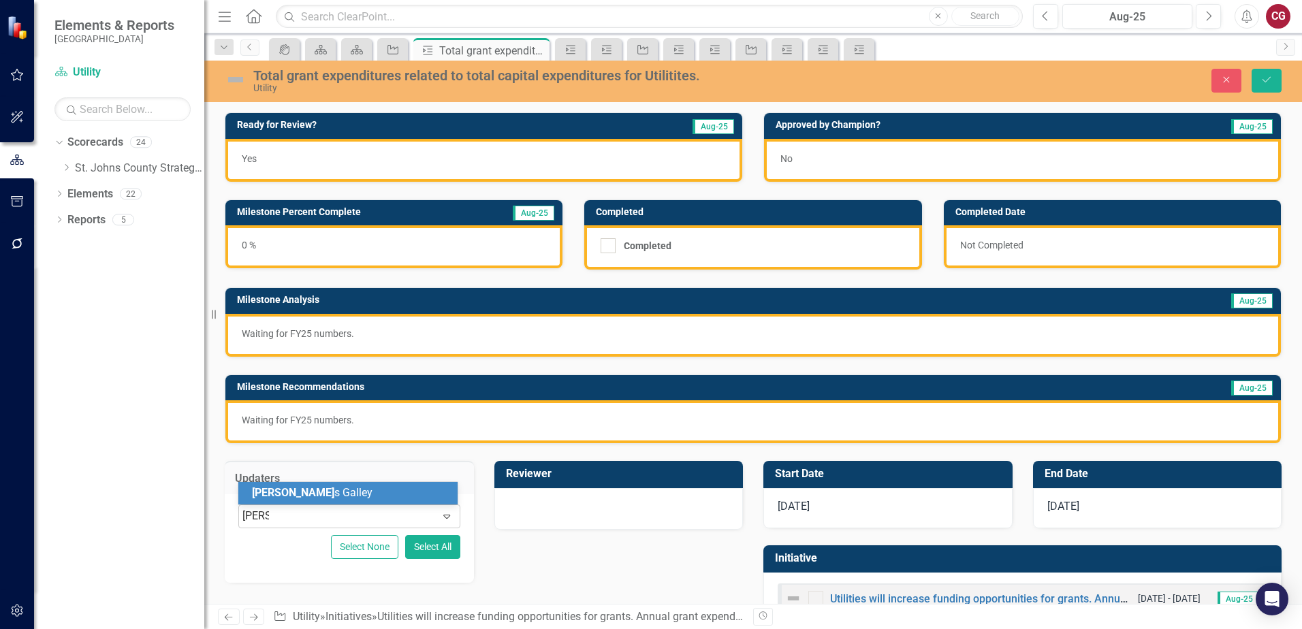
click at [351, 496] on div "[PERSON_NAME]" at bounding box center [350, 493] width 197 height 16
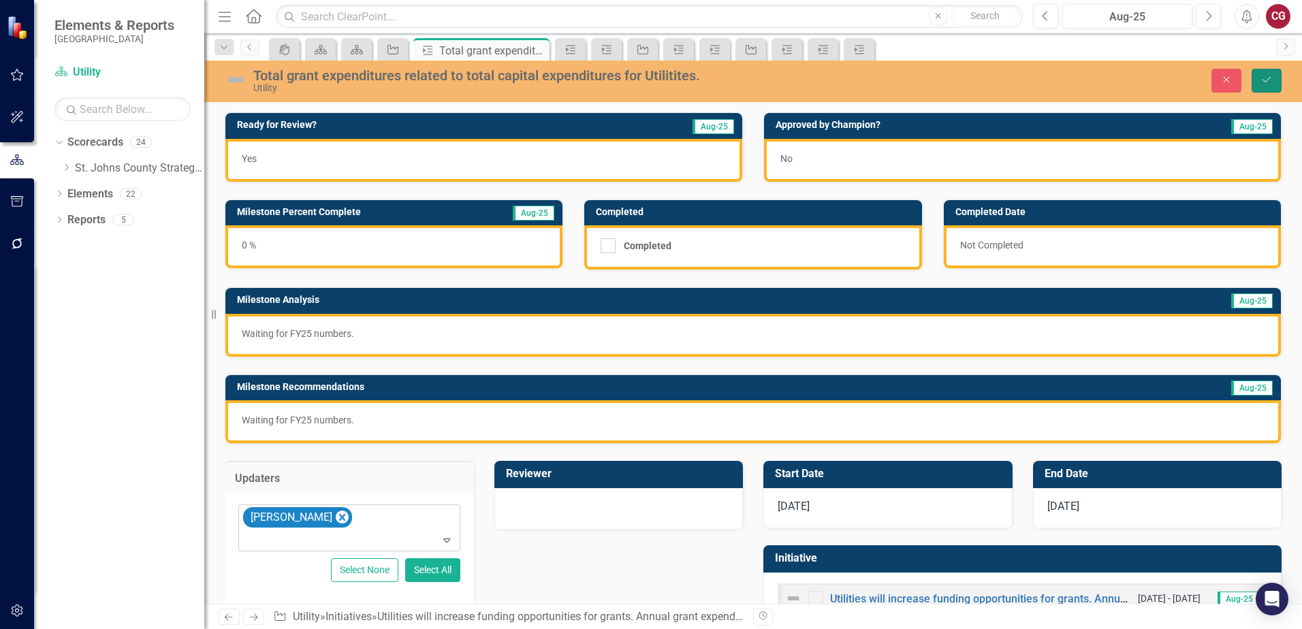
click at [1261, 76] on icon "Save" at bounding box center [1266, 80] width 12 height 10
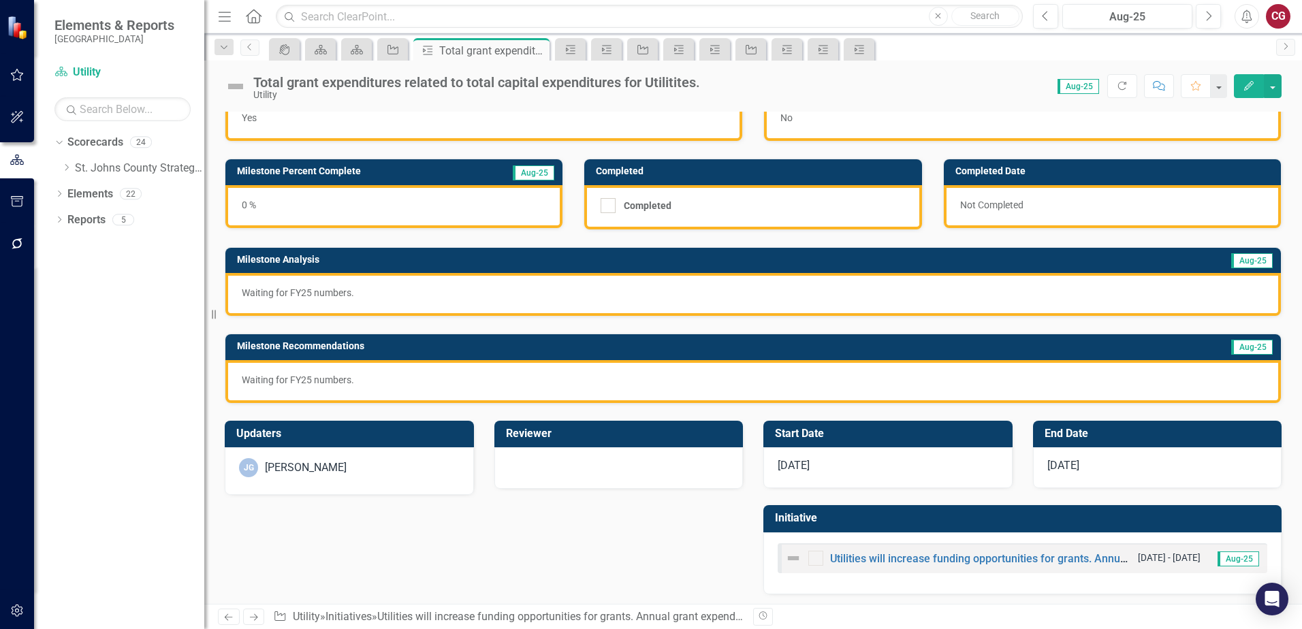
scroll to position [44, 0]
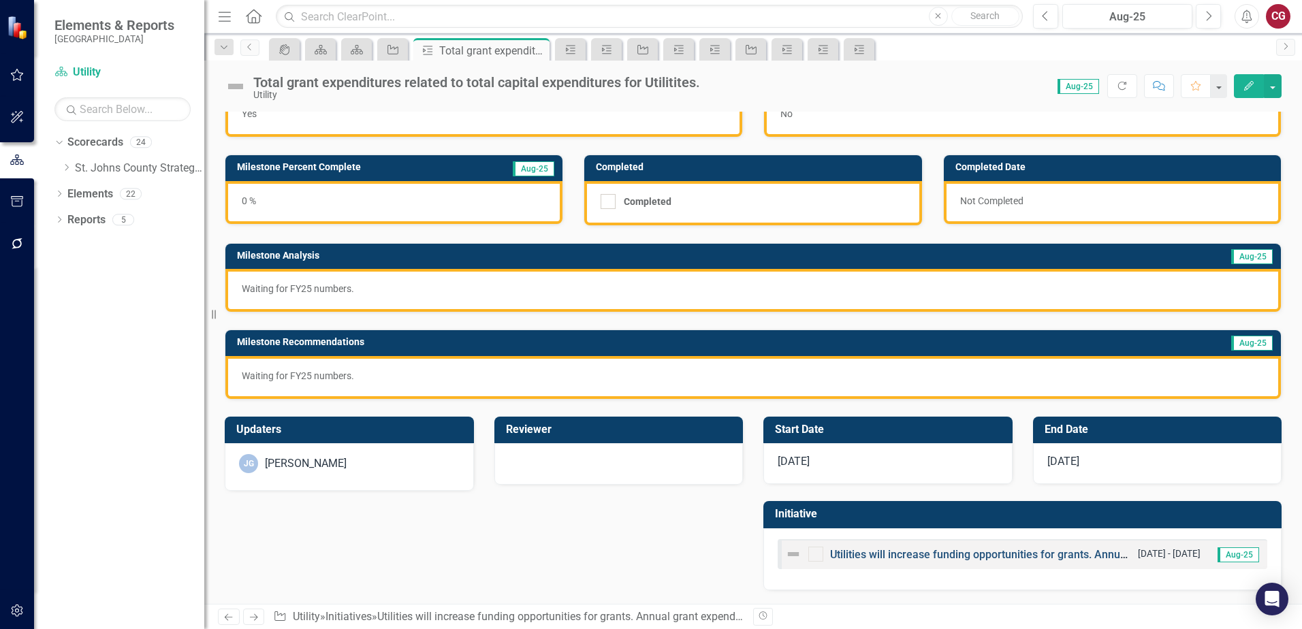
click at [931, 551] on link "Utilities will increase funding opportunities for grants. Annual grant expendit…" at bounding box center [1073, 554] width 487 height 13
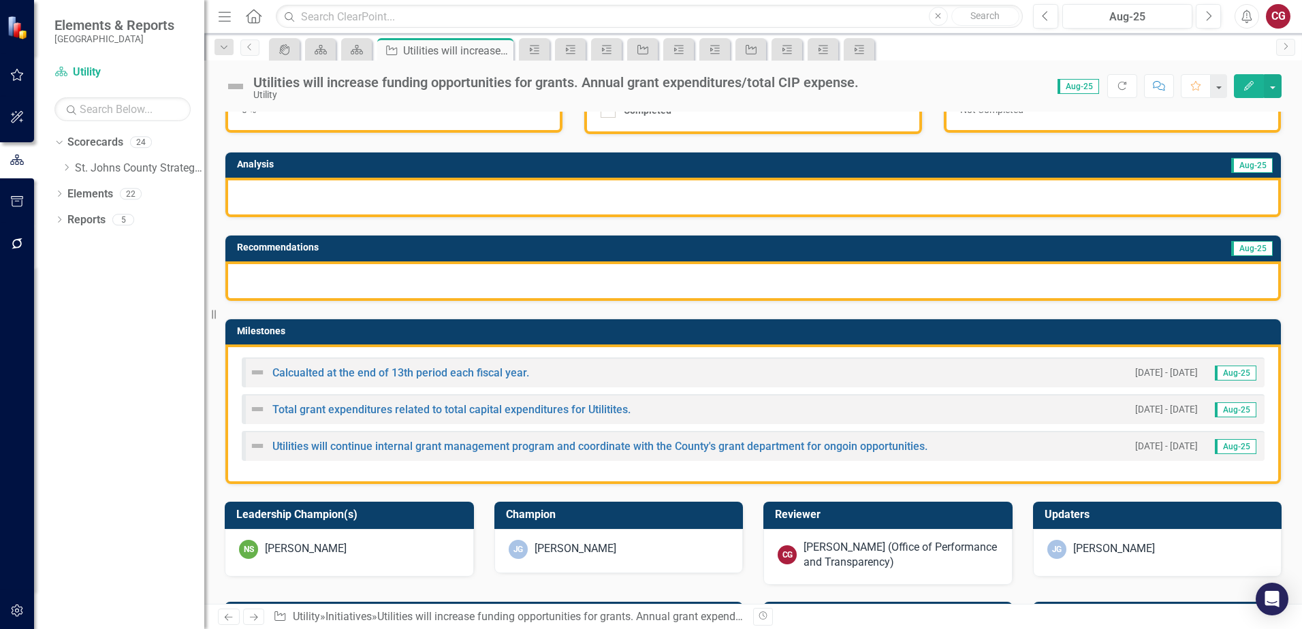
scroll to position [136, 0]
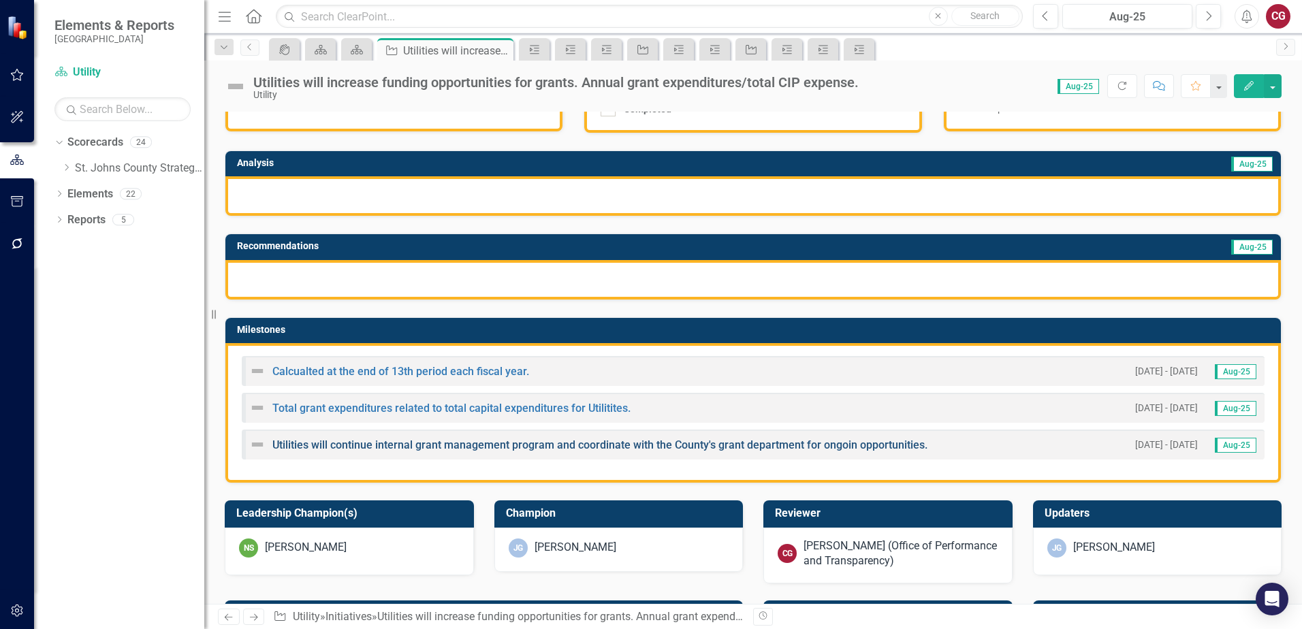
click at [475, 441] on link "Utilities will continue internal grant management program and coordinate with t…" at bounding box center [599, 444] width 655 height 13
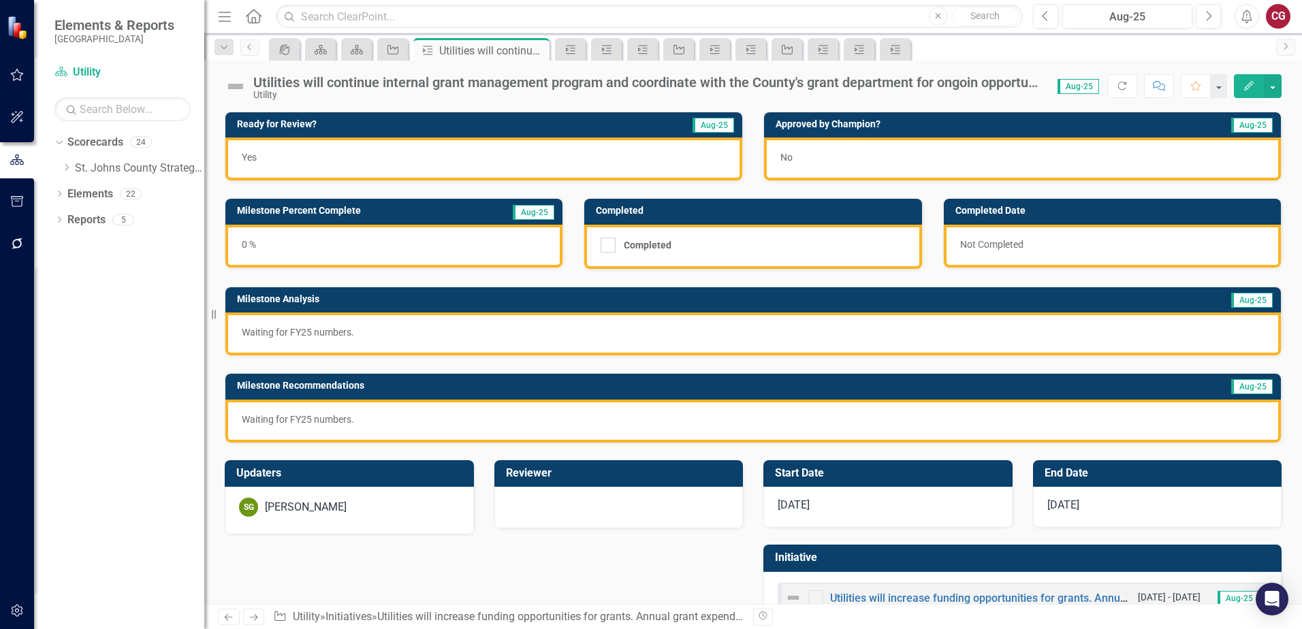
click at [319, 498] on div "[PERSON_NAME] [PERSON_NAME]" at bounding box center [349, 507] width 221 height 19
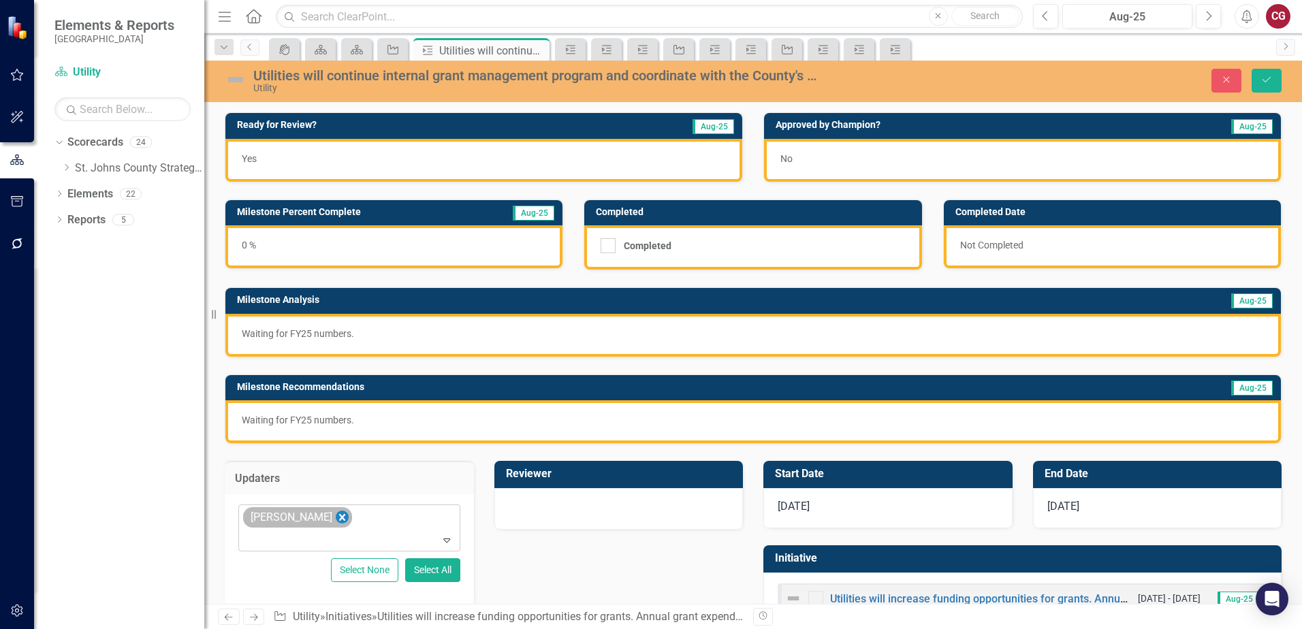
click at [349, 519] on icon "Remove Spencer Garneau" at bounding box center [342, 517] width 13 height 17
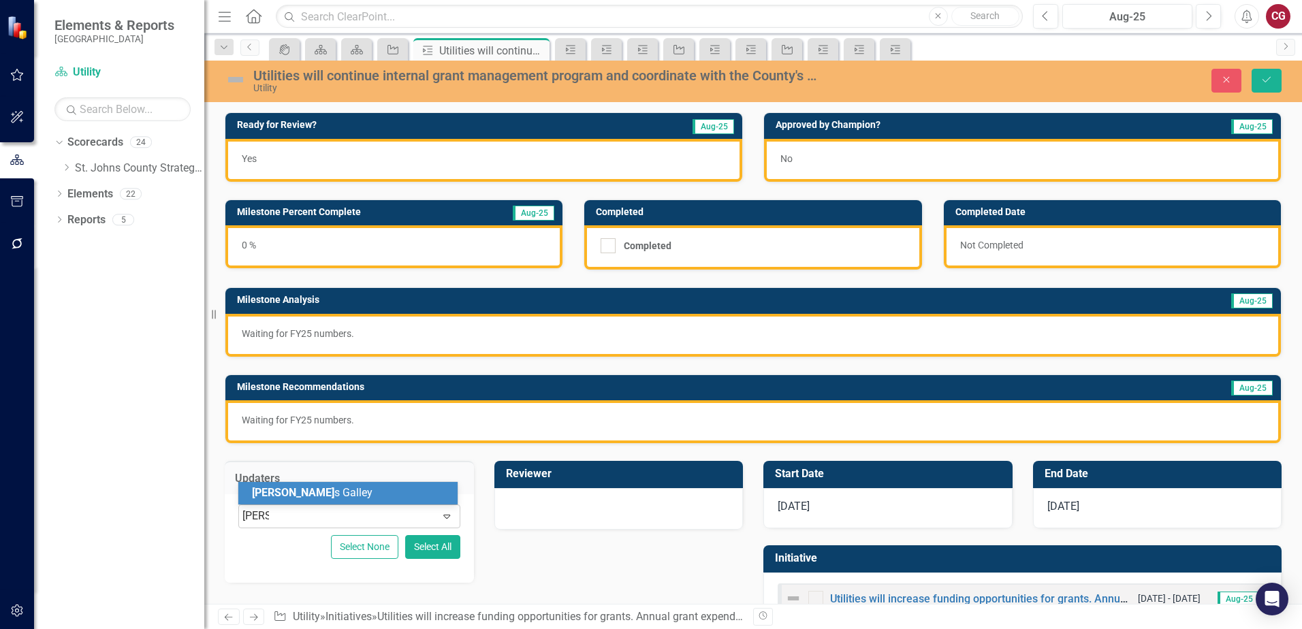
type input "[PERSON_NAME]"
click at [338, 482] on div "[PERSON_NAME]" at bounding box center [347, 493] width 219 height 22
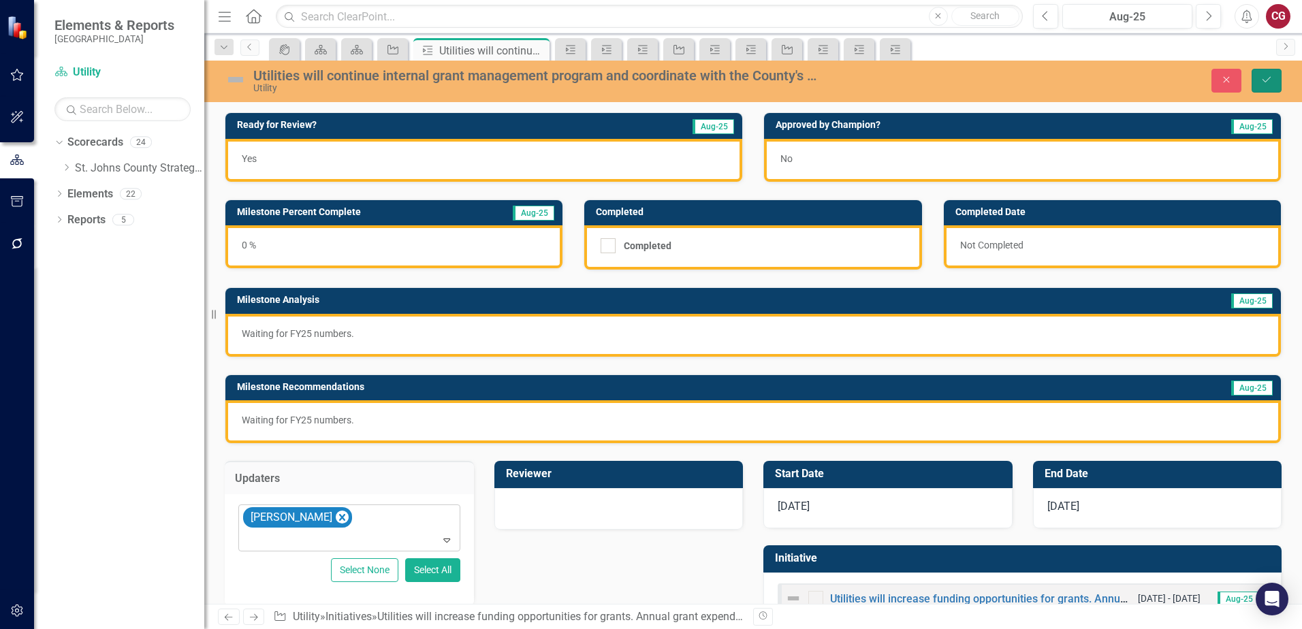
click at [1264, 75] on icon "Save" at bounding box center [1266, 80] width 12 height 10
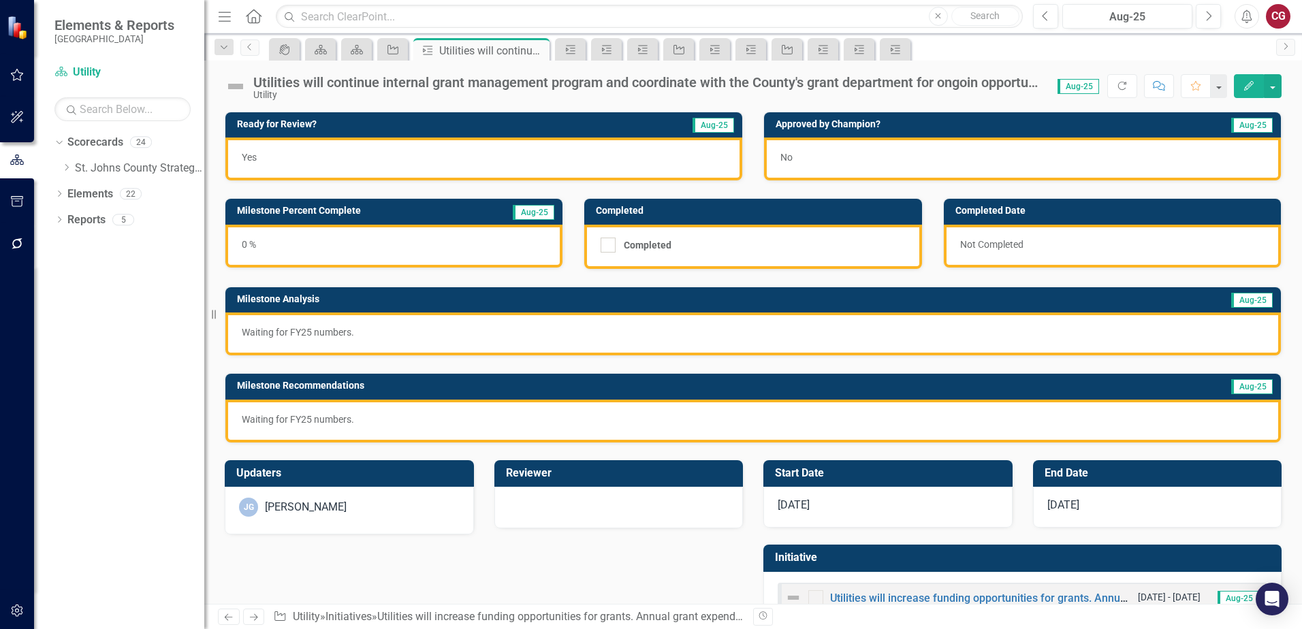
scroll to position [44, 0]
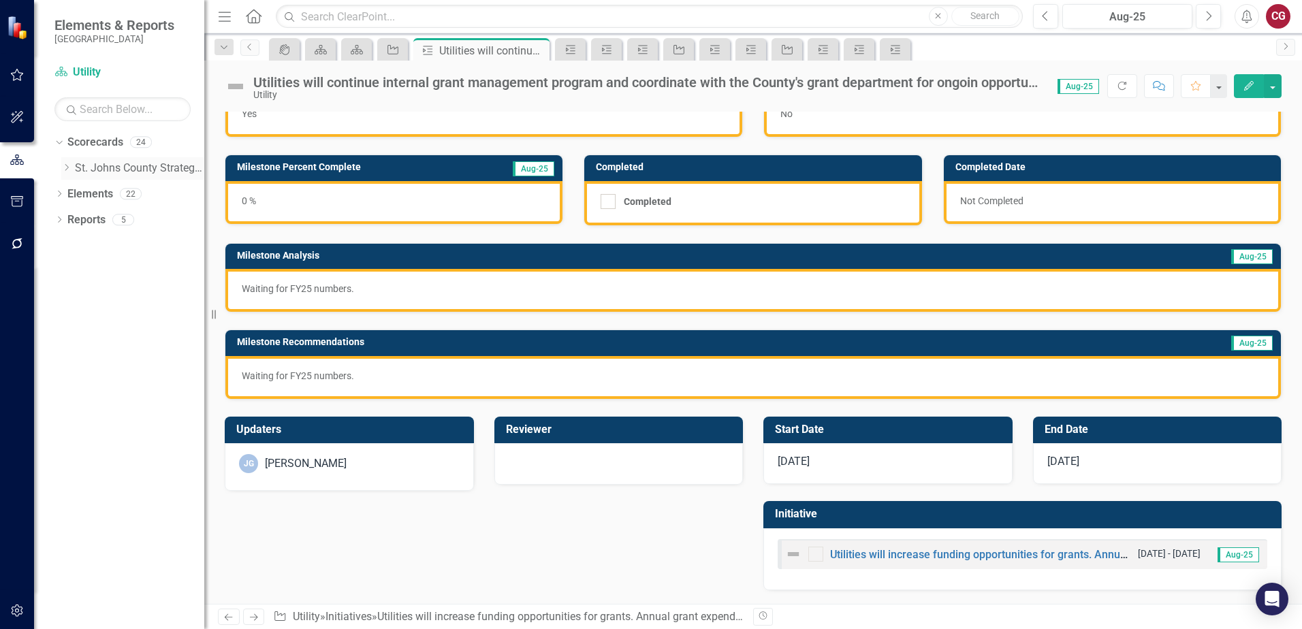
click at [63, 163] on icon "Dropdown" at bounding box center [66, 167] width 10 height 8
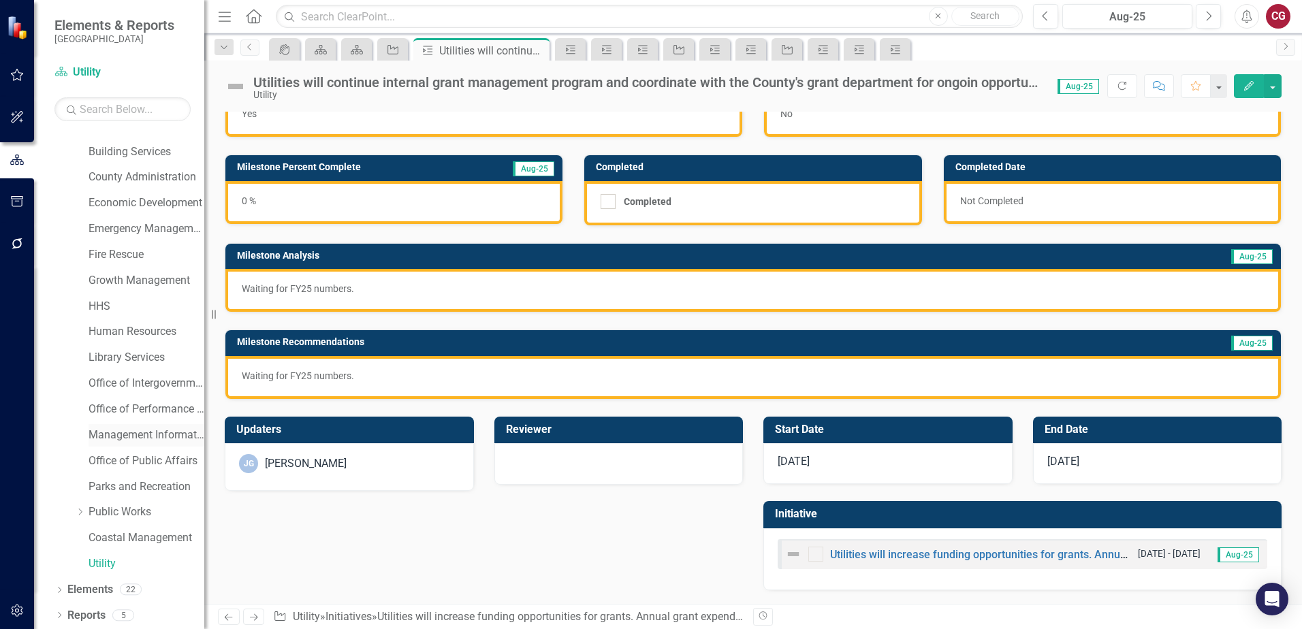
scroll to position [69, 0]
click at [106, 566] on link "Utility" at bounding box center [147, 563] width 116 height 16
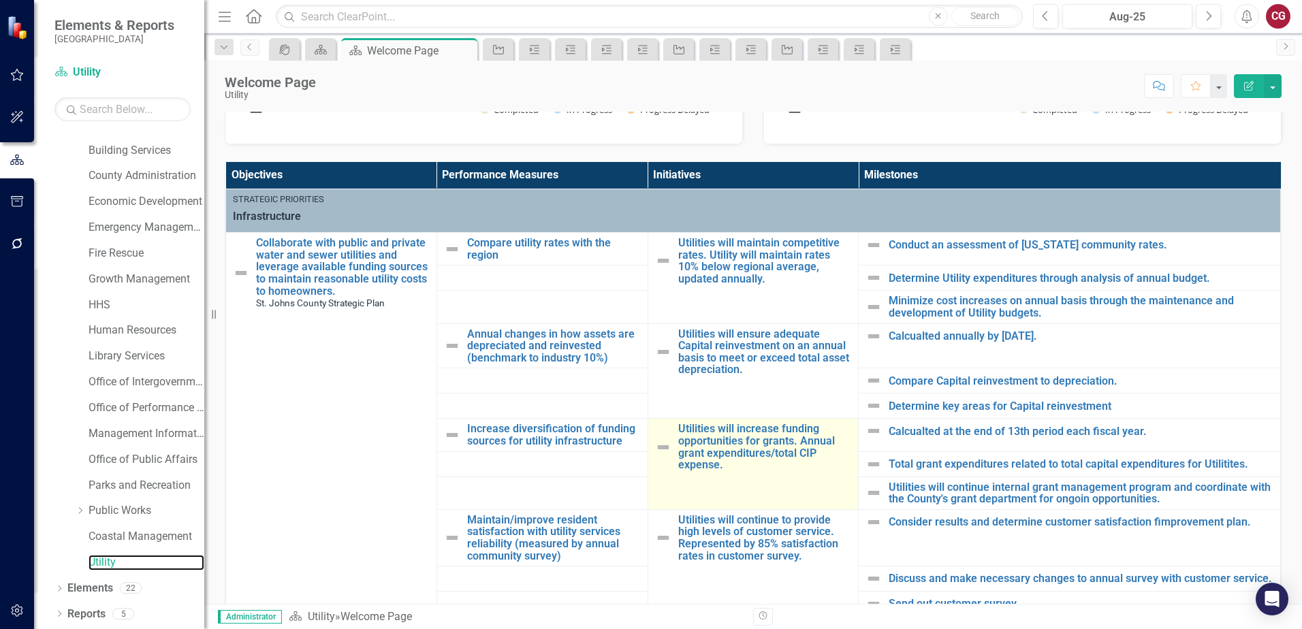
scroll to position [409, 0]
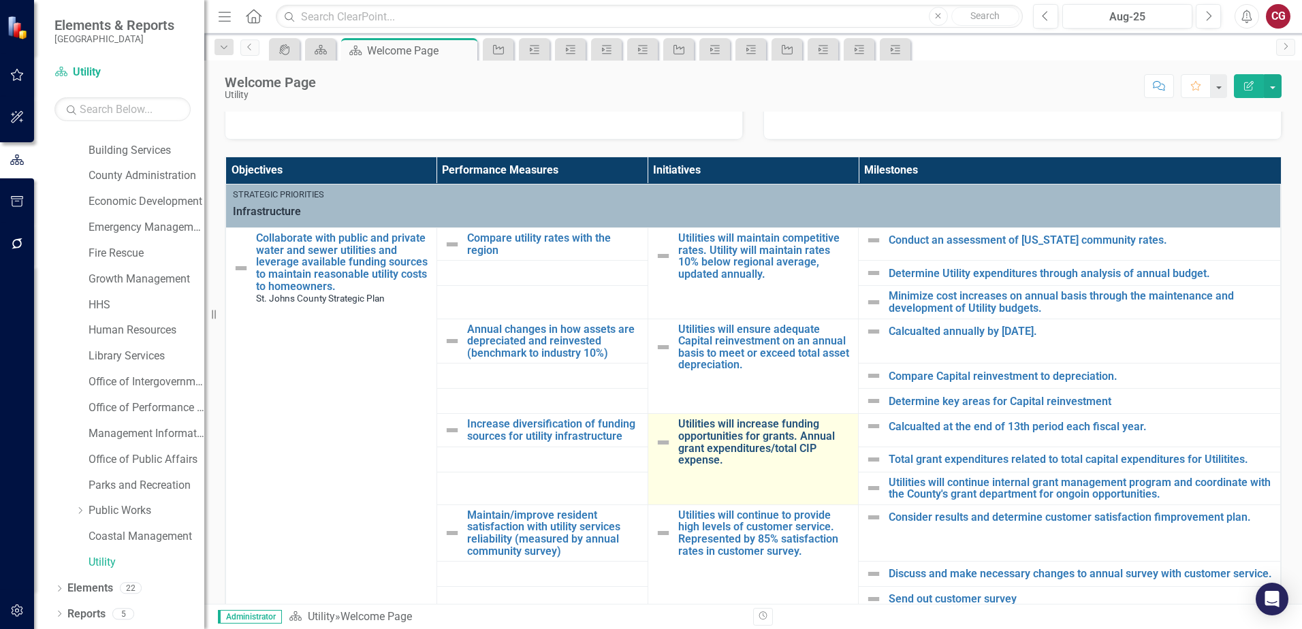
click at [794, 436] on link "Utilities will increase funding opportunities for grants. Annual grant expendit…" at bounding box center [765, 442] width 174 height 48
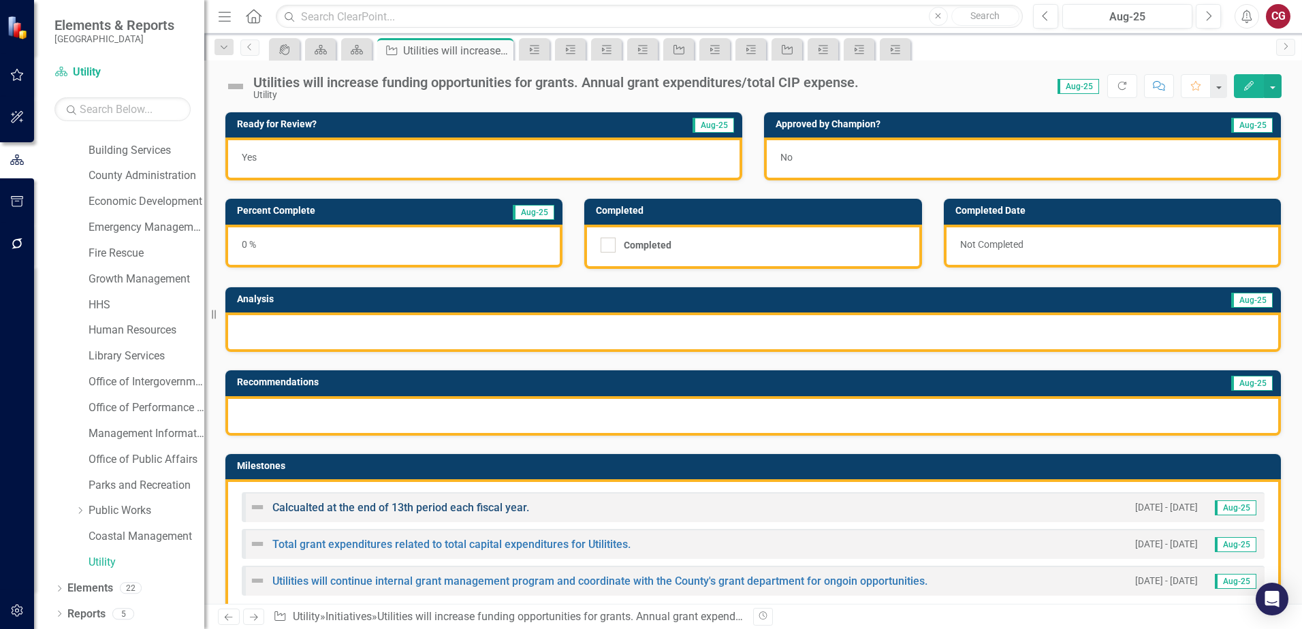
click at [395, 503] on link "Calcualted at the end of 13th period each fiscal year." at bounding box center [400, 507] width 257 height 13
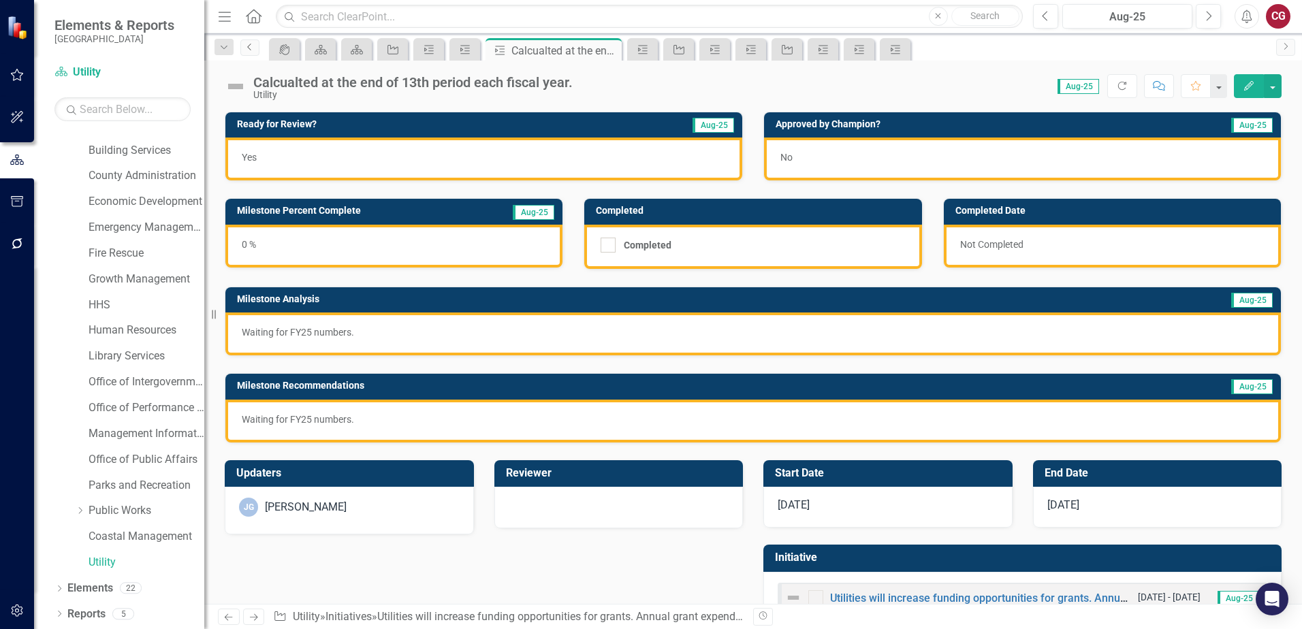
click at [252, 54] on link "Previous" at bounding box center [249, 47] width 19 height 16
click at [253, 54] on link "Previous" at bounding box center [249, 47] width 19 height 16
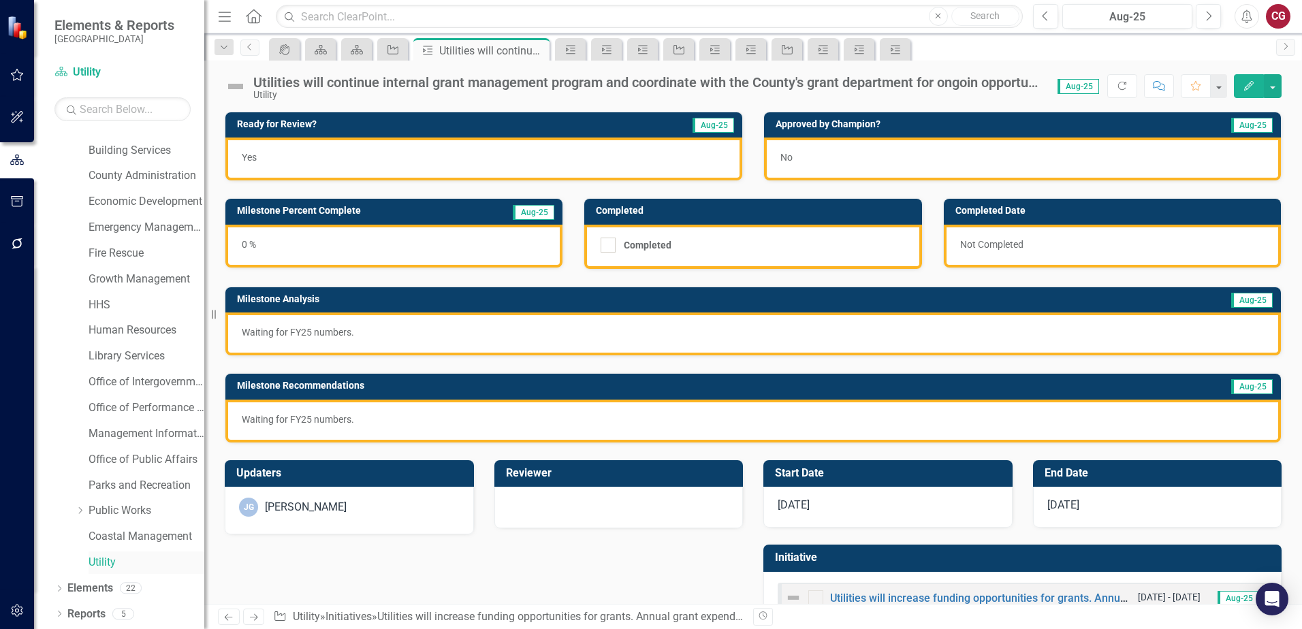
click at [97, 570] on link "Utility" at bounding box center [147, 563] width 116 height 16
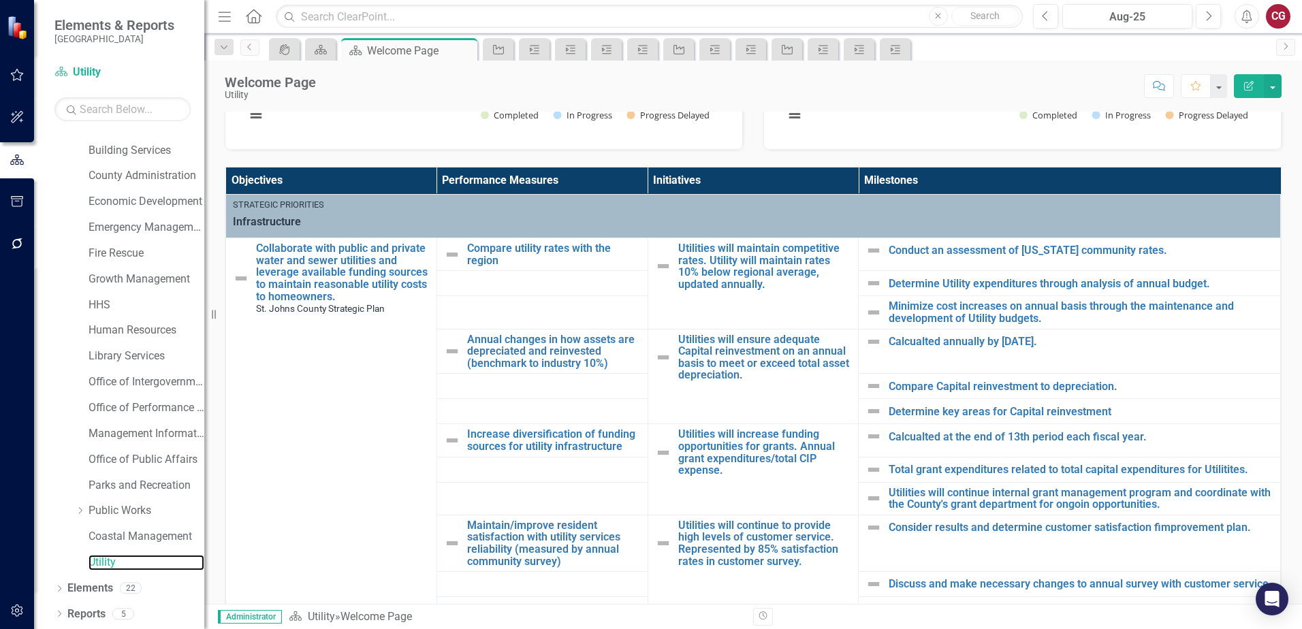
scroll to position [477, 0]
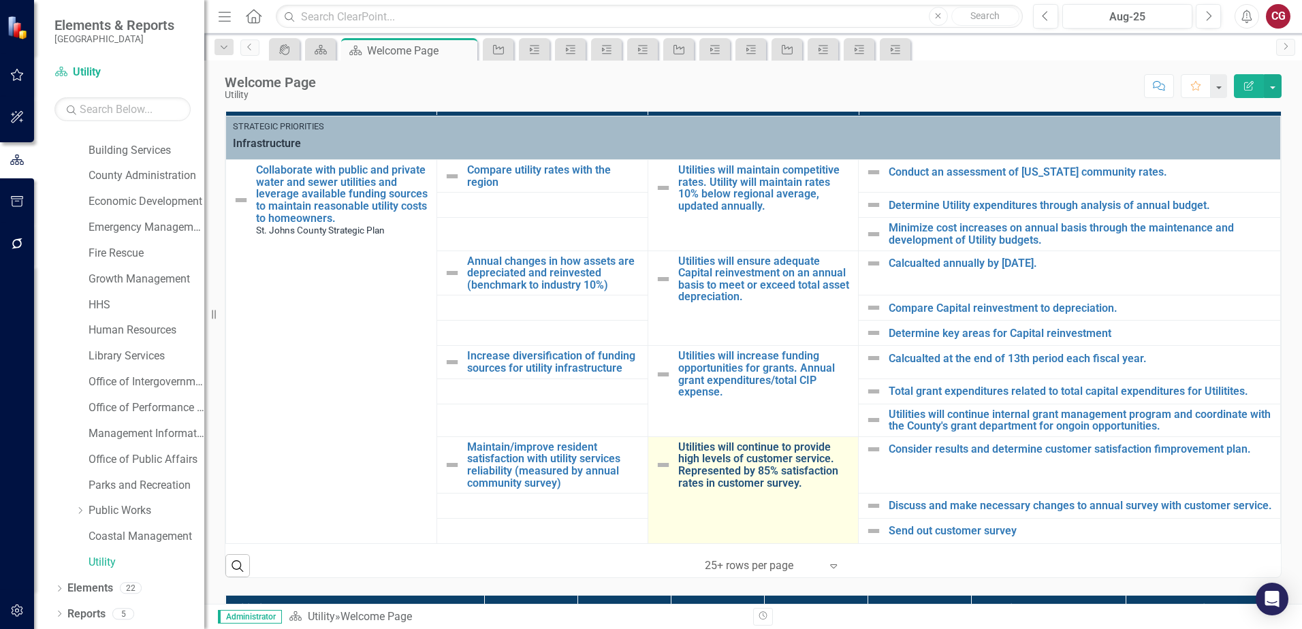
click at [746, 463] on link "Utilities will continue to provide high levels of customer service. Represented…" at bounding box center [765, 465] width 174 height 48
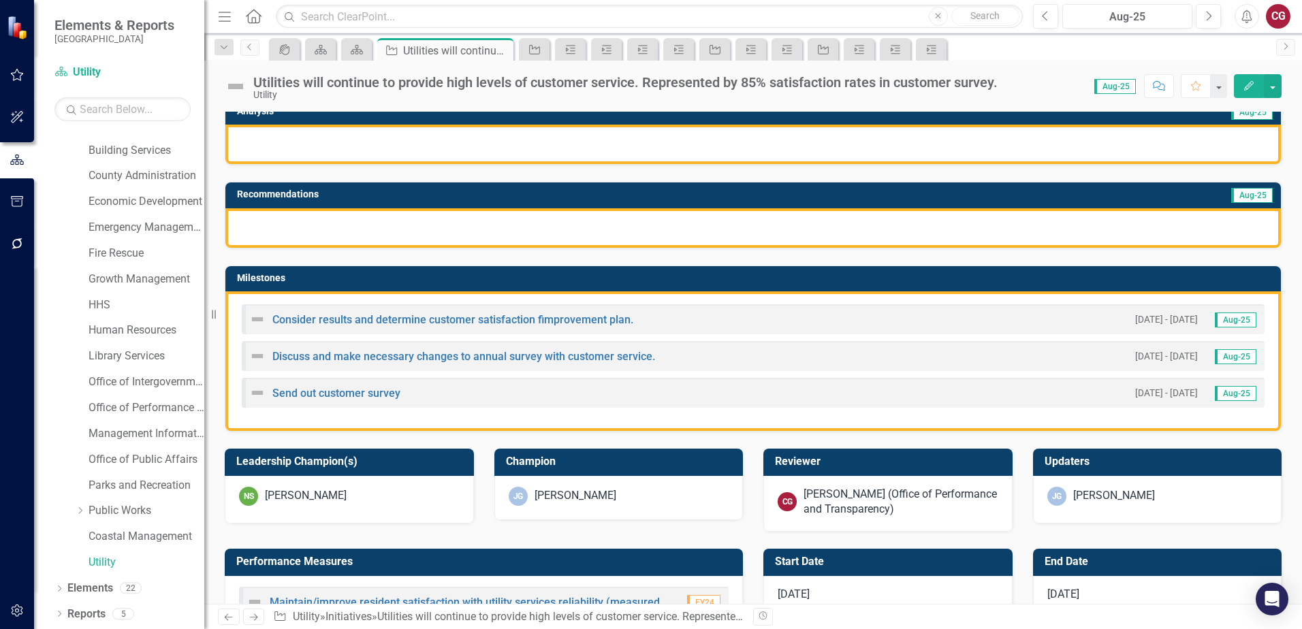
scroll to position [272, 0]
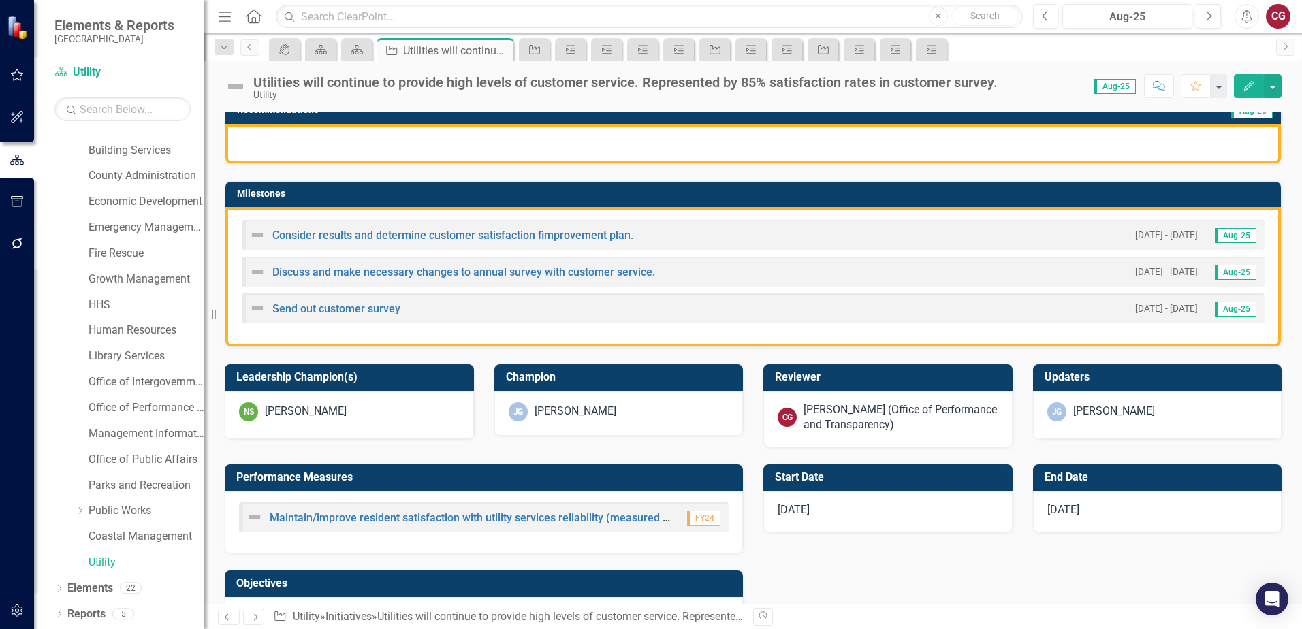
click at [383, 246] on div "Consider results and determine customer satisfaction fimprovement plan. [DATE] …" at bounding box center [753, 235] width 1023 height 30
click at [388, 236] on link "Consider results and determine customer satisfaction fimprovement plan." at bounding box center [452, 235] width 361 height 13
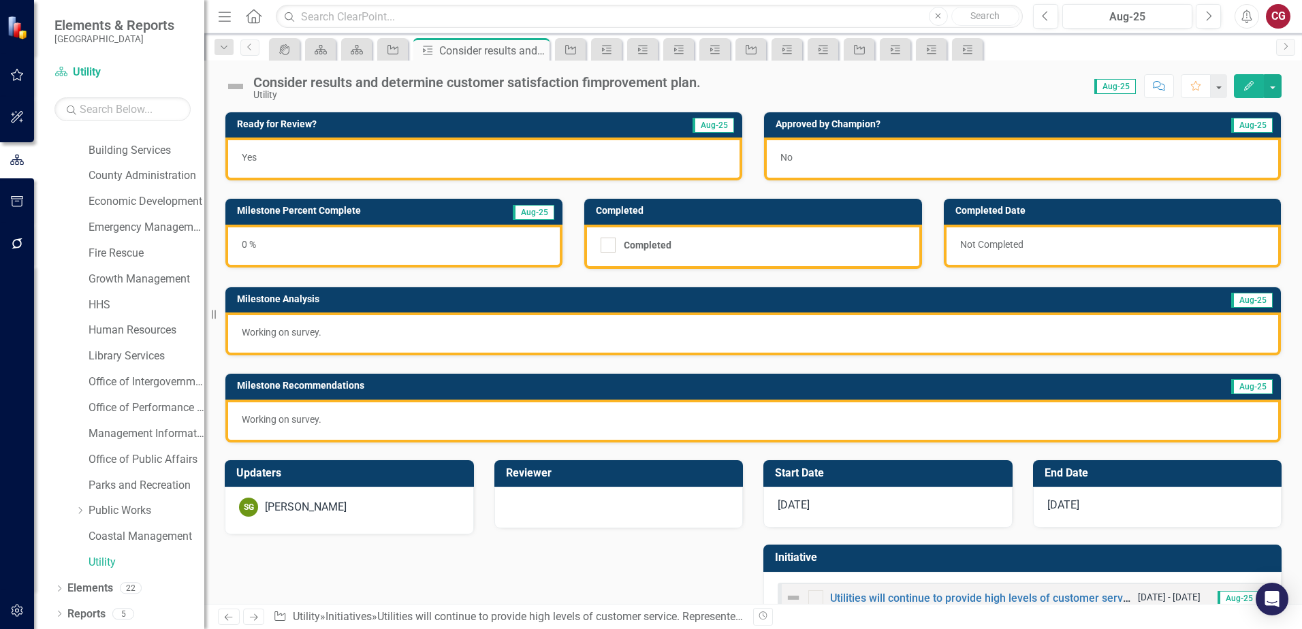
click at [341, 512] on div "[PERSON_NAME]" at bounding box center [306, 508] width 82 height 16
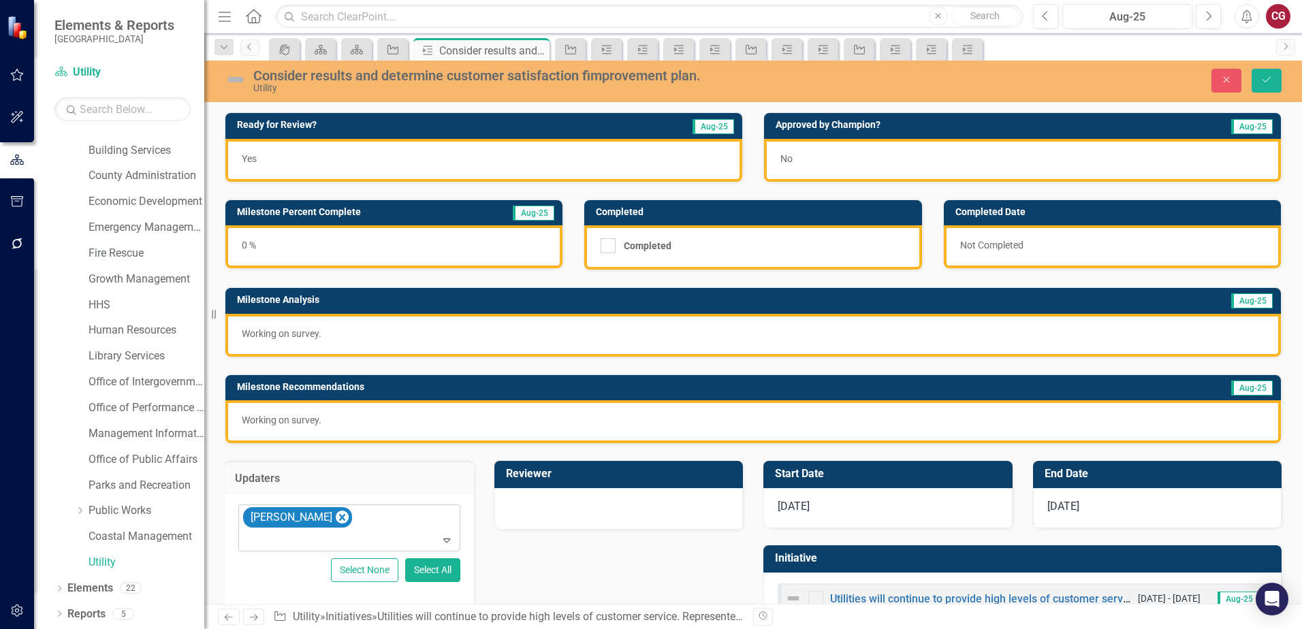
click at [342, 517] on icon "Remove Spencer Garneau" at bounding box center [342, 517] width 13 height 17
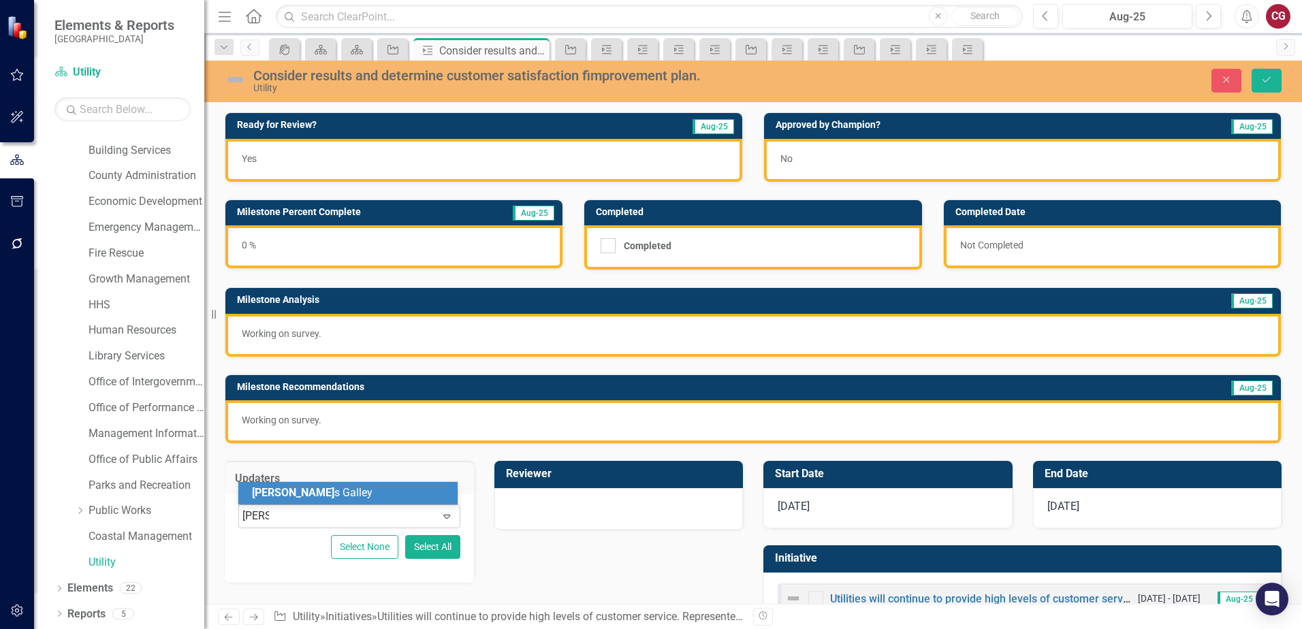
type input "[PERSON_NAME]"
click at [351, 503] on div "[PERSON_NAME]" at bounding box center [347, 493] width 219 height 22
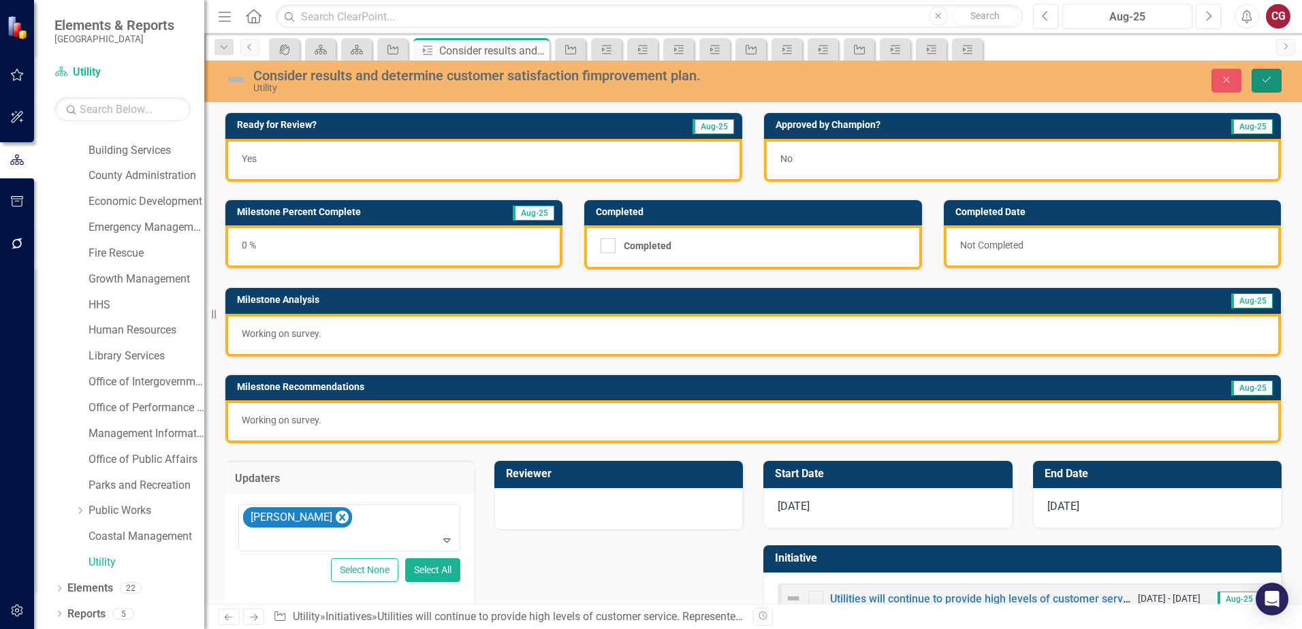
click at [1272, 78] on icon "Save" at bounding box center [1266, 80] width 12 height 10
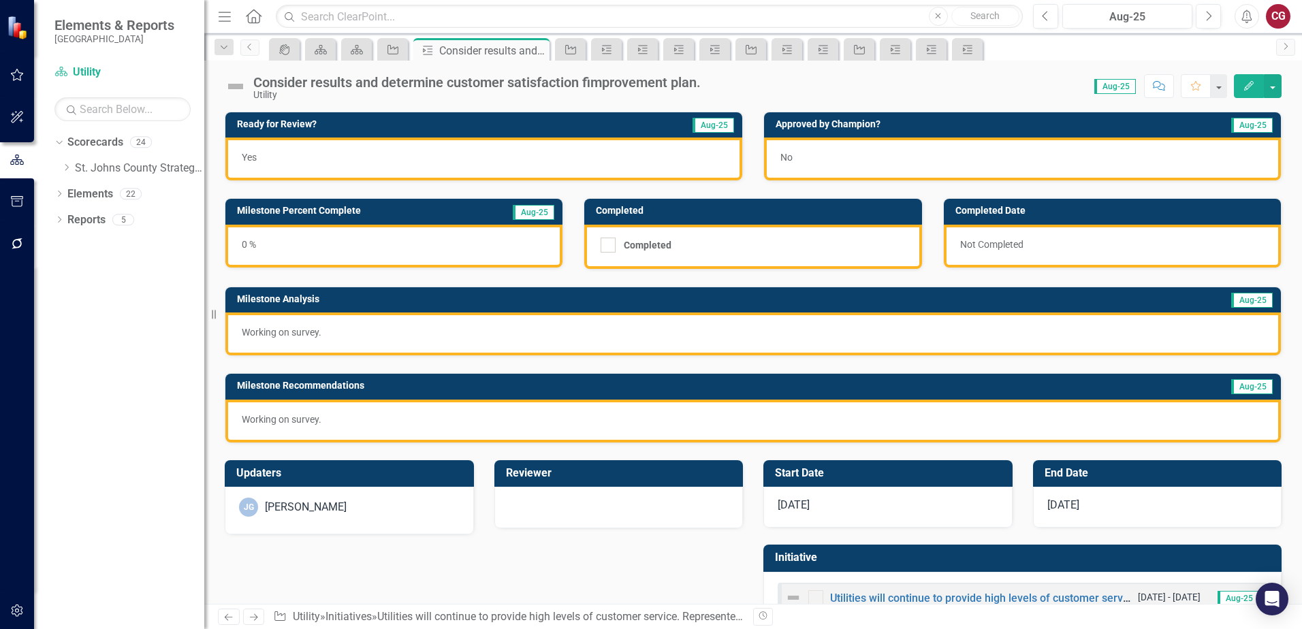
scroll to position [44, 0]
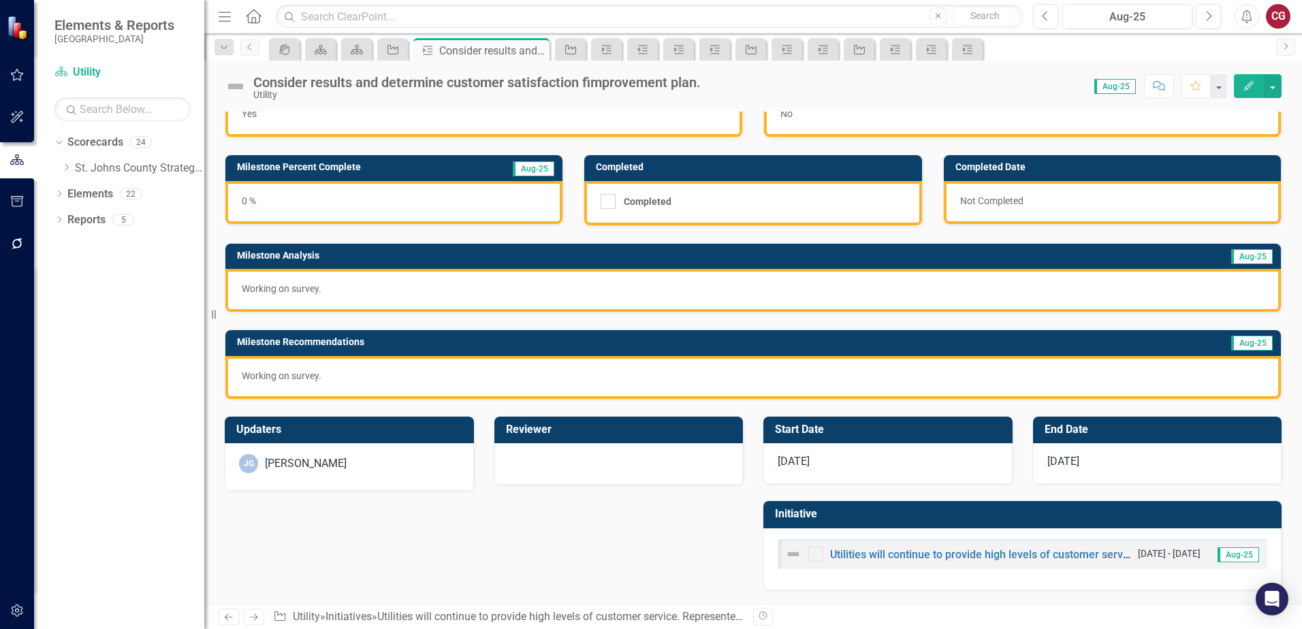
click at [880, 568] on div "Utilities will continue to provide high levels of customer service. Represented…" at bounding box center [1023, 554] width 490 height 30
click at [882, 555] on link "Utilities will continue to provide high levels of customer service. Represented…" at bounding box center [1129, 554] width 598 height 13
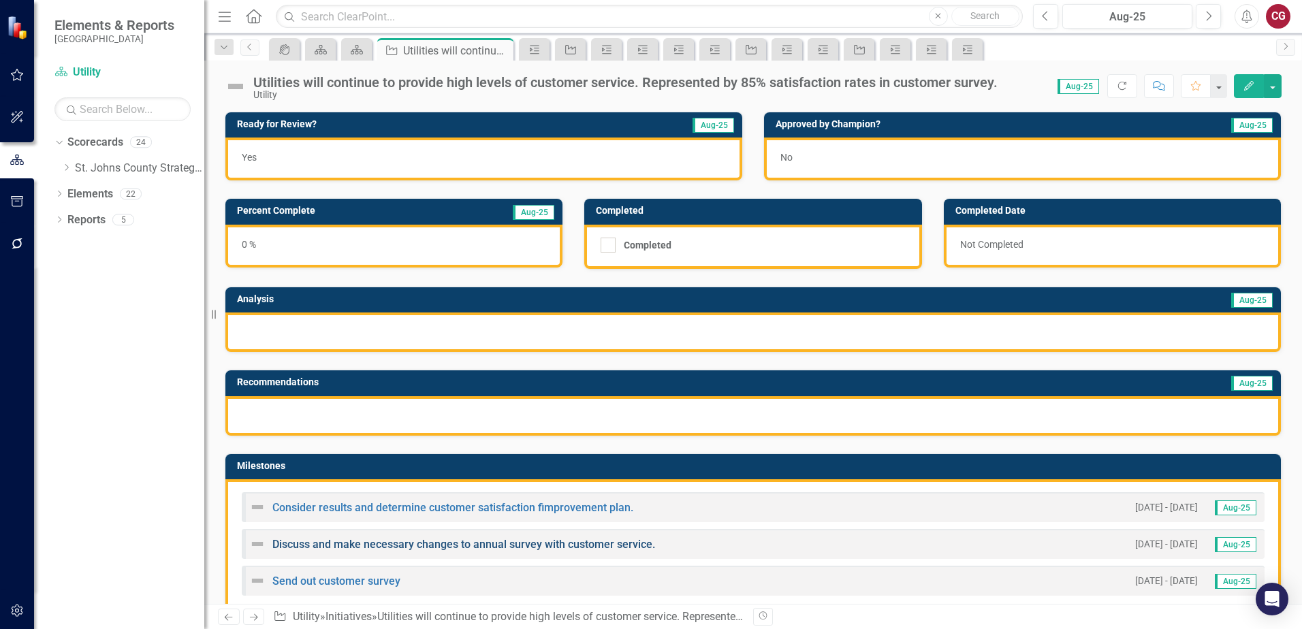
click at [353, 543] on link "Discuss and make necessary changes to annual survey with customer service." at bounding box center [463, 544] width 383 height 13
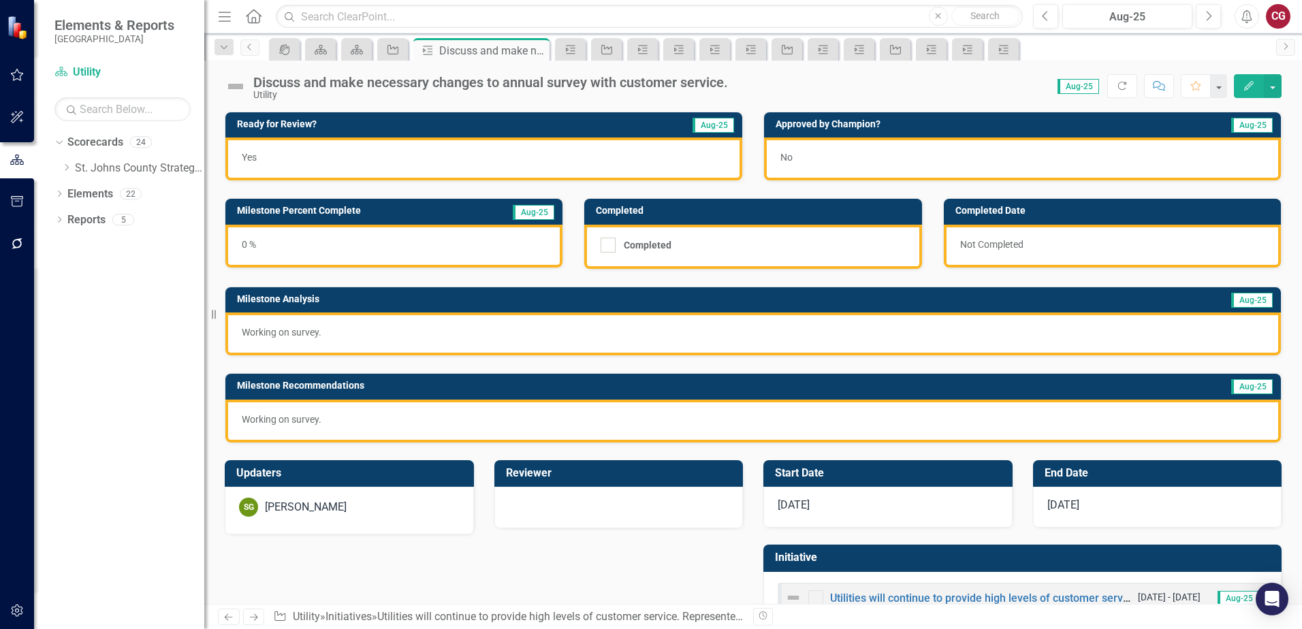
click at [323, 517] on div "[PERSON_NAME] [PERSON_NAME]" at bounding box center [349, 507] width 221 height 19
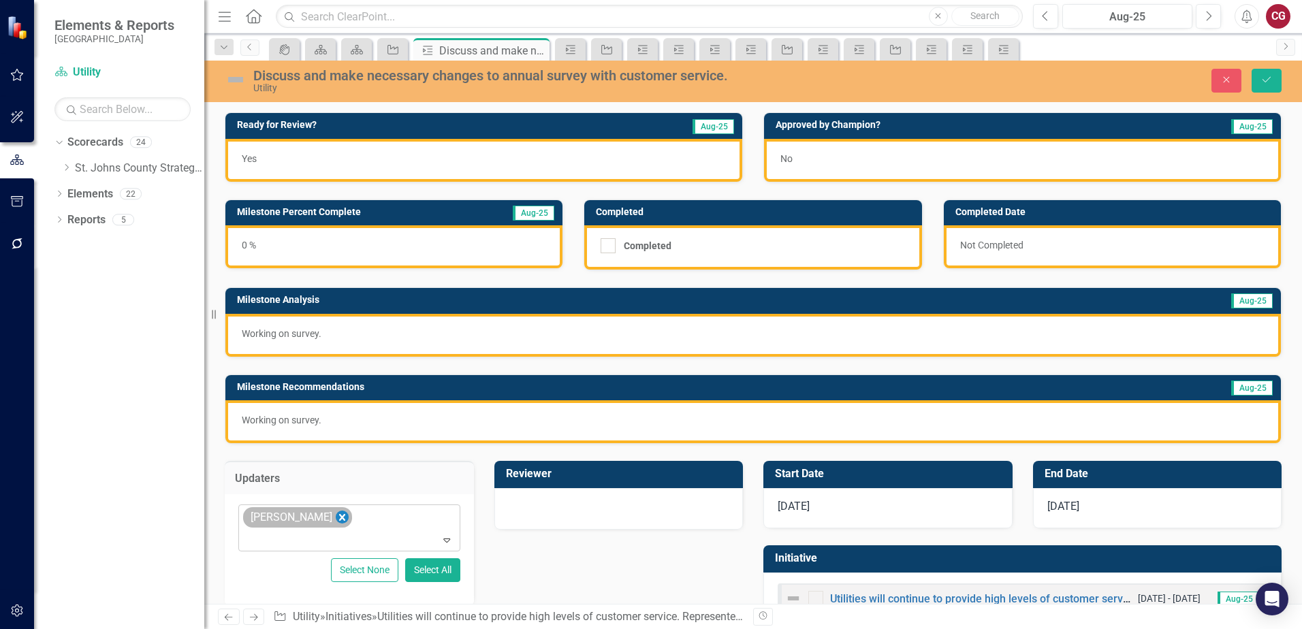
click at [347, 524] on icon "Remove Spencer Garneau" at bounding box center [342, 517] width 13 height 17
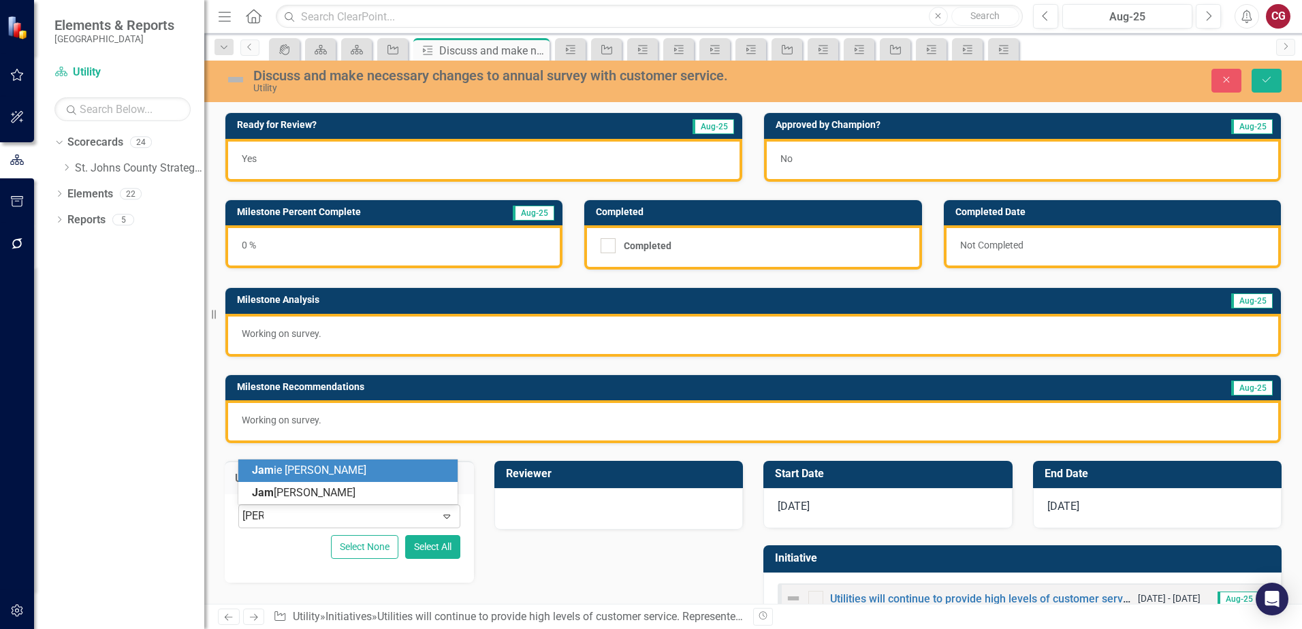
type input "[PERSON_NAME]"
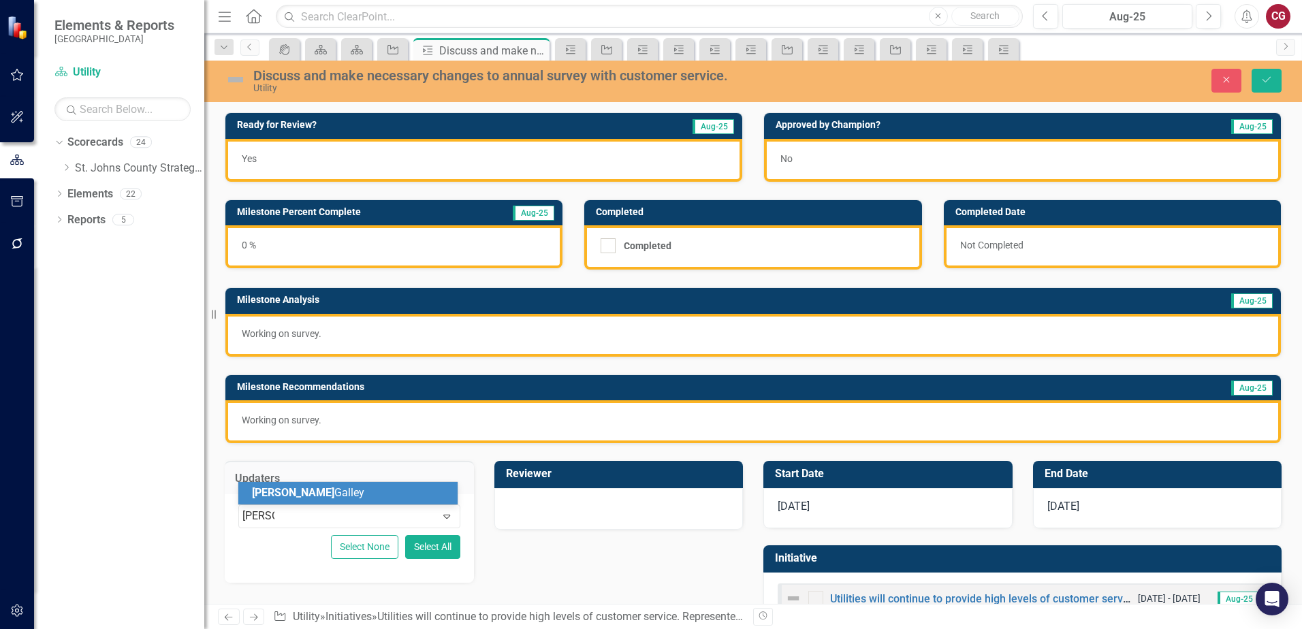
click at [366, 496] on div "[PERSON_NAME]" at bounding box center [350, 493] width 197 height 16
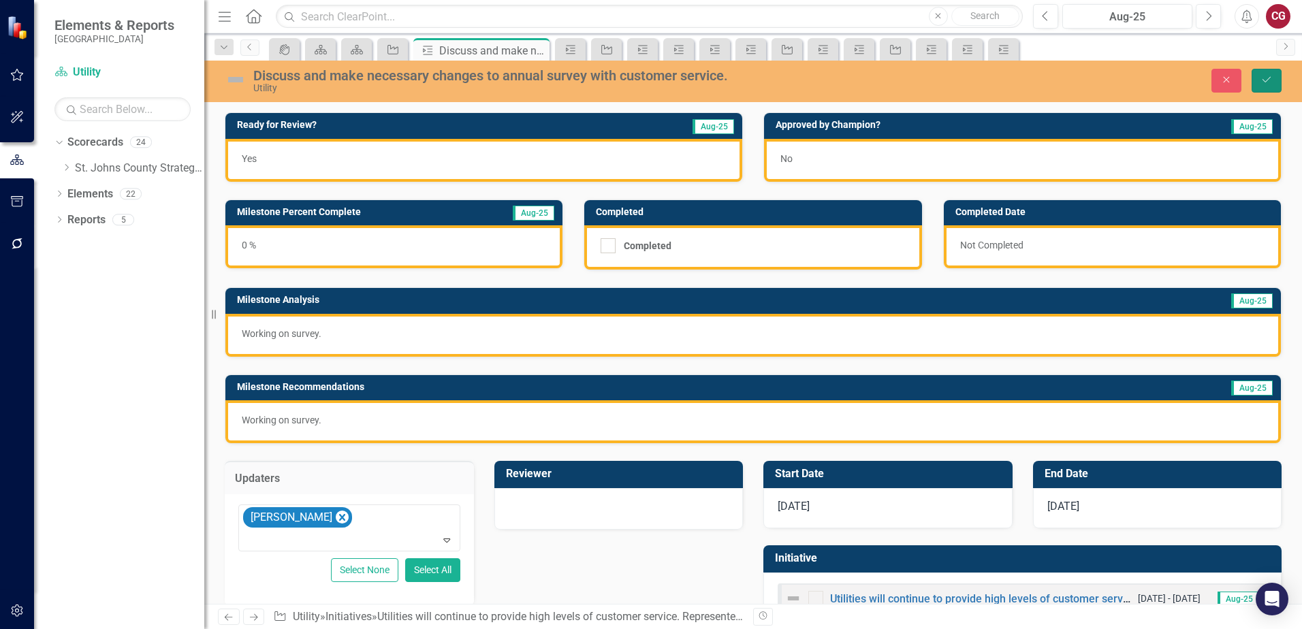
click at [1272, 89] on button "Save" at bounding box center [1266, 81] width 30 height 24
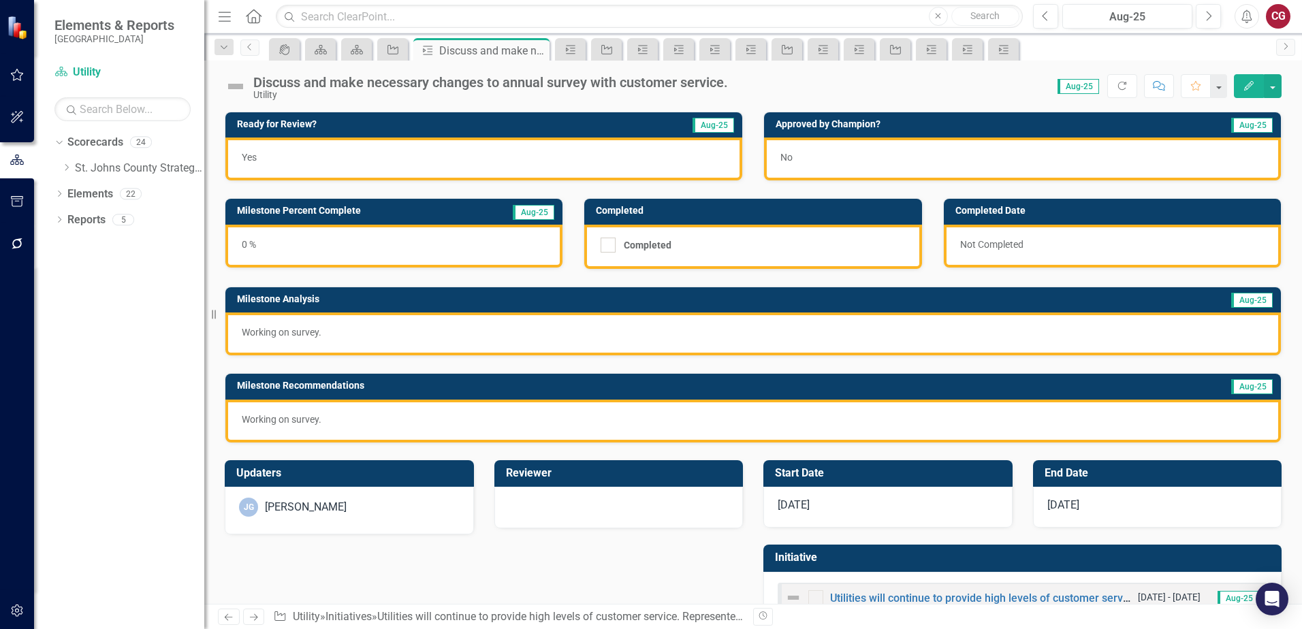
scroll to position [44, 0]
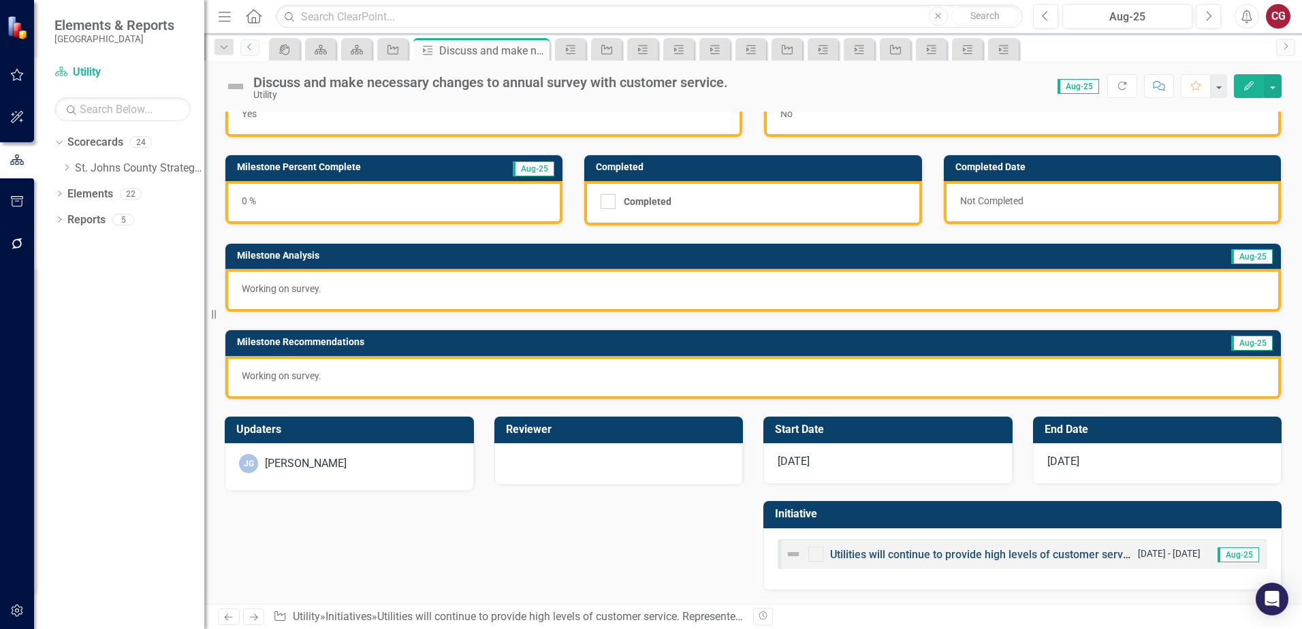
click at [943, 556] on link "Utilities will continue to provide high levels of customer service. Represented…" at bounding box center [1129, 554] width 598 height 13
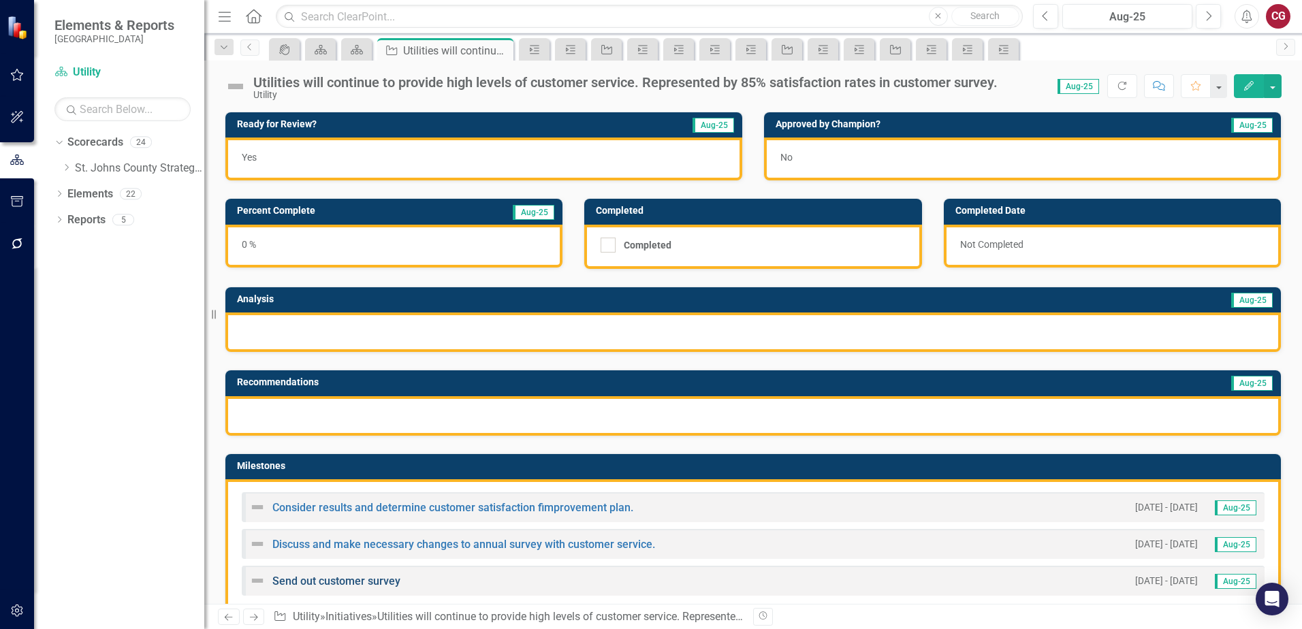
click at [338, 585] on link "Send out customer survey" at bounding box center [336, 581] width 128 height 13
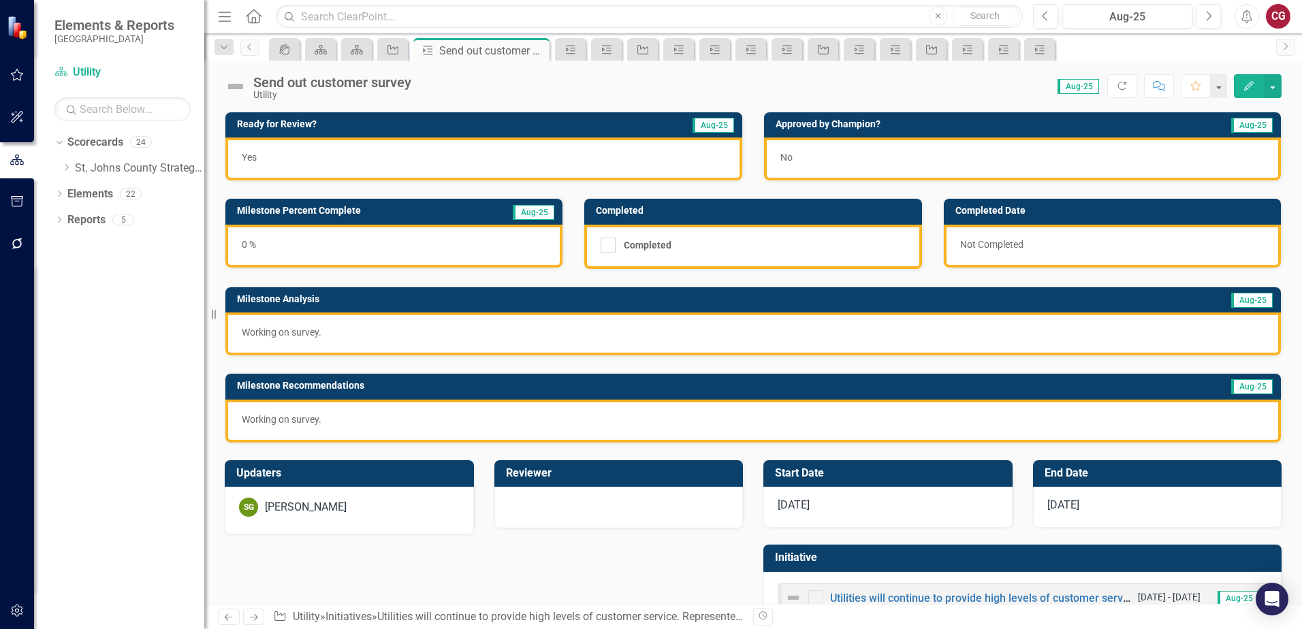
click at [313, 519] on div "[PERSON_NAME] [PERSON_NAME]" at bounding box center [349, 511] width 249 height 48
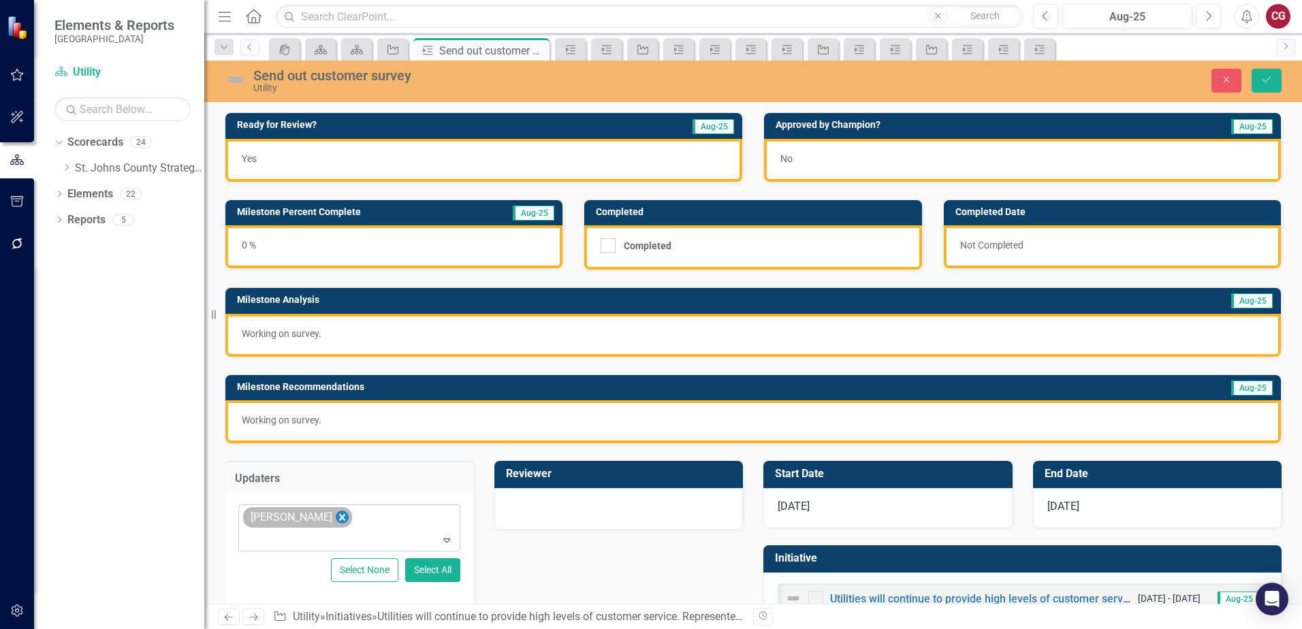
click at [344, 518] on icon "Remove Spencer Garneau" at bounding box center [342, 517] width 6 height 7
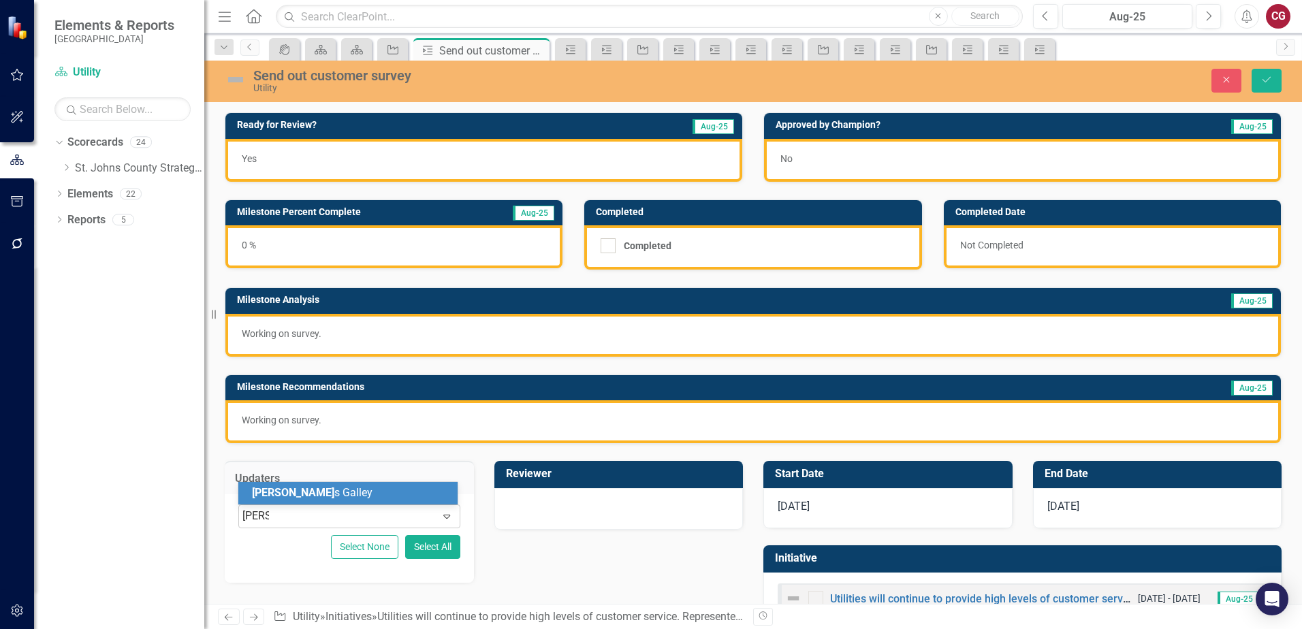
type input "[PERSON_NAME]"
click at [344, 492] on div "[PERSON_NAME]" at bounding box center [350, 493] width 197 height 16
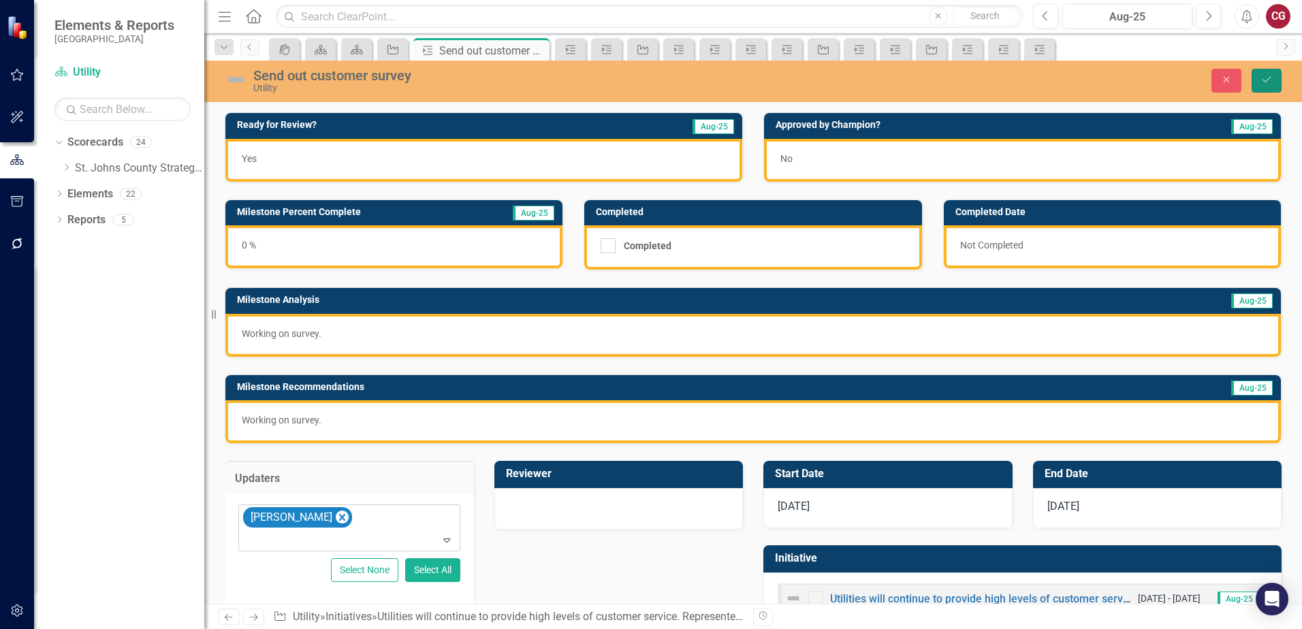
click at [1276, 86] on button "Save" at bounding box center [1266, 81] width 30 height 24
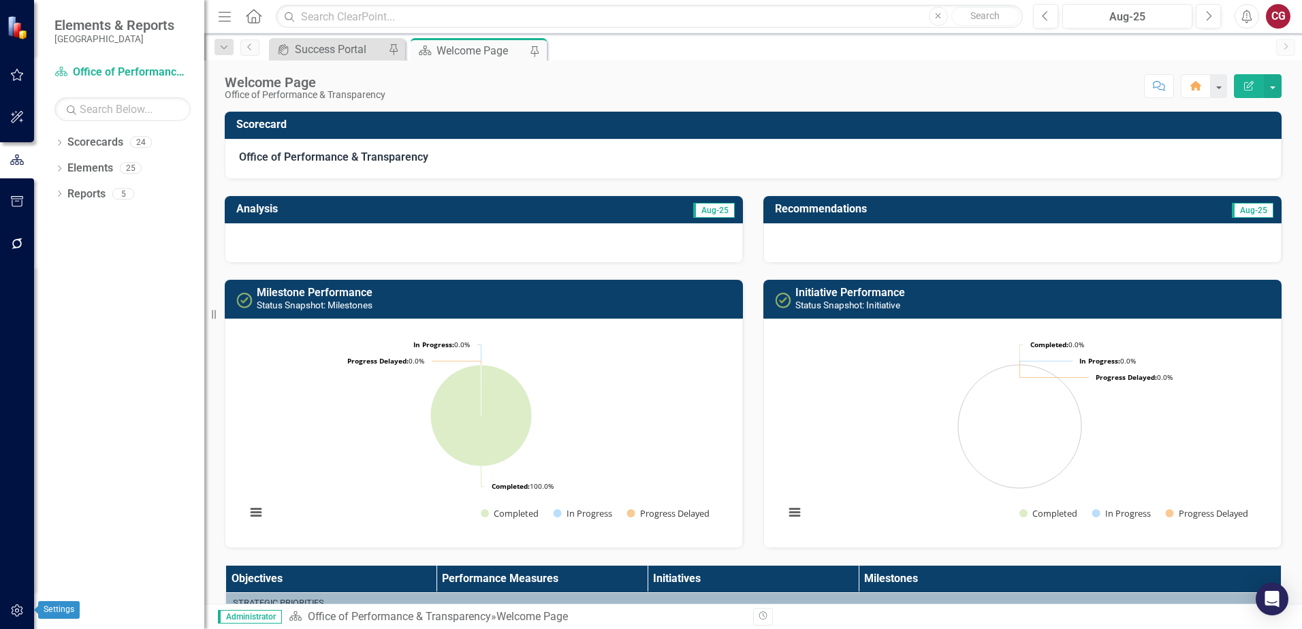
click at [27, 608] on button "button" at bounding box center [17, 611] width 31 height 29
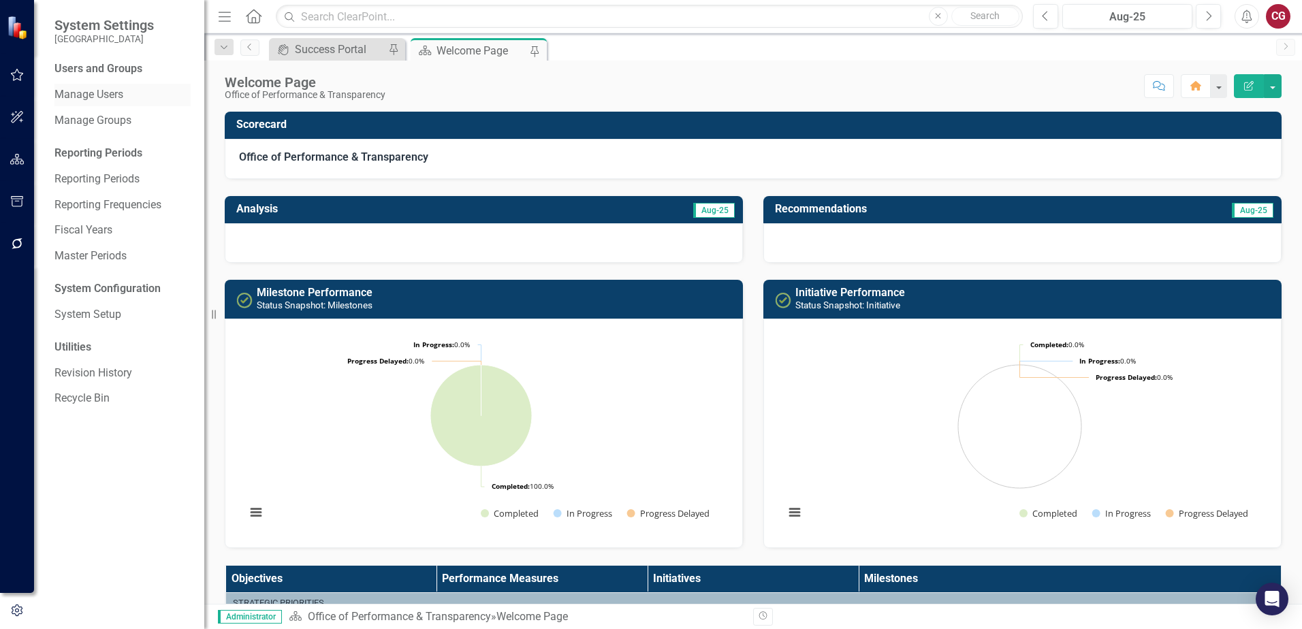
click at [95, 100] on link "Manage Users" at bounding box center [122, 95] width 136 height 16
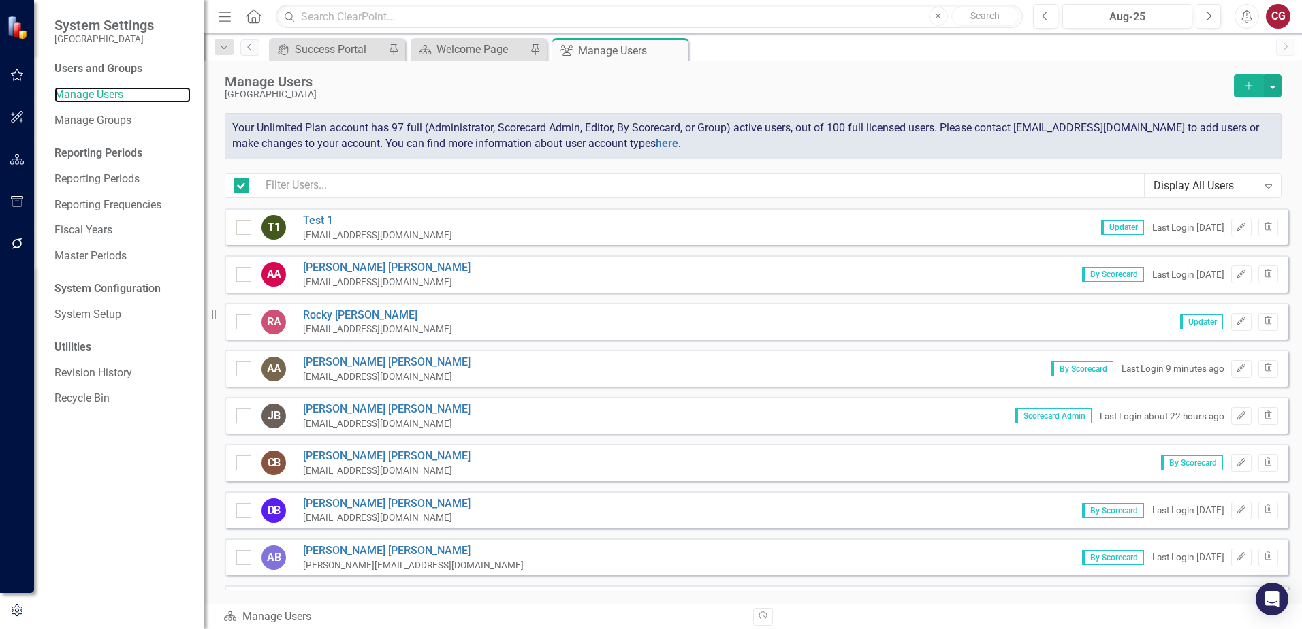
checkbox input "false"
click at [409, 180] on input "text" at bounding box center [700, 185] width 887 height 25
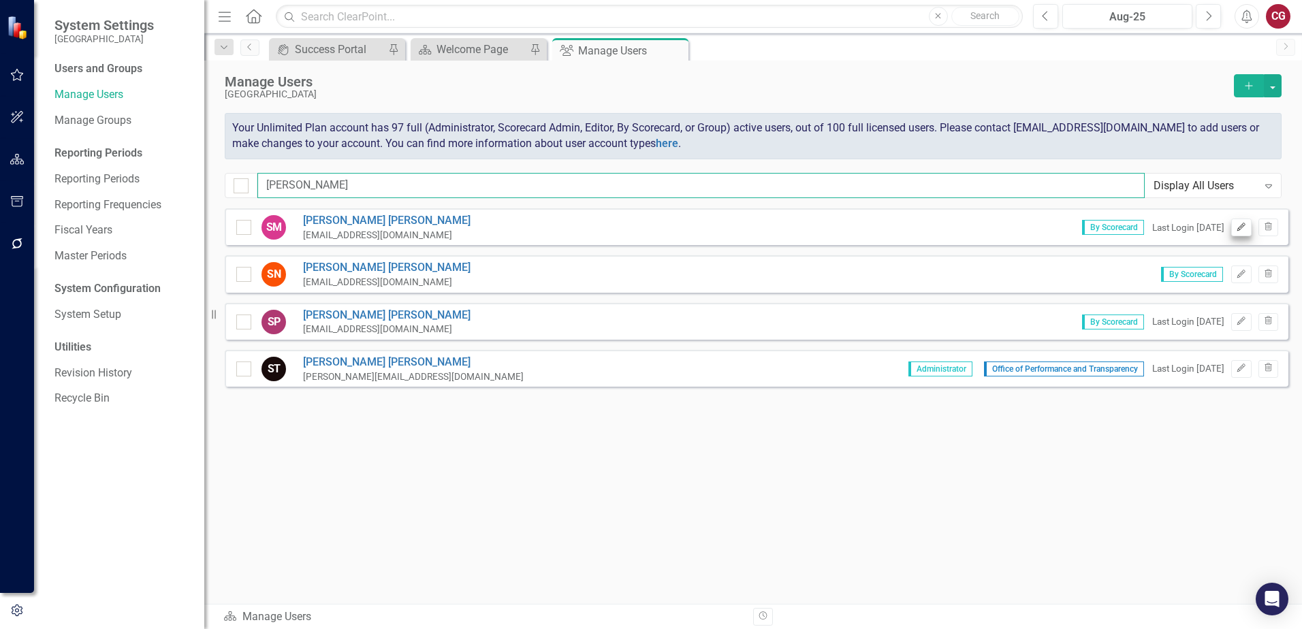
type input "sara"
click at [1236, 231] on button "Edit" at bounding box center [1241, 228] width 20 height 18
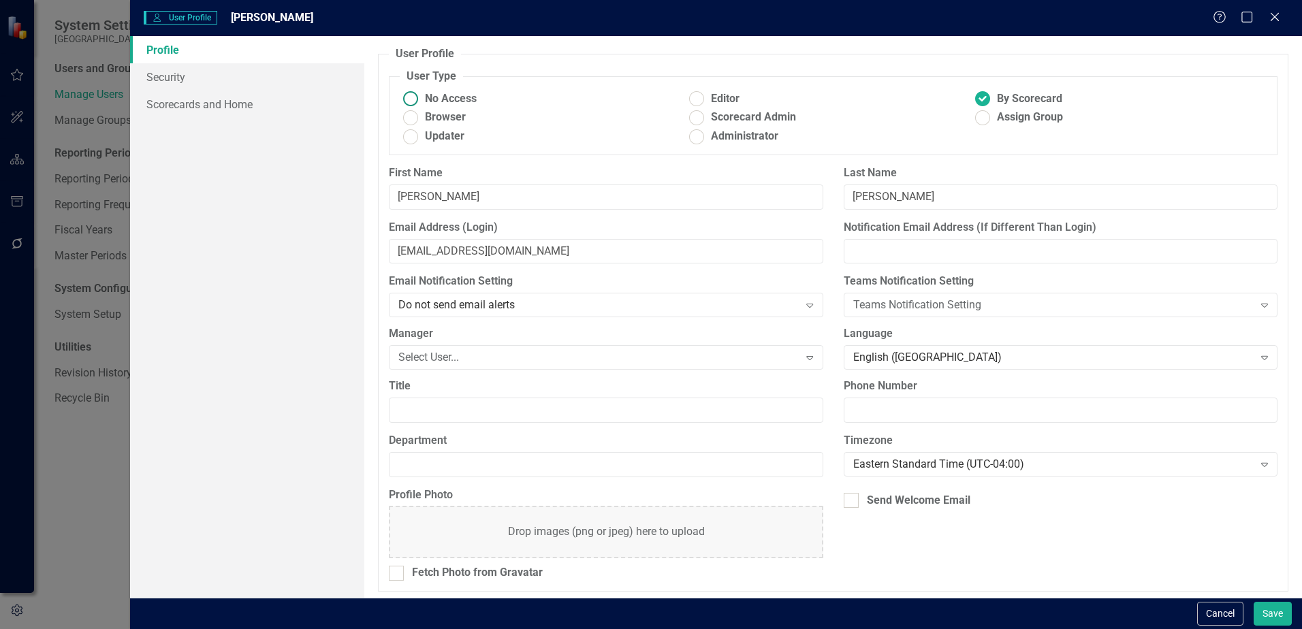
click at [452, 101] on span "No Access" at bounding box center [451, 99] width 52 height 16
click at [421, 101] on input "No Access" at bounding box center [410, 99] width 21 height 21
radio input "true"
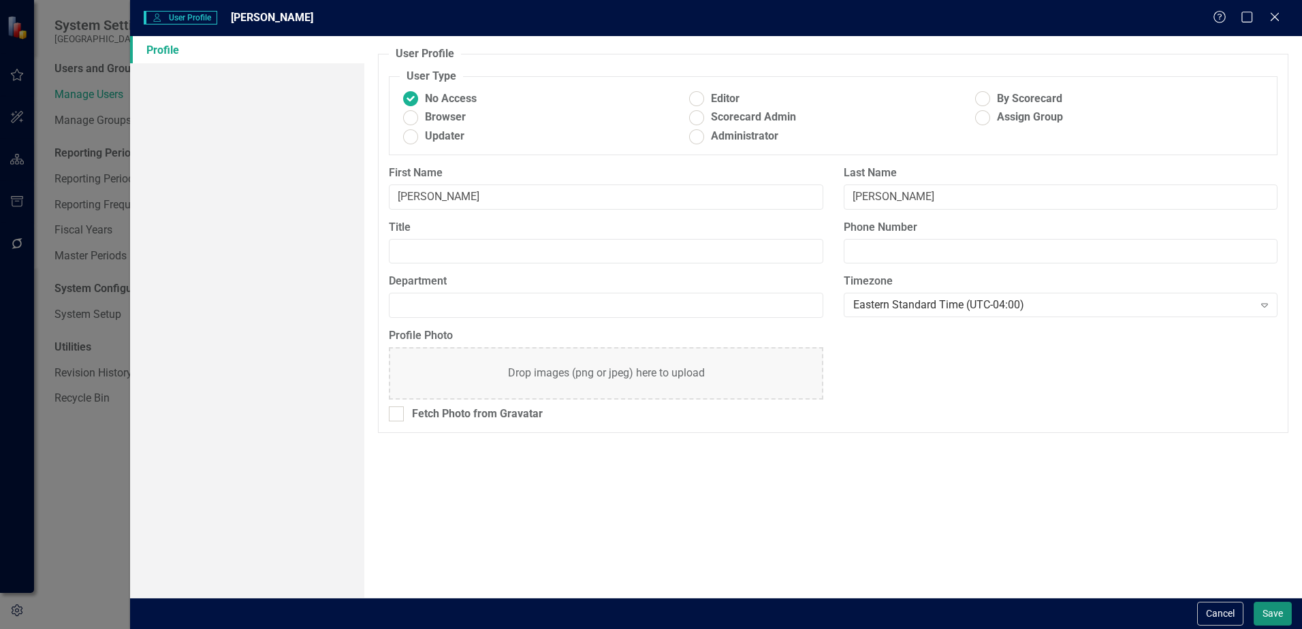
click at [1273, 619] on button "Save" at bounding box center [1272, 614] width 38 height 24
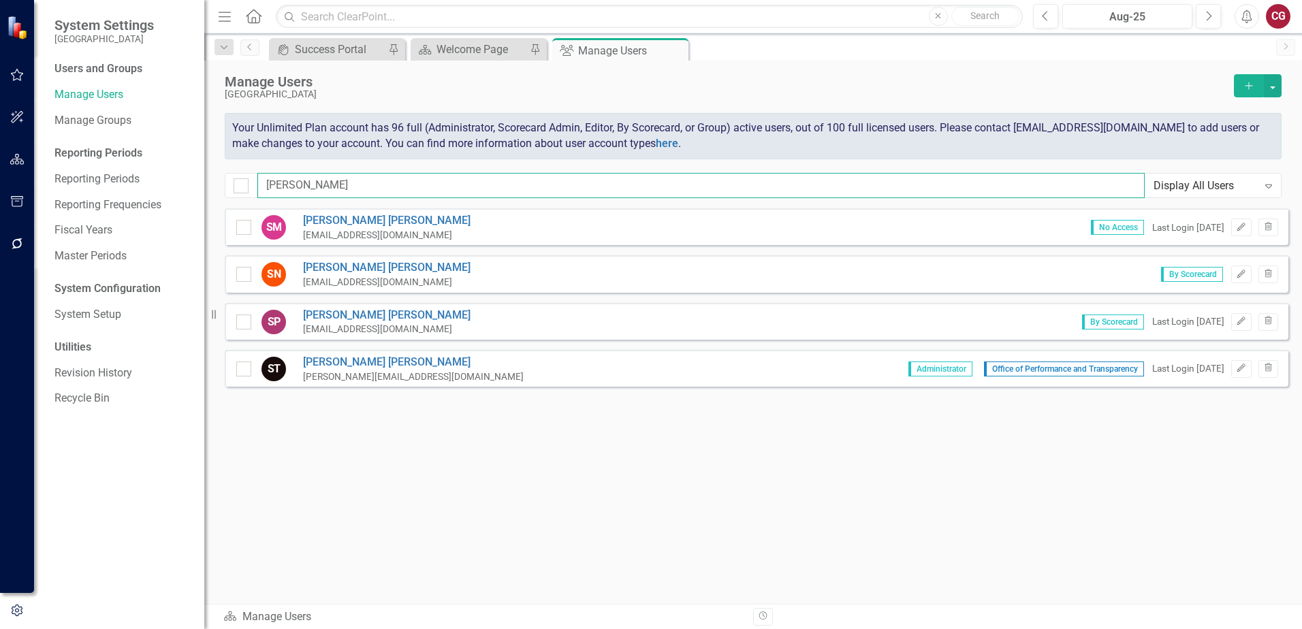
click at [509, 183] on input "sara" at bounding box center [700, 185] width 887 height 25
type input "s"
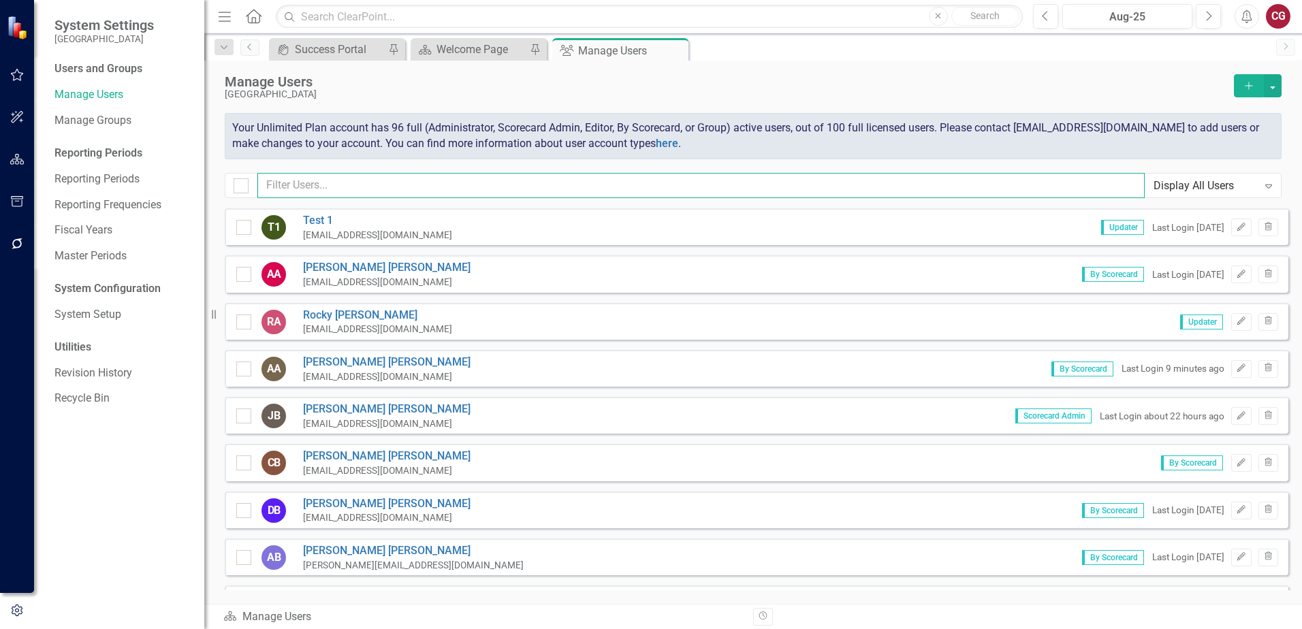
click at [323, 174] on input "text" at bounding box center [700, 185] width 887 height 25
click at [374, 180] on input "text" at bounding box center [700, 185] width 887 height 25
click at [21, 33] on img at bounding box center [18, 27] width 25 height 25
click at [9, 161] on button "button" at bounding box center [17, 160] width 31 height 29
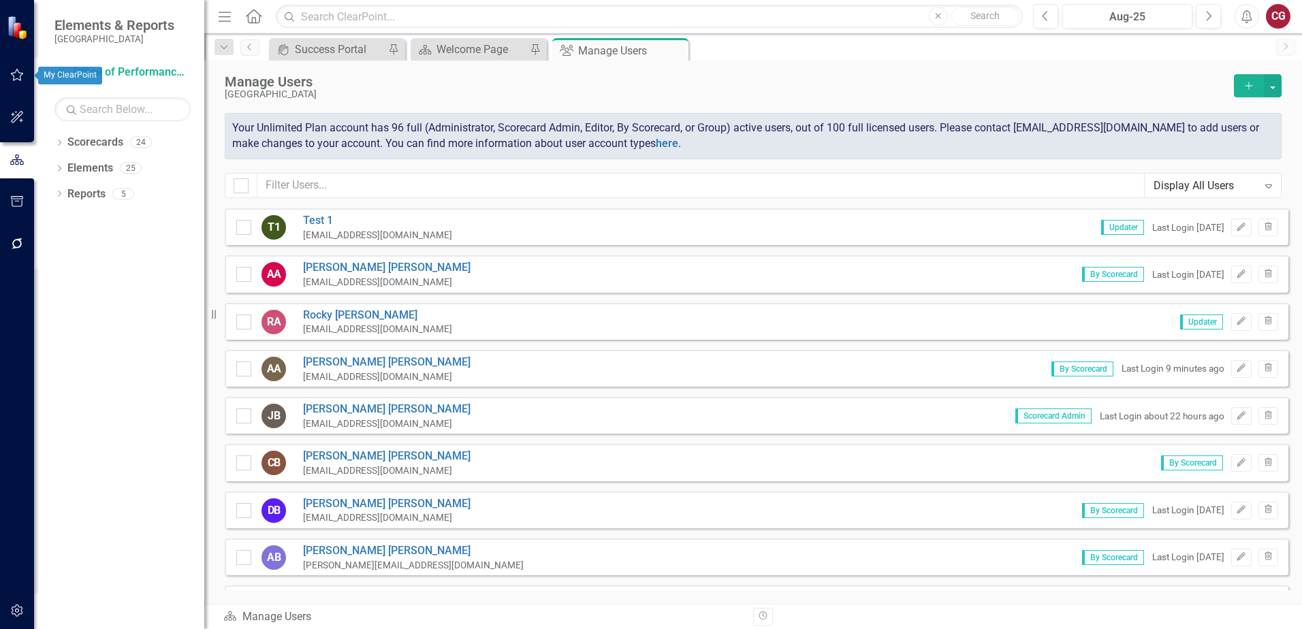
click at [16, 29] on img at bounding box center [19, 27] width 24 height 24
click at [19, 114] on icon "button" at bounding box center [17, 117] width 14 height 11
click at [17, 84] on button "button" at bounding box center [17, 75] width 31 height 29
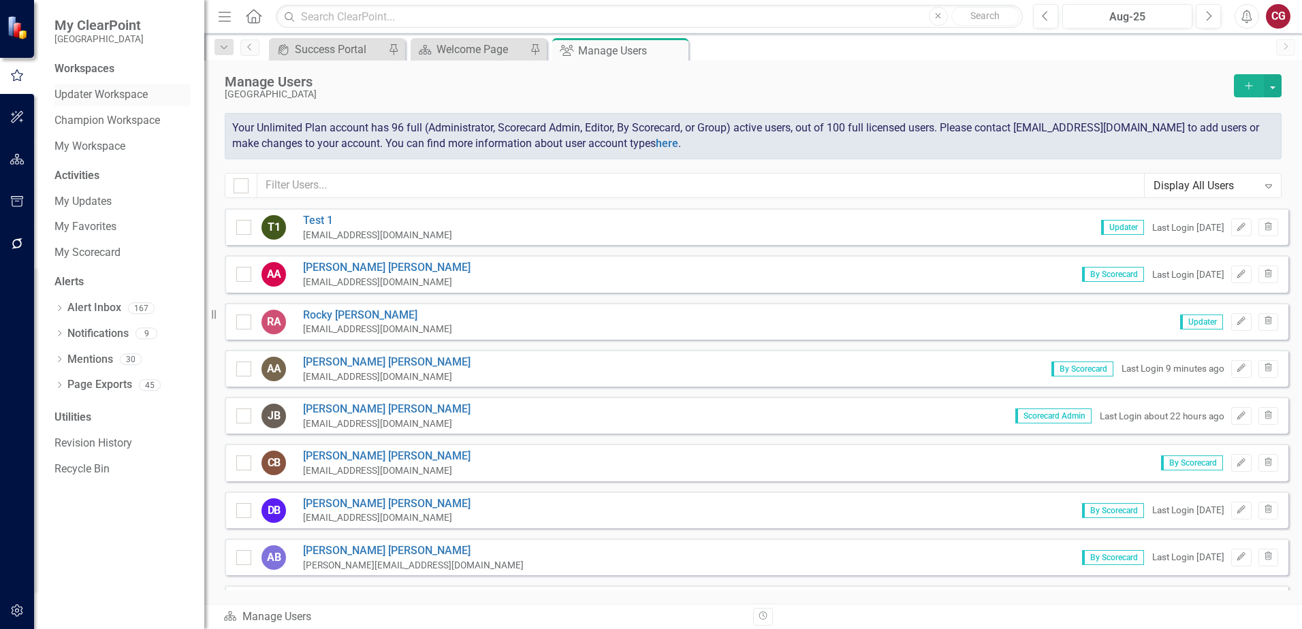
click at [61, 103] on div "Updater Workspace" at bounding box center [122, 95] width 136 height 22
click at [15, 239] on icon "button" at bounding box center [17, 243] width 14 height 11
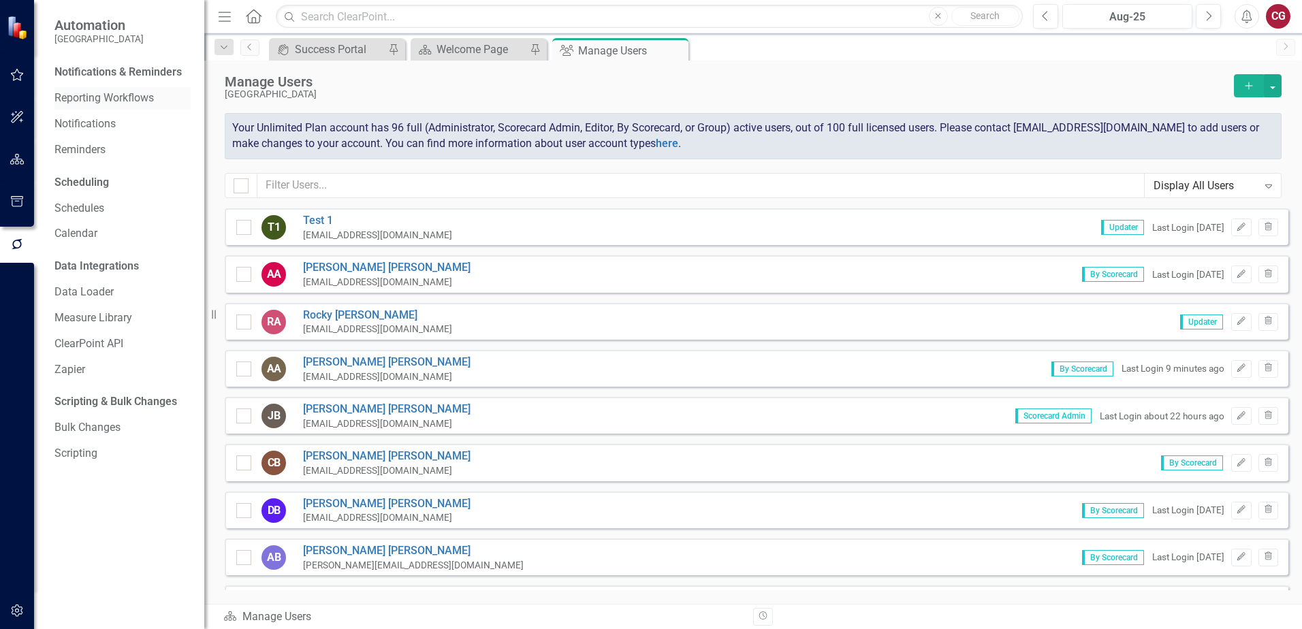
click at [92, 97] on link "Reporting Workflows" at bounding box center [122, 99] width 136 height 16
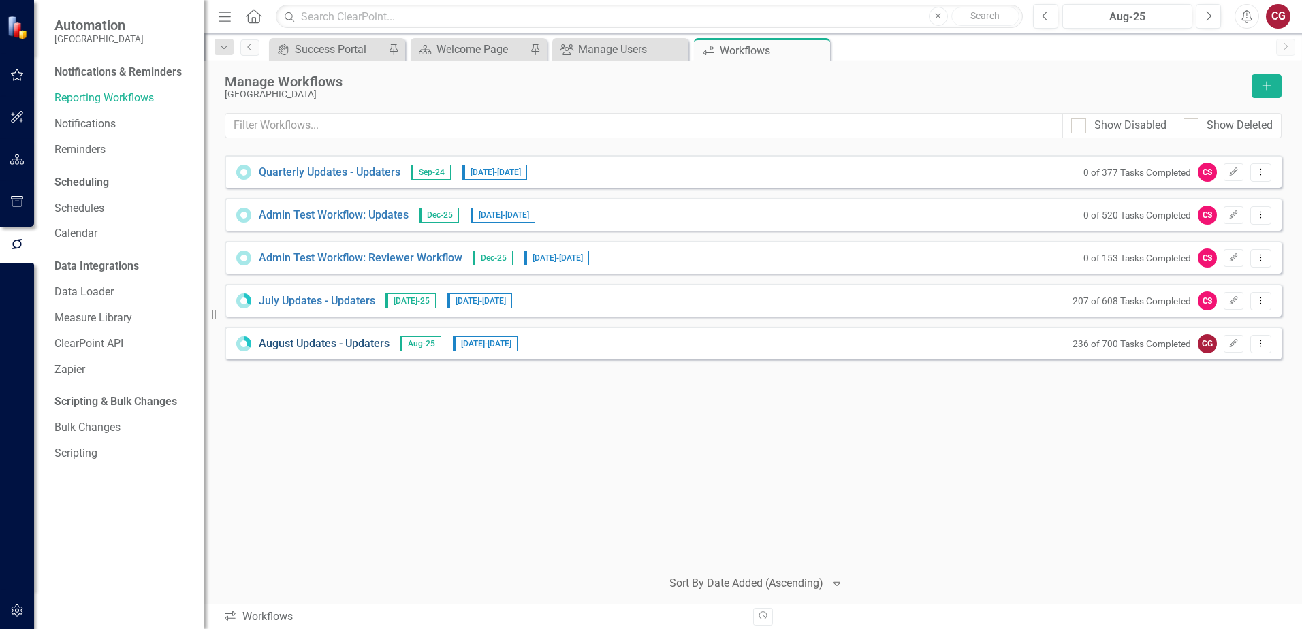
click at [328, 340] on link "August Updates - Updaters" at bounding box center [324, 344] width 131 height 16
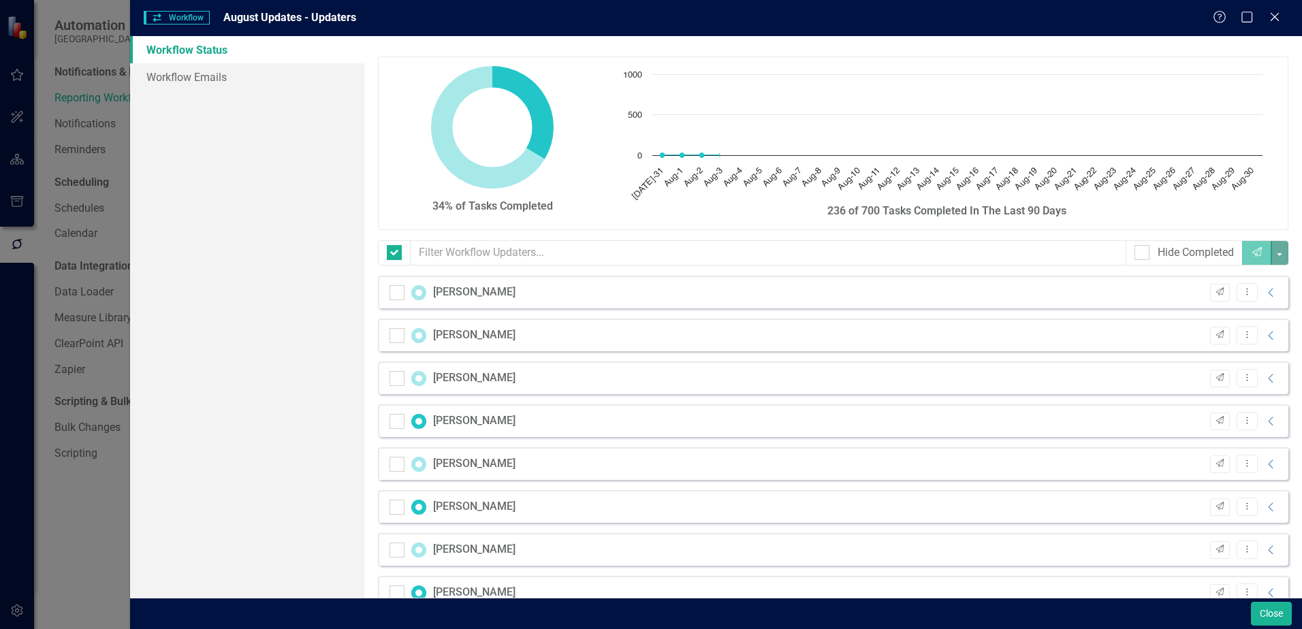
checkbox input "false"
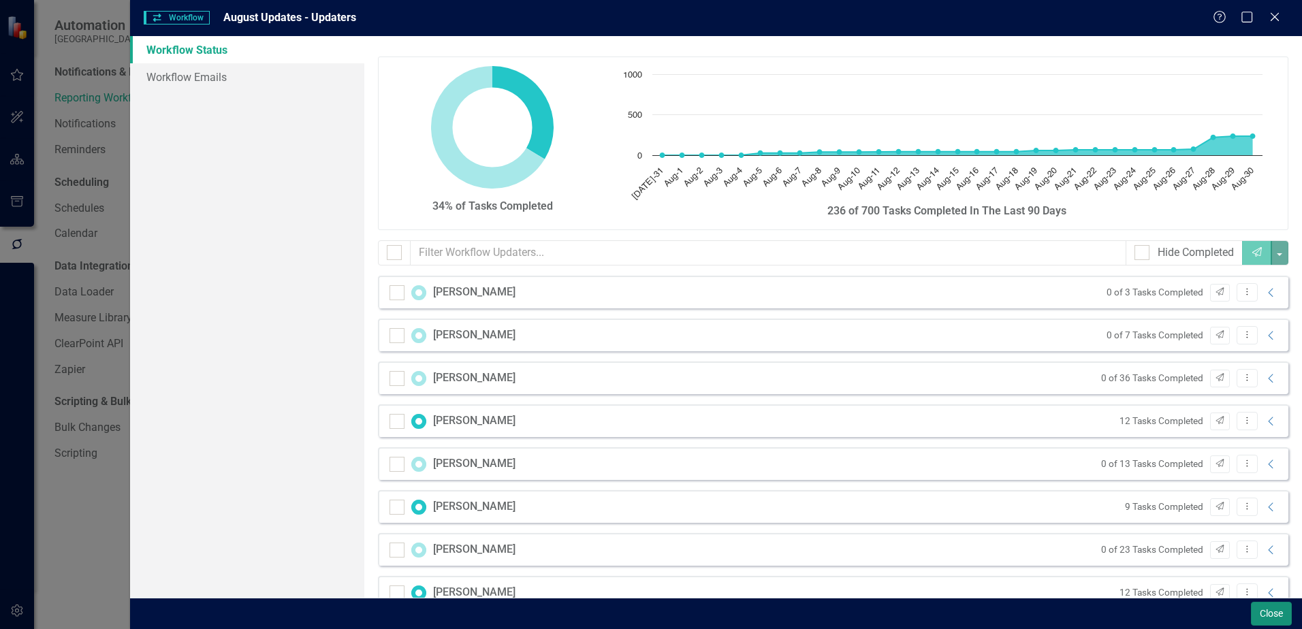
click at [1273, 621] on button "Close" at bounding box center [1271, 614] width 41 height 24
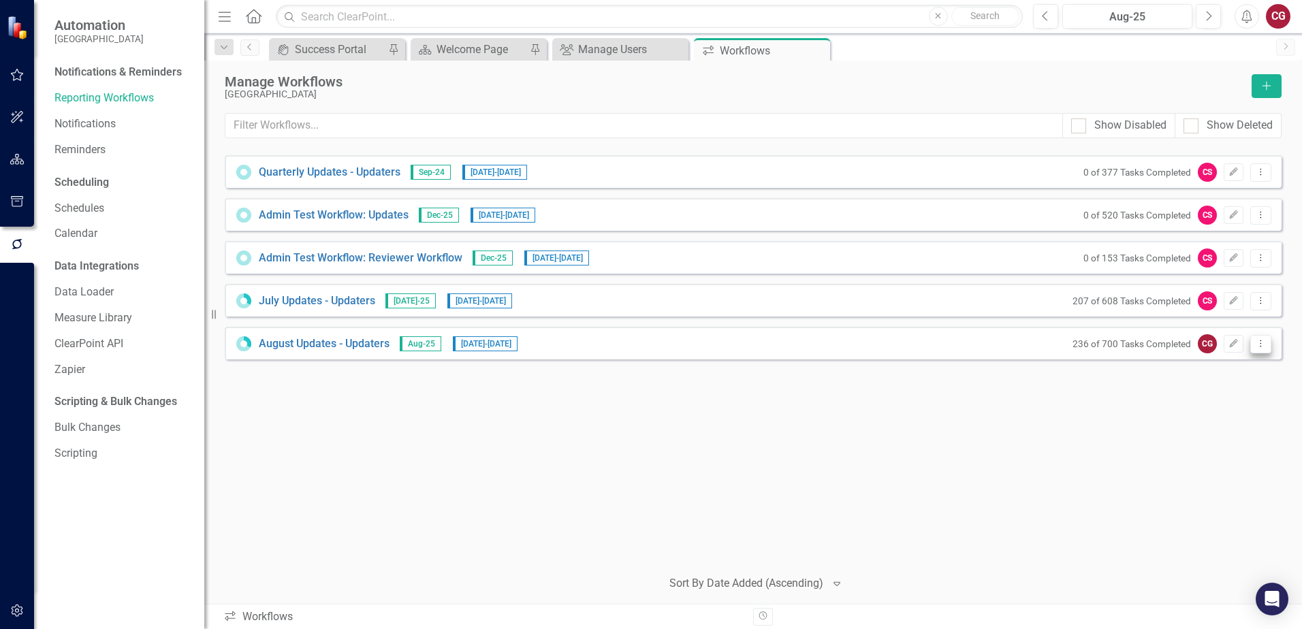
click at [1259, 345] on icon "Dropdown Menu" at bounding box center [1261, 343] width 12 height 9
click at [1230, 340] on icon "Edit" at bounding box center [1233, 344] width 10 height 8
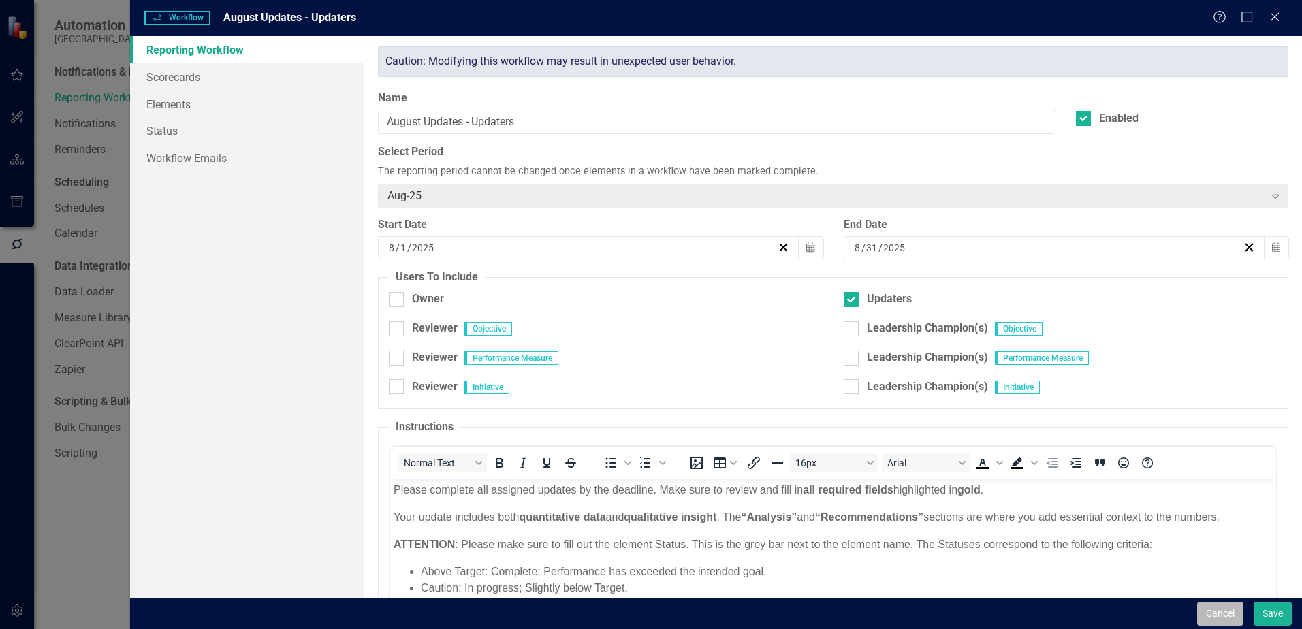
click at [1209, 611] on button "Cancel" at bounding box center [1220, 614] width 46 height 24
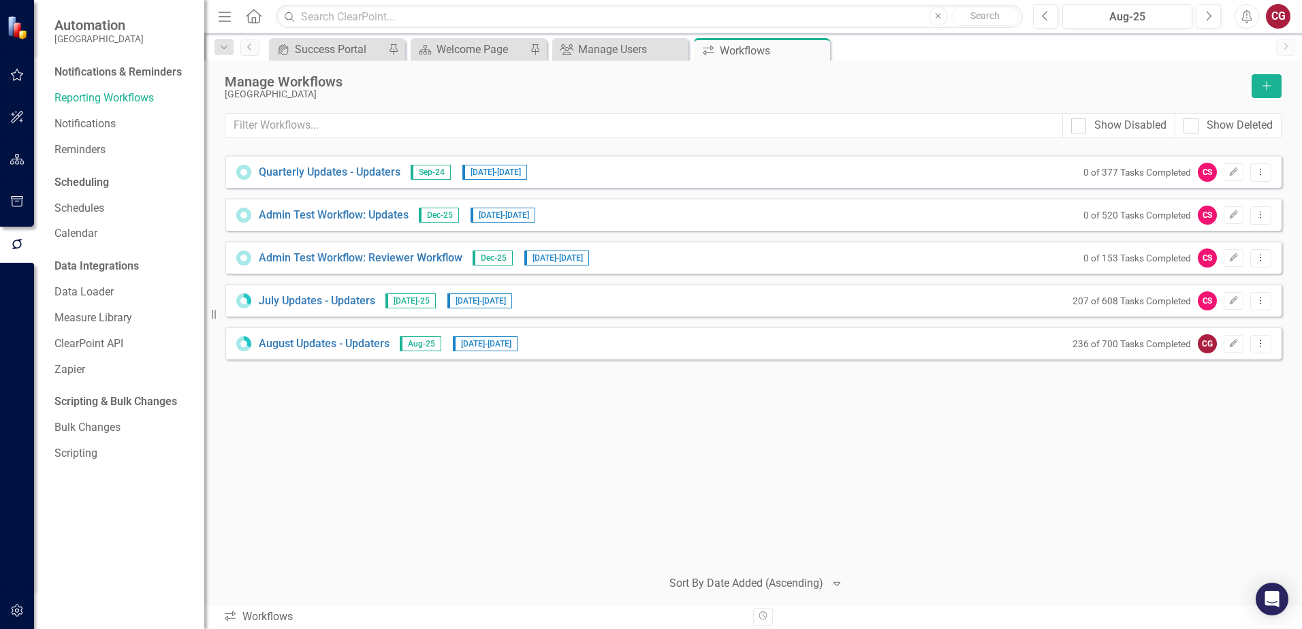
click at [242, 346] on icon at bounding box center [243, 343] width 15 height 15
click at [365, 340] on link "August Updates - Updaters" at bounding box center [324, 344] width 131 height 16
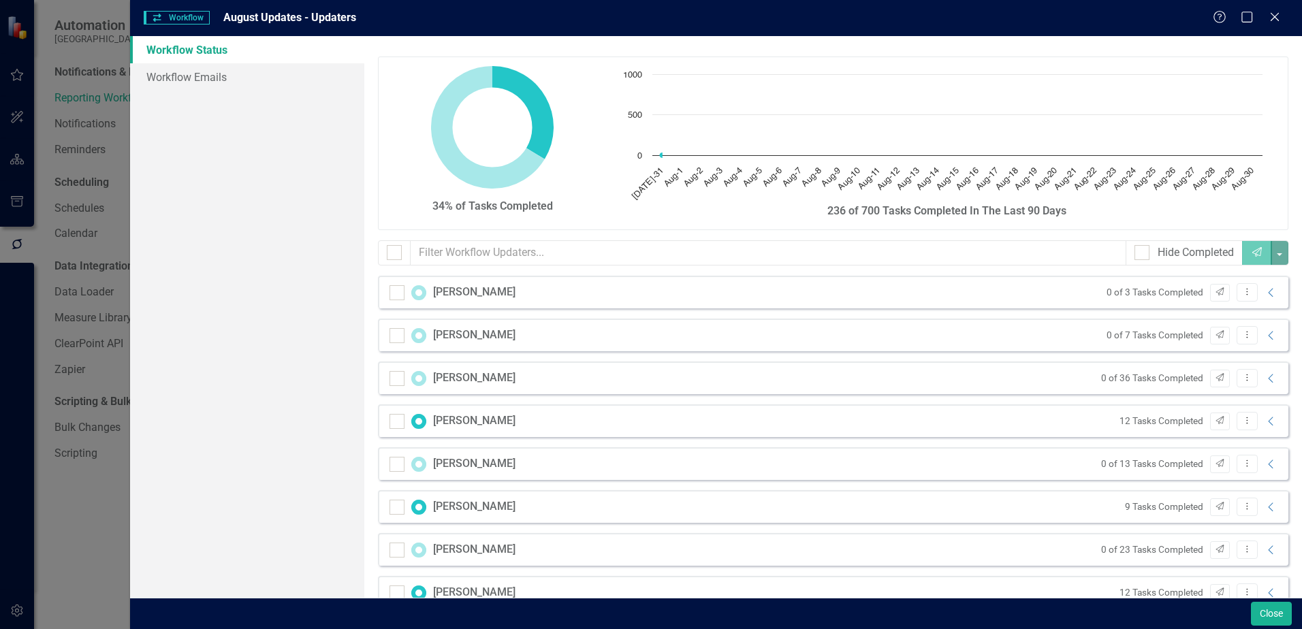
checkbox input "false"
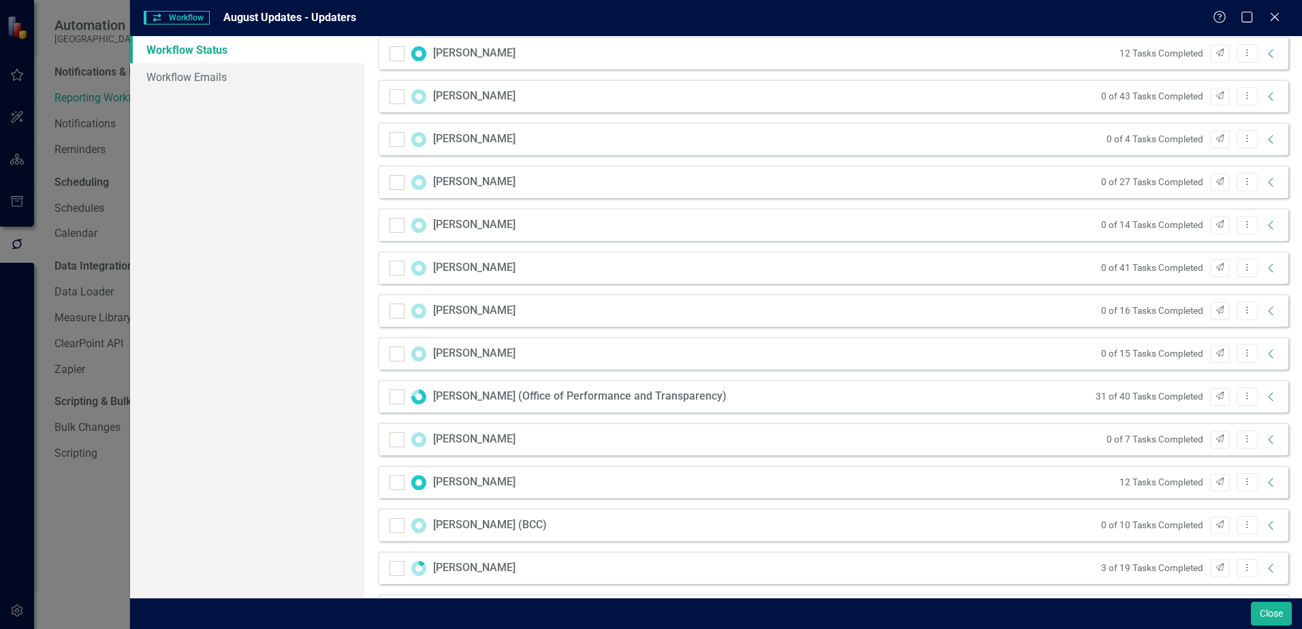
scroll to position [545, 0]
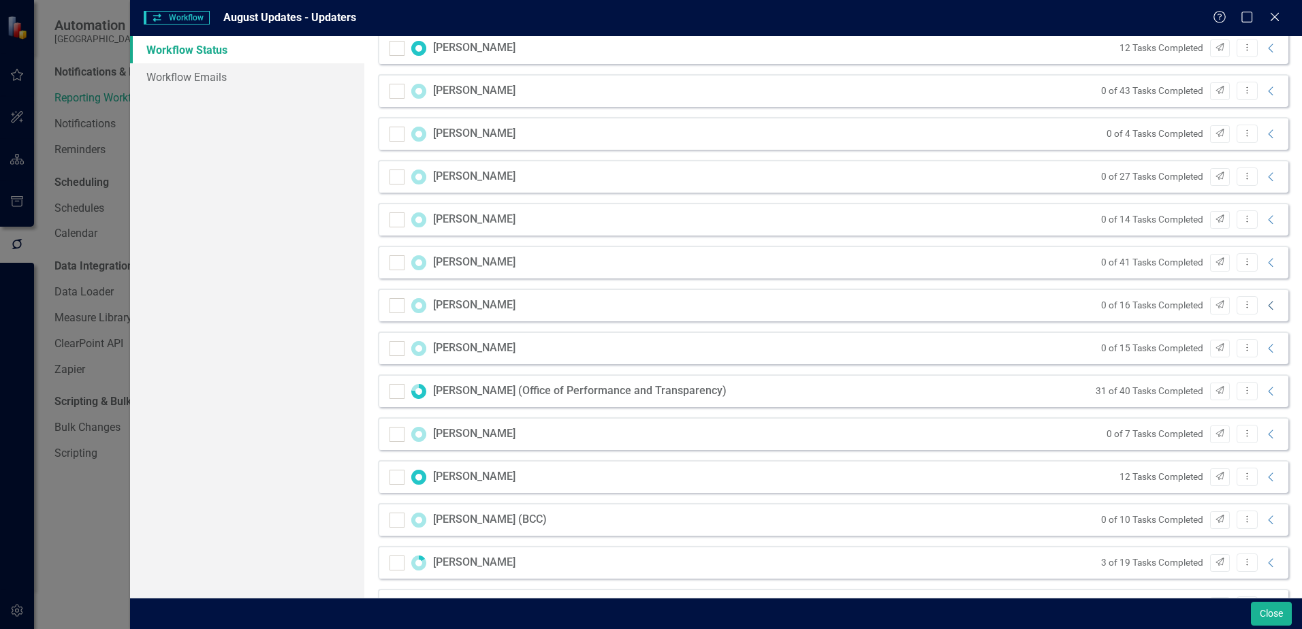
click at [1265, 309] on icon "Collapse" at bounding box center [1271, 305] width 14 height 11
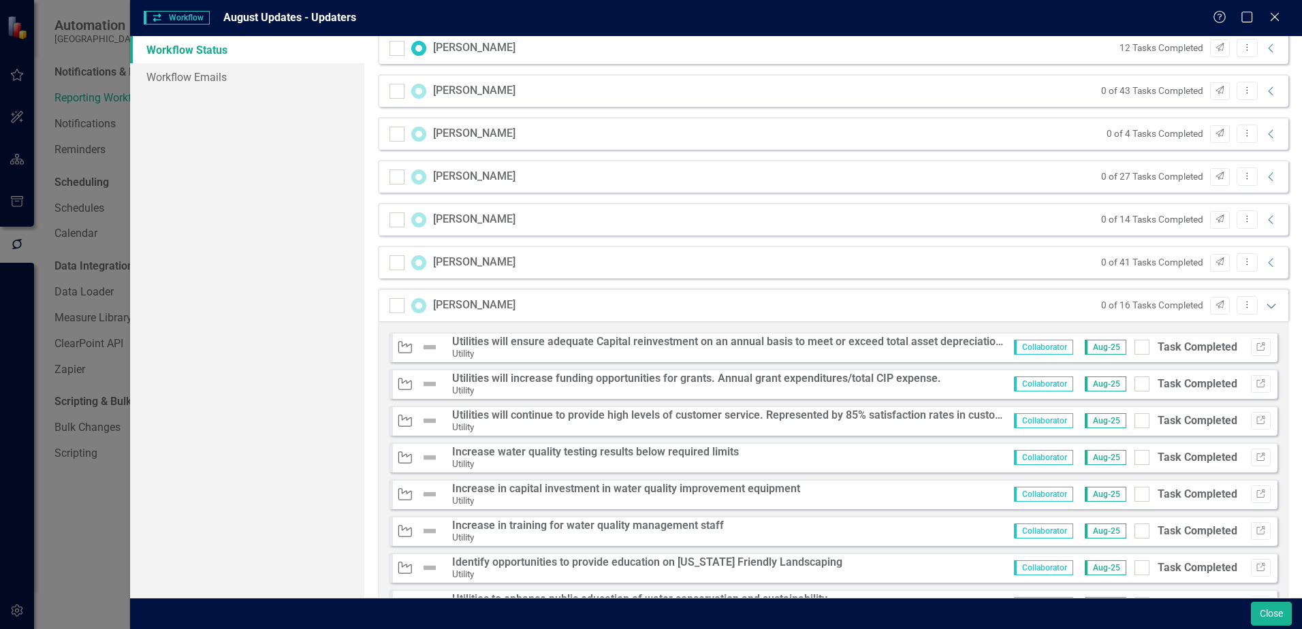
click at [1265, 309] on icon "Expanded" at bounding box center [1271, 305] width 14 height 11
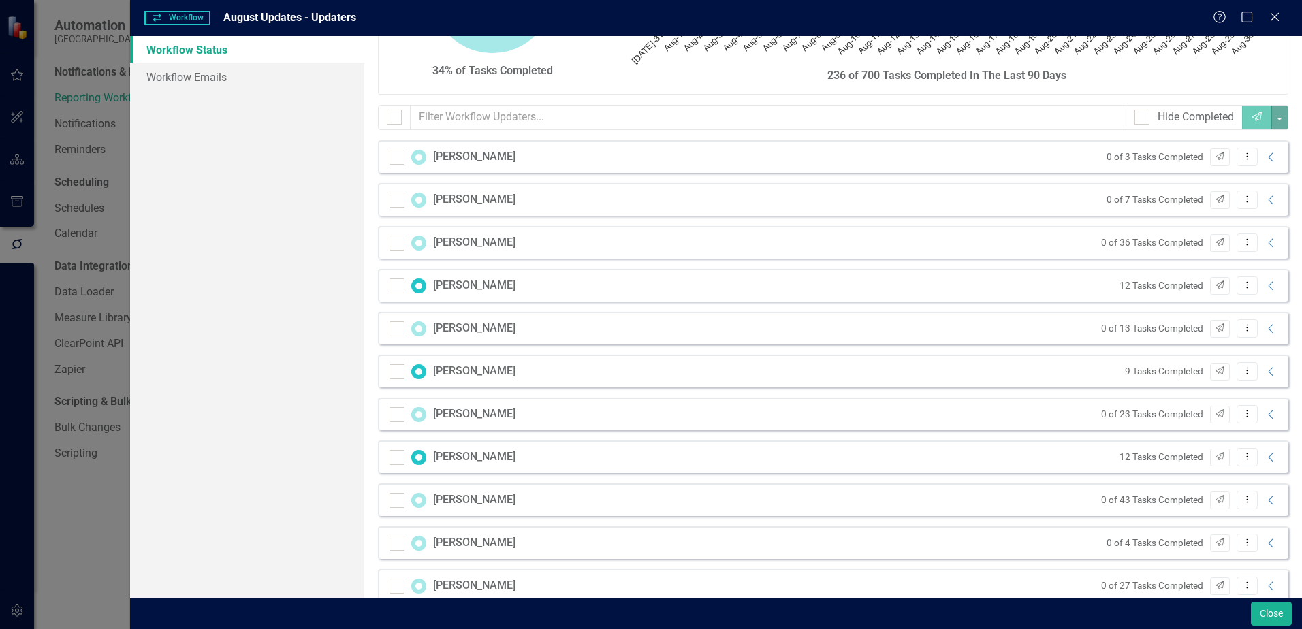
scroll to position [136, 0]
click at [1266, 164] on div "0 of 3 Tasks Completed Send Dropdown Menu Collapse" at bounding box center [1189, 156] width 179 height 18
click at [569, 162] on div "Amy Ackerman 0 of 3 Tasks Completed Send Dropdown Menu Collapse" at bounding box center [833, 156] width 910 height 33
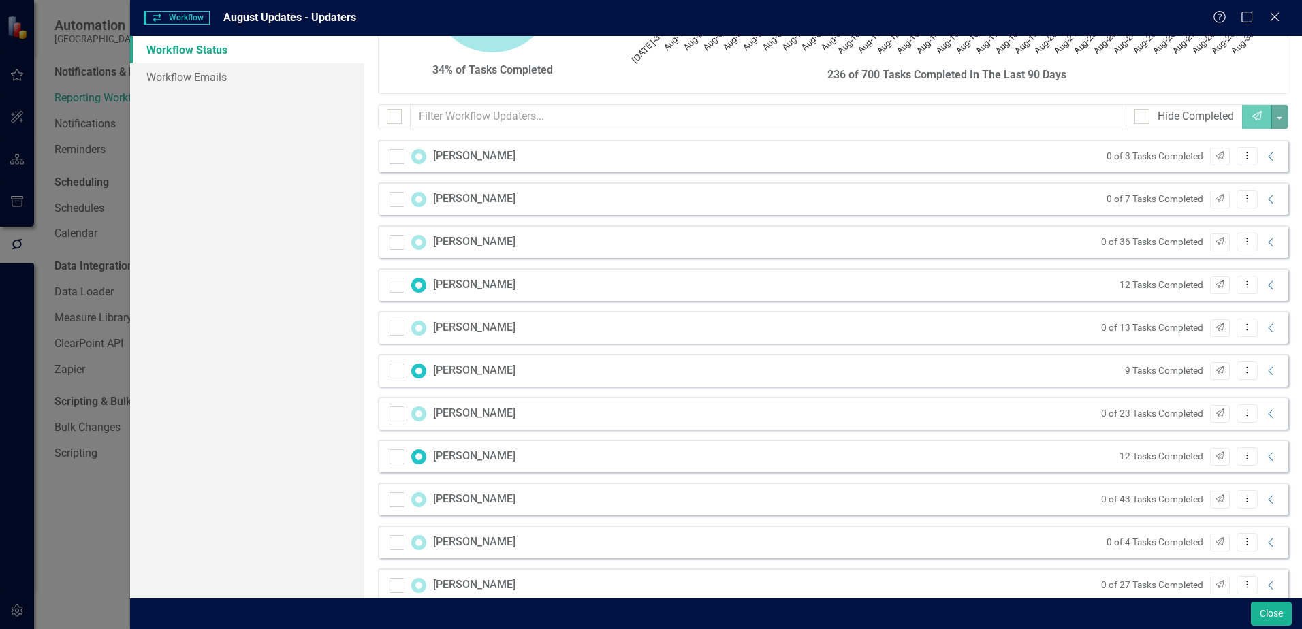
click at [551, 212] on div "Ann Ashworth 0 of 7 Tasks Completed Send Dropdown Menu Collapse" at bounding box center [833, 198] width 910 height 33
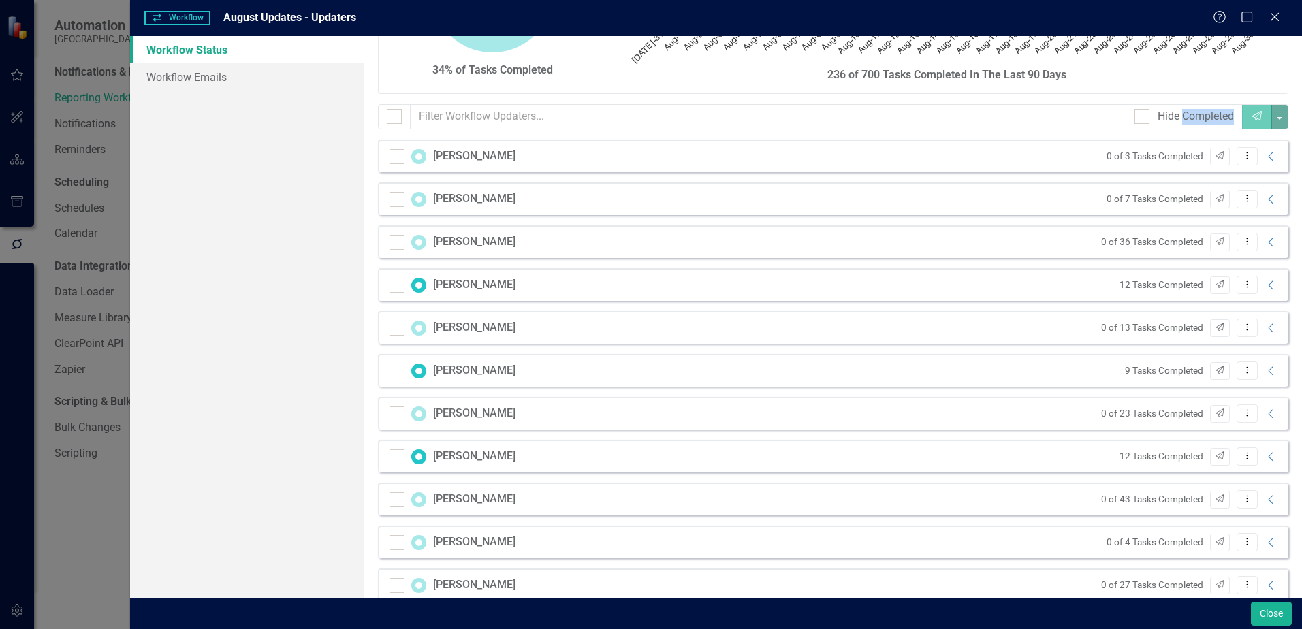
click at [557, 166] on div "Amy Ackerman 0 of 3 Tasks Completed Send Dropdown Menu Collapse" at bounding box center [833, 156] width 910 height 33
click at [556, 165] on div "Amy Ackerman 0 of 3 Tasks Completed Send Dropdown Menu Collapse" at bounding box center [833, 156] width 910 height 33
click at [1264, 161] on icon "Collapse" at bounding box center [1271, 156] width 14 height 11
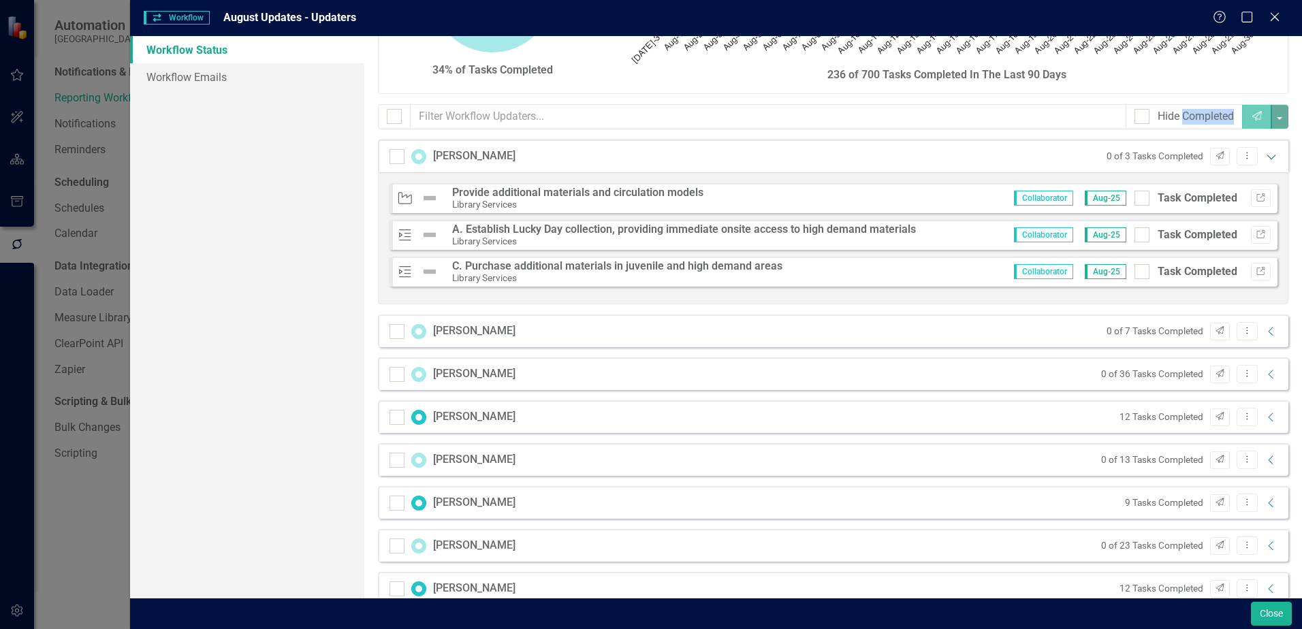
click at [1264, 161] on icon "Expanded" at bounding box center [1271, 156] width 14 height 11
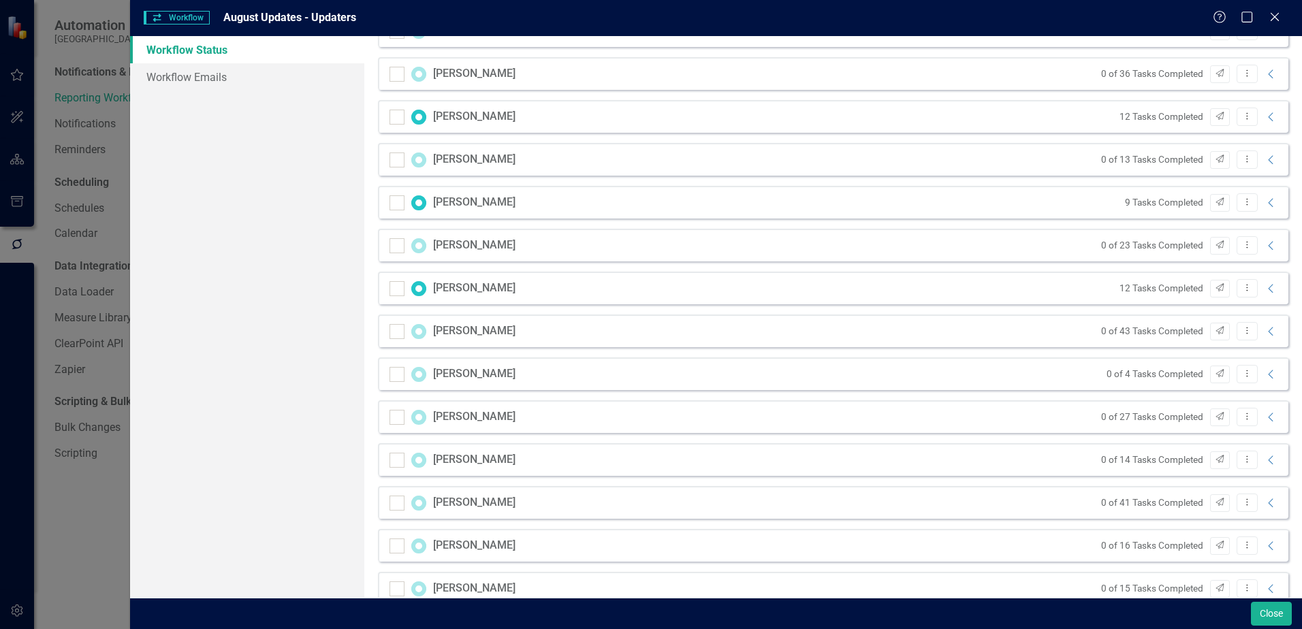
scroll to position [340, 0]
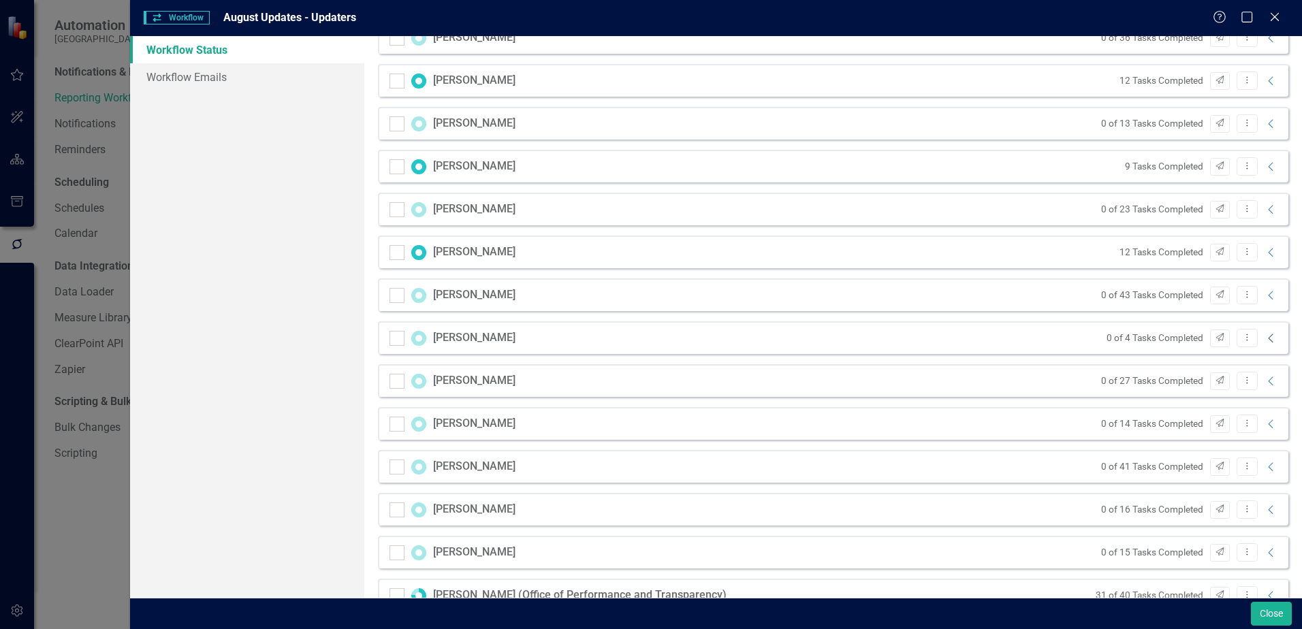
click at [1264, 343] on icon "Collapse" at bounding box center [1271, 338] width 14 height 11
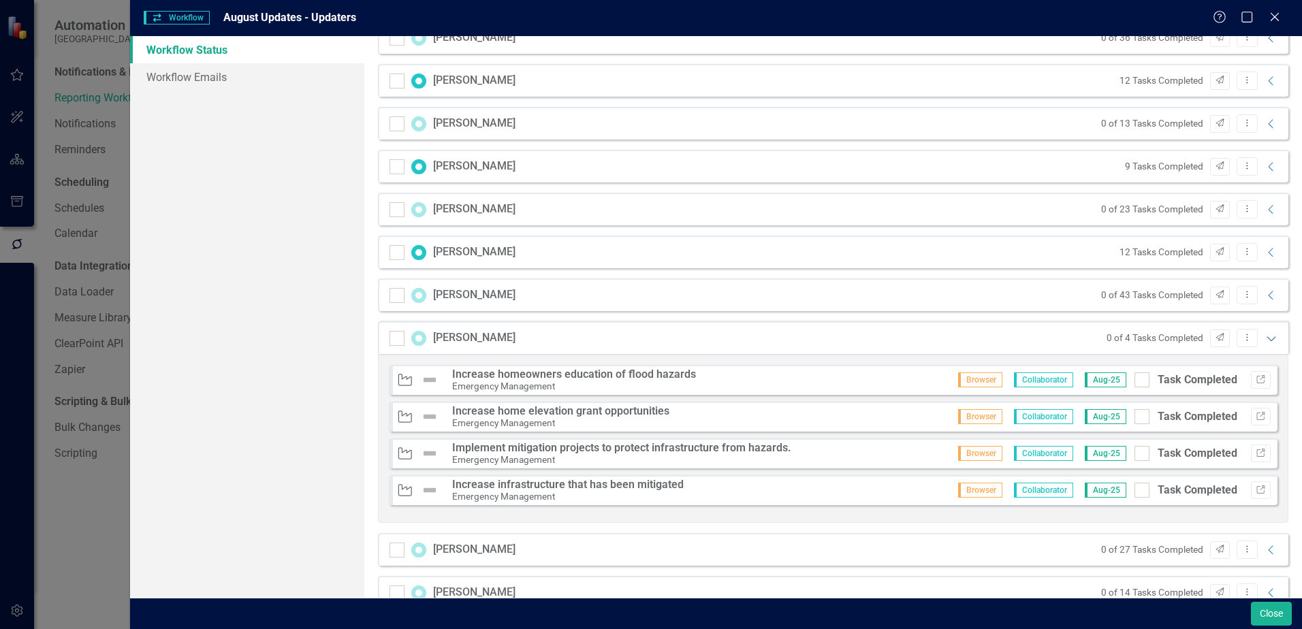
click at [1264, 337] on icon "Expanded" at bounding box center [1271, 338] width 14 height 11
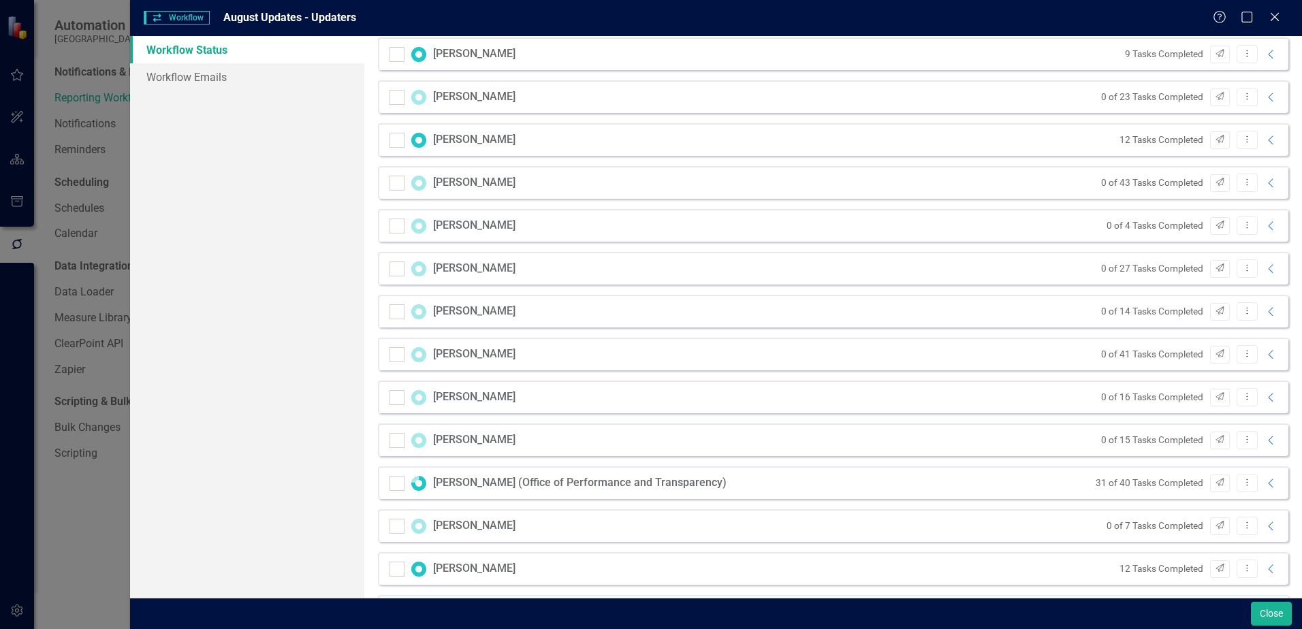
scroll to position [477, 0]
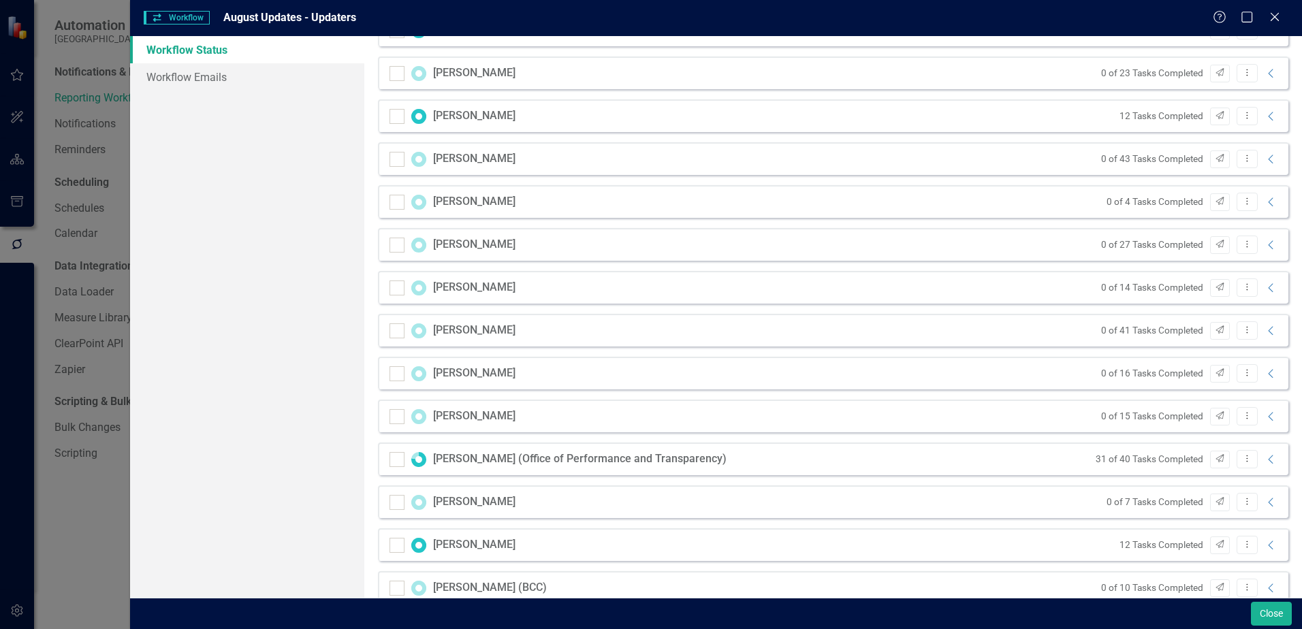
drag, startPoint x: 1266, startPoint y: 162, endPoint x: 1273, endPoint y: 166, distance: 7.9
click at [1273, 166] on div "Sam Camp 0 of 43 Tasks Completed Send Dropdown Menu Collapse" at bounding box center [833, 158] width 910 height 33
click at [1265, 163] on icon "Collapse" at bounding box center [1271, 159] width 14 height 11
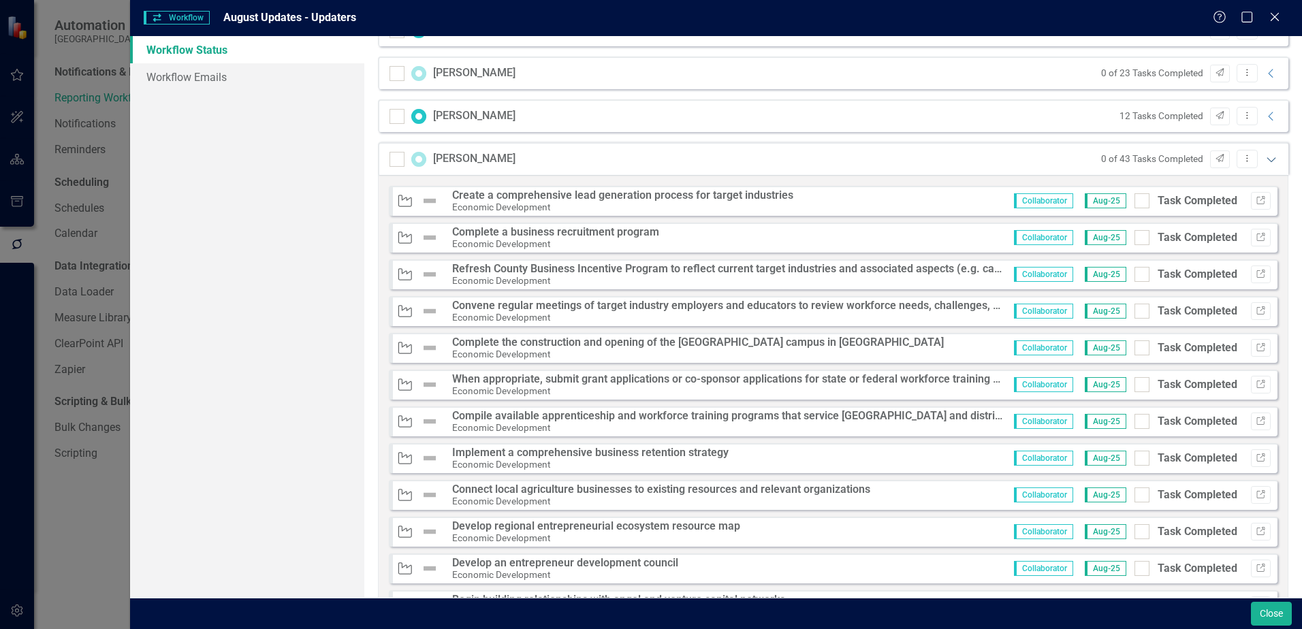
click at [1264, 163] on icon "Expanded" at bounding box center [1271, 159] width 14 height 11
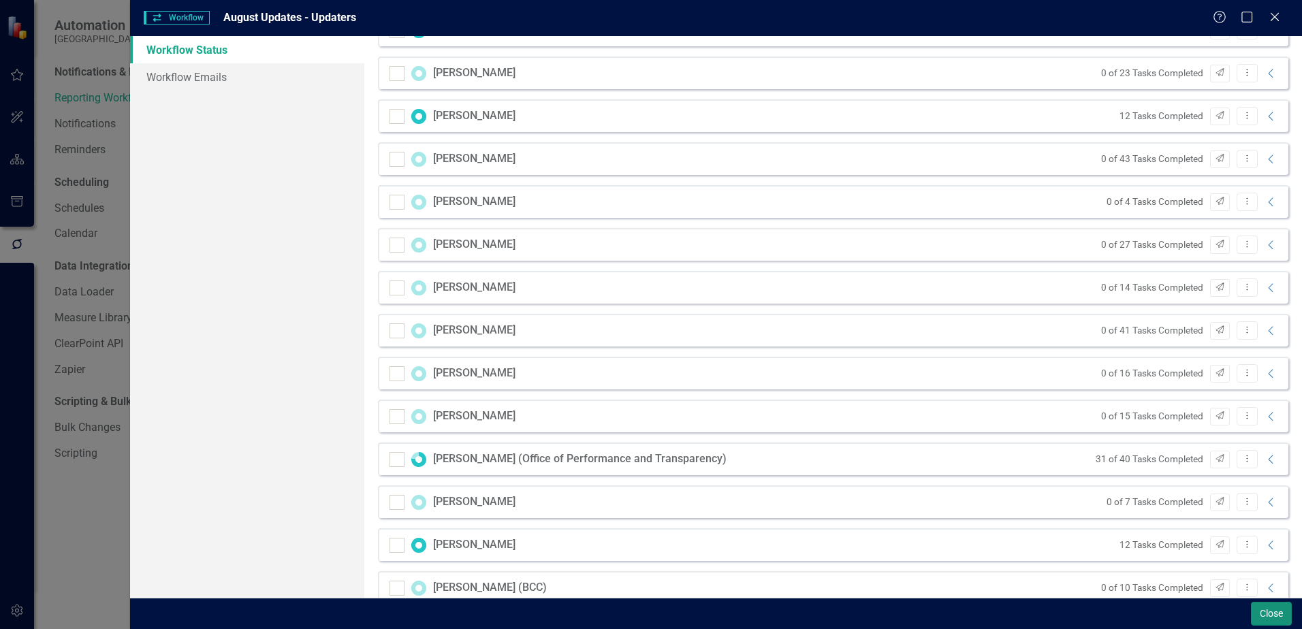
click at [1290, 615] on button "Close" at bounding box center [1271, 614] width 41 height 24
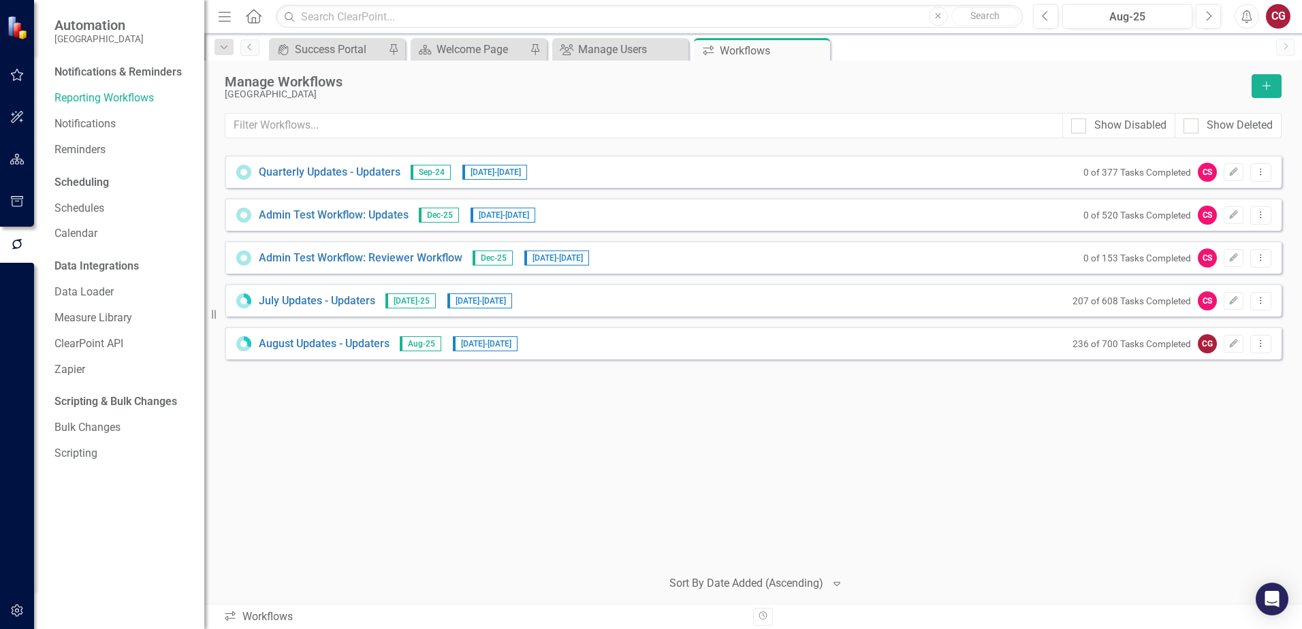
click at [594, 408] on div "Quarterly Updates - Updaters Sep-24 1/1/25 - 1/15/25 0 of 377 Tasks Completed C…" at bounding box center [753, 355] width 1057 height 401
click at [321, 338] on link "August Updates - Updaters" at bounding box center [324, 344] width 131 height 16
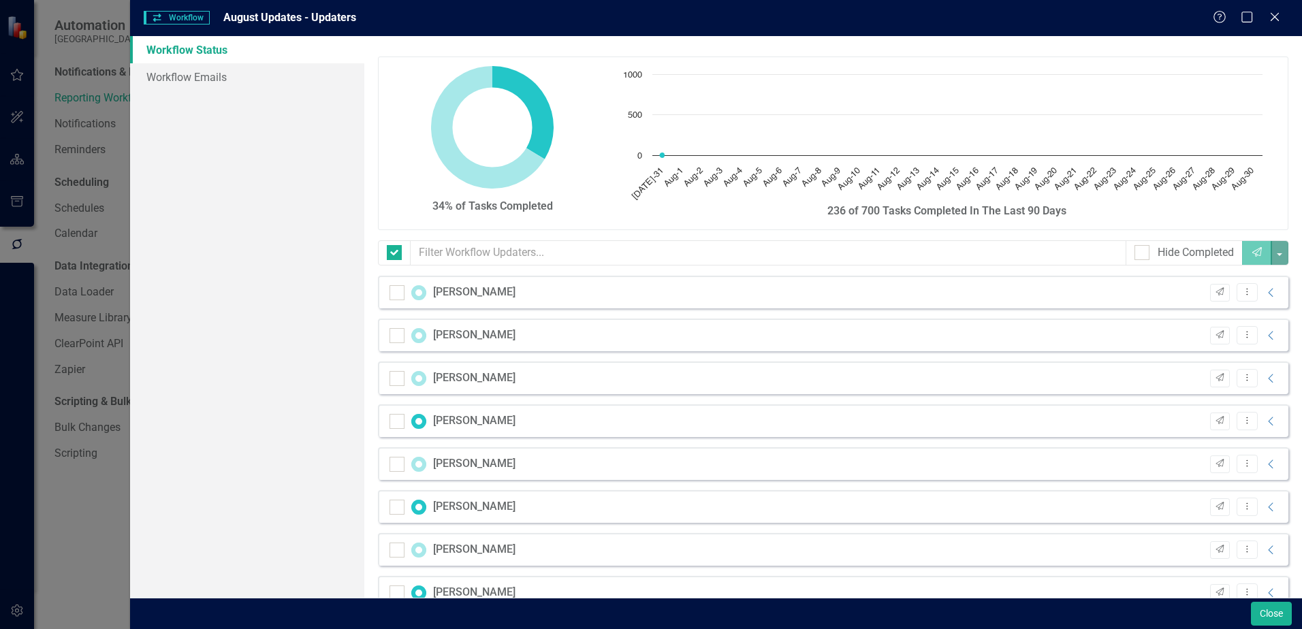
checkbox input "false"
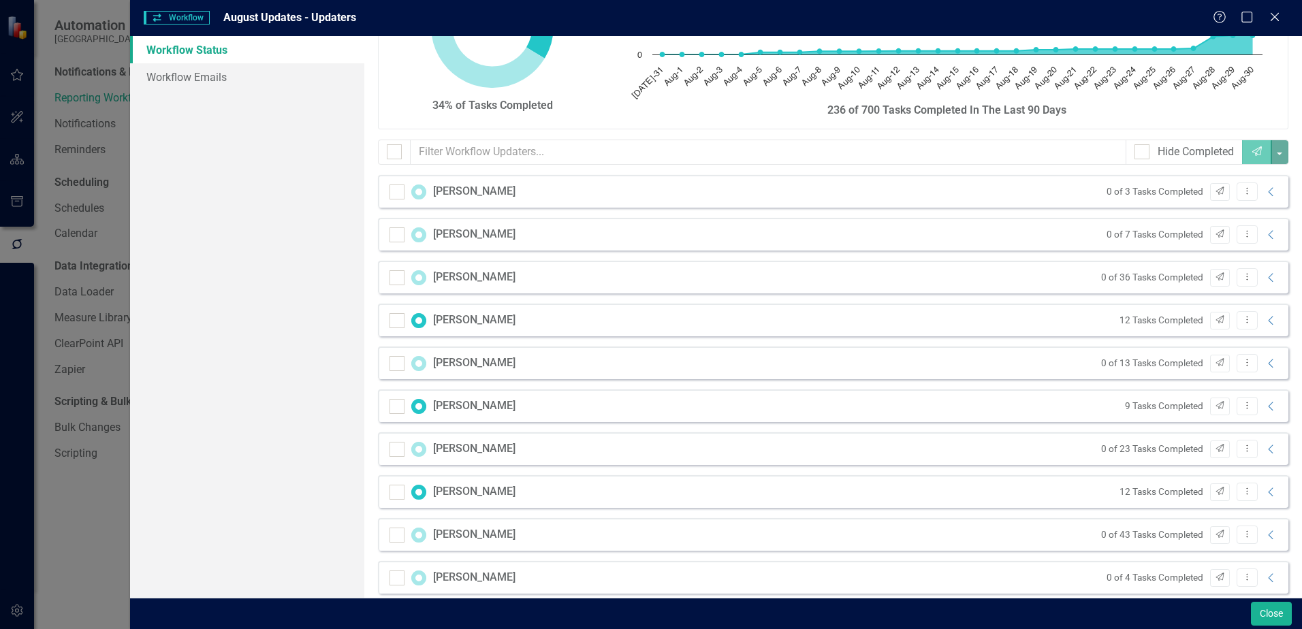
scroll to position [136, 0]
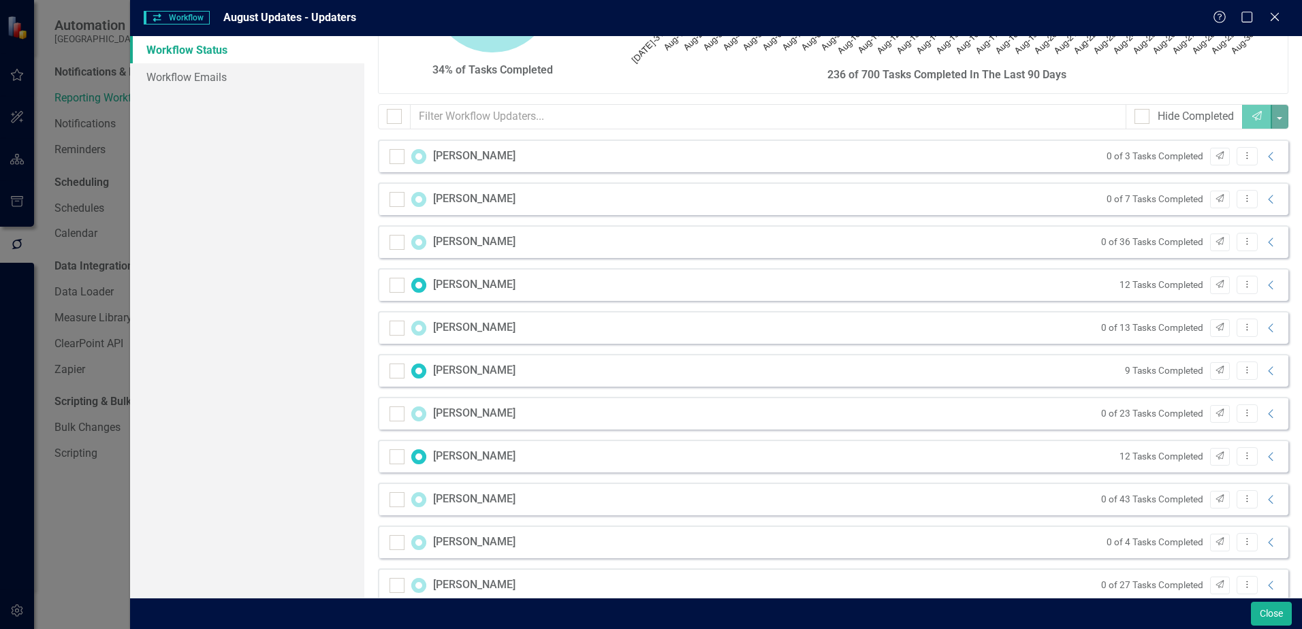
click at [407, 287] on div "[PERSON_NAME]" at bounding box center [452, 285] width 126 height 16
click at [857, 368] on div "John Brown 9 Tasks Completed Send Dropdown Menu Collapse" at bounding box center [833, 370] width 910 height 33
click at [1260, 613] on button "Close" at bounding box center [1271, 614] width 41 height 24
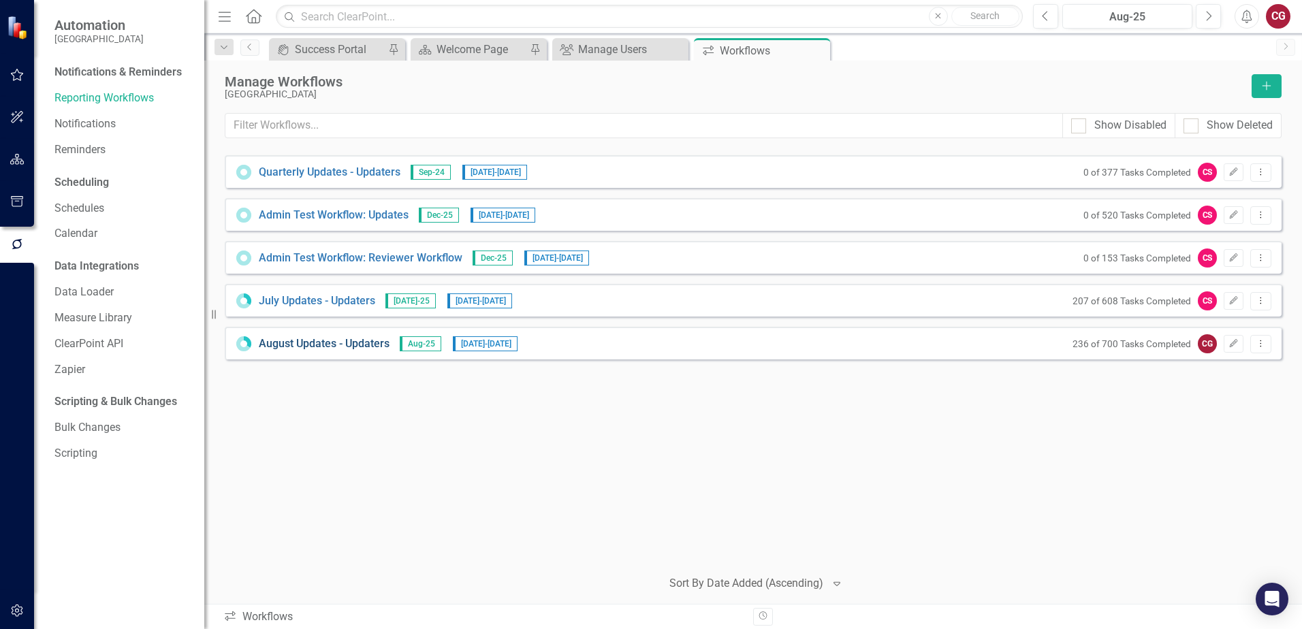
click at [336, 347] on link "August Updates - Updaters" at bounding box center [324, 344] width 131 height 16
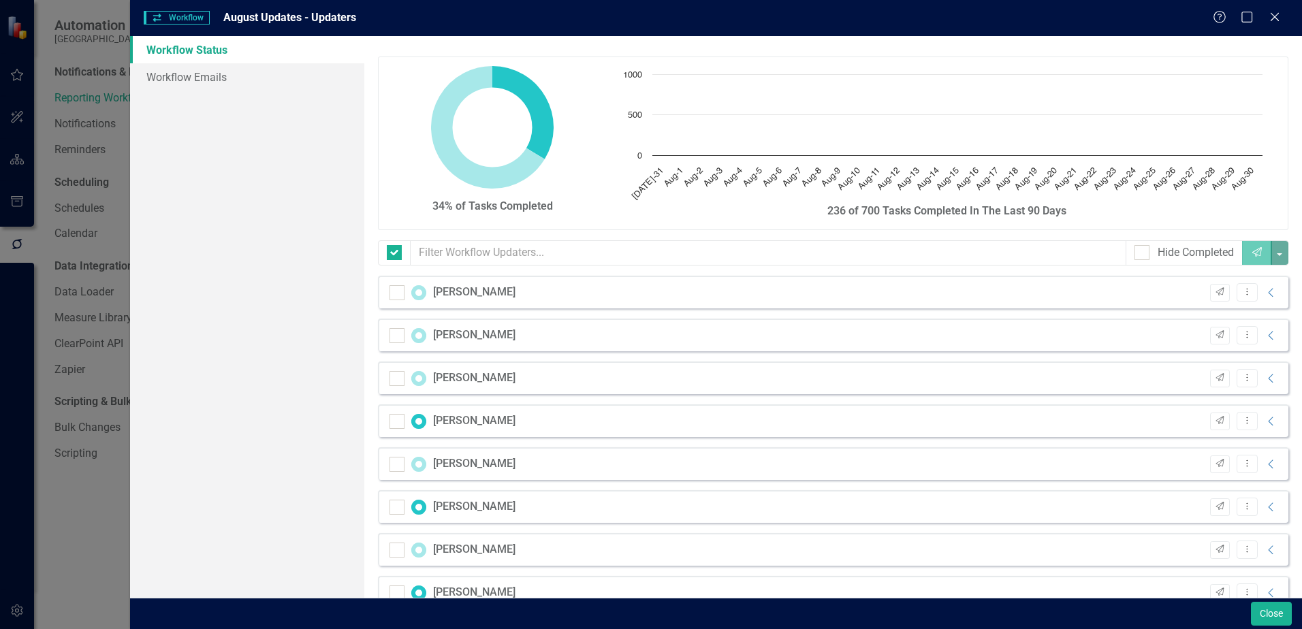
checkbox input "false"
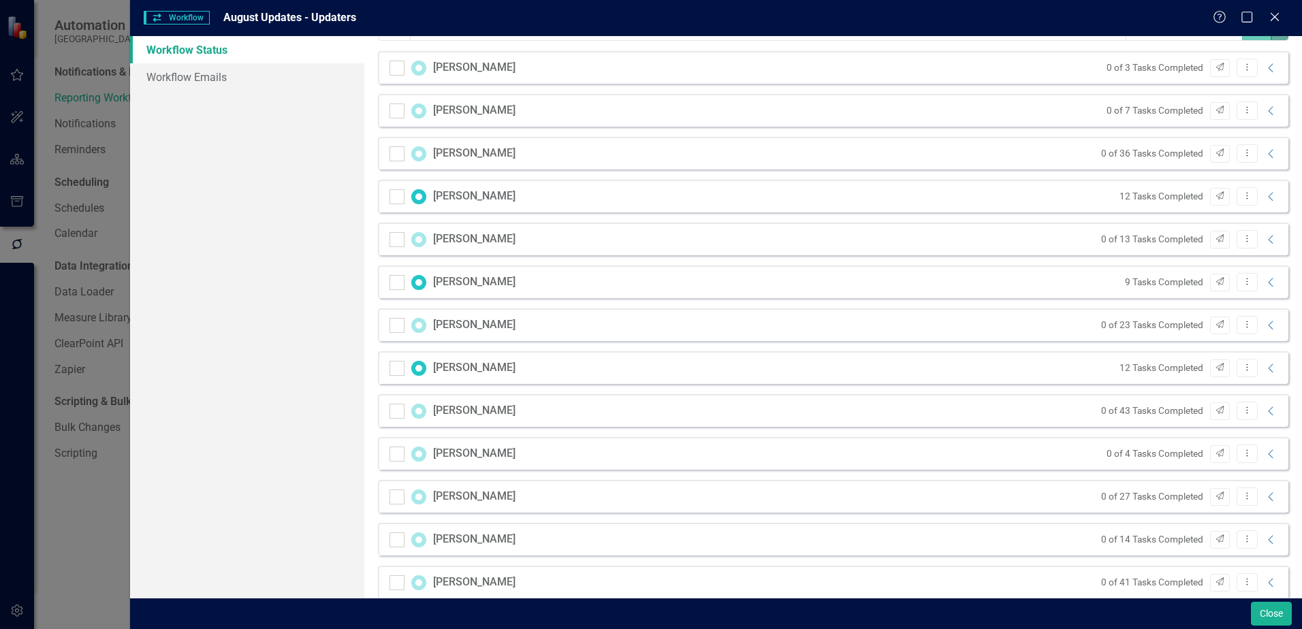
scroll to position [272, 0]
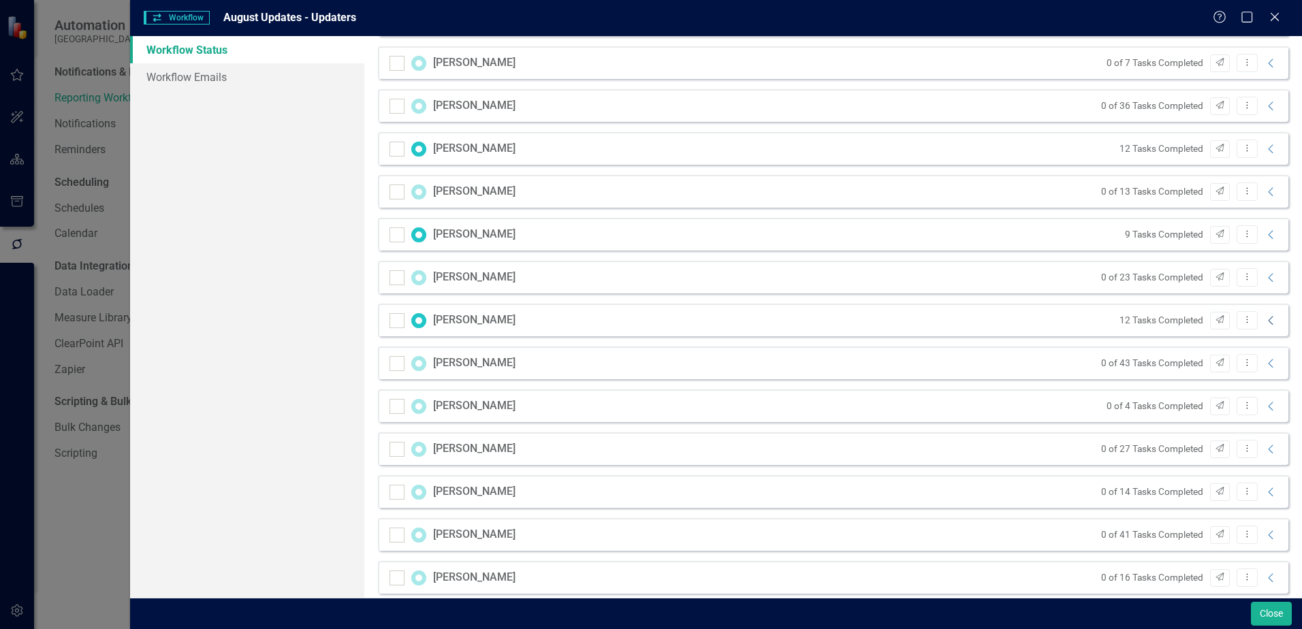
click at [1268, 323] on icon at bounding box center [1270, 320] width 5 height 9
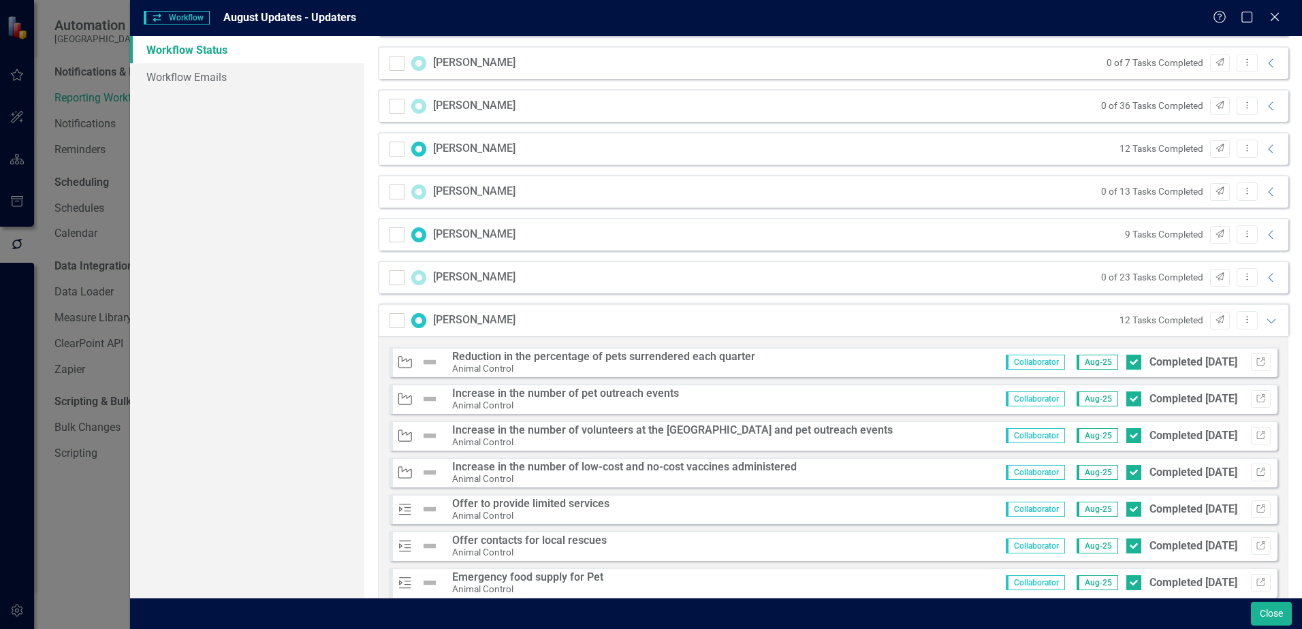
scroll to position [340, 0]
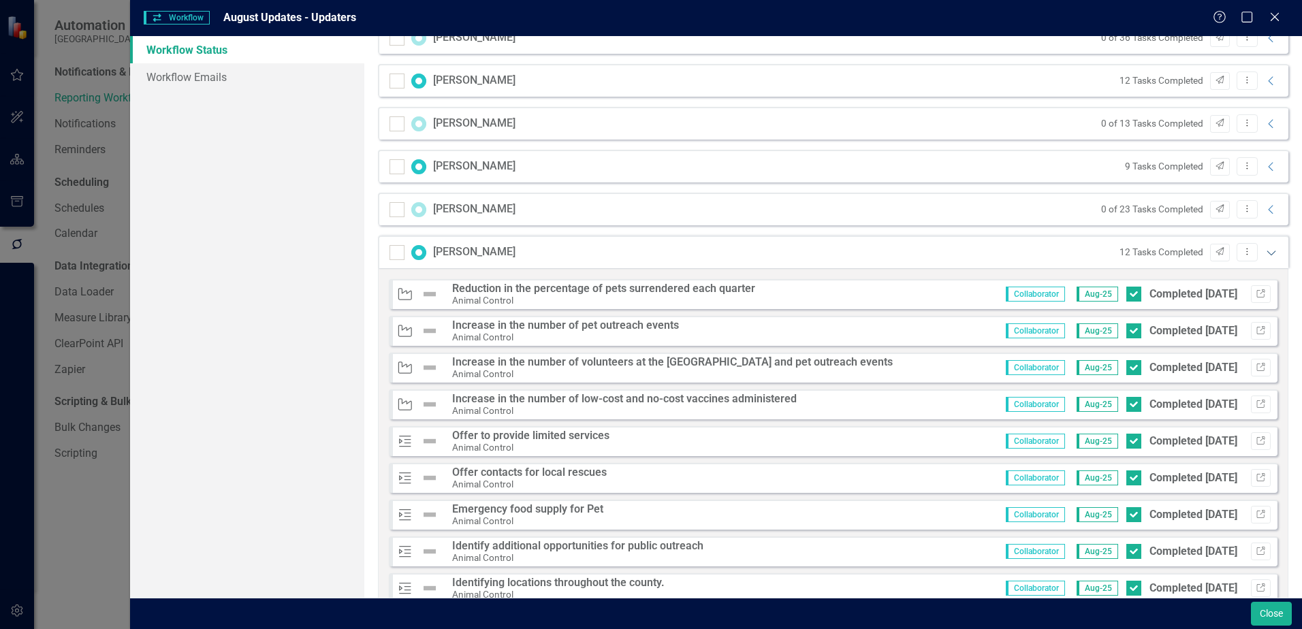
click at [1266, 253] on icon at bounding box center [1270, 253] width 9 height 5
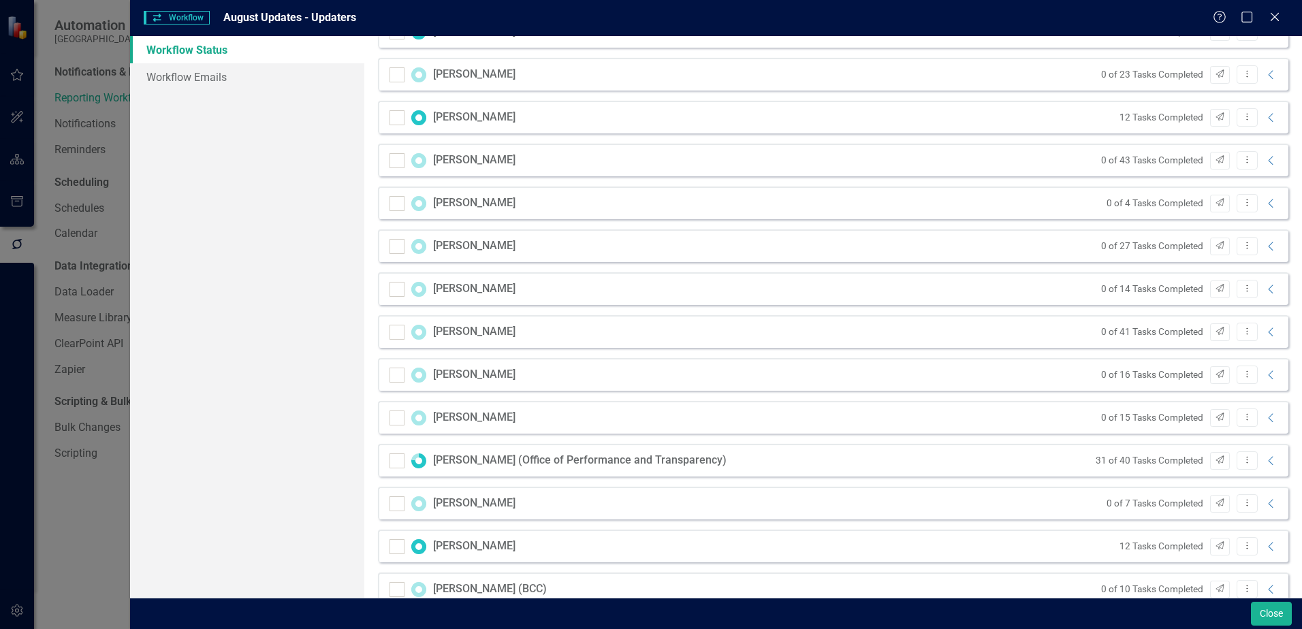
scroll to position [477, 0]
